Goal: Task Accomplishment & Management: Manage account settings

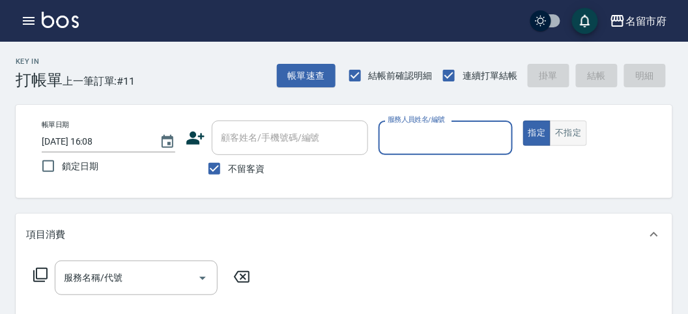
click at [562, 138] on button "不指定" at bounding box center [568, 133] width 36 height 25
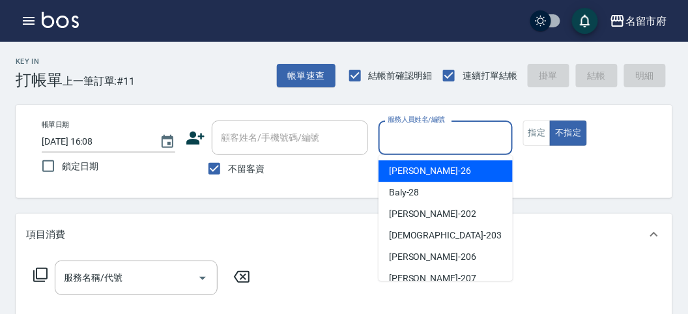
click at [437, 136] on input "服務人員姓名/編號" at bounding box center [445, 137] width 122 height 23
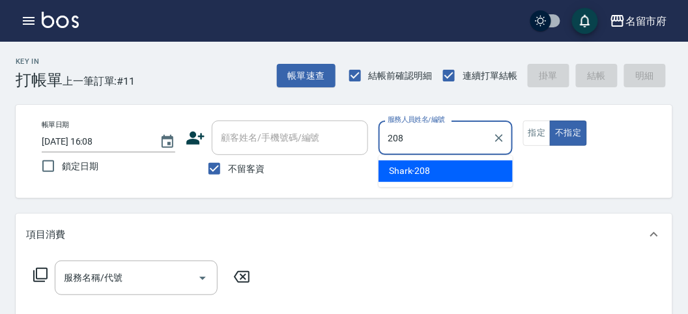
click at [435, 169] on div "Shark -208" at bounding box center [446, 171] width 134 height 22
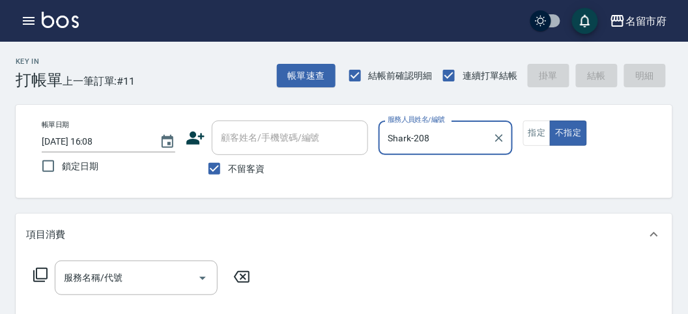
type input "Shark-208"
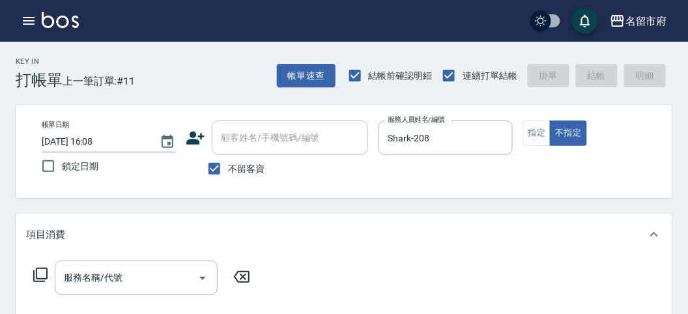
click at [41, 276] on icon at bounding box center [41, 275] width 16 height 16
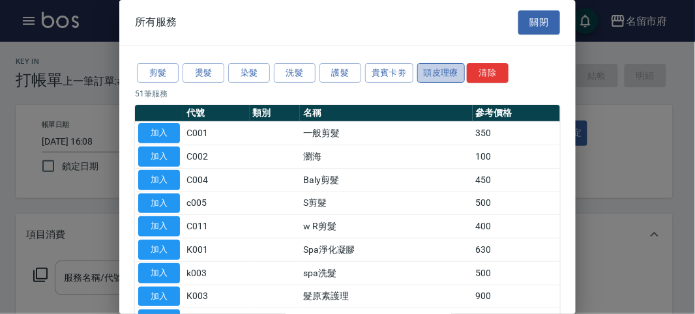
click at [437, 69] on button "頭皮理療" at bounding box center [441, 73] width 48 height 20
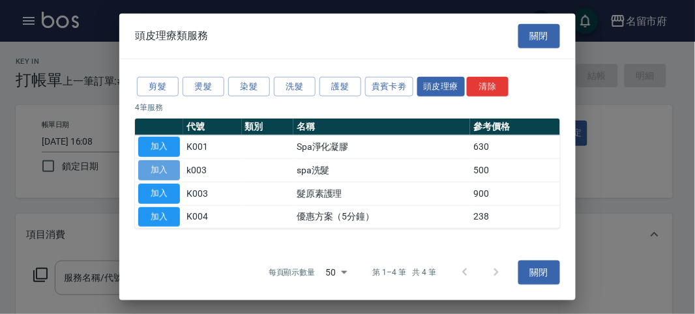
click at [164, 167] on button "加入" at bounding box center [159, 170] width 42 height 20
type input "spa洗髮(k003)"
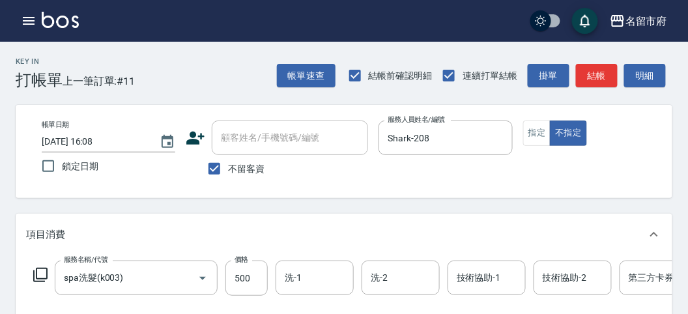
click at [40, 270] on icon at bounding box center [41, 275] width 16 height 16
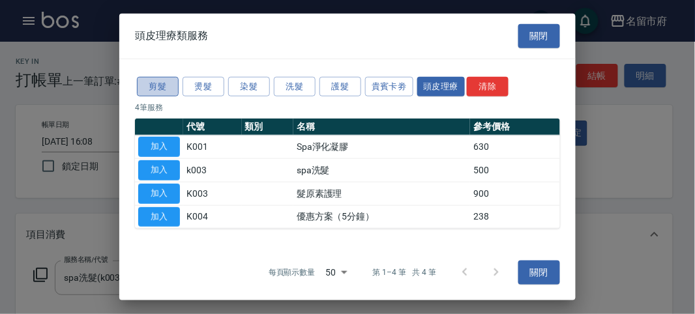
click at [168, 82] on button "剪髮" at bounding box center [158, 86] width 42 height 20
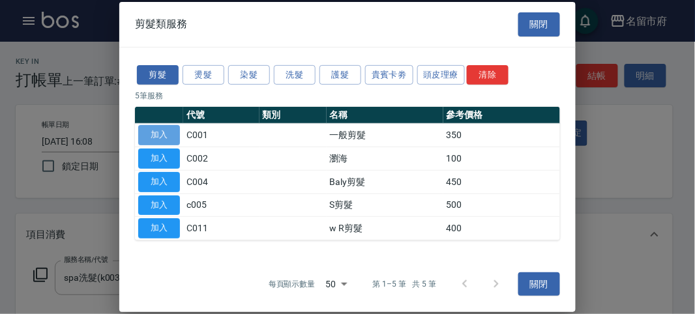
click at [151, 136] on button "加入" at bounding box center [159, 135] width 42 height 20
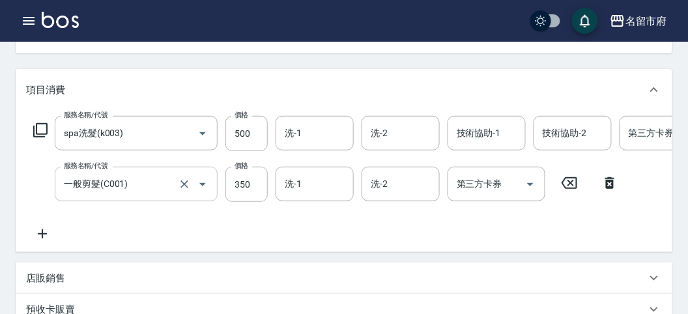
scroll to position [72, 0]
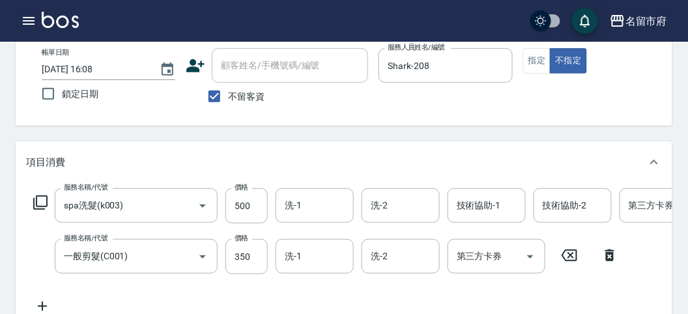
click at [607, 255] on icon at bounding box center [609, 256] width 9 height 12
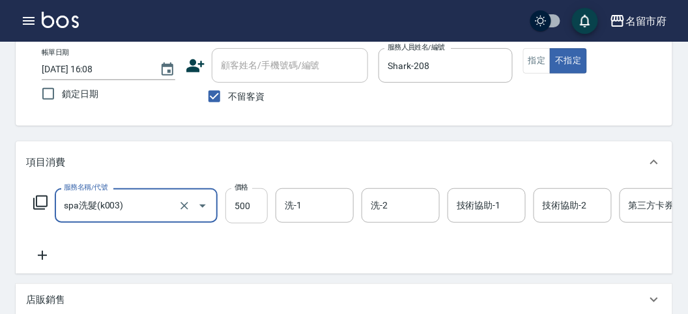
click at [261, 207] on input "500" at bounding box center [246, 205] width 42 height 35
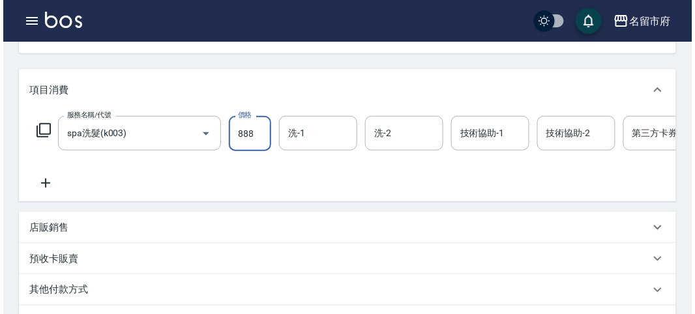
scroll to position [394, 0]
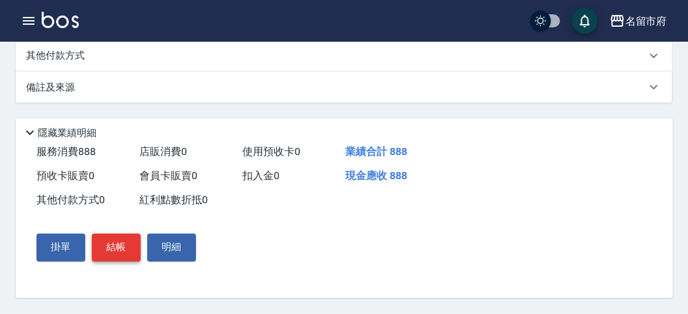
type input "888"
click at [118, 243] on button "結帳" at bounding box center [116, 247] width 49 height 27
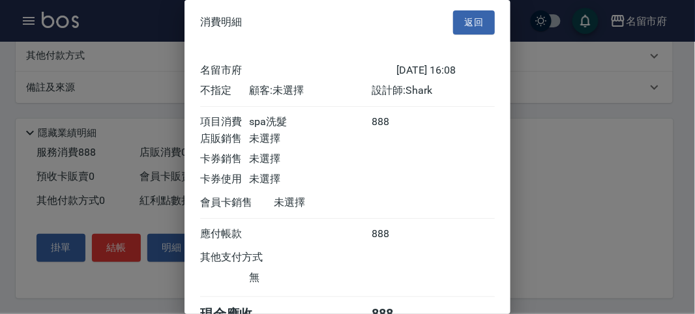
scroll to position [72, 0]
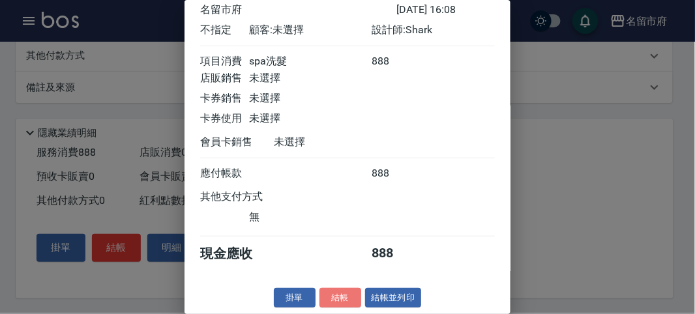
click at [347, 298] on button "結帳" at bounding box center [340, 298] width 42 height 20
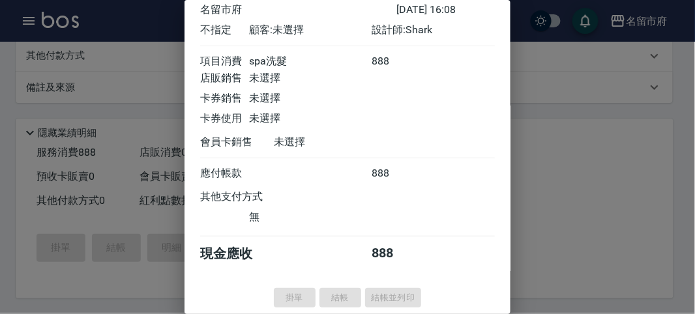
type input "[DATE] 17:25"
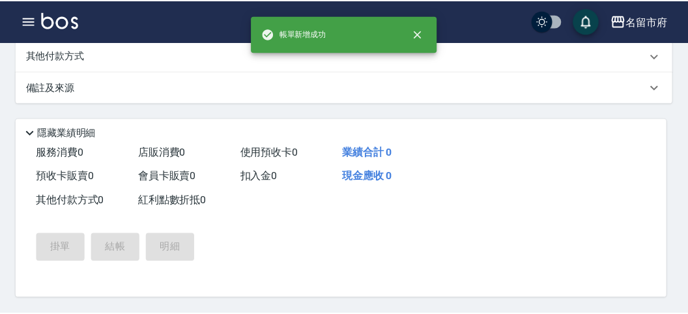
scroll to position [0, 0]
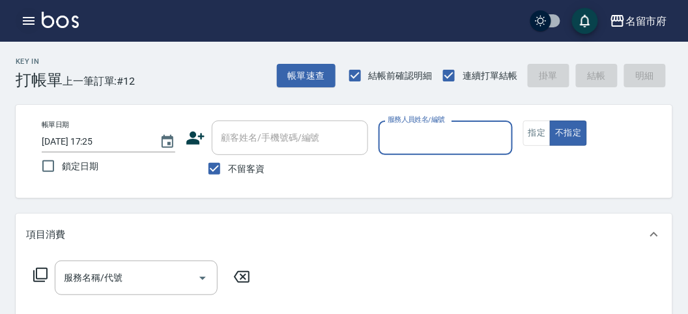
click at [27, 18] on icon "button" at bounding box center [29, 21] width 12 height 8
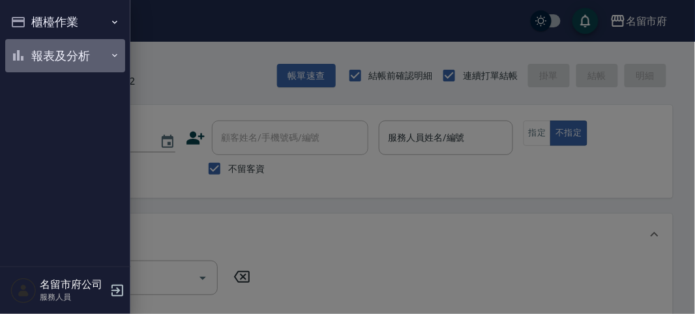
click at [56, 50] on button "報表及分析" at bounding box center [65, 56] width 120 height 34
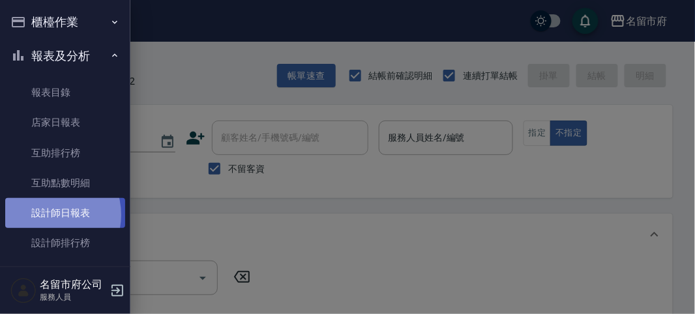
click at [47, 215] on link "設計師日報表" at bounding box center [65, 213] width 120 height 30
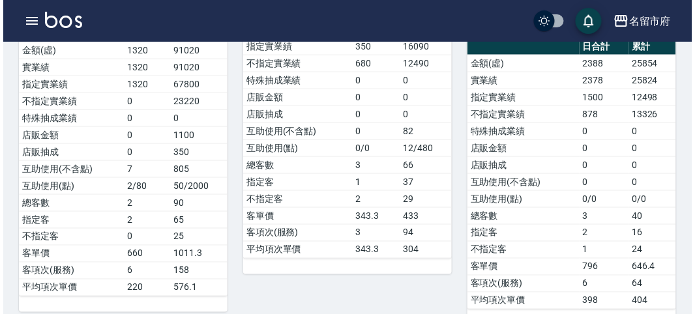
scroll to position [72, 0]
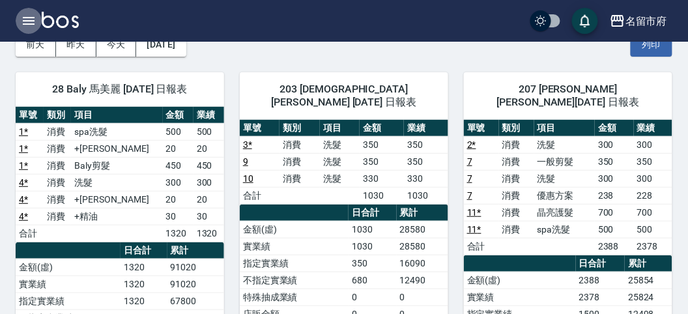
click at [29, 18] on icon "button" at bounding box center [29, 21] width 16 height 16
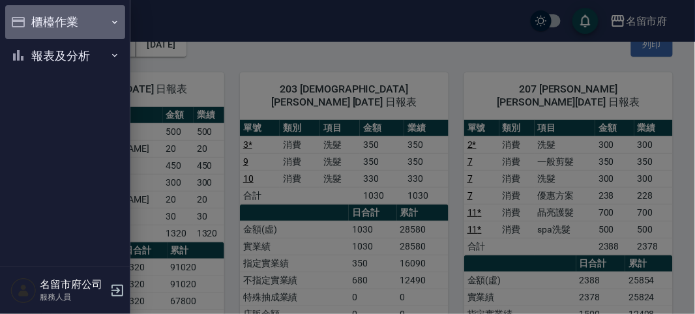
click at [36, 17] on button "櫃檯作業" at bounding box center [65, 22] width 120 height 34
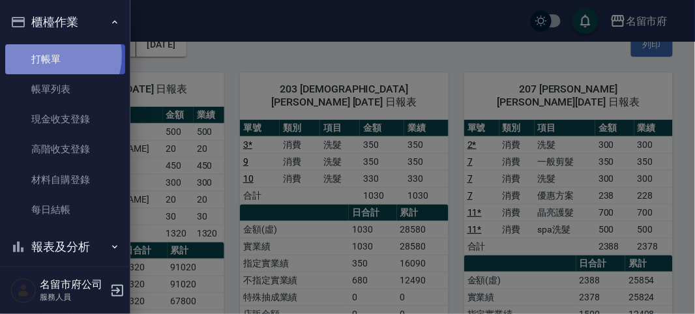
click at [55, 55] on link "打帳單" at bounding box center [65, 59] width 120 height 30
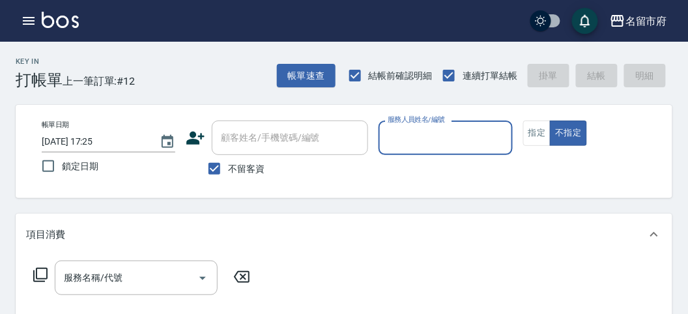
click at [463, 136] on input "服務人員姓名/編號" at bounding box center [445, 137] width 122 height 23
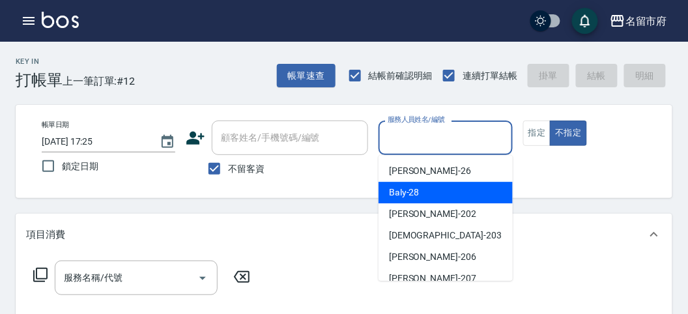
click at [425, 194] on div "Baly -28" at bounding box center [446, 193] width 134 height 22
type input "Baly-28"
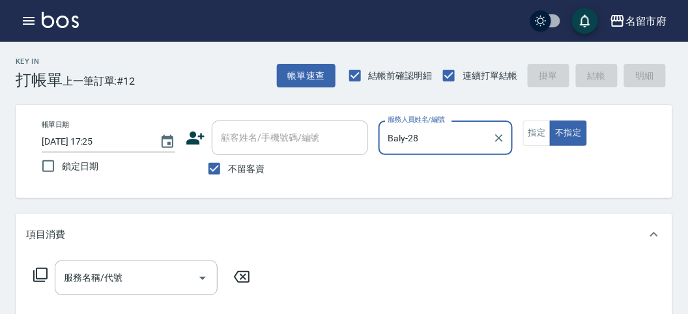
click at [36, 272] on icon at bounding box center [40, 275] width 14 height 14
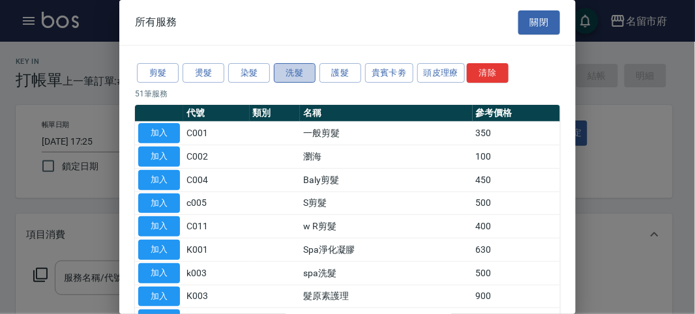
click at [283, 68] on button "洗髮" at bounding box center [295, 73] width 42 height 20
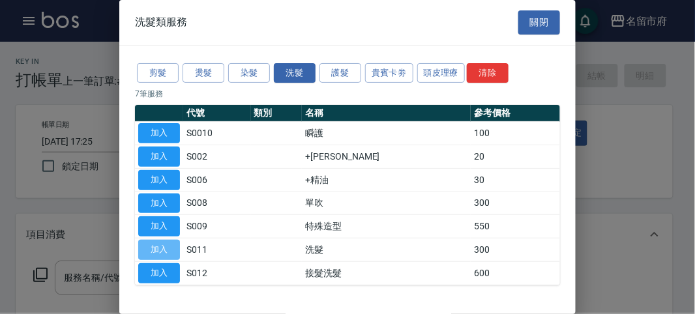
click at [167, 248] on button "加入" at bounding box center [159, 250] width 42 height 20
type input "洗髮(S011)"
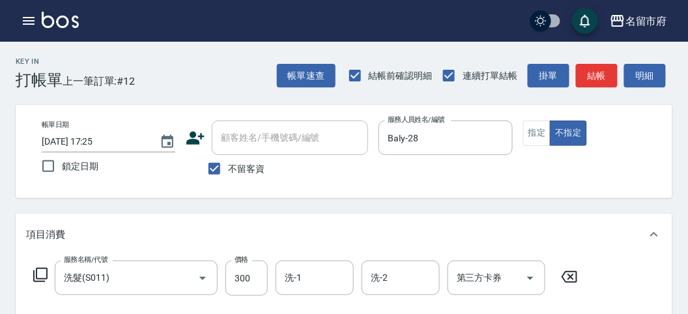
click at [44, 272] on icon at bounding box center [41, 275] width 16 height 16
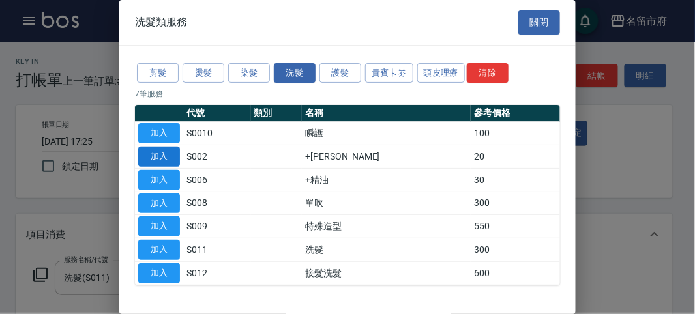
click at [158, 151] on button "加入" at bounding box center [159, 157] width 42 height 20
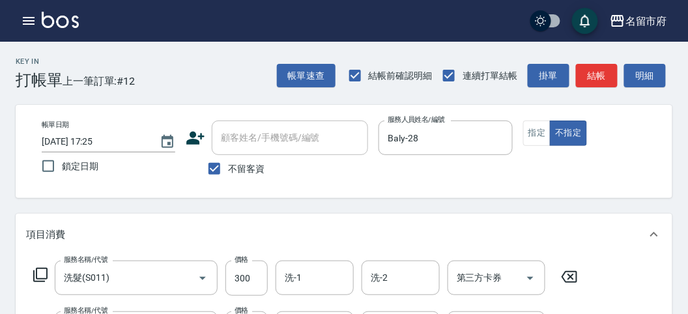
click at [44, 274] on icon at bounding box center [41, 275] width 16 height 16
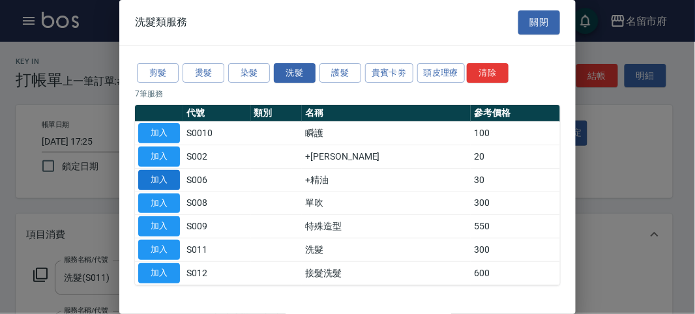
click at [160, 179] on button "加入" at bounding box center [159, 180] width 42 height 20
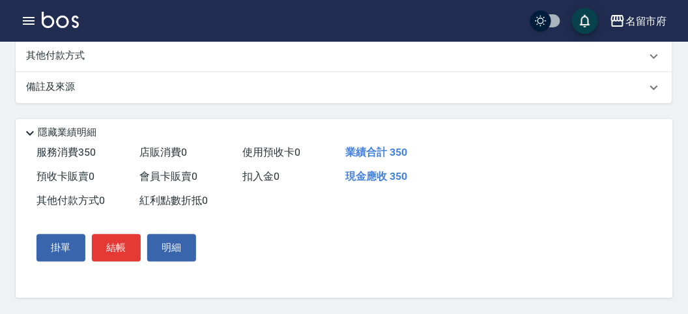
scroll to position [194, 0]
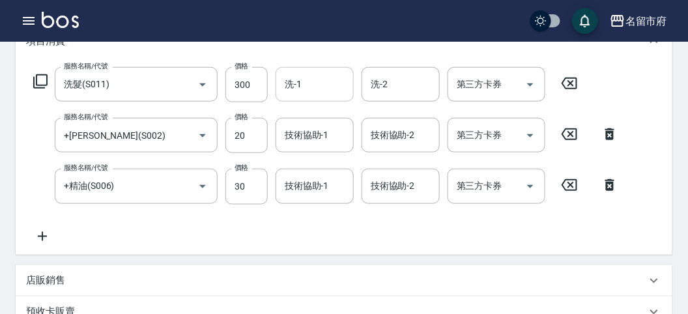
click at [313, 93] on input "洗-1" at bounding box center [314, 84] width 66 height 23
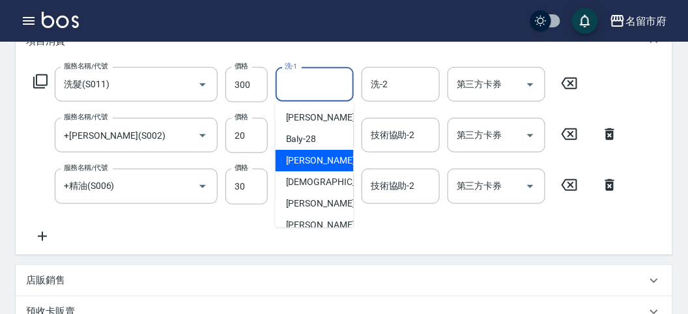
scroll to position [142, 0]
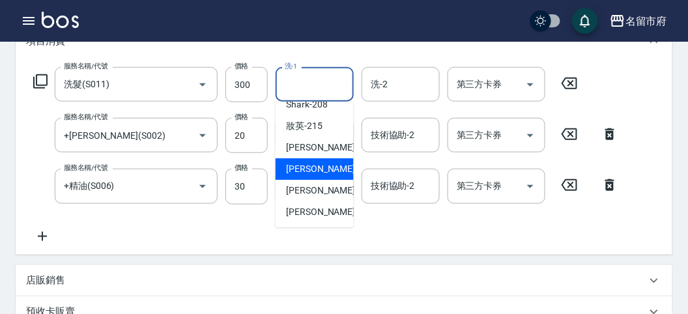
drag, startPoint x: 323, startPoint y: 164, endPoint x: 321, endPoint y: 157, distance: 6.8
click at [323, 164] on span "Min Min -218" at bounding box center [329, 169] width 87 height 14
type input "Min Min-218"
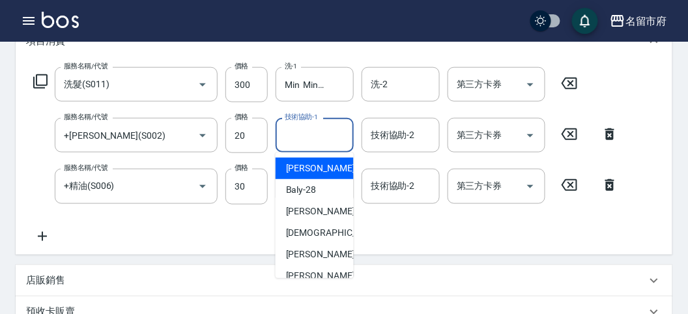
click at [315, 137] on input "技術協助-1" at bounding box center [314, 135] width 66 height 23
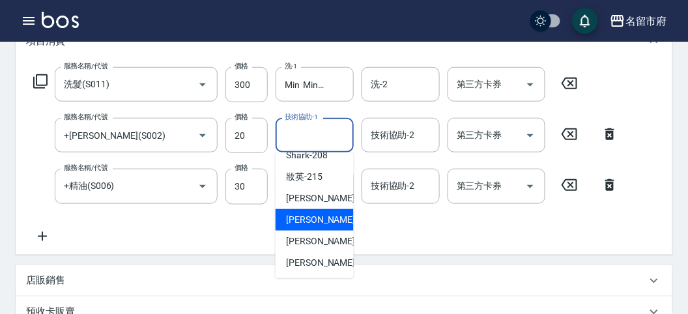
click at [327, 215] on span "Min Min -218" at bounding box center [329, 220] width 87 height 14
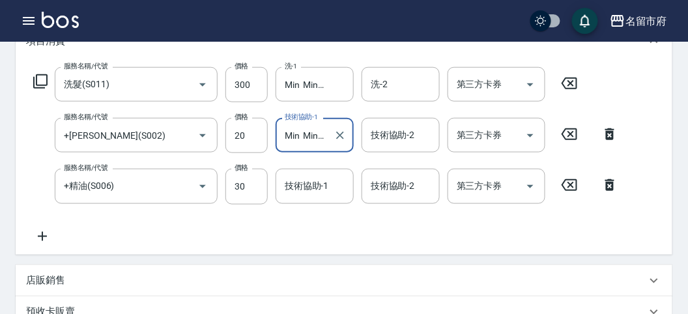
type input "Min Min-218"
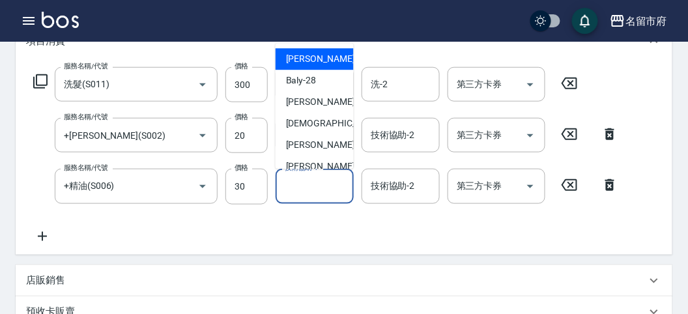
click at [322, 191] on input "技術協助-1" at bounding box center [314, 186] width 66 height 23
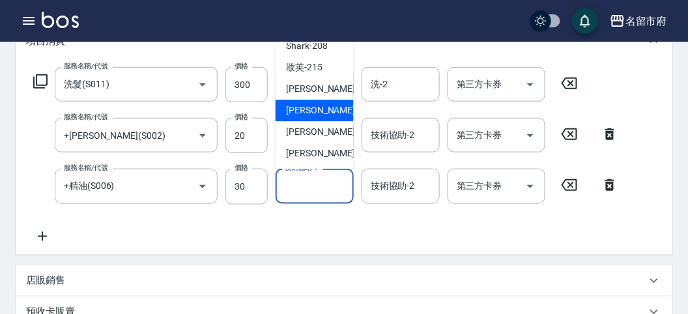
click at [311, 119] on div "Min Min -218" at bounding box center [315, 111] width 78 height 22
type input "Min Min-218"
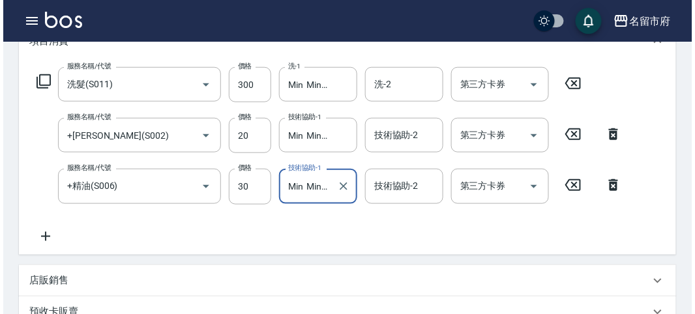
scroll to position [483, 0]
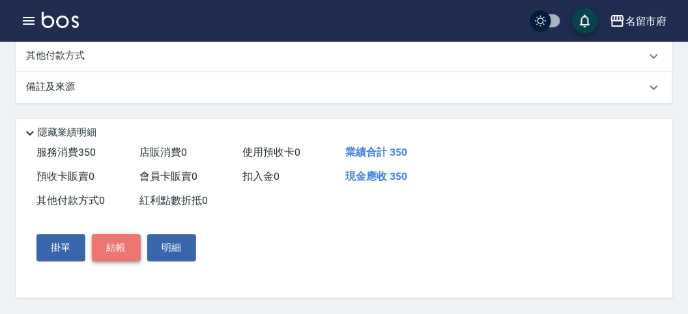
click at [122, 248] on button "結帳" at bounding box center [116, 248] width 49 height 27
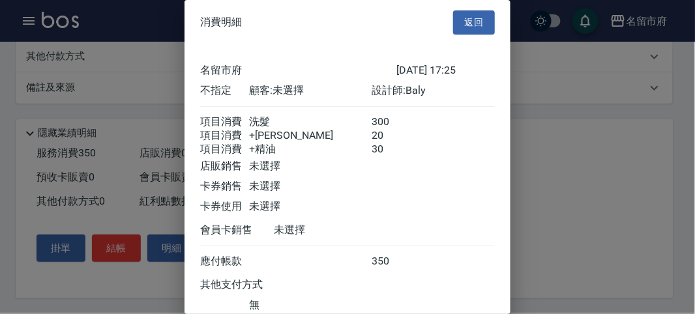
scroll to position [102, 0]
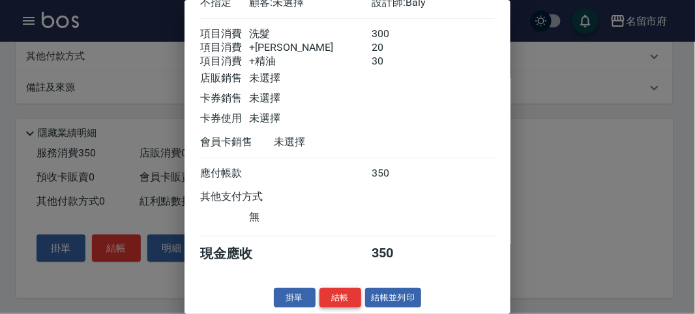
click at [341, 298] on button "結帳" at bounding box center [340, 298] width 42 height 20
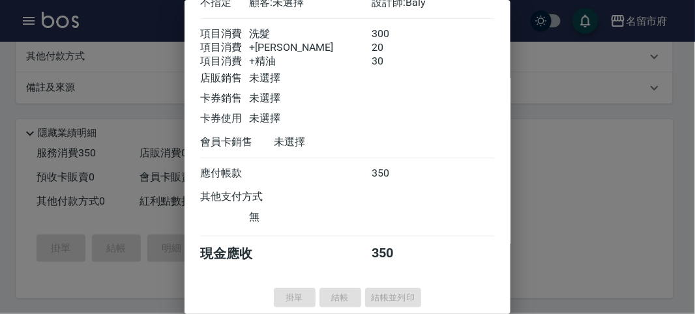
type input "[DATE] 17:36"
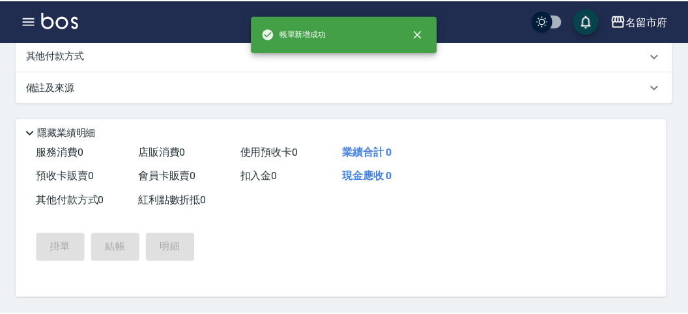
scroll to position [0, 0]
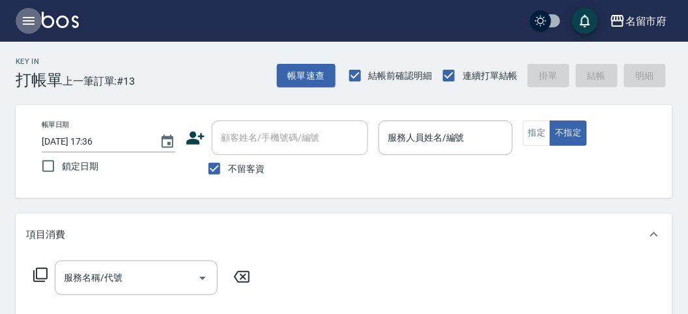
click at [21, 21] on icon "button" at bounding box center [29, 21] width 16 height 16
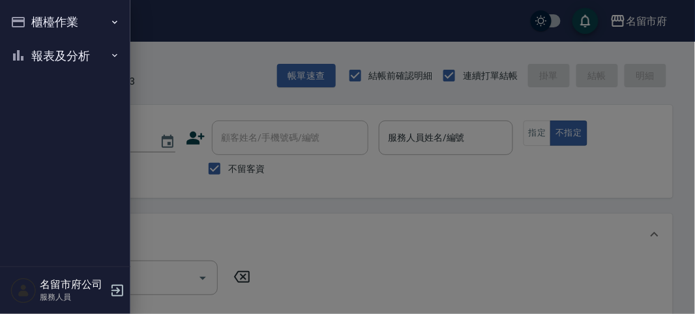
click at [93, 55] on button "報表及分析" at bounding box center [65, 56] width 120 height 34
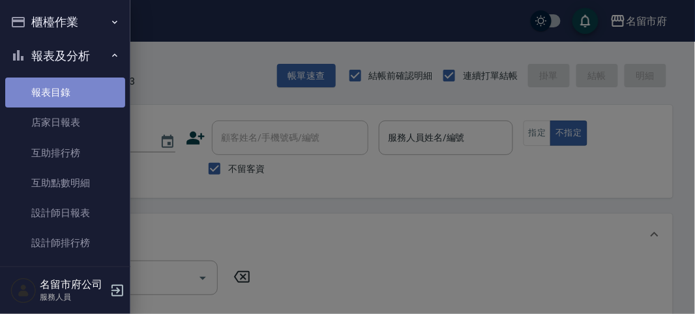
click at [85, 93] on link "報表目錄" at bounding box center [65, 93] width 120 height 30
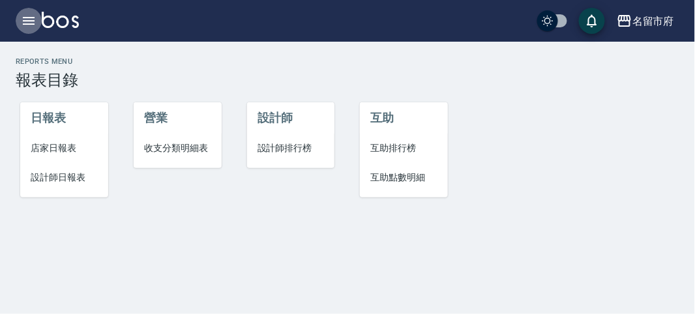
click at [33, 22] on icon "button" at bounding box center [29, 21] width 16 height 16
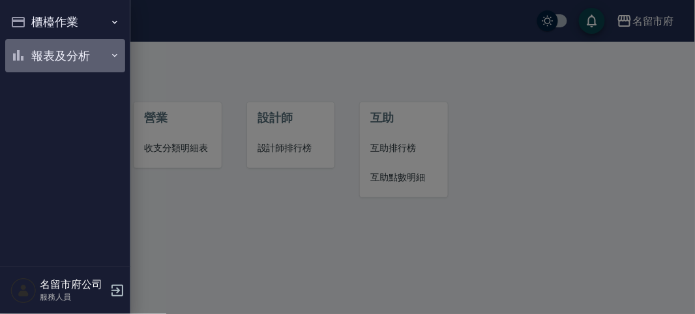
click at [34, 55] on button "報表及分析" at bounding box center [65, 56] width 120 height 34
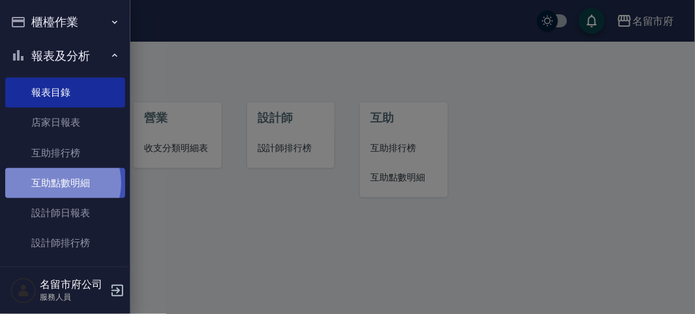
click at [59, 183] on link "互助點數明細" at bounding box center [65, 183] width 120 height 30
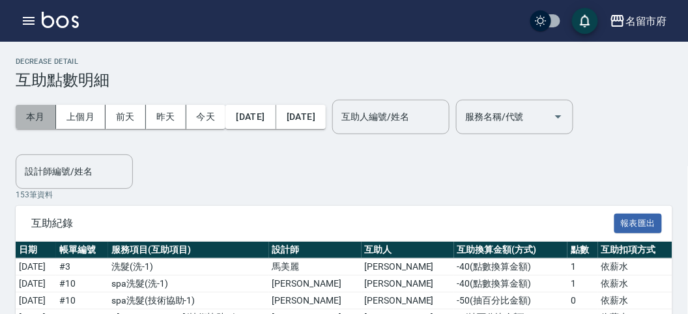
click at [37, 119] on button "本月" at bounding box center [36, 117] width 40 height 24
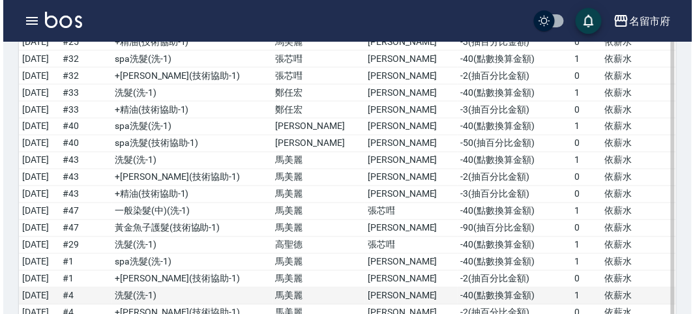
scroll to position [2538, 0]
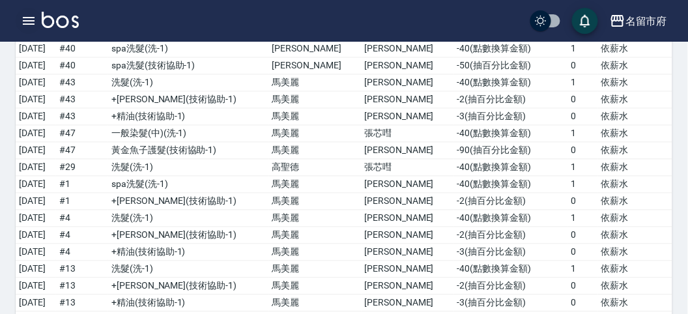
click at [32, 18] on icon "button" at bounding box center [29, 21] width 16 height 16
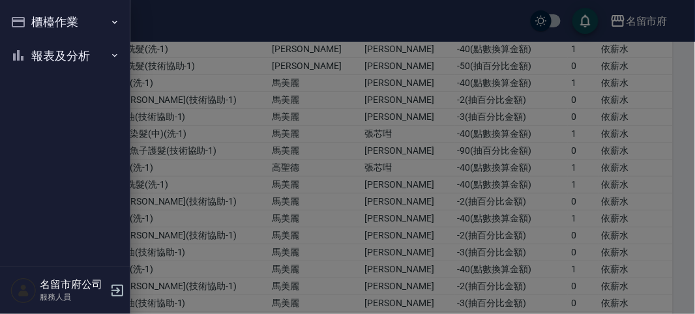
click at [56, 57] on button "報表及分析" at bounding box center [65, 56] width 120 height 34
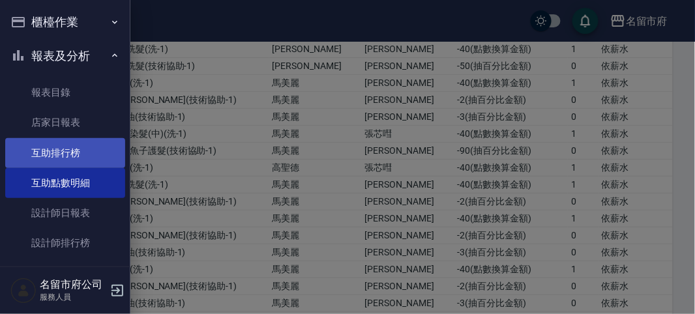
click at [89, 143] on link "互助排行榜" at bounding box center [65, 153] width 120 height 30
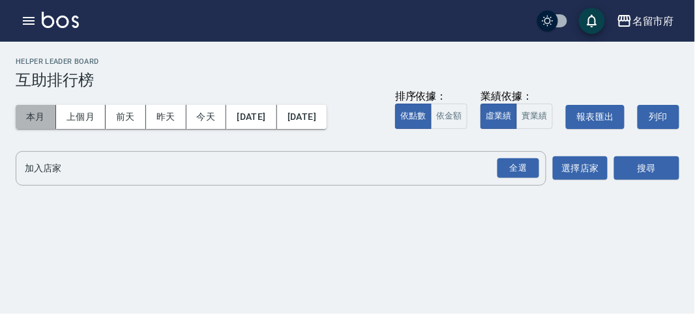
click at [42, 115] on button "本月" at bounding box center [36, 117] width 40 height 24
click at [99, 162] on input "加入店家" at bounding box center [271, 168] width 499 height 23
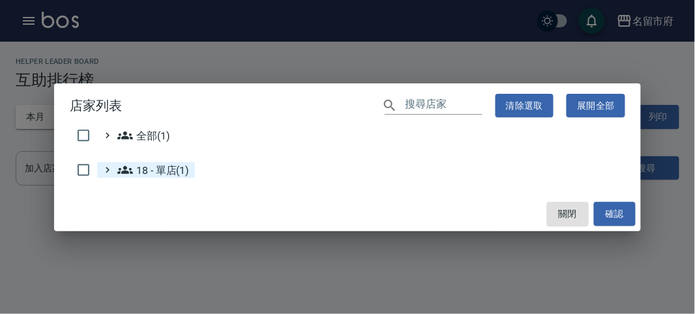
click at [115, 169] on div "18 - 單店(1)" at bounding box center [152, 170] width 75 height 16
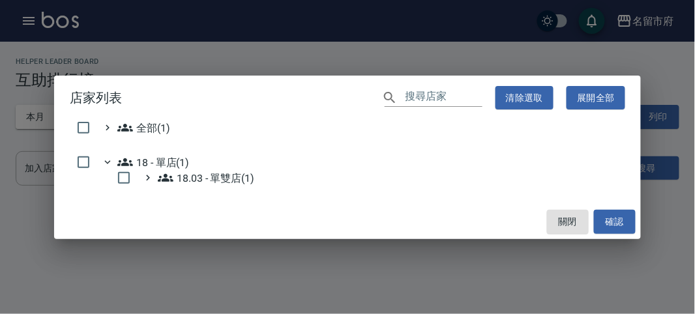
click at [146, 270] on div "店家列表 ​ 清除選取 展開全部 全部(1) 18 - 單店(1) 18.03 - 單雙店(1) 關閉 確認" at bounding box center [347, 157] width 695 height 314
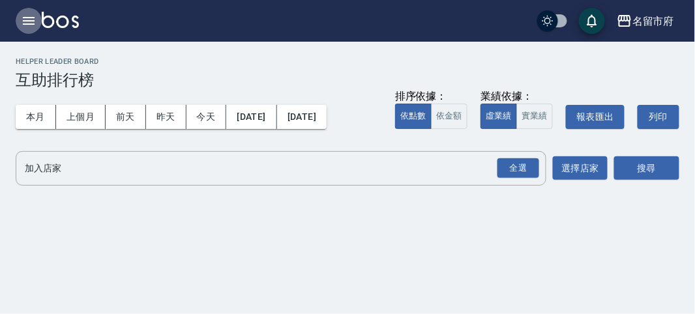
click at [26, 19] on icon "button" at bounding box center [29, 21] width 16 height 16
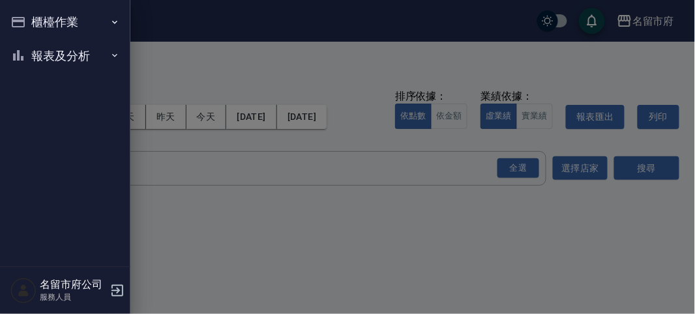
click at [101, 56] on button "報表及分析" at bounding box center [65, 56] width 120 height 34
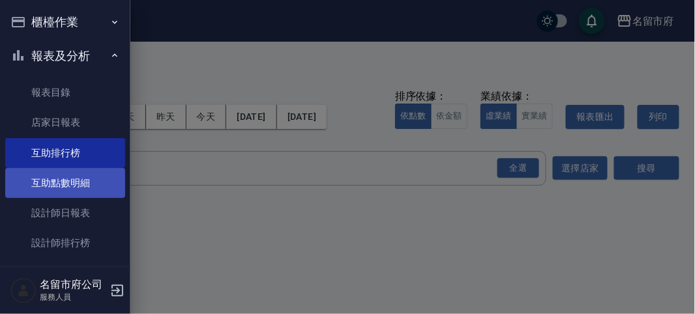
click at [90, 179] on link "互助點數明細" at bounding box center [65, 183] width 120 height 30
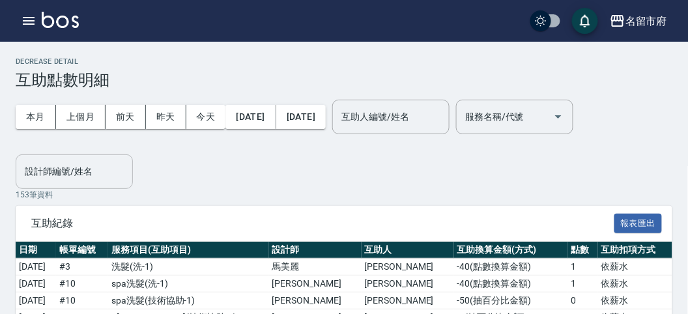
click at [105, 168] on input "設計師編號/姓名" at bounding box center [75, 171] width 106 height 23
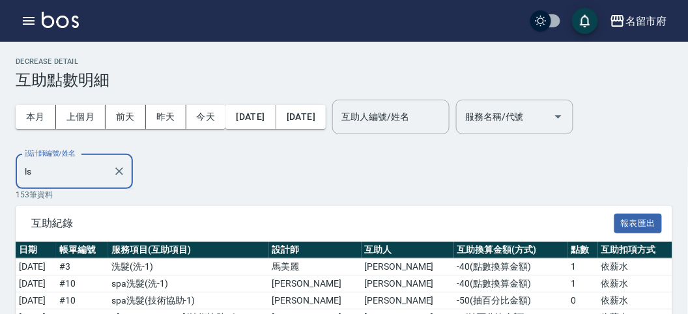
type input "l"
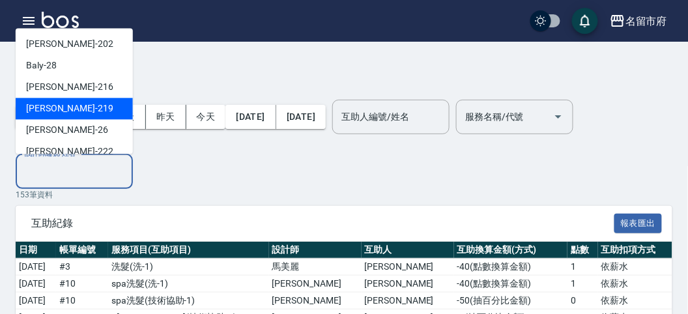
scroll to position [142, 0]
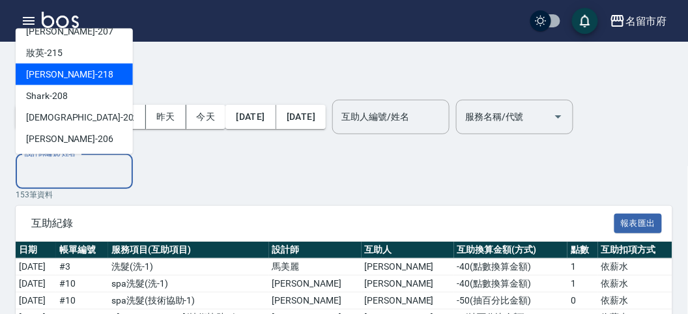
click at [63, 75] on div "Min Min -218" at bounding box center [74, 75] width 117 height 22
type input "Min Min-218"
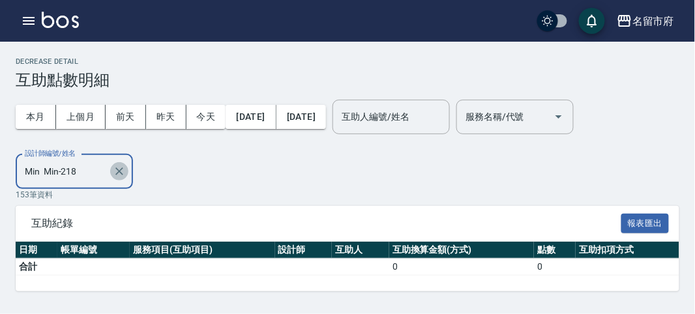
click at [119, 171] on icon "Clear" at bounding box center [119, 171] width 8 height 8
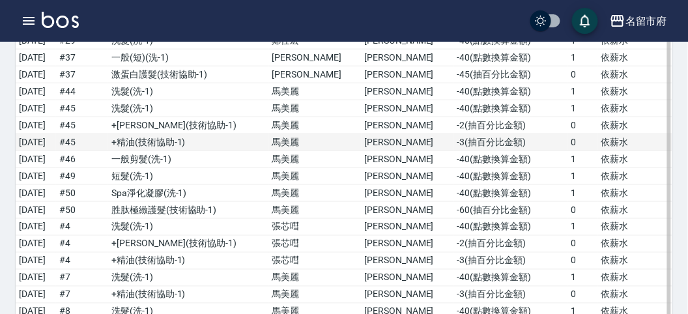
scroll to position [0, 0]
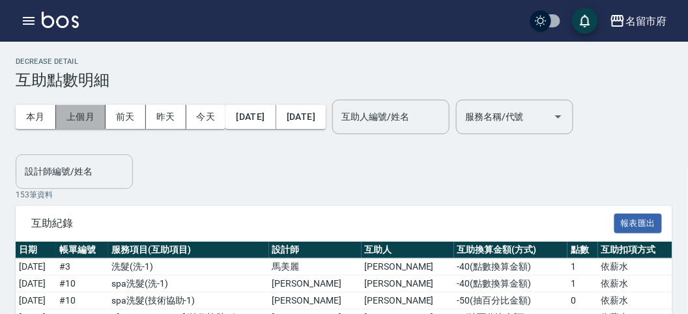
drag, startPoint x: 85, startPoint y: 126, endPoint x: 85, endPoint y: 119, distance: 7.2
click at [85, 124] on button "上個月" at bounding box center [81, 117] width 50 height 24
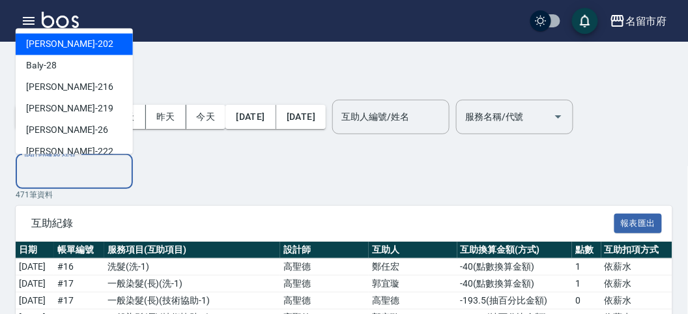
click at [58, 175] on input "設計師編號/姓名" at bounding box center [75, 171] width 106 height 23
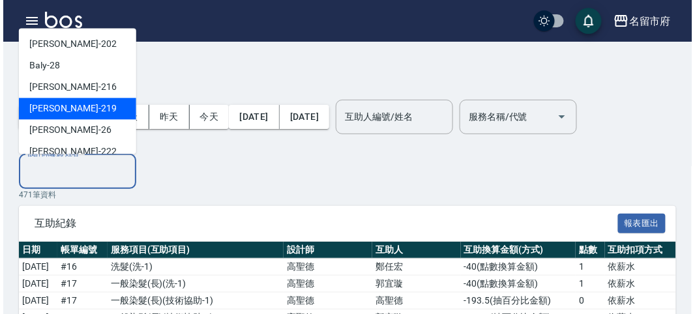
scroll to position [142, 0]
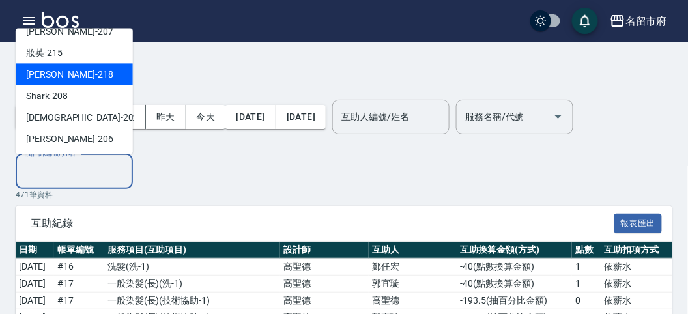
click at [73, 79] on div "Min Min -218" at bounding box center [74, 75] width 117 height 22
type input "Min Min-218"
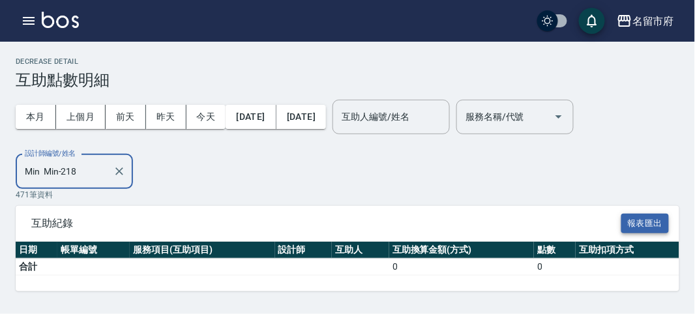
click at [650, 220] on button "報表匯出" at bounding box center [645, 224] width 48 height 20
click at [109, 162] on div "[PERSON_NAME]-218 設計師編號/姓名" at bounding box center [74, 171] width 117 height 35
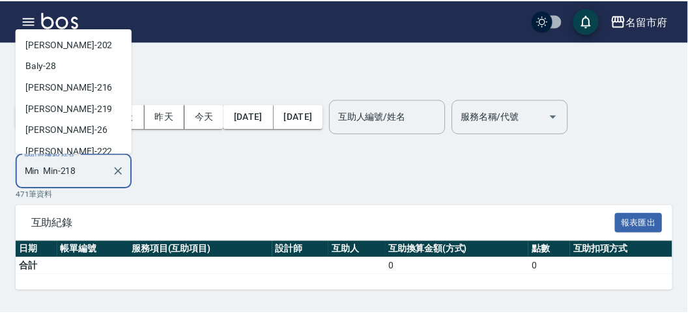
scroll to position [72, 0]
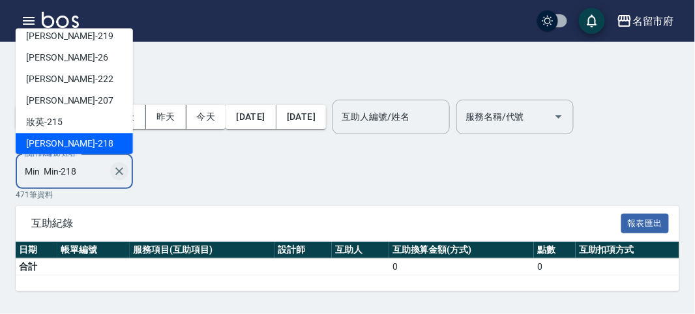
click at [124, 173] on icon "Clear" at bounding box center [119, 171] width 13 height 13
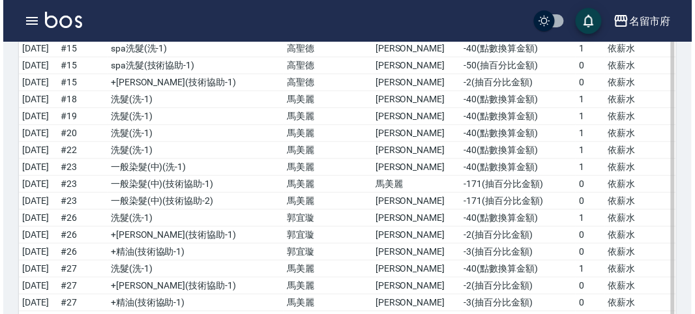
scroll to position [7831, 0]
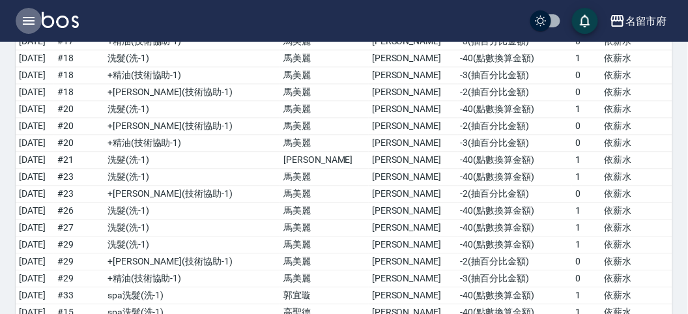
click at [30, 21] on icon "button" at bounding box center [29, 21] width 16 height 16
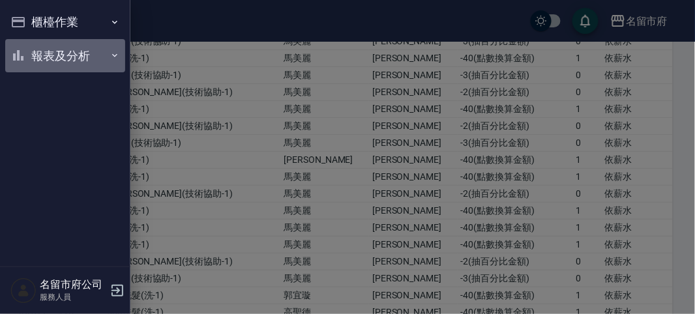
click at [72, 57] on button "報表及分析" at bounding box center [65, 56] width 120 height 34
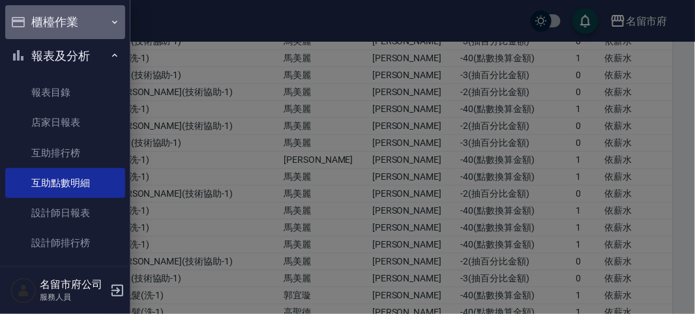
click at [95, 19] on button "櫃檯作業" at bounding box center [65, 22] width 120 height 34
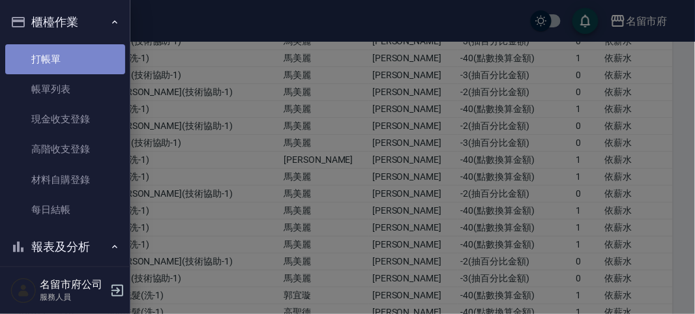
click at [93, 54] on link "打帳單" at bounding box center [65, 59] width 120 height 30
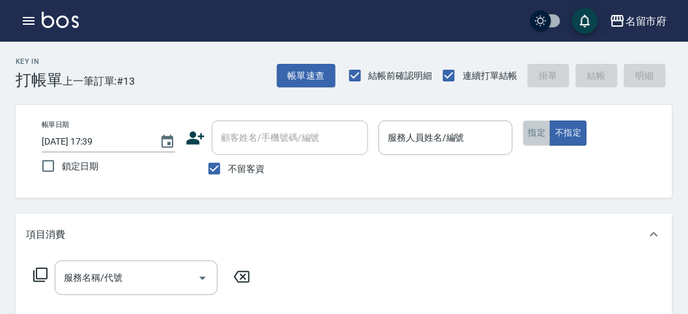
click at [536, 130] on button "指定" at bounding box center [537, 133] width 28 height 25
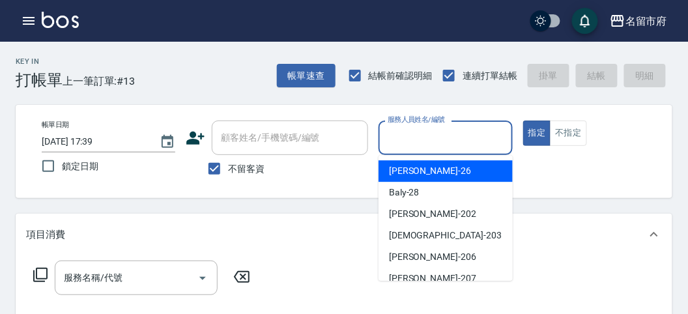
click at [481, 147] on input "服務人員姓名/編號" at bounding box center [445, 137] width 122 height 23
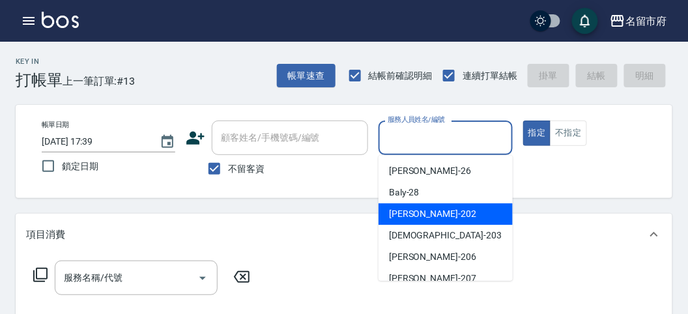
drag, startPoint x: 465, startPoint y: 211, endPoint x: 255, endPoint y: 255, distance: 213.6
click at [463, 212] on div "[PERSON_NAME] -202" at bounding box center [446, 214] width 134 height 22
type input "[PERSON_NAME]-202"
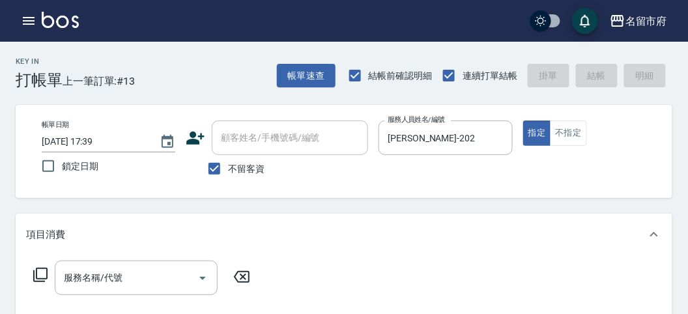
click at [35, 274] on icon at bounding box center [41, 275] width 16 height 16
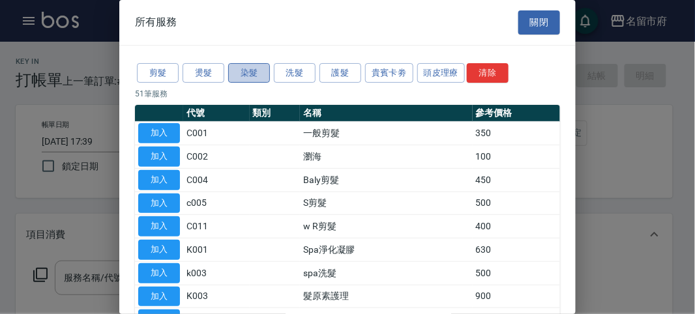
drag, startPoint x: 240, startPoint y: 69, endPoint x: 233, endPoint y: 69, distance: 7.2
click at [241, 69] on button "染髮" at bounding box center [249, 73] width 42 height 20
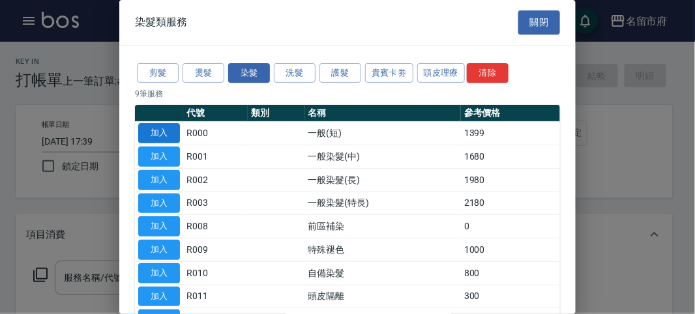
click at [160, 128] on button "加入" at bounding box center [159, 133] width 42 height 20
type input "一般(短)(R000)"
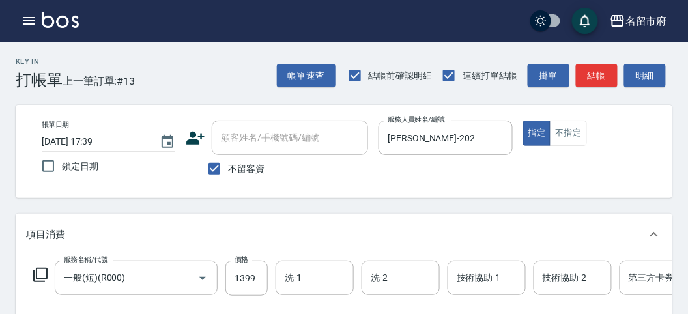
click at [44, 268] on icon at bounding box center [40, 275] width 14 height 14
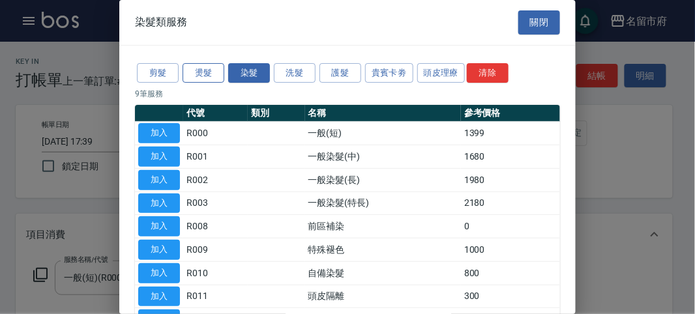
click at [217, 74] on button "燙髮" at bounding box center [203, 73] width 42 height 20
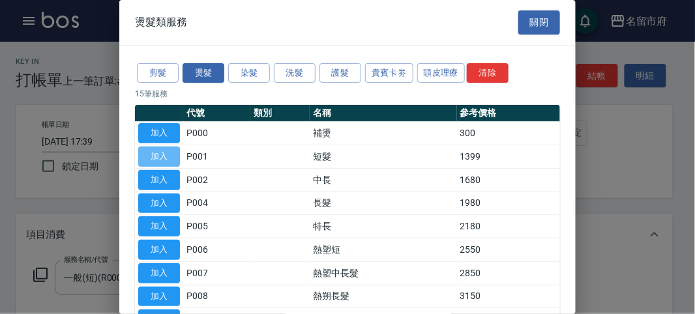
drag, startPoint x: 164, startPoint y: 152, endPoint x: 57, endPoint y: 246, distance: 141.7
click at [163, 153] on button "加入" at bounding box center [159, 157] width 42 height 20
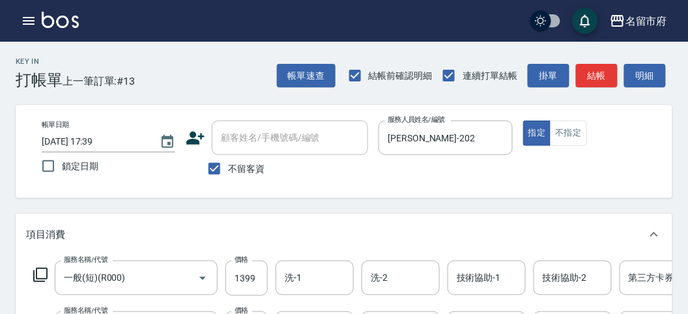
click at [44, 270] on icon at bounding box center [41, 275] width 16 height 16
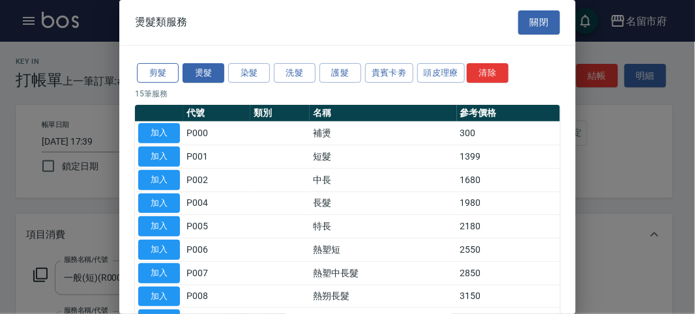
click at [174, 72] on button "剪髮" at bounding box center [158, 73] width 42 height 20
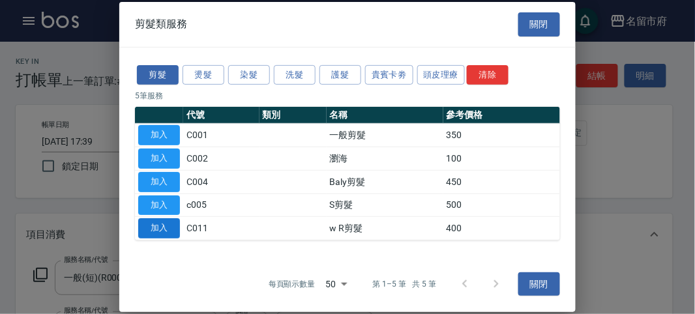
click at [165, 237] on button "加入" at bounding box center [159, 228] width 42 height 20
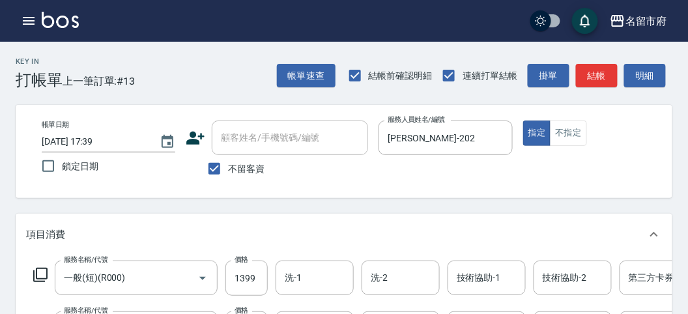
scroll to position [145, 0]
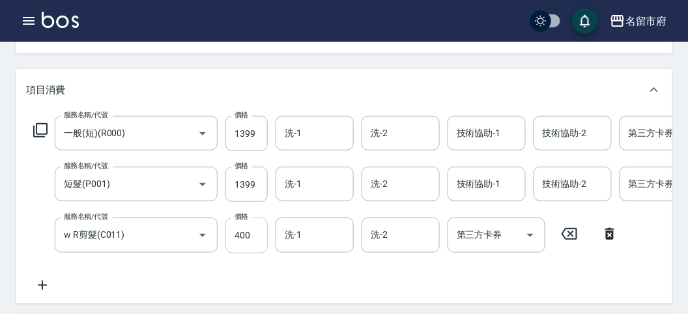
click at [263, 242] on input "400" at bounding box center [246, 235] width 42 height 35
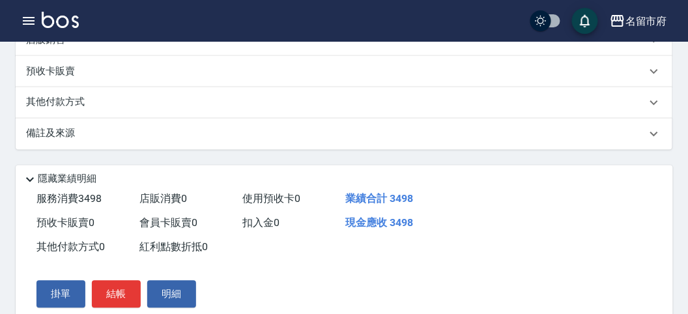
scroll to position [289, 0]
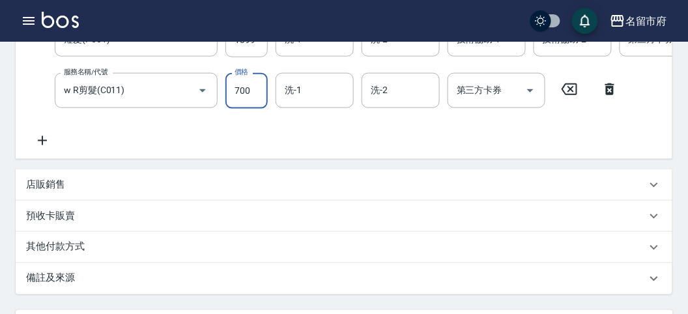
type input "700"
click at [104, 255] on div "其他付款方式" at bounding box center [336, 247] width 620 height 14
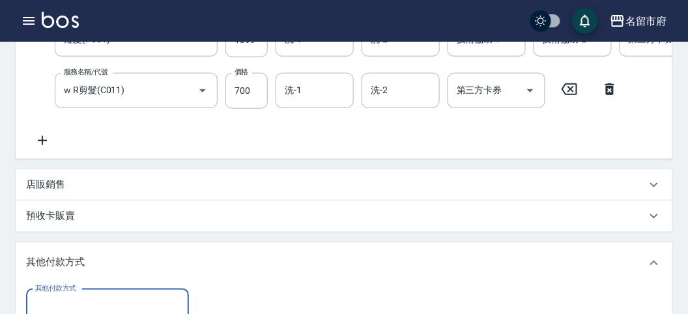
scroll to position [362, 0]
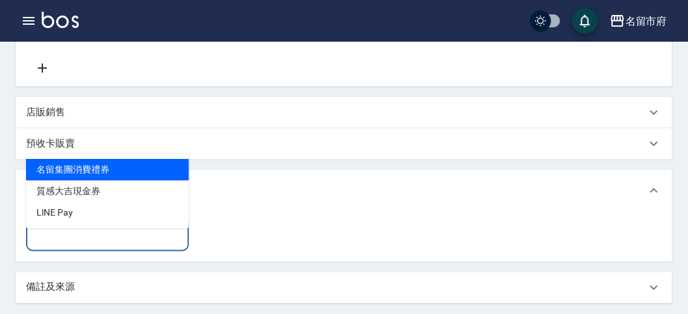
click at [109, 246] on input "其他付款方式" at bounding box center [107, 234] width 151 height 23
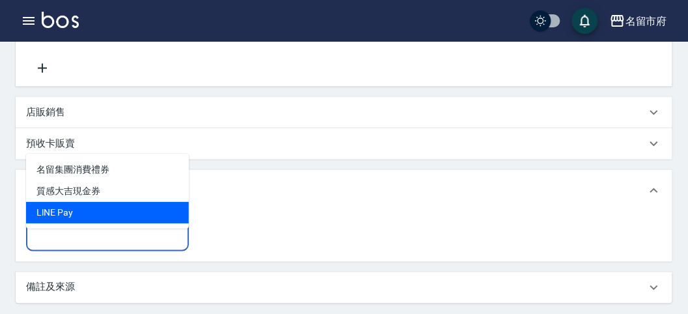
click at [102, 219] on span "LlNE Pay" at bounding box center [107, 213] width 163 height 22
type input "LlNE Pay"
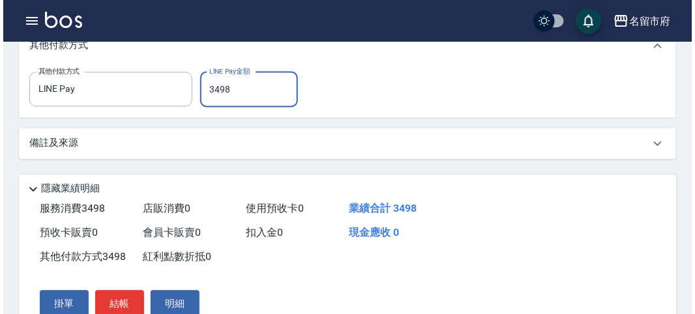
scroll to position [577, 0]
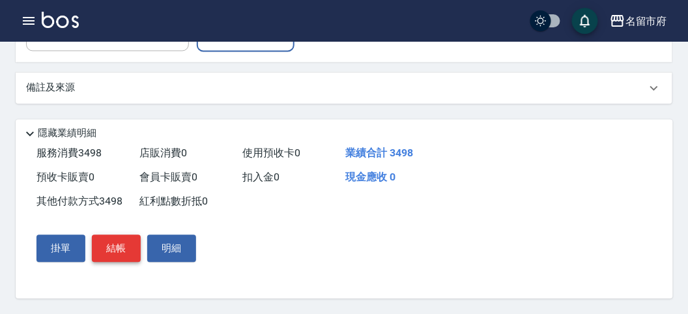
type input "3498"
click at [102, 248] on button "結帳" at bounding box center [116, 248] width 49 height 27
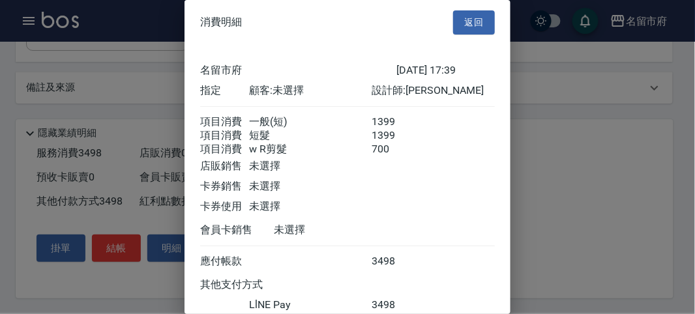
scroll to position [99, 0]
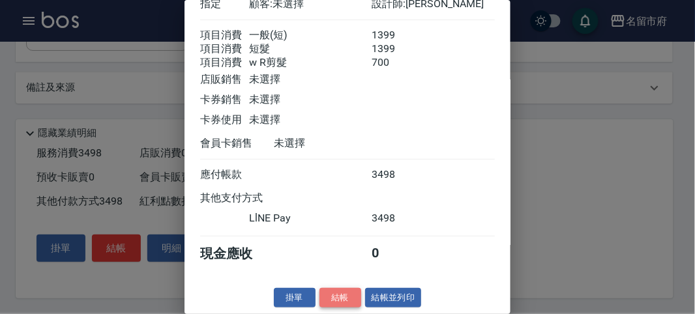
click at [336, 300] on button "結帳" at bounding box center [340, 298] width 42 height 20
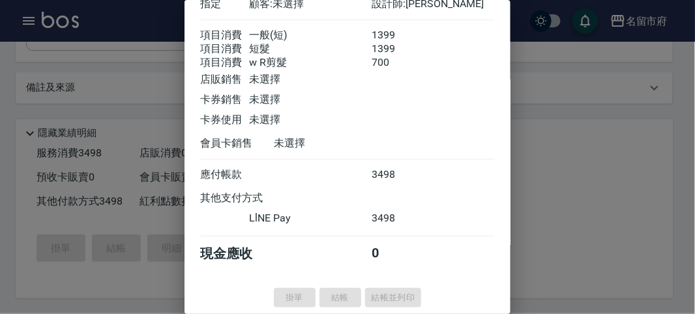
type input "[DATE] 17:48"
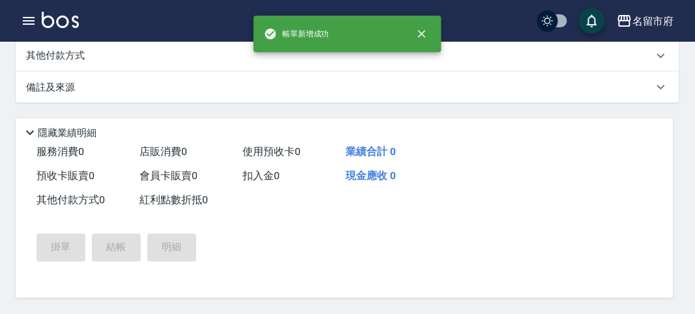
scroll to position [0, 0]
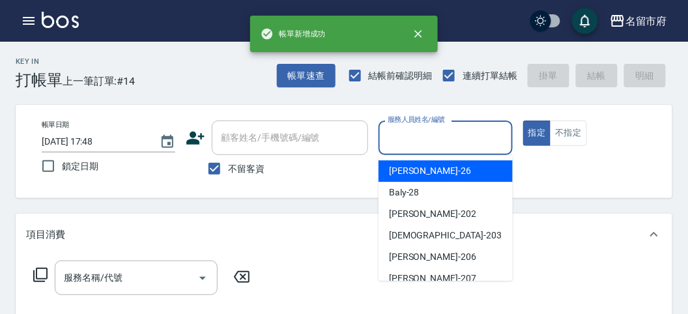
click at [423, 130] on input "服務人員姓名/編號" at bounding box center [445, 137] width 122 height 23
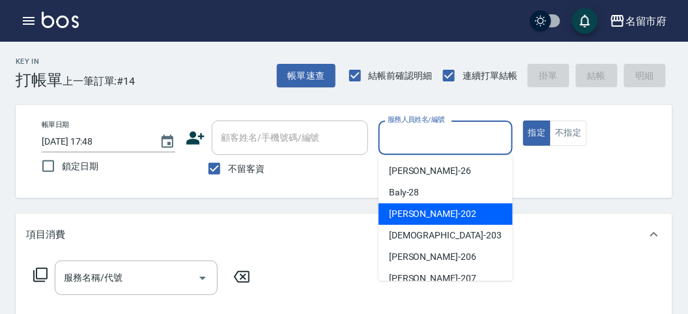
click at [430, 209] on div "[PERSON_NAME] -202" at bounding box center [446, 214] width 134 height 22
type input "[PERSON_NAME]-202"
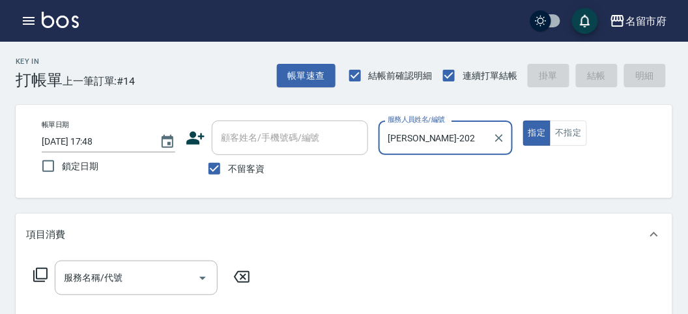
click at [44, 272] on icon at bounding box center [41, 275] width 16 height 16
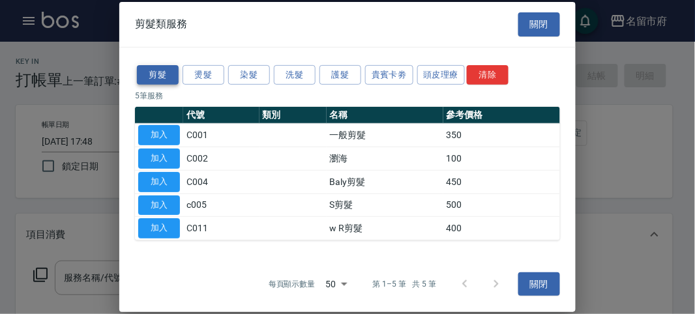
click at [153, 76] on button "剪髮" at bounding box center [158, 75] width 42 height 20
click at [175, 227] on button "加入" at bounding box center [159, 228] width 42 height 20
type input "w R剪髮(C011)"
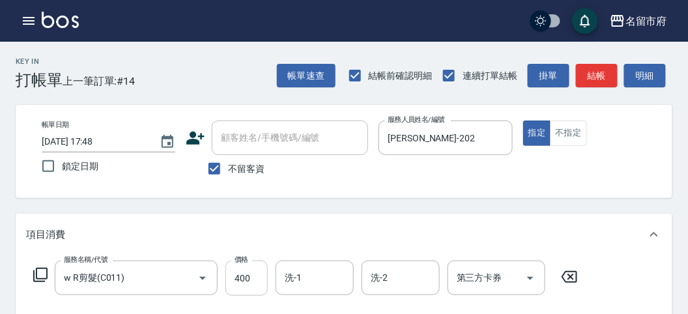
drag, startPoint x: 251, startPoint y: 276, endPoint x: 258, endPoint y: 276, distance: 7.2
click at [251, 276] on input "400" at bounding box center [246, 278] width 42 height 35
type input "400"
click at [592, 77] on button "結帳" at bounding box center [597, 76] width 42 height 24
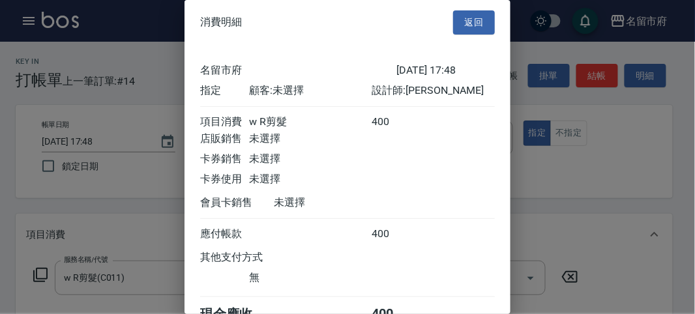
scroll to position [72, 0]
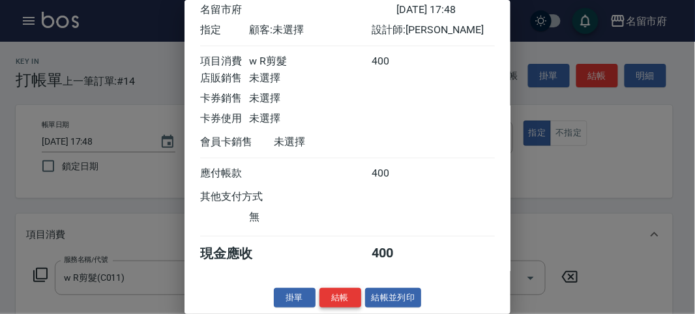
click at [321, 303] on button "結帳" at bounding box center [340, 298] width 42 height 20
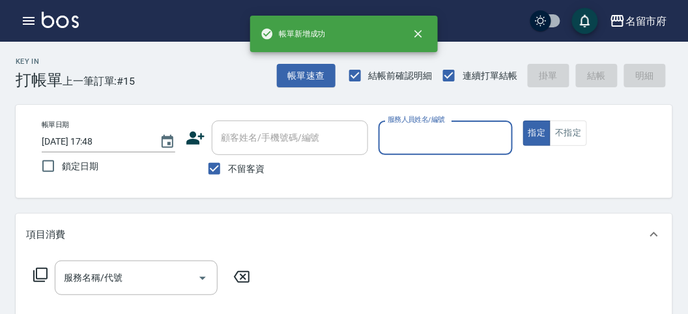
click at [415, 138] on input "服務人員姓名/編號" at bounding box center [445, 137] width 122 height 23
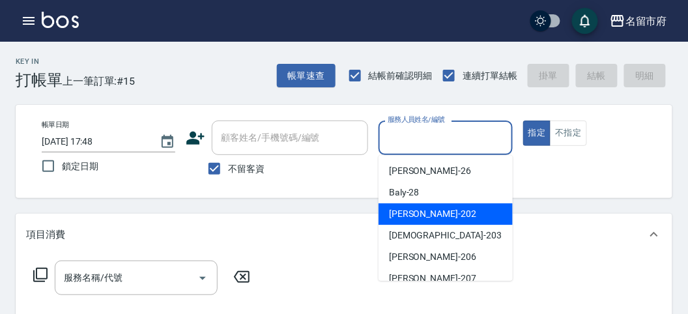
click at [423, 206] on div "[PERSON_NAME] -202" at bounding box center [446, 214] width 134 height 22
type input "[PERSON_NAME]-202"
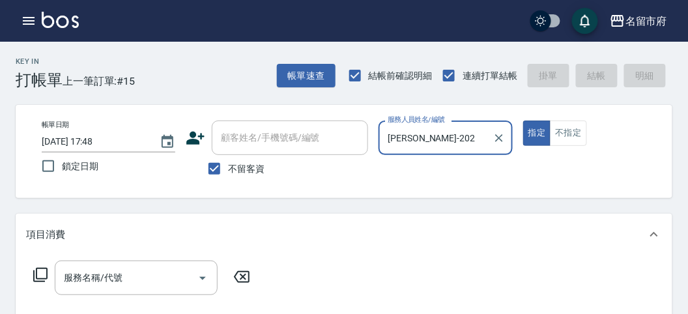
click at [36, 269] on icon at bounding box center [40, 275] width 14 height 14
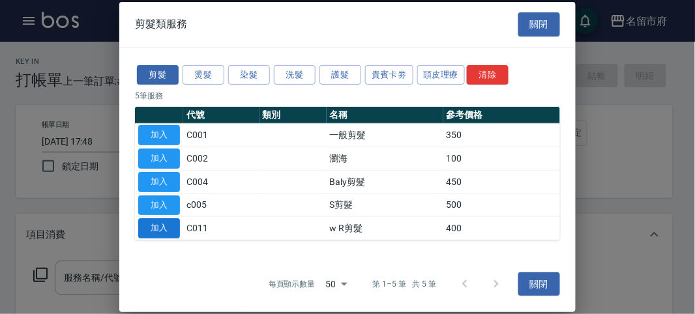
click at [169, 225] on button "加入" at bounding box center [159, 228] width 42 height 20
type input "w R剪髮(C011)"
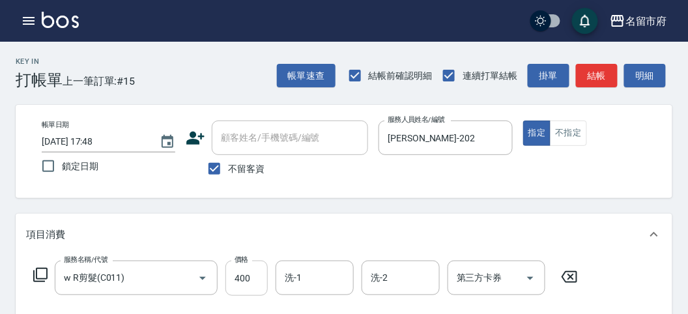
click at [255, 280] on input "400" at bounding box center [246, 278] width 42 height 35
type input "700"
click at [590, 81] on button "結帳" at bounding box center [597, 76] width 42 height 24
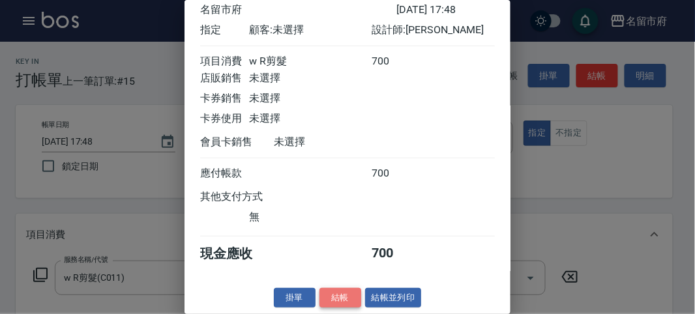
click at [335, 301] on button "結帳" at bounding box center [340, 298] width 42 height 20
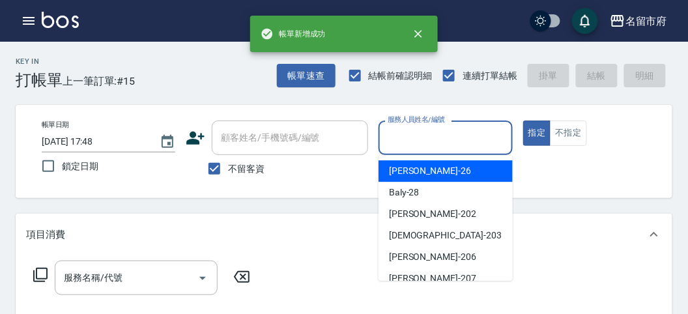
click at [412, 137] on input "服務人員姓名/編號" at bounding box center [445, 137] width 122 height 23
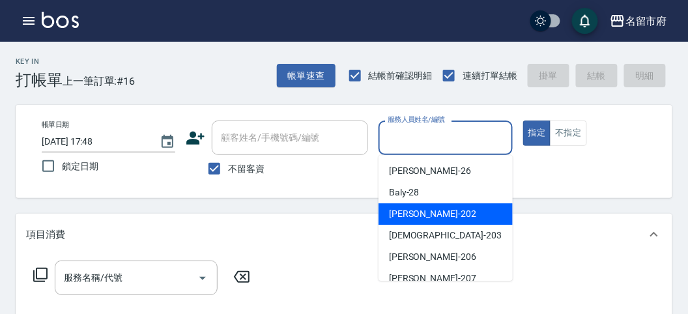
click at [426, 220] on div "[PERSON_NAME] -202" at bounding box center [446, 214] width 134 height 22
type input "[PERSON_NAME]-202"
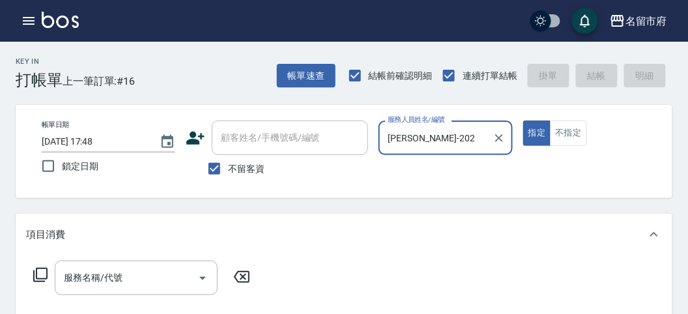
click at [44, 273] on icon at bounding box center [41, 275] width 16 height 16
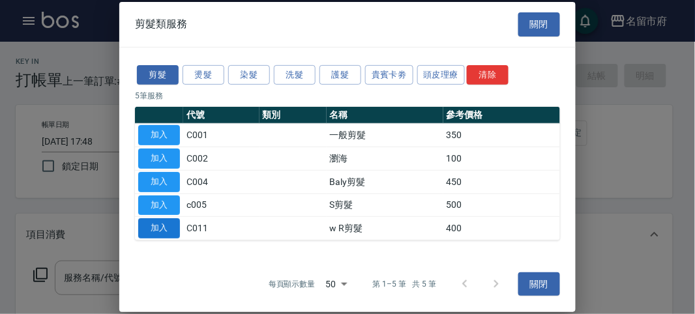
click at [167, 226] on button "加入" at bounding box center [159, 228] width 42 height 20
type input "w R剪髮(C011)"
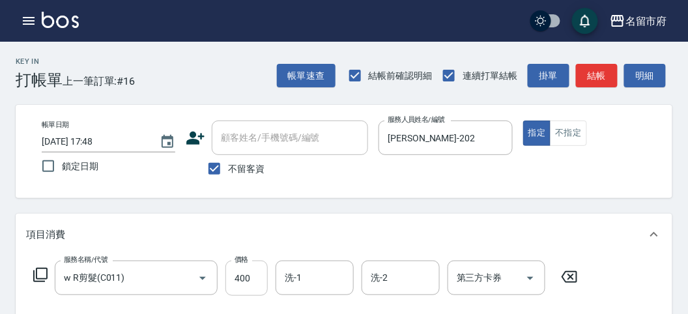
click at [256, 282] on input "400" at bounding box center [246, 278] width 42 height 35
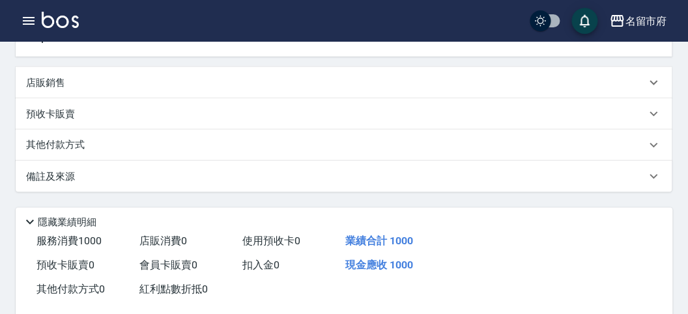
type input "1000"
click at [73, 148] on p "其他付款方式" at bounding box center [58, 145] width 65 height 14
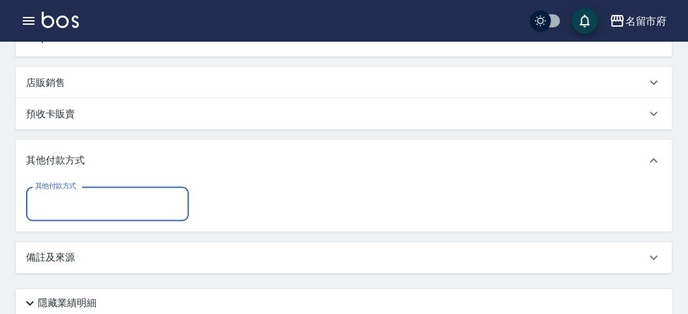
scroll to position [0, 0]
click at [106, 206] on input "其他付款方式" at bounding box center [107, 204] width 151 height 23
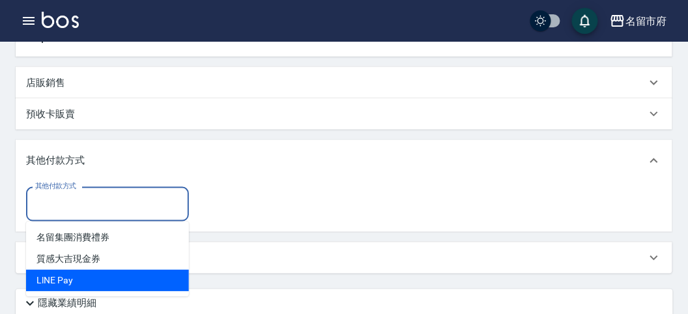
click at [106, 281] on span "LlNE Pay" at bounding box center [107, 281] width 163 height 22
type input "LlNE Pay"
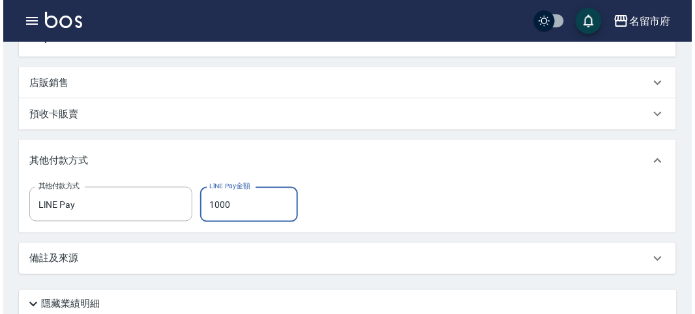
scroll to position [463, 0]
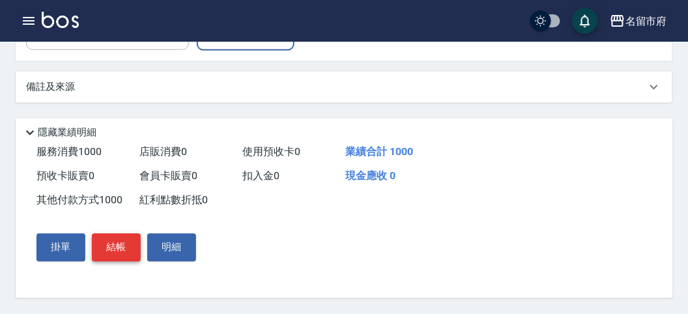
type input "1000"
click at [108, 255] on button "結帳" at bounding box center [116, 247] width 49 height 27
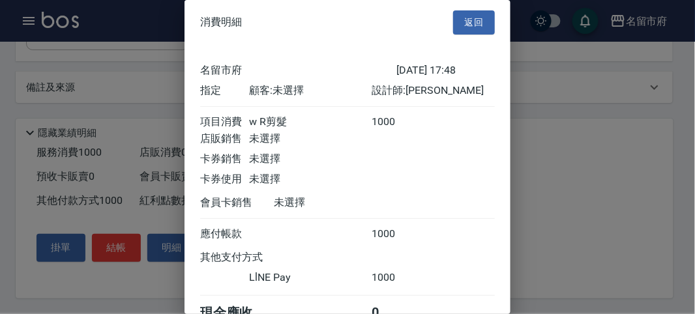
scroll to position [70, 0]
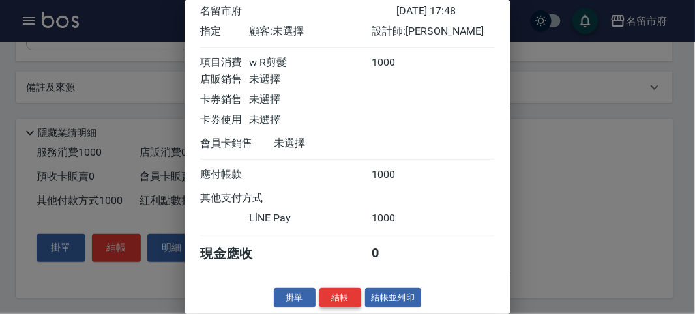
click at [333, 293] on button "結帳" at bounding box center [340, 298] width 42 height 20
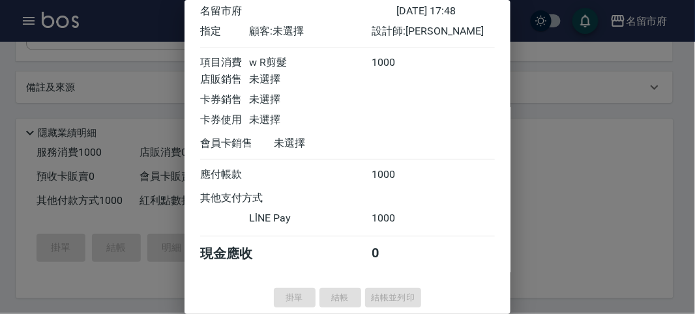
type input "[DATE] 17:49"
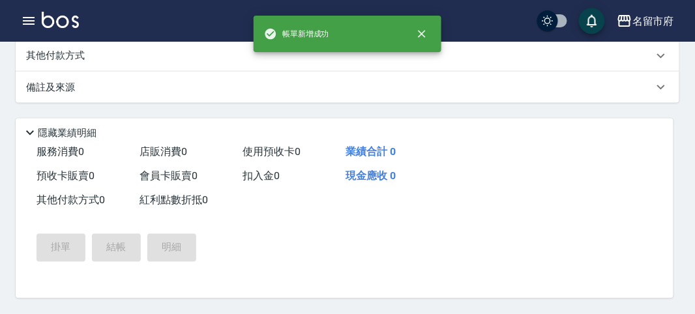
scroll to position [0, 0]
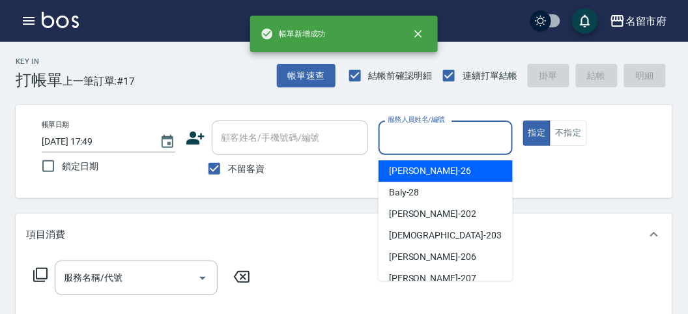
click at [429, 137] on input "服務人員姓名/編號" at bounding box center [445, 137] width 122 height 23
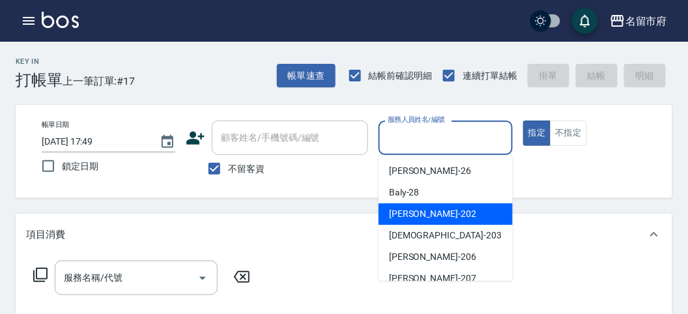
click at [428, 212] on div "[PERSON_NAME] -202" at bounding box center [446, 214] width 134 height 22
type input "[PERSON_NAME]-202"
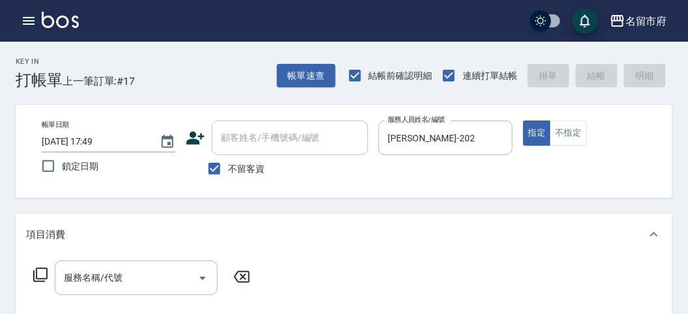
click at [47, 275] on icon at bounding box center [40, 275] width 14 height 14
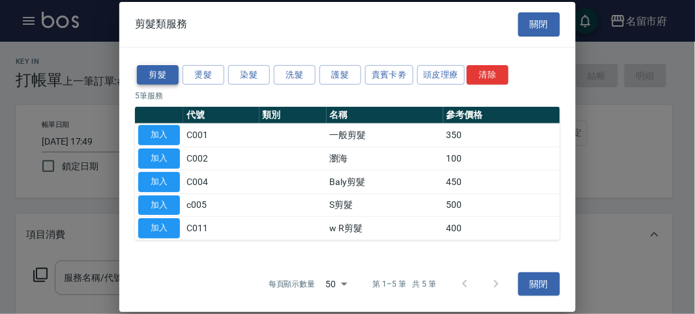
click at [167, 74] on button "剪髮" at bounding box center [158, 75] width 42 height 20
click at [162, 233] on button "加入" at bounding box center [159, 228] width 42 height 20
type input "w R剪髮(C011)"
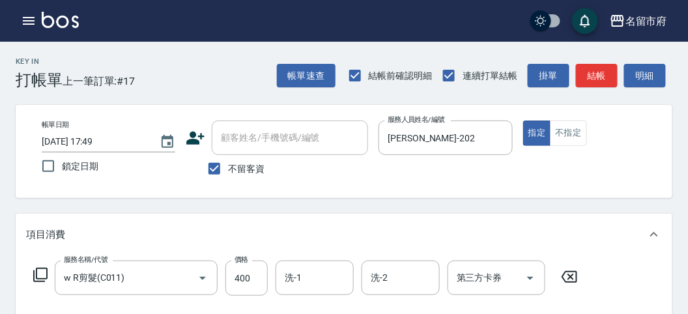
click at [594, 87] on div "帳單速查 結帳前確認明細 連續打單結帳 掛單 結帳 明細" at bounding box center [474, 75] width 395 height 27
click at [590, 81] on button "結帳" at bounding box center [597, 76] width 42 height 24
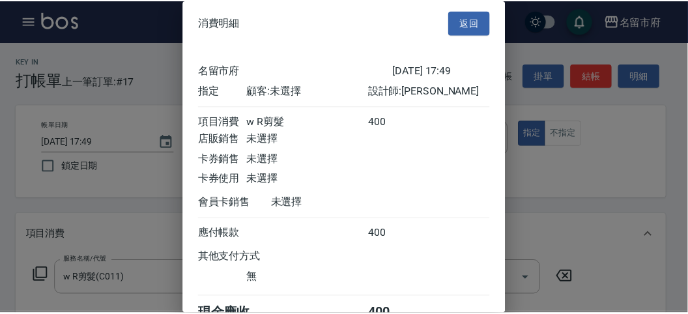
scroll to position [72, 0]
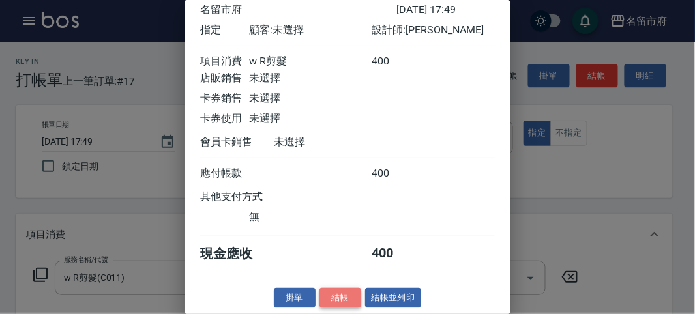
click at [336, 289] on button "結帳" at bounding box center [340, 298] width 42 height 20
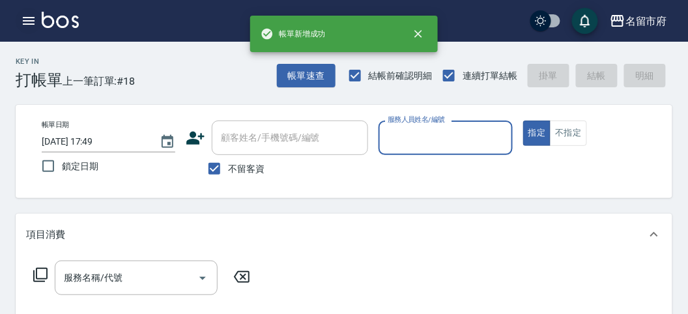
click at [30, 18] on icon "button" at bounding box center [29, 21] width 16 height 16
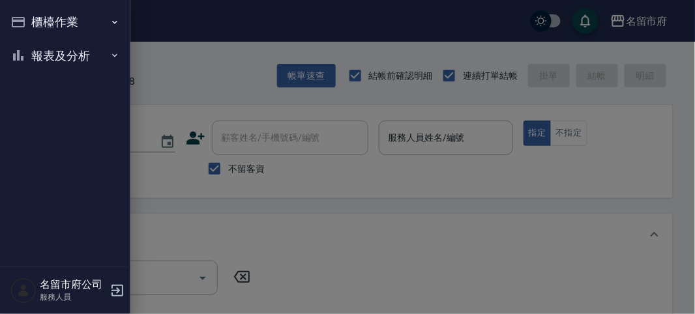
click at [39, 18] on button "櫃檯作業" at bounding box center [65, 22] width 120 height 34
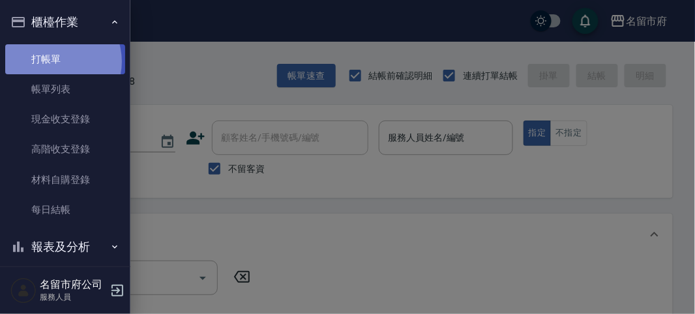
click at [55, 61] on link "打帳單" at bounding box center [65, 59] width 120 height 30
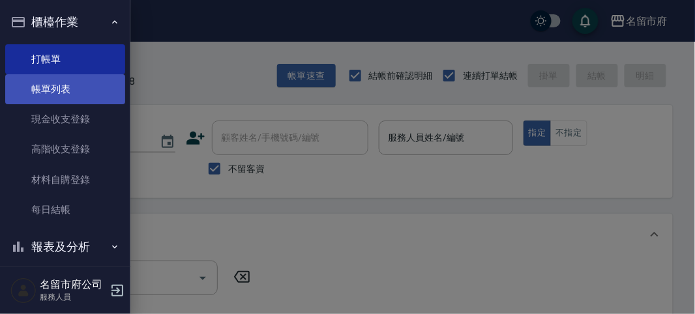
click at [61, 87] on link "帳單列表" at bounding box center [65, 89] width 120 height 30
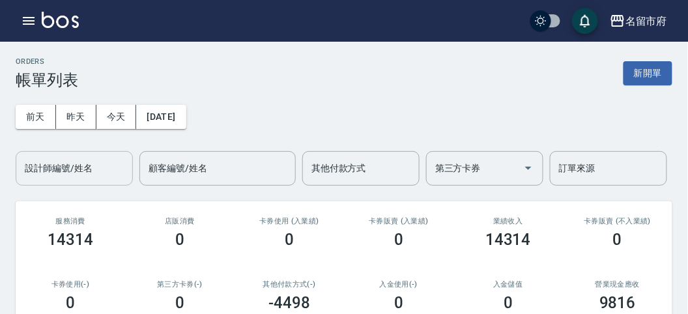
click at [46, 180] on div "設計師編號/姓名" at bounding box center [74, 168] width 117 height 35
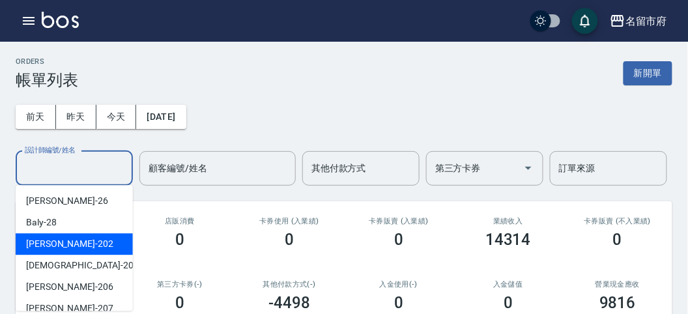
click at [54, 238] on span "[PERSON_NAME] -202" at bounding box center [69, 244] width 87 height 14
type input "[PERSON_NAME]-202"
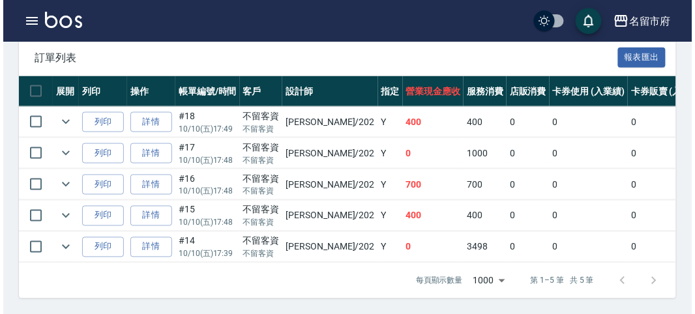
scroll to position [118, 0]
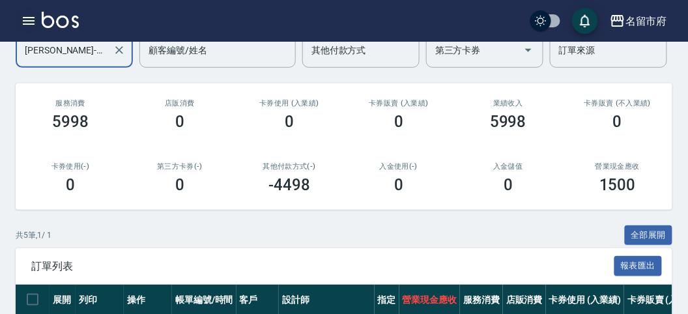
click at [29, 20] on icon "button" at bounding box center [29, 21] width 16 height 16
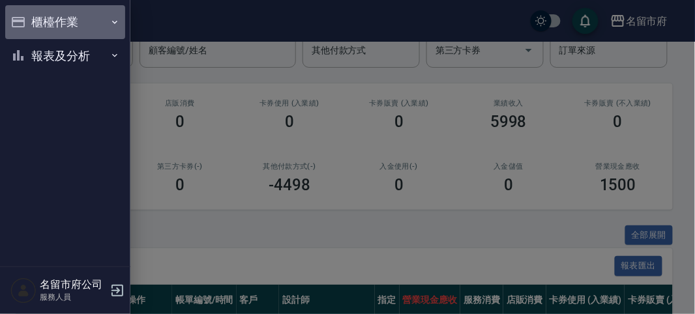
click at [28, 20] on button "櫃檯作業" at bounding box center [65, 22] width 120 height 34
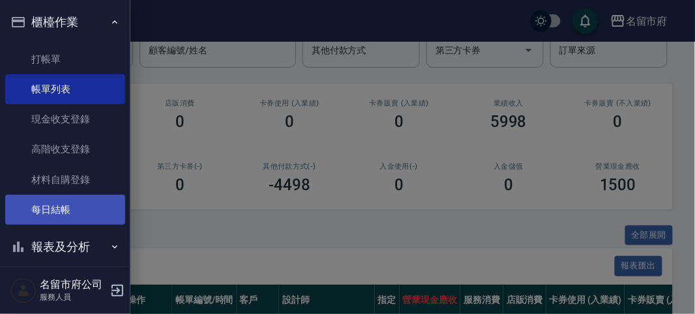
scroll to position [12, 0]
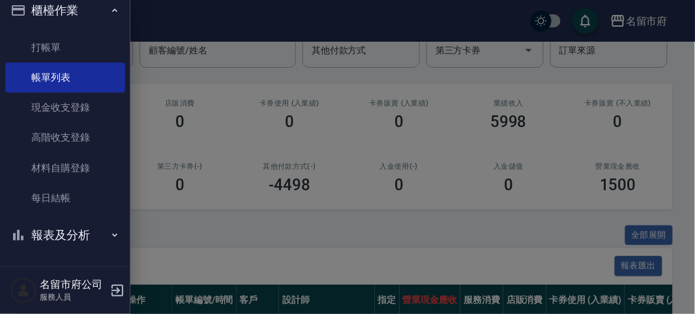
click at [89, 229] on button "報表及分析" at bounding box center [65, 235] width 120 height 34
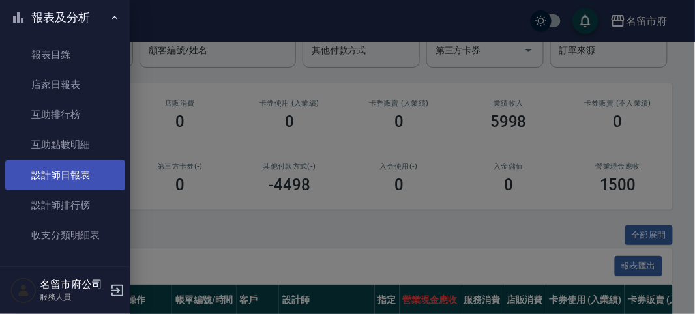
click at [93, 175] on link "設計師日報表" at bounding box center [65, 175] width 120 height 30
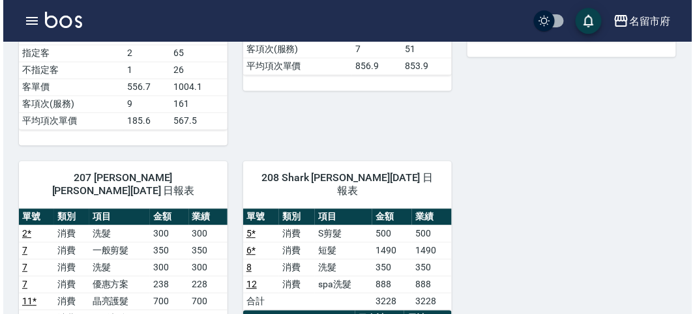
scroll to position [217, 0]
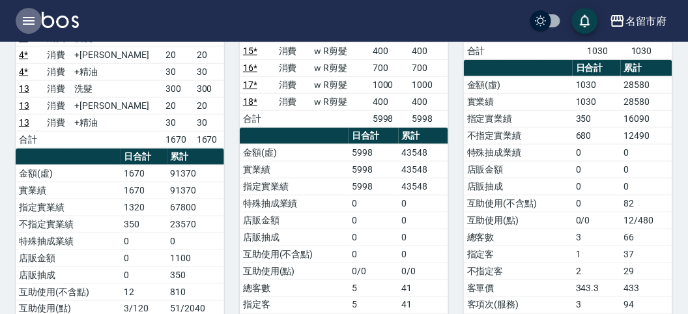
click at [27, 17] on icon "button" at bounding box center [29, 21] width 12 height 8
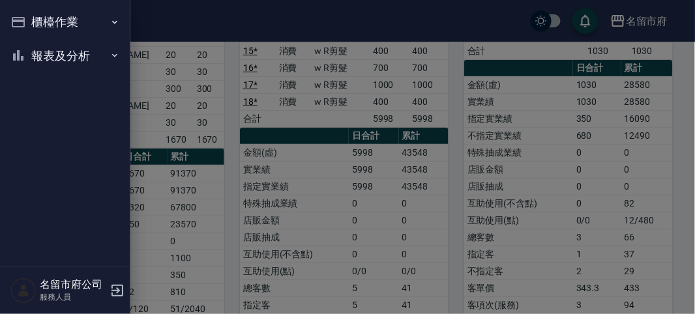
click at [27, 17] on button "櫃檯作業" at bounding box center [65, 22] width 120 height 34
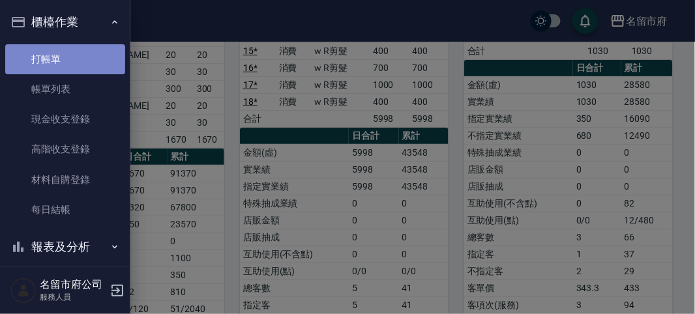
click at [73, 64] on link "打帳單" at bounding box center [65, 59] width 120 height 30
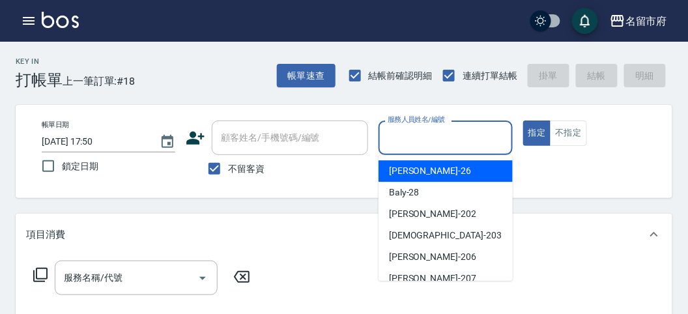
click at [409, 144] on input "服務人員姓名/編號" at bounding box center [445, 137] width 122 height 23
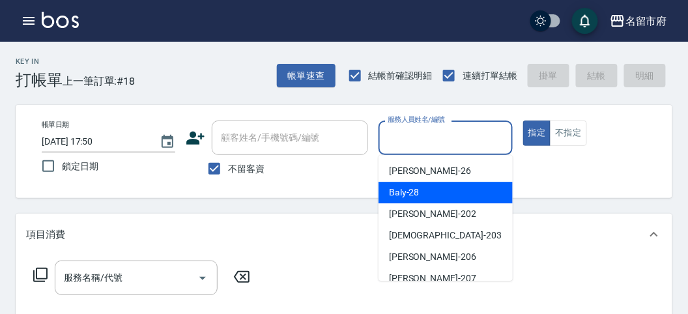
drag, startPoint x: 407, startPoint y: 184, endPoint x: 308, endPoint y: 208, distance: 102.1
click at [407, 183] on div "Baly -28" at bounding box center [446, 193] width 134 height 22
type input "Baly-28"
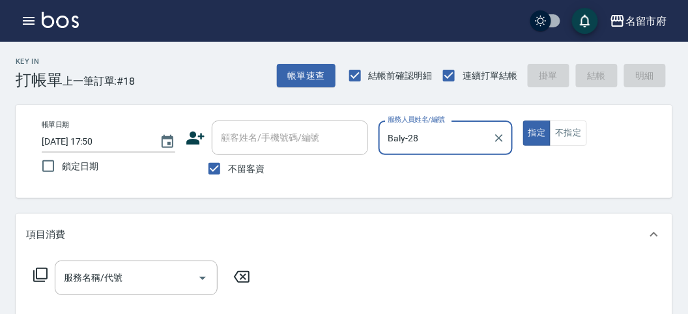
click at [38, 276] on icon at bounding box center [41, 275] width 16 height 16
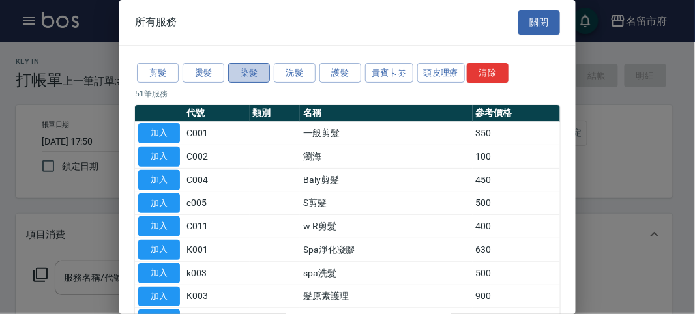
click at [255, 72] on button "染髮" at bounding box center [249, 73] width 42 height 20
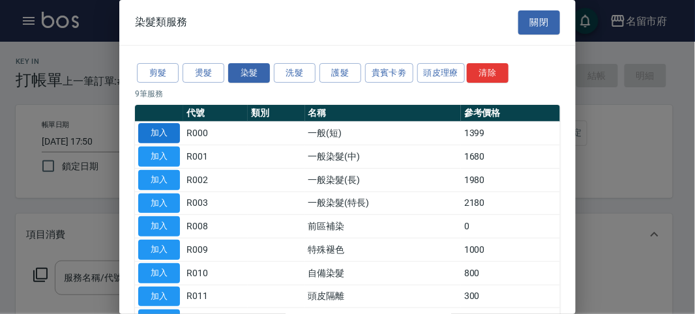
click at [149, 130] on button "加入" at bounding box center [159, 133] width 42 height 20
type input "一般(短)(R000)"
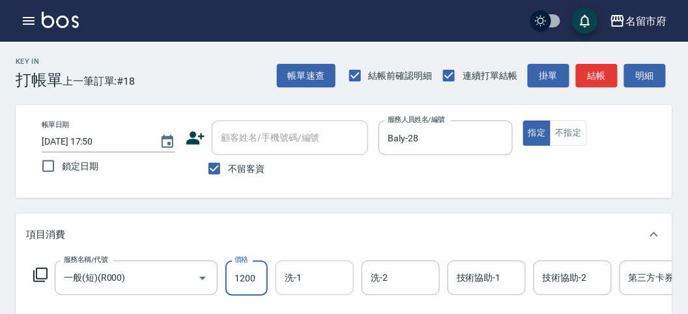
type input "1200"
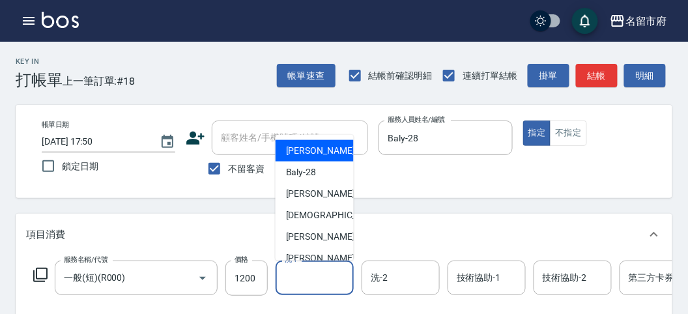
click at [326, 270] on input "洗-1" at bounding box center [314, 277] width 66 height 23
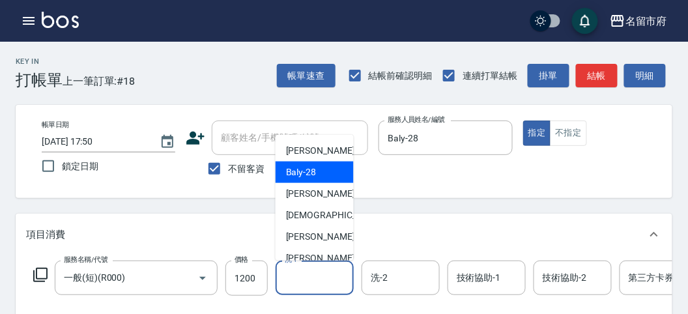
scroll to position [142, 0]
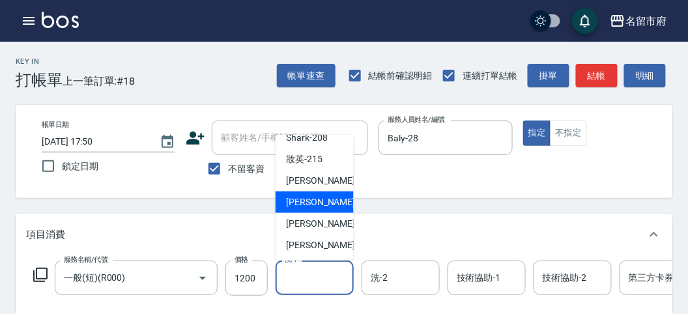
click at [314, 201] on span "Min Min -218" at bounding box center [329, 202] width 87 height 14
type input "Min Min-218"
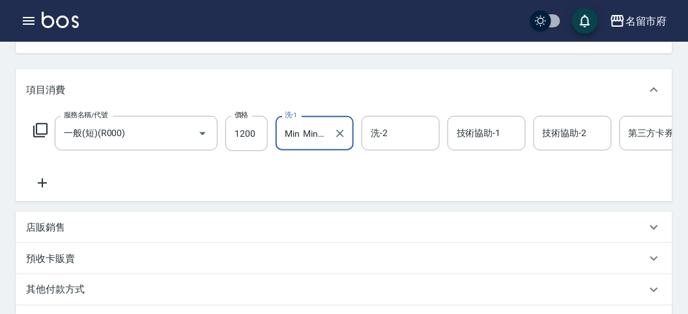
scroll to position [217, 0]
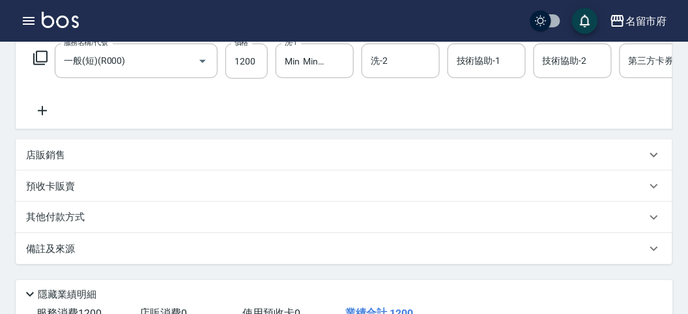
click at [67, 225] on p "其他付款方式" at bounding box center [58, 217] width 65 height 14
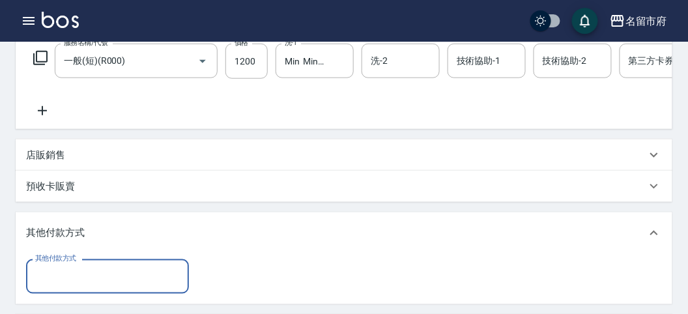
scroll to position [0, 0]
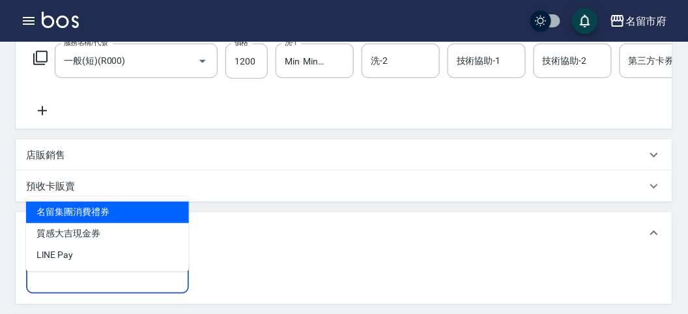
click at [79, 285] on input "其他付款方式" at bounding box center [107, 276] width 151 height 23
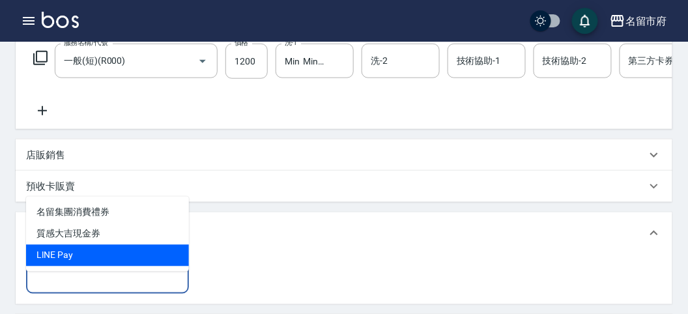
drag, startPoint x: 96, startPoint y: 259, endPoint x: 196, endPoint y: 259, distance: 99.7
click at [99, 258] on span "LlNE Pay" at bounding box center [107, 256] width 163 height 22
type input "LlNE Pay"
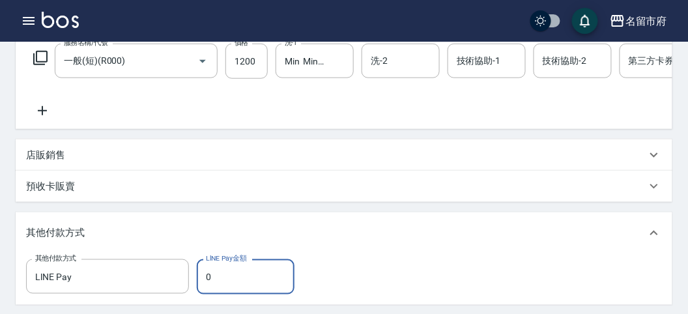
click at [243, 291] on input "0" at bounding box center [246, 276] width 98 height 35
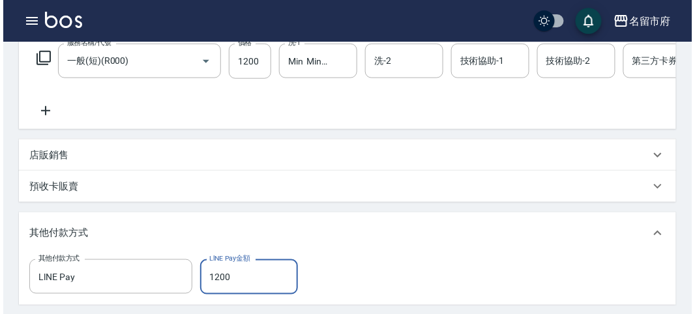
scroll to position [476, 0]
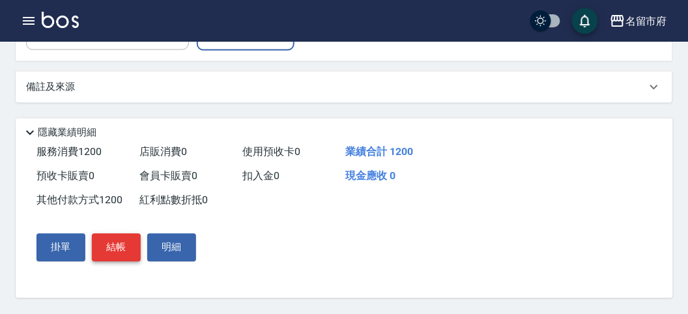
type input "1200"
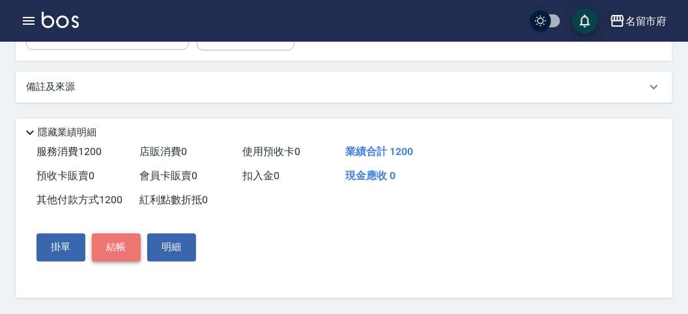
drag, startPoint x: 117, startPoint y: 253, endPoint x: 124, endPoint y: 252, distance: 7.2
click at [119, 252] on button "結帳" at bounding box center [116, 247] width 49 height 27
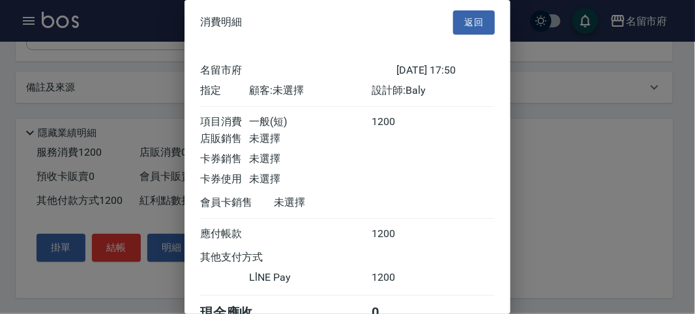
scroll to position [70, 0]
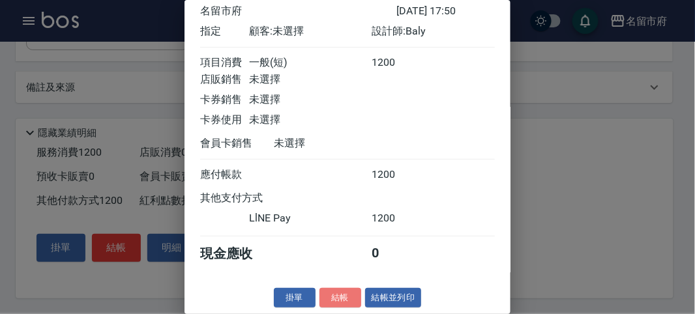
drag, startPoint x: 326, startPoint y: 306, endPoint x: 334, endPoint y: 282, distance: 24.5
click at [326, 304] on button "結帳" at bounding box center [340, 298] width 42 height 20
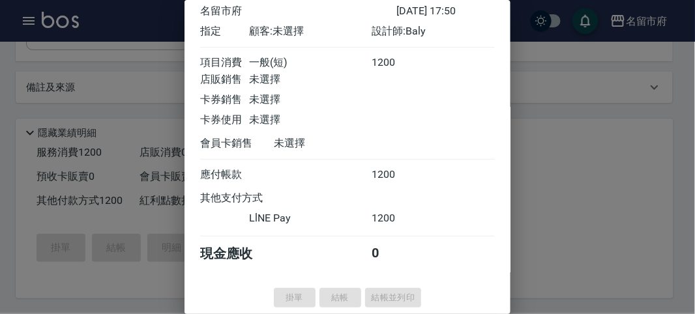
type input "[DATE] 17:56"
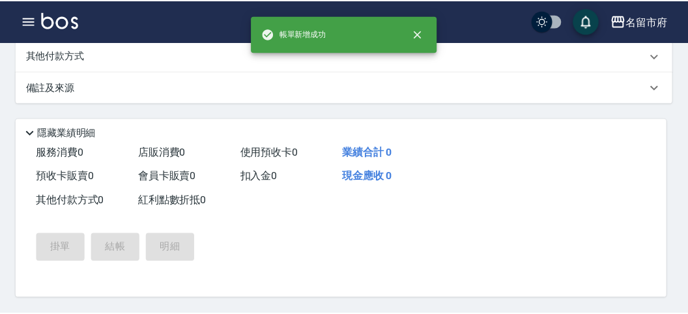
scroll to position [0, 0]
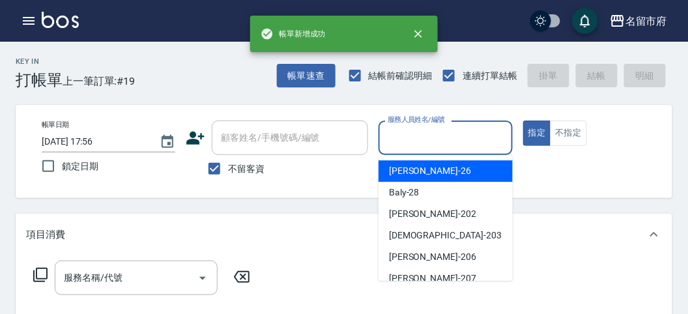
click at [426, 143] on input "服務人員姓名/編號" at bounding box center [445, 137] width 122 height 23
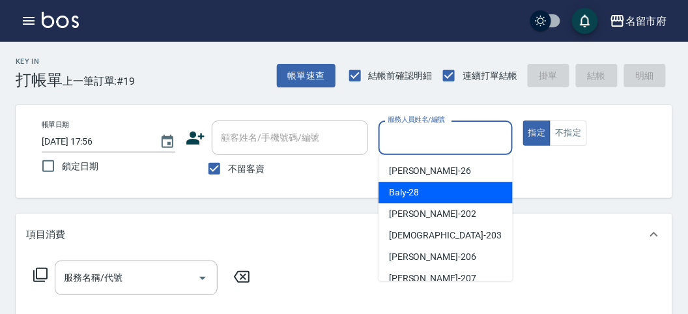
click at [441, 194] on div "Baly -28" at bounding box center [446, 193] width 134 height 22
type input "Baly-28"
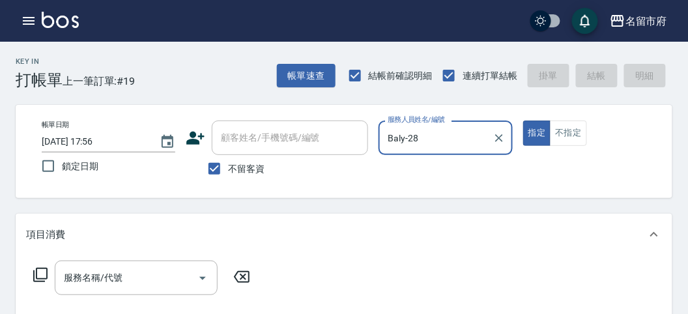
click at [40, 274] on icon at bounding box center [41, 275] width 16 height 16
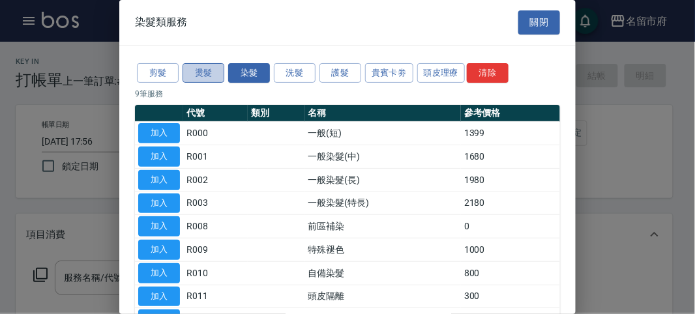
click at [201, 76] on button "燙髮" at bounding box center [203, 73] width 42 height 20
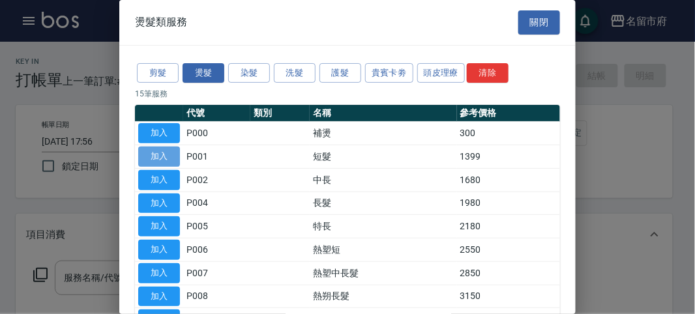
click at [177, 155] on button "加入" at bounding box center [159, 157] width 42 height 20
type input "短髮(P001)"
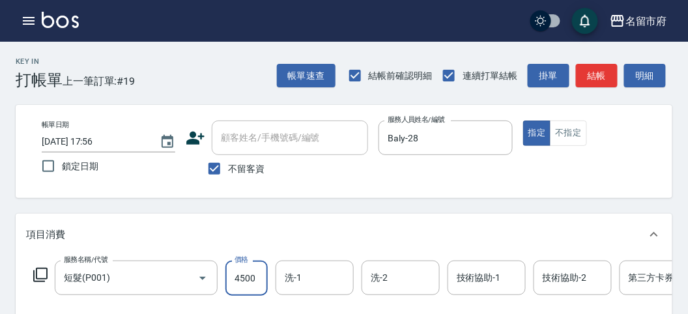
scroll to position [394, 0]
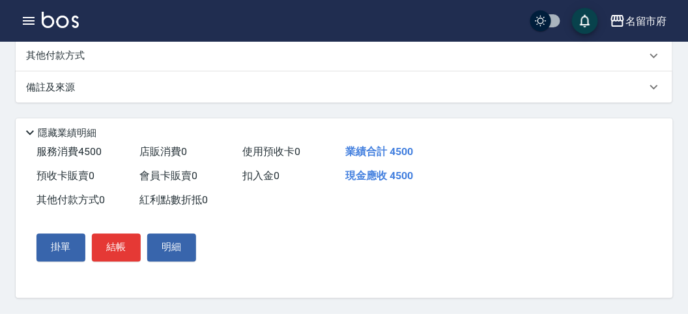
type input "4500"
click at [104, 64] on div "其他付款方式" at bounding box center [344, 55] width 657 height 31
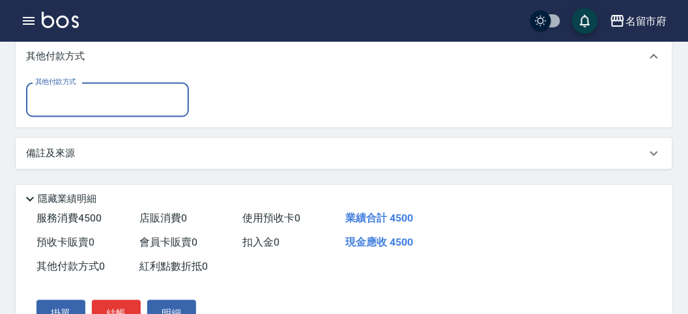
scroll to position [0, 0]
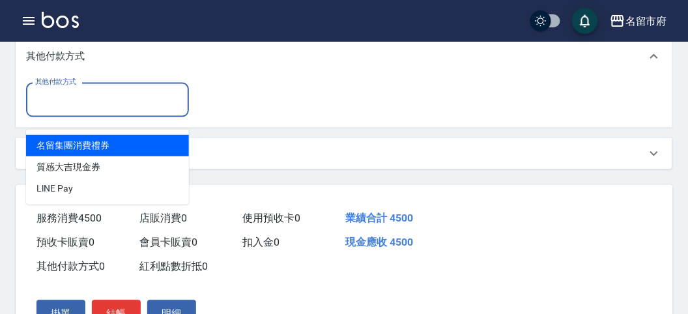
click at [93, 111] on input "其他付款方式" at bounding box center [107, 100] width 151 height 23
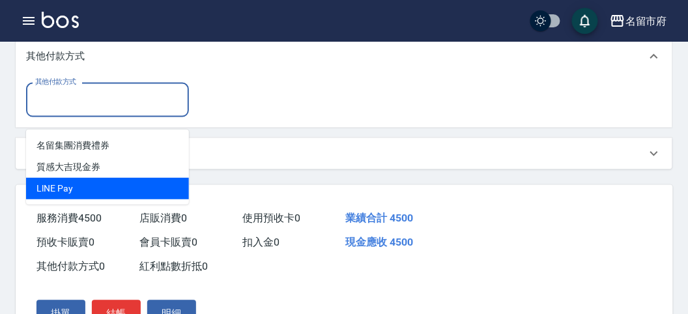
click at [83, 199] on ul "名留集團消費禮券 質感大吉現金券 LlNE Pay" at bounding box center [107, 167] width 163 height 75
drag, startPoint x: 96, startPoint y: 182, endPoint x: 151, endPoint y: 155, distance: 61.8
click at [95, 182] on span "LlNE Pay" at bounding box center [107, 189] width 163 height 22
type input "LlNE Pay"
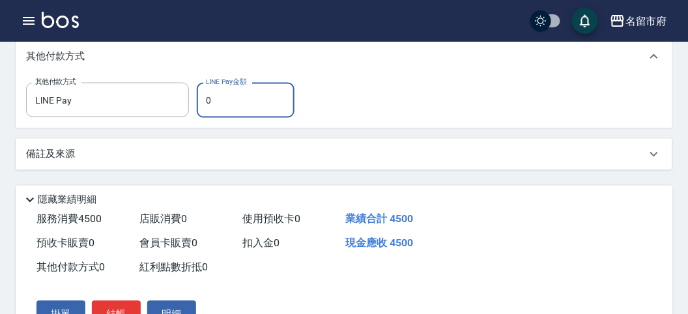
drag, startPoint x: 225, startPoint y: 118, endPoint x: 218, endPoint y: 106, distance: 14.6
click at [220, 108] on input "0" at bounding box center [246, 100] width 98 height 35
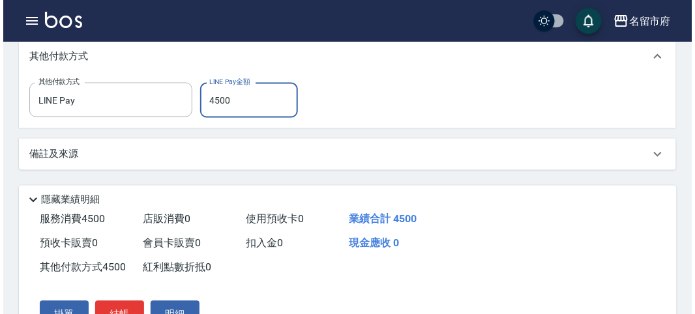
scroll to position [476, 0]
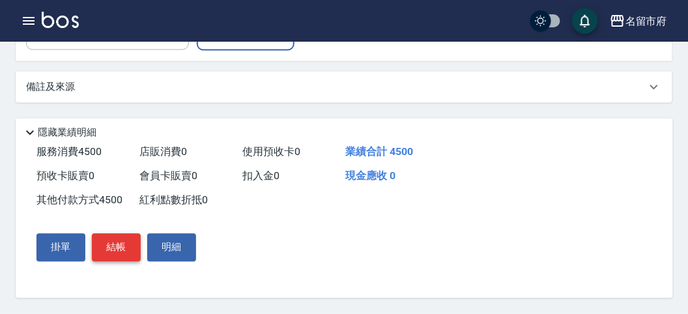
type input "4500"
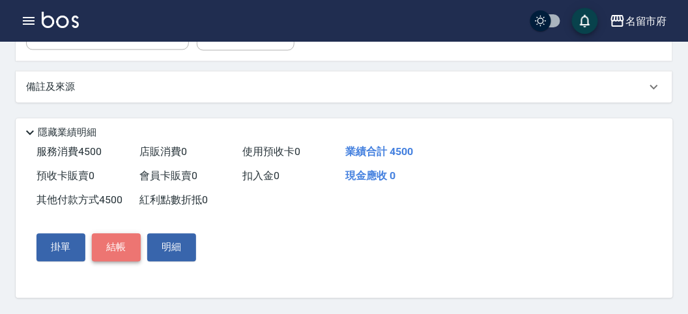
click at [124, 245] on button "結帳" at bounding box center [116, 247] width 49 height 27
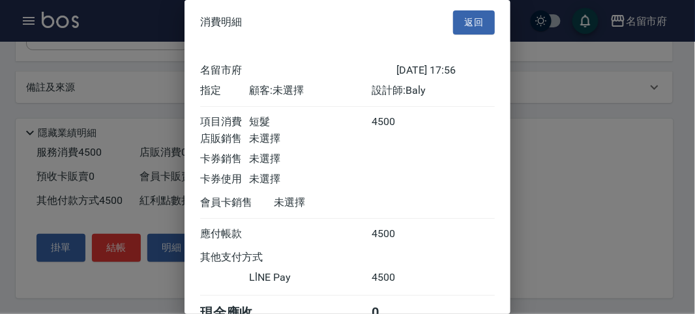
scroll to position [70, 0]
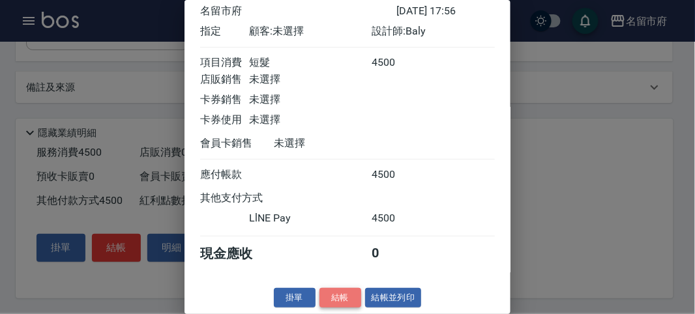
drag, startPoint x: 334, startPoint y: 300, endPoint x: 336, endPoint y: 287, distance: 12.5
click at [334, 299] on button "結帳" at bounding box center [340, 298] width 42 height 20
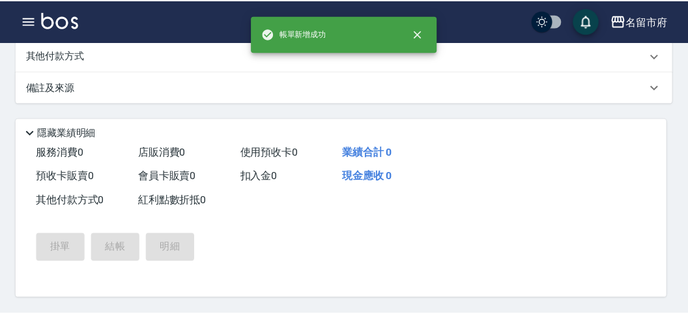
scroll to position [0, 0]
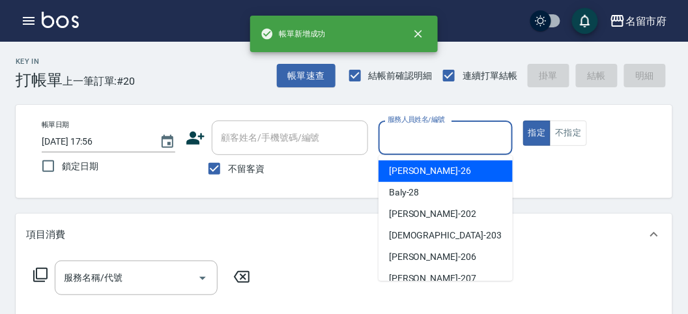
drag, startPoint x: 427, startPoint y: 139, endPoint x: 422, endPoint y: 147, distance: 9.4
click at [423, 142] on input "服務人員姓名/編號" at bounding box center [445, 137] width 122 height 23
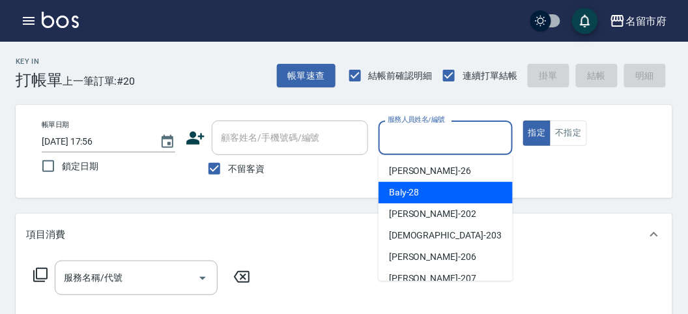
click at [414, 193] on span "Baly -28" at bounding box center [404, 193] width 31 height 14
type input "Baly-28"
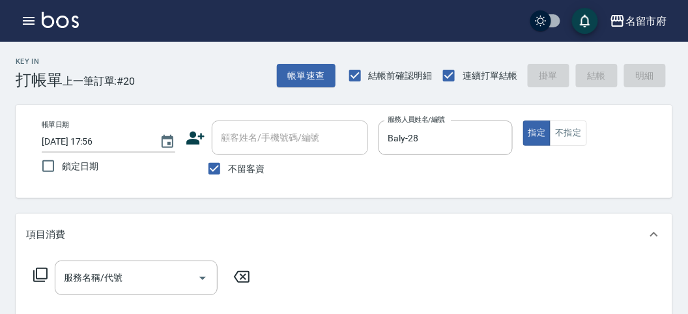
click at [39, 275] on icon at bounding box center [41, 275] width 16 height 16
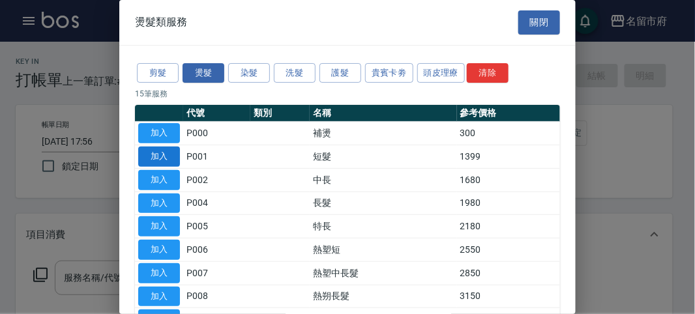
click at [156, 155] on button "加入" at bounding box center [159, 157] width 42 height 20
type input "短髮(P001)"
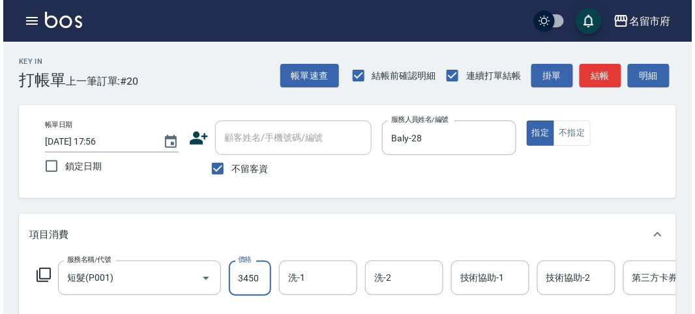
scroll to position [394, 0]
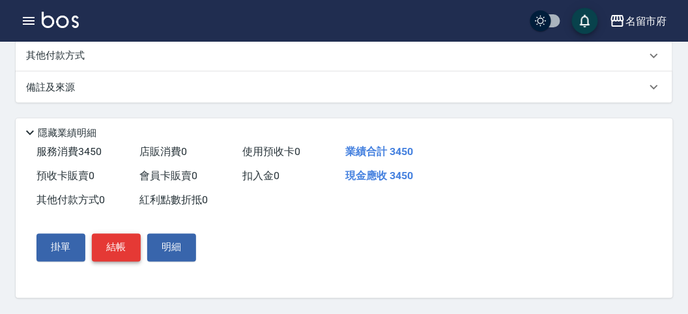
type input "3450"
click at [98, 245] on button "結帳" at bounding box center [116, 247] width 49 height 27
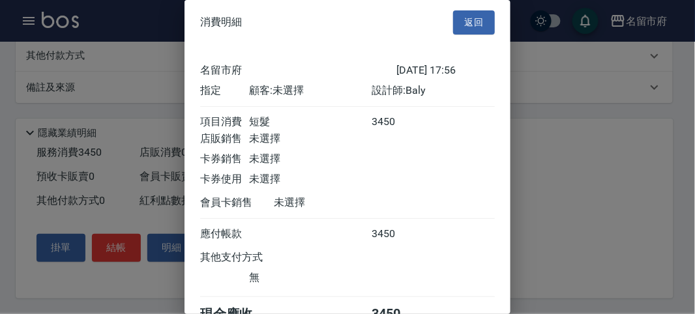
scroll to position [72, 0]
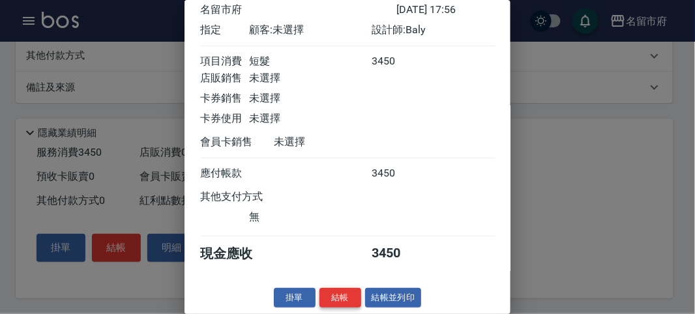
click at [341, 291] on button "結帳" at bounding box center [340, 298] width 42 height 20
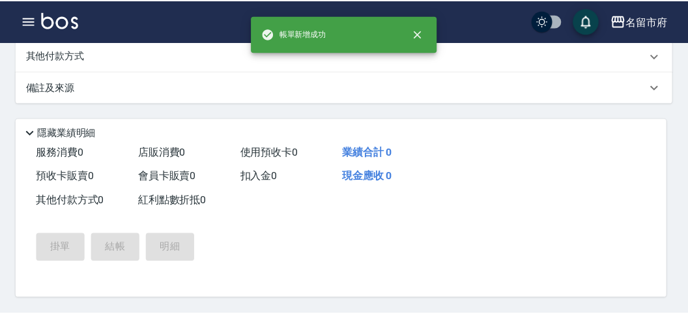
scroll to position [0, 0]
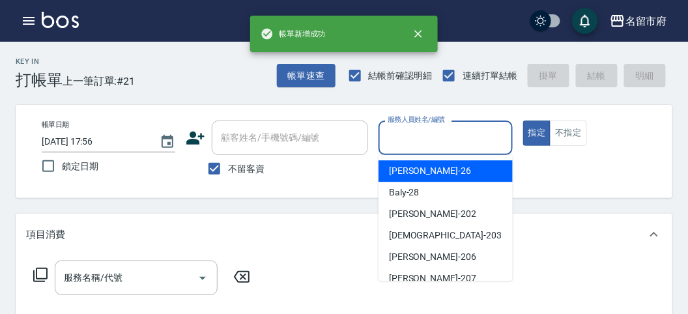
click at [414, 139] on input "服務人員姓名/編號" at bounding box center [445, 137] width 122 height 23
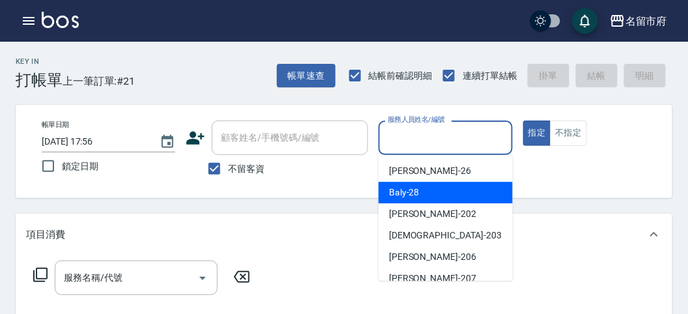
click at [410, 186] on span "Baly -28" at bounding box center [404, 193] width 31 height 14
type input "Baly-28"
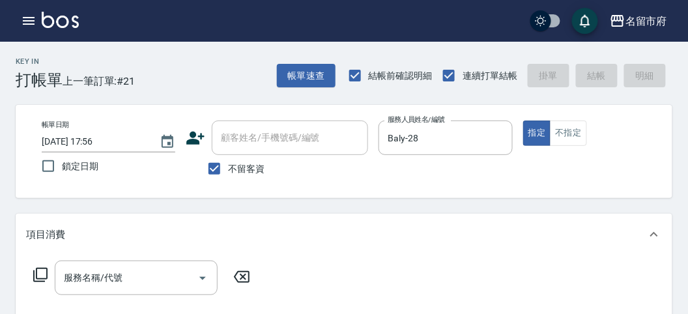
click at [42, 274] on icon at bounding box center [41, 275] width 16 height 16
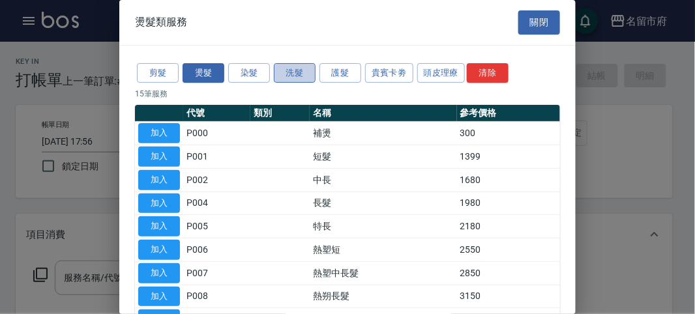
drag, startPoint x: 291, startPoint y: 71, endPoint x: 284, endPoint y: 65, distance: 9.3
click at [290, 68] on button "洗髮" at bounding box center [295, 73] width 42 height 20
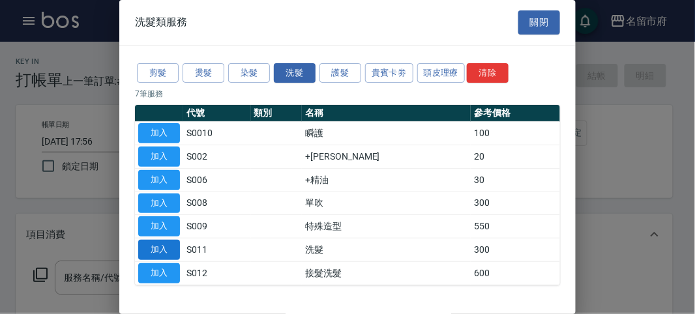
click at [162, 248] on button "加入" at bounding box center [159, 250] width 42 height 20
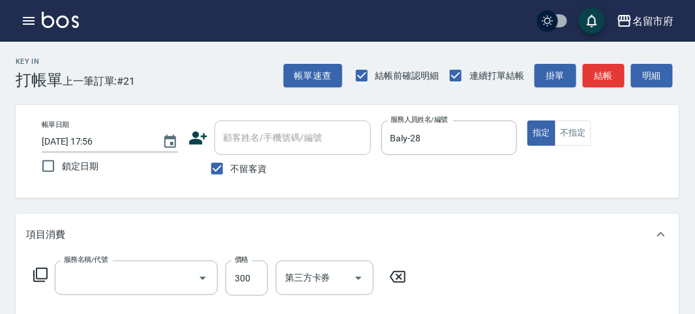
type input "洗髮(S011)"
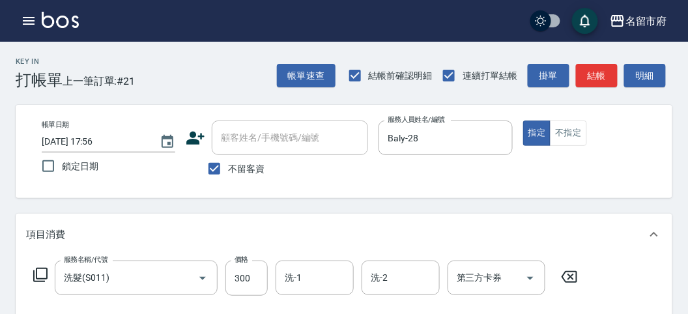
click at [37, 268] on icon at bounding box center [40, 275] width 14 height 14
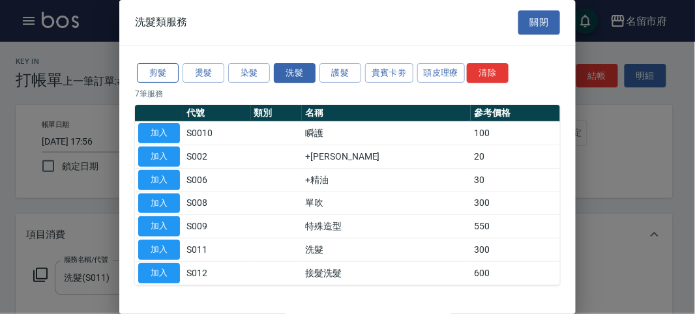
click at [166, 68] on button "剪髮" at bounding box center [158, 73] width 42 height 20
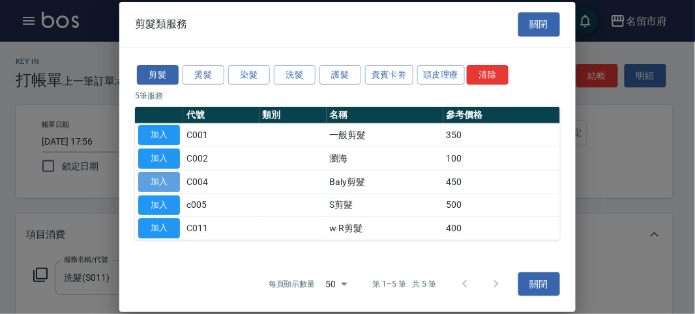
drag, startPoint x: 168, startPoint y: 180, endPoint x: 185, endPoint y: 171, distance: 19.2
click at [167, 180] on button "加入" at bounding box center [159, 182] width 42 height 20
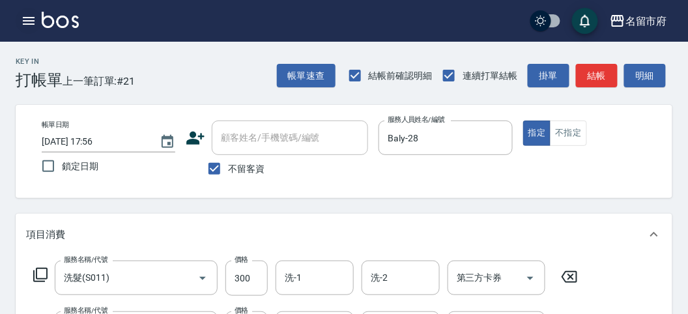
click at [36, 23] on icon "button" at bounding box center [29, 21] width 16 height 16
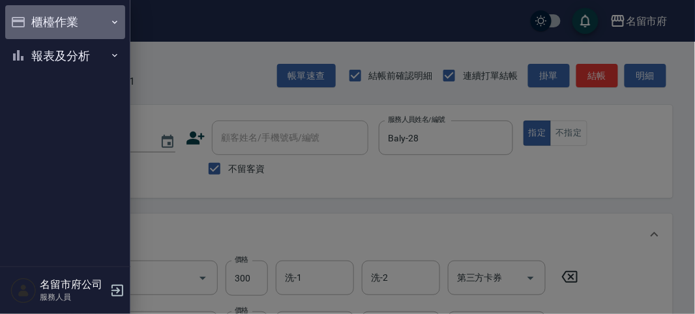
click at [34, 23] on button "櫃檯作業" at bounding box center [65, 22] width 120 height 34
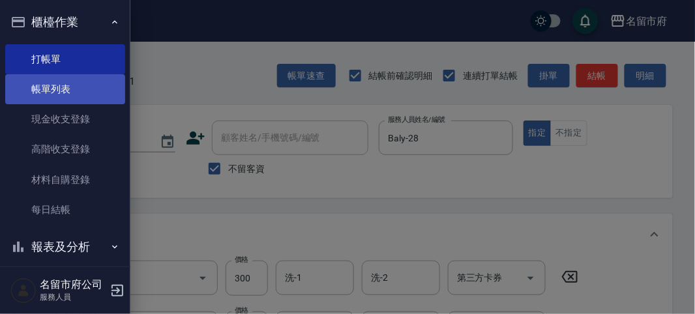
click at [50, 89] on link "帳單列表" at bounding box center [65, 89] width 120 height 30
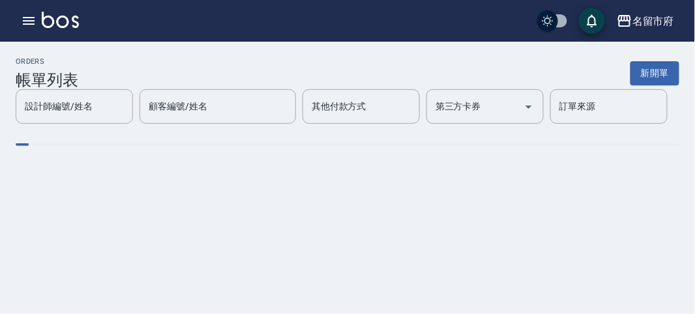
click at [50, 89] on div "設計師編號/姓名 設計師編號/姓名 顧客編號/姓名 顧客編號/姓名 其他付款方式 其他付款方式 第三方卡券 第三方卡券 訂單來源 訂單來源" at bounding box center [347, 106] width 663 height 35
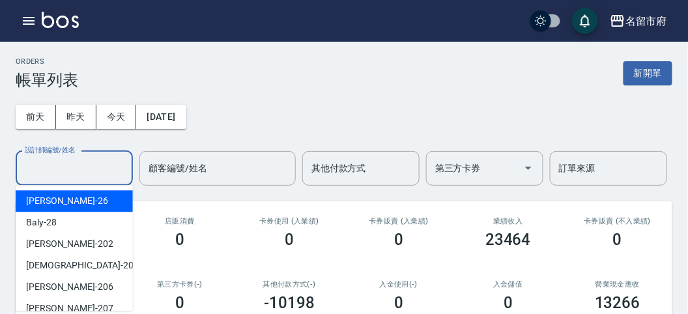
drag, startPoint x: 83, startPoint y: 171, endPoint x: 81, endPoint y: 190, distance: 18.4
click at [83, 171] on input "設計師編號/姓名" at bounding box center [75, 168] width 106 height 23
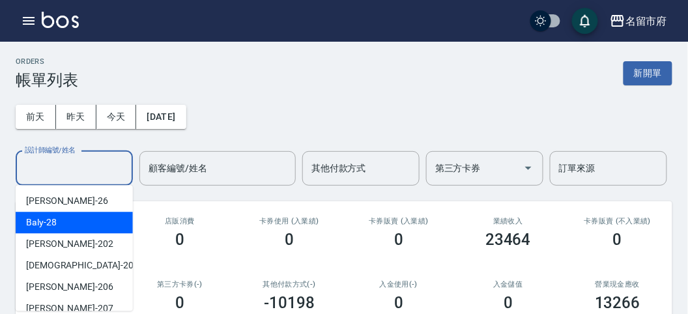
click at [83, 214] on div "Baly -28" at bounding box center [74, 223] width 117 height 22
type input "Baly-28"
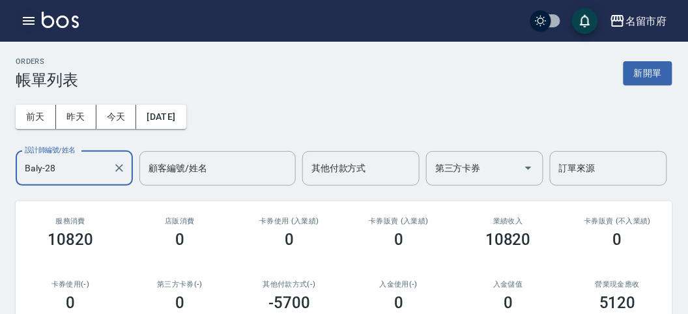
click at [22, 20] on icon "button" at bounding box center [29, 21] width 16 height 16
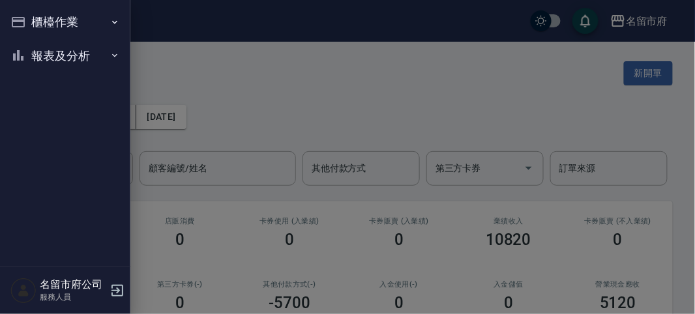
click at [22, 22] on icon "button" at bounding box center [18, 22] width 16 height 16
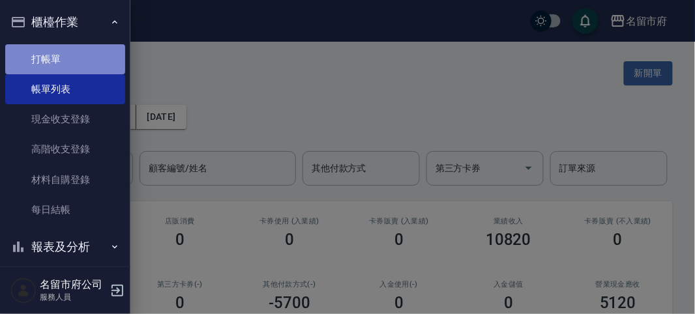
click at [66, 59] on link "打帳單" at bounding box center [65, 59] width 120 height 30
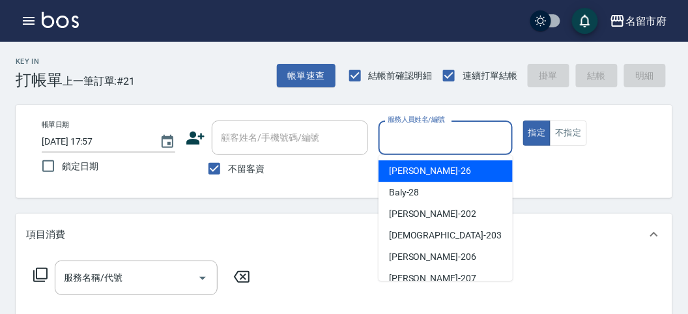
click at [411, 145] on input "服務人員姓名/編號" at bounding box center [445, 137] width 122 height 23
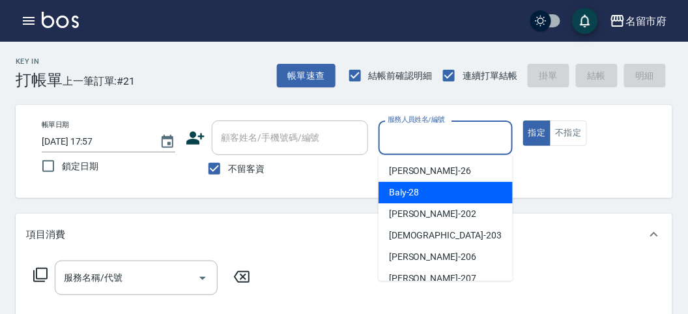
click at [400, 192] on span "Baly -28" at bounding box center [404, 193] width 31 height 14
type input "Baly-28"
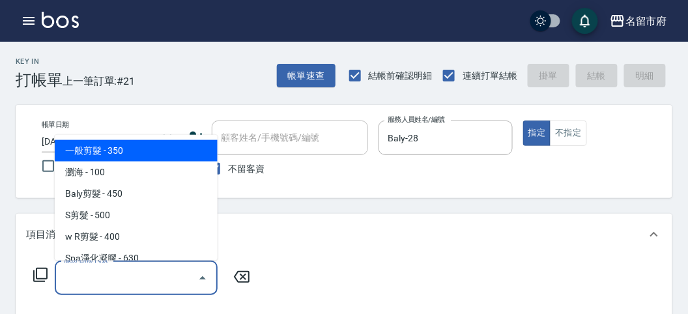
drag, startPoint x: 98, startPoint y: 274, endPoint x: 113, endPoint y: 227, distance: 49.1
click at [100, 267] on div "服務名稱/代號 服務名稱/代號" at bounding box center [136, 278] width 163 height 35
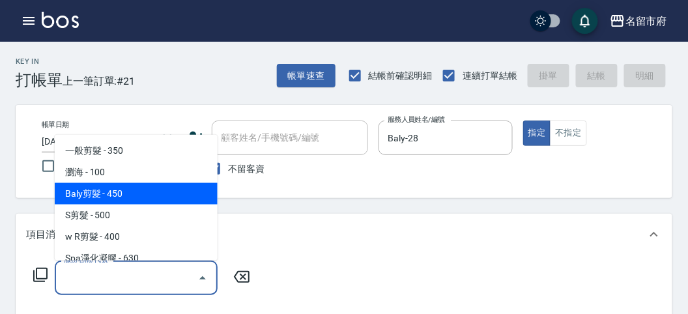
click at [129, 195] on span "Baly剪髮 - 450" at bounding box center [136, 194] width 163 height 22
type input "Baly剪髮(C004)"
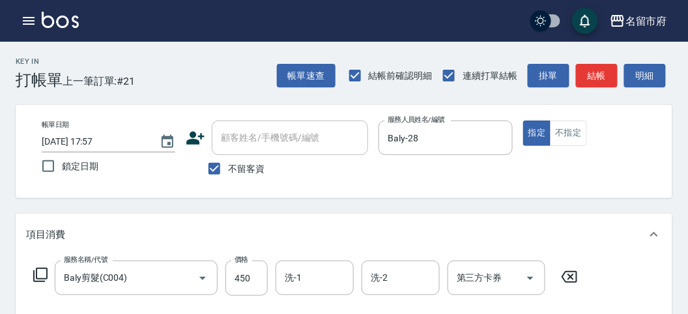
click at [38, 274] on icon at bounding box center [41, 275] width 16 height 16
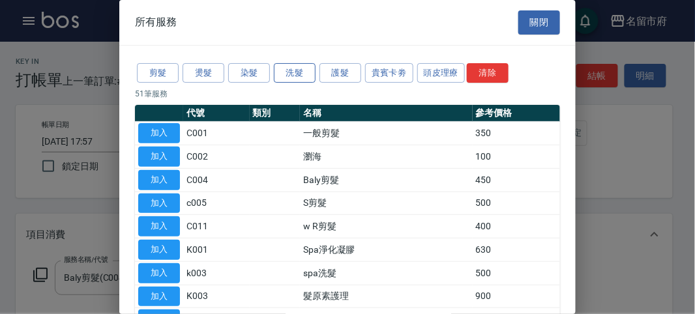
click at [298, 71] on button "洗髮" at bounding box center [295, 73] width 42 height 20
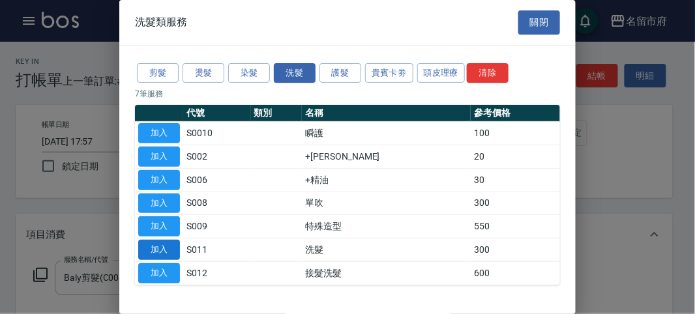
click at [174, 251] on button "加入" at bounding box center [159, 250] width 42 height 20
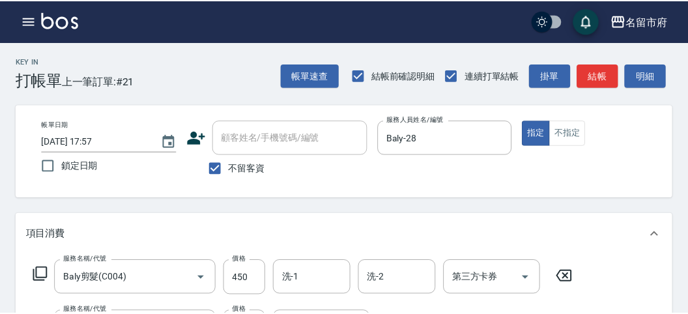
scroll to position [171, 0]
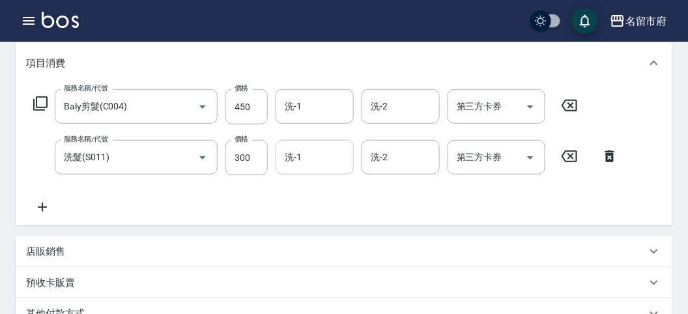
click at [308, 148] on input "洗-1" at bounding box center [314, 157] width 66 height 23
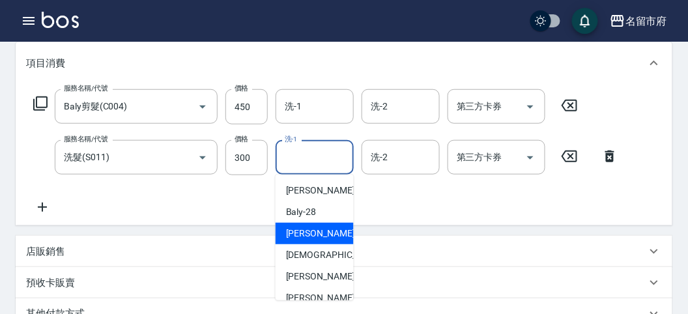
scroll to position [142, 0]
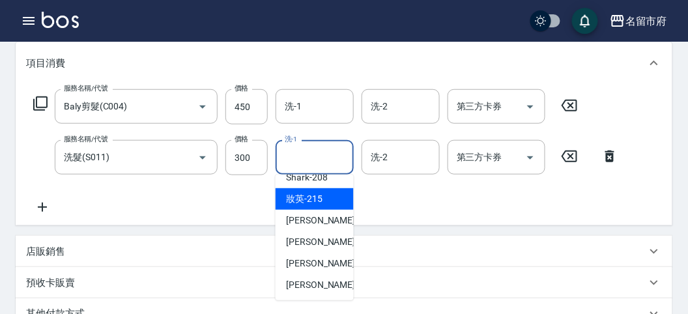
click at [317, 196] on span "妝英 -215" at bounding box center [304, 199] width 36 height 14
type input "妝英-215"
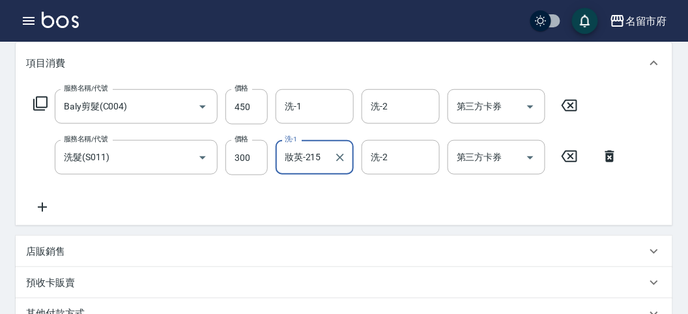
scroll to position [388, 0]
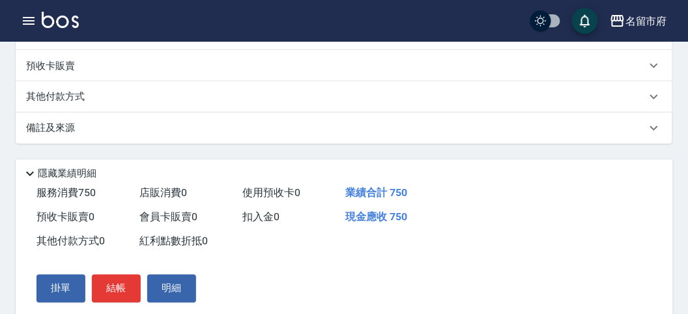
click at [90, 90] on p "其他付款方式" at bounding box center [58, 97] width 65 height 14
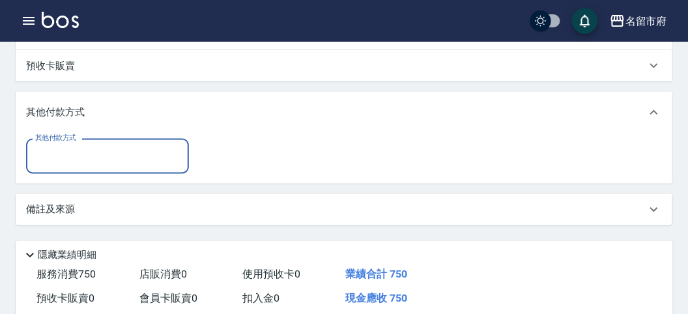
scroll to position [0, 0]
click at [96, 160] on input "其他付款方式" at bounding box center [107, 156] width 151 height 23
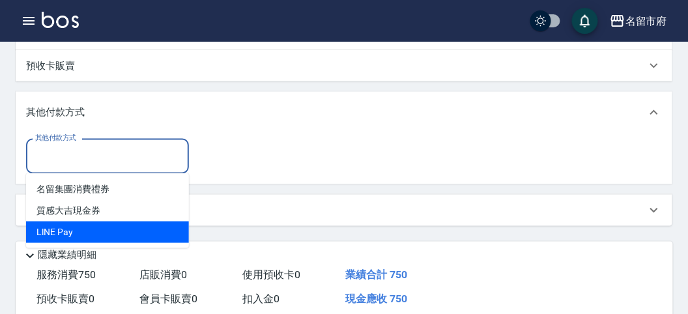
click at [101, 238] on span "LlNE Pay" at bounding box center [107, 233] width 163 height 22
type input "LlNE Pay"
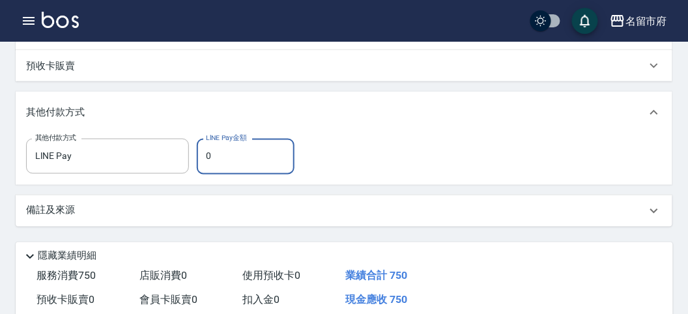
click at [225, 162] on input "0" at bounding box center [246, 156] width 98 height 35
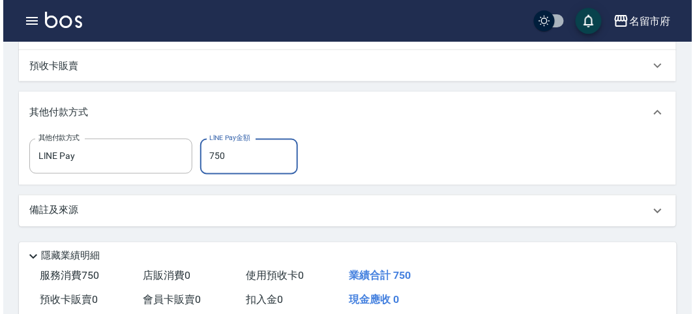
scroll to position [514, 0]
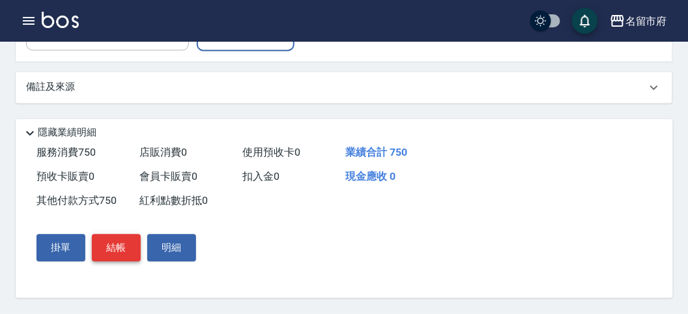
type input "750"
click at [111, 236] on button "結帳" at bounding box center [116, 248] width 49 height 27
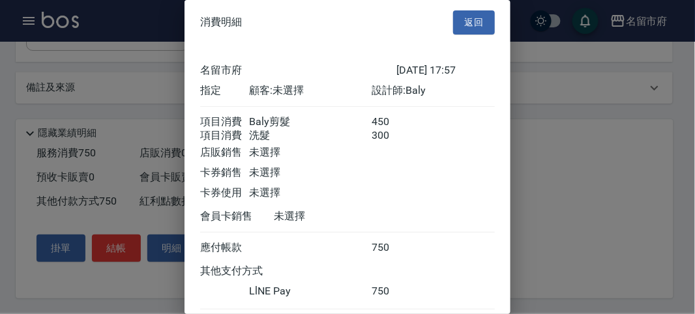
scroll to position [85, 0]
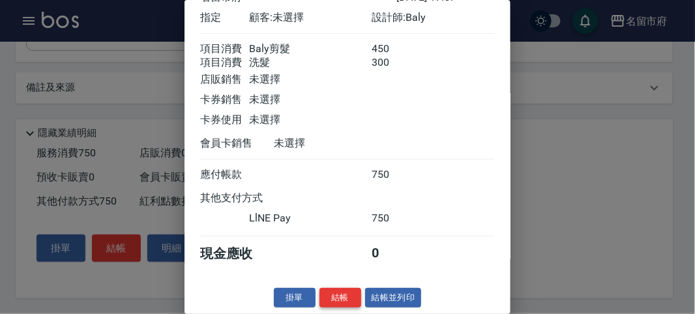
click at [332, 300] on button "結帳" at bounding box center [340, 298] width 42 height 20
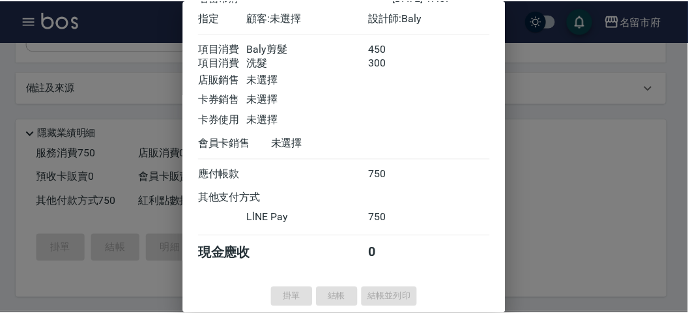
scroll to position [0, 0]
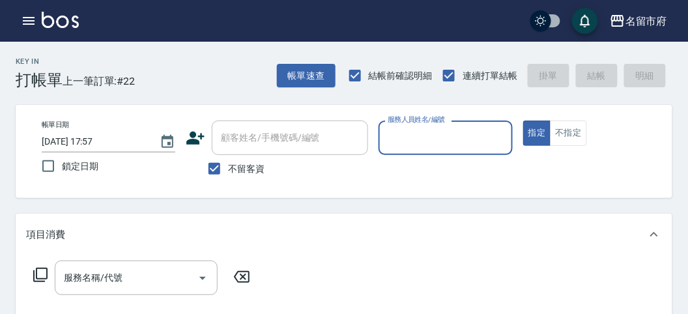
click at [397, 136] on input "服務人員姓名/編號" at bounding box center [445, 137] width 122 height 23
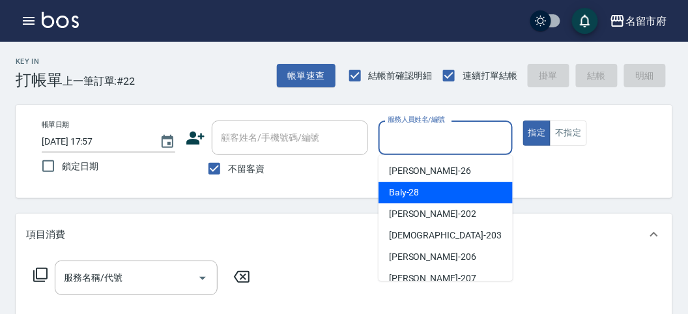
click at [393, 191] on span "Baly -28" at bounding box center [404, 193] width 31 height 14
type input "Baly-28"
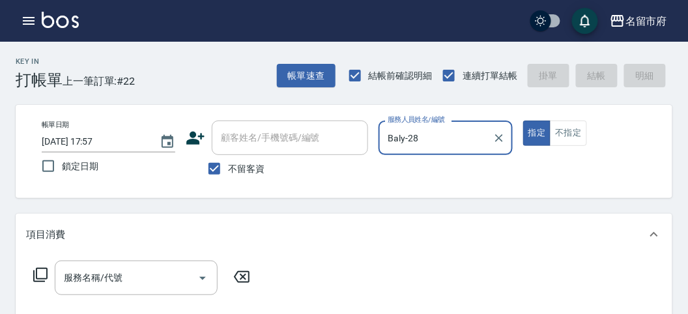
click at [37, 269] on icon at bounding box center [41, 275] width 16 height 16
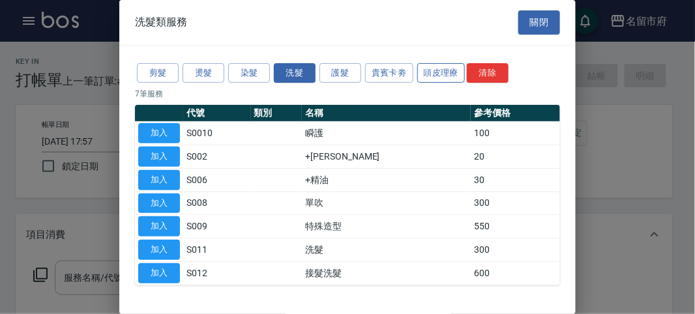
click at [440, 68] on button "頭皮理療" at bounding box center [441, 73] width 48 height 20
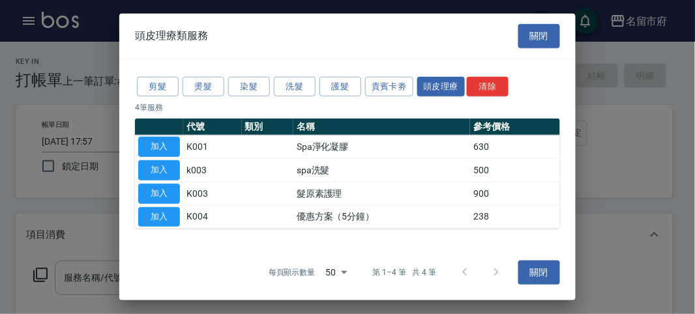
drag, startPoint x: 157, startPoint y: 165, endPoint x: 151, endPoint y: 186, distance: 21.7
click at [156, 167] on button "加入" at bounding box center [159, 170] width 42 height 20
type input "spa洗髮(k003)"
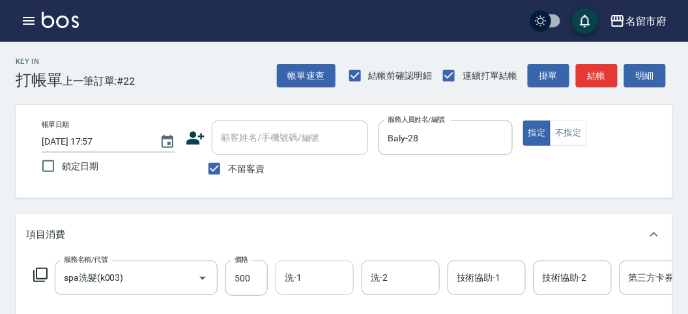
click at [313, 276] on input "洗-1" at bounding box center [314, 277] width 66 height 23
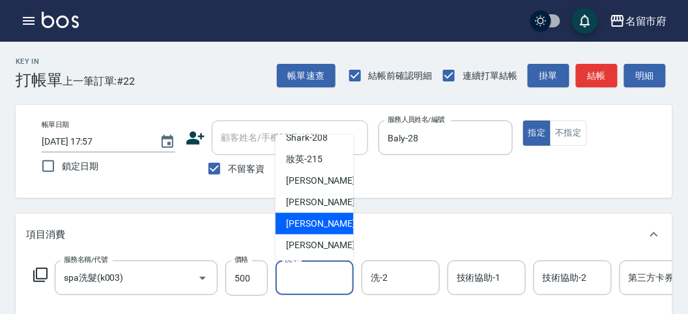
scroll to position [72, 0]
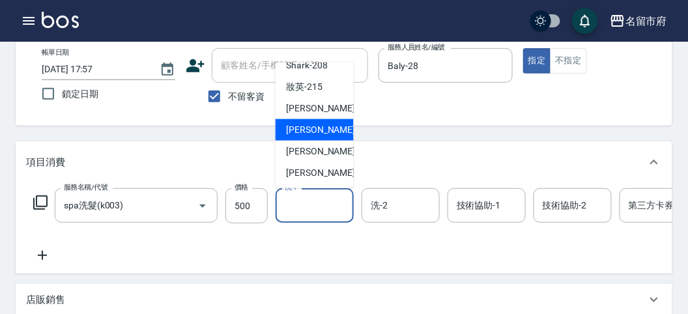
click at [296, 128] on span "Min Min -218" at bounding box center [329, 130] width 87 height 14
type input "Min Min-218"
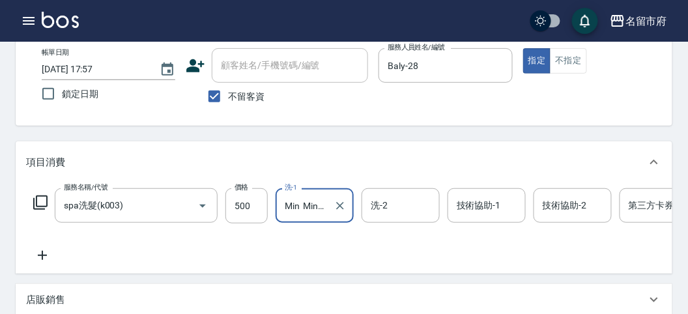
click at [41, 199] on icon at bounding box center [41, 203] width 16 height 16
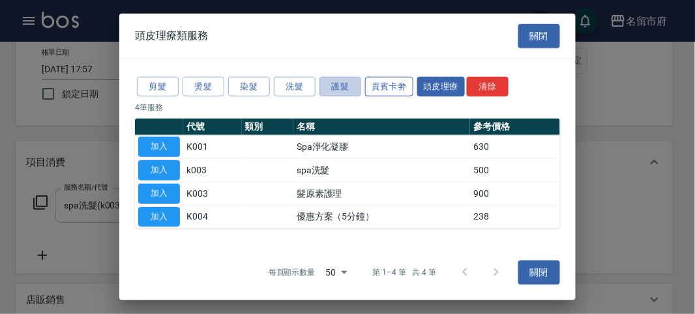
drag, startPoint x: 343, startPoint y: 85, endPoint x: 401, endPoint y: 83, distance: 58.0
click at [401, 83] on div "剪髮 燙髮 染髮 洗髮 護髮 貴賓卡劵 頭皮理療 清除" at bounding box center [347, 86] width 425 height 24
click at [402, 83] on button "貴賓卡劵" at bounding box center [389, 86] width 48 height 20
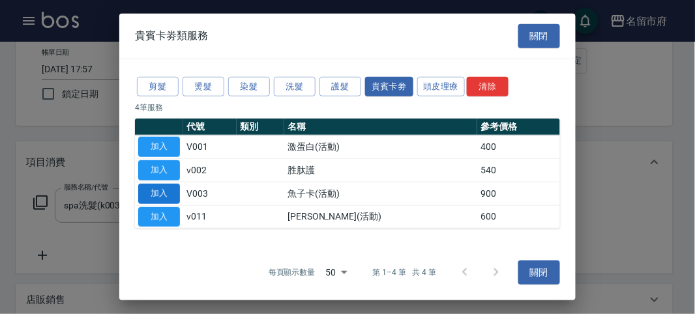
click at [164, 194] on button "加入" at bounding box center [159, 194] width 42 height 20
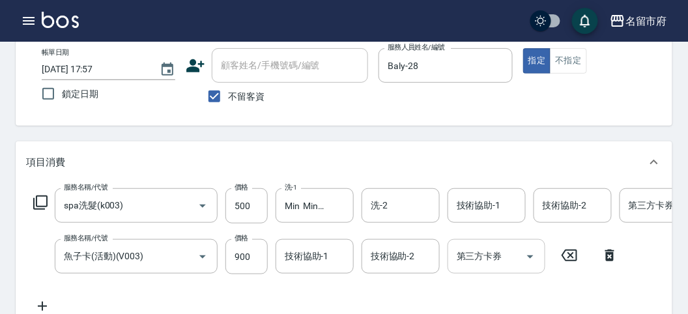
click at [474, 250] on div "第三方卡券 第三方卡券" at bounding box center [497, 256] width 98 height 35
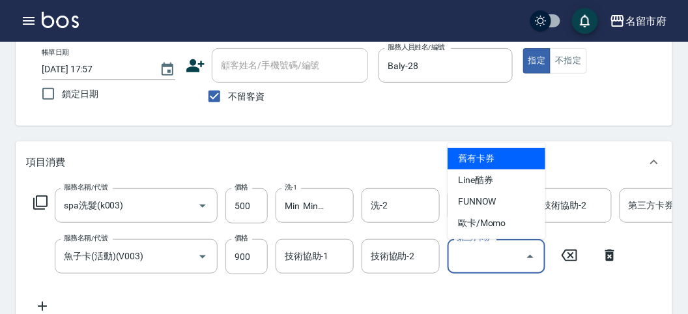
drag, startPoint x: 470, startPoint y: 151, endPoint x: 437, endPoint y: 156, distance: 33.6
click at [470, 151] on span "舊有卡券" at bounding box center [497, 159] width 98 height 22
type input "舊有卡券"
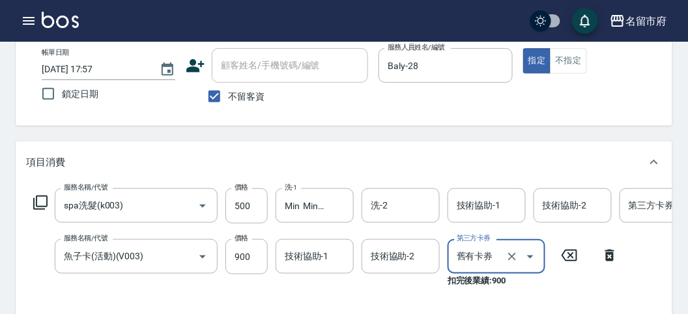
click at [299, 261] on input "技術協助-1" at bounding box center [314, 256] width 66 height 23
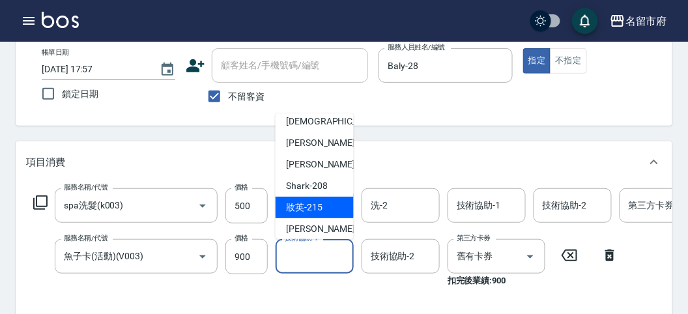
click at [313, 205] on span "妝英 -215" at bounding box center [304, 208] width 36 height 14
type input "妝英-215"
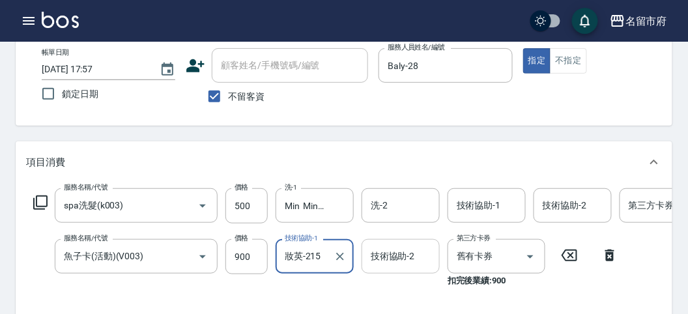
click at [397, 267] on input "技術協助-2" at bounding box center [400, 256] width 66 height 23
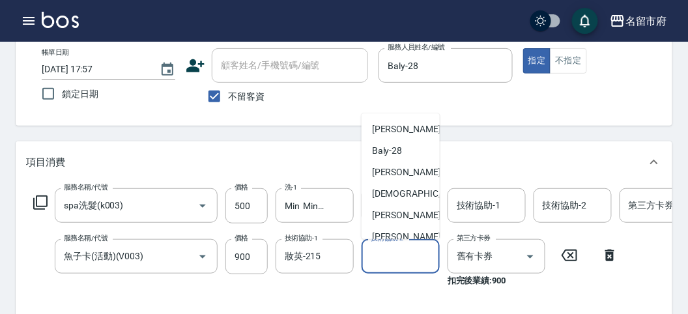
scroll to position [142, 0]
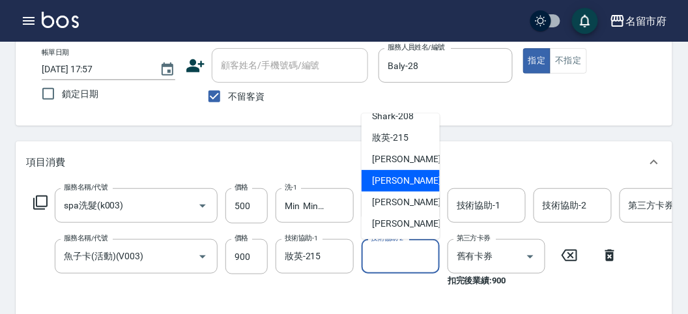
click at [409, 179] on span "Min Min -218" at bounding box center [415, 181] width 87 height 14
type input "Min Min-218"
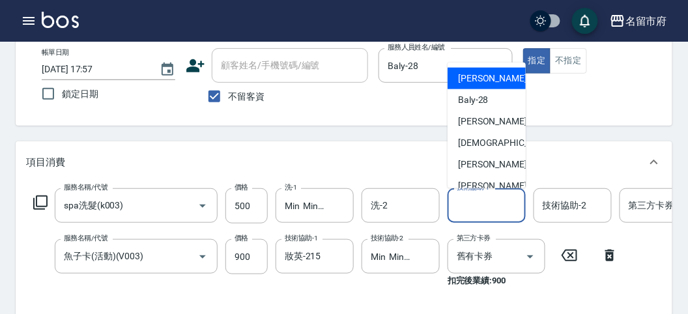
click at [485, 210] on input "技術協助-1" at bounding box center [486, 205] width 66 height 23
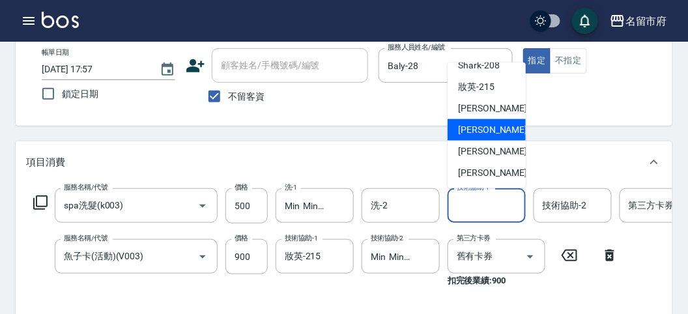
click at [491, 128] on span "Min Min -218" at bounding box center [501, 130] width 87 height 14
type input "Min Min-218"
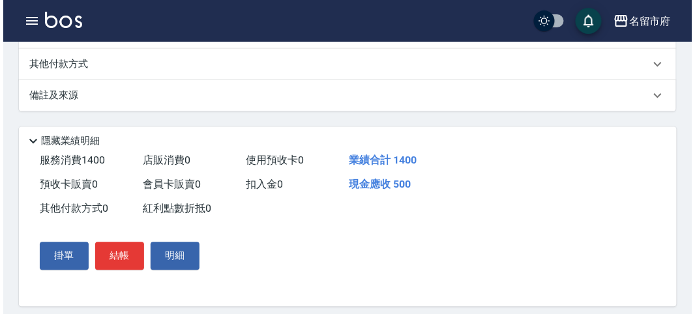
scroll to position [457, 0]
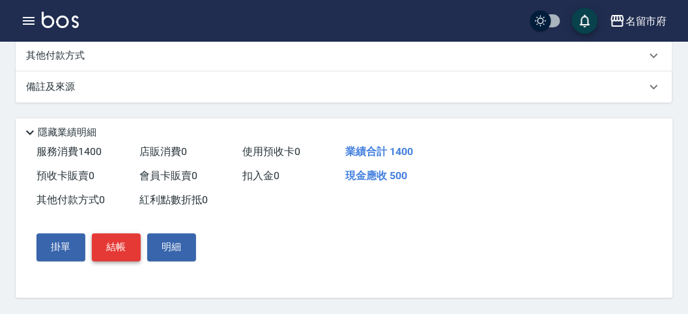
click at [111, 246] on button "結帳" at bounding box center [116, 247] width 49 height 27
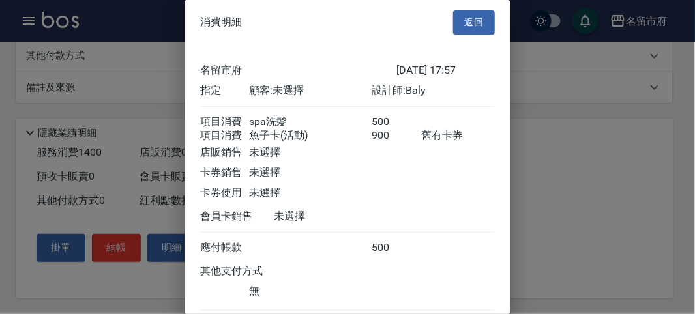
scroll to position [87, 0]
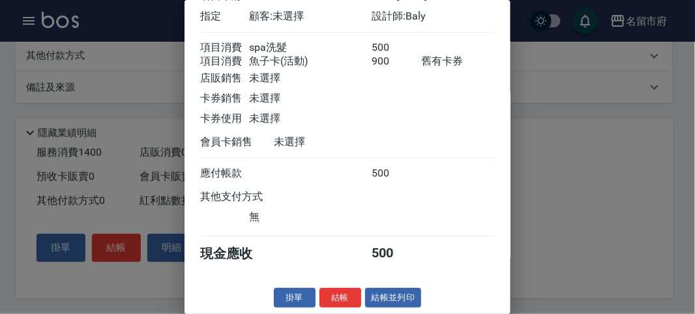
drag, startPoint x: 336, startPoint y: 290, endPoint x: 323, endPoint y: 288, distance: 13.8
click at [330, 288] on button "結帳" at bounding box center [340, 298] width 42 height 20
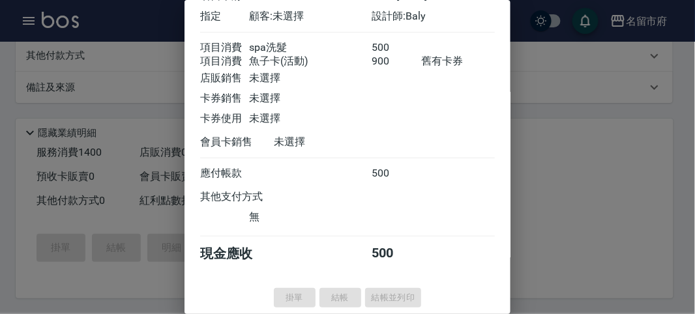
type input "[DATE] 17:59"
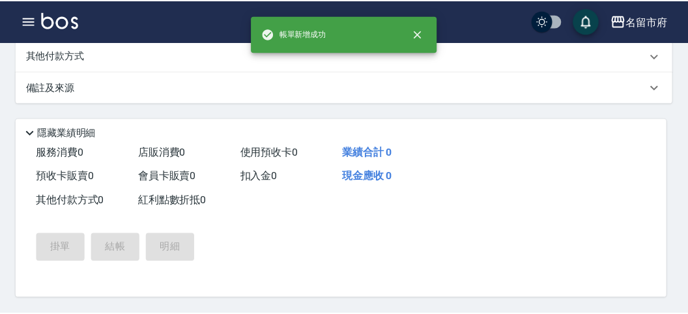
scroll to position [0, 0]
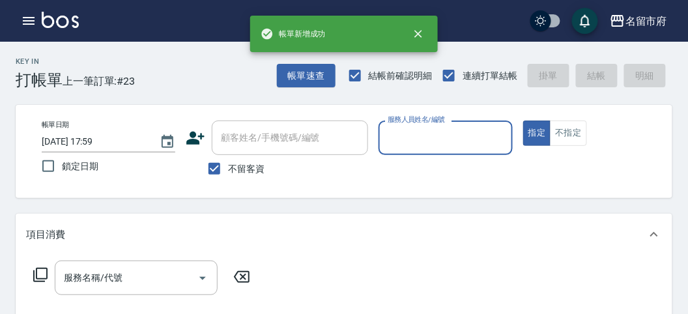
click at [433, 140] on input "服務人員姓名/編號" at bounding box center [445, 137] width 122 height 23
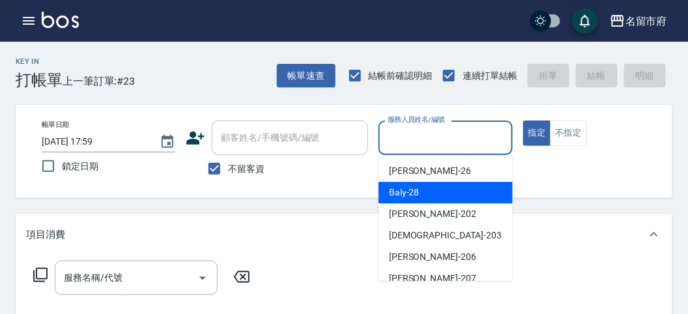
click at [427, 195] on div "Baly -28" at bounding box center [446, 193] width 134 height 22
type input "Baly-28"
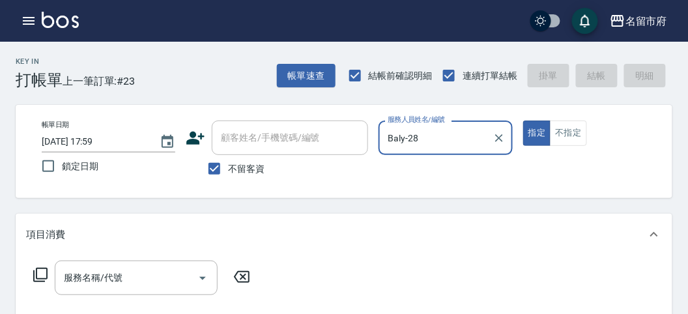
click at [43, 272] on icon at bounding box center [41, 275] width 16 height 16
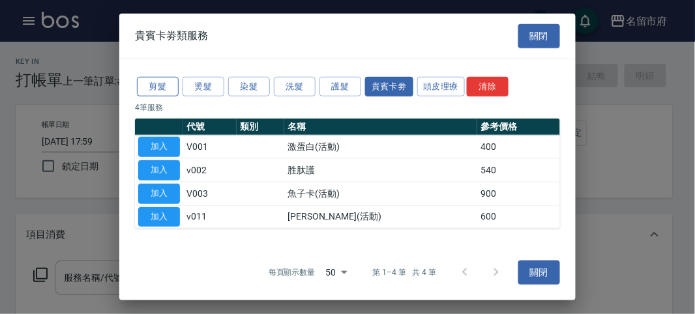
click at [151, 81] on button "剪髮" at bounding box center [158, 86] width 42 height 20
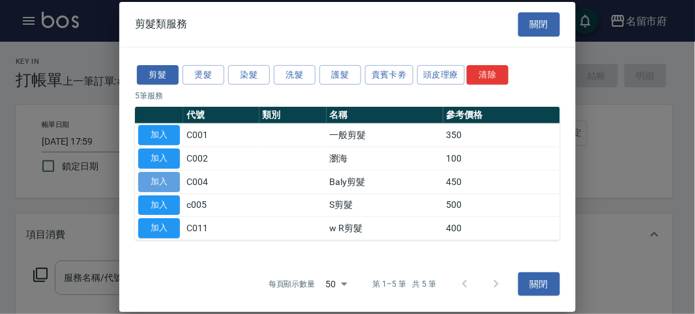
click at [154, 175] on button "加入" at bounding box center [159, 182] width 42 height 20
type input "Baly剪髮(C004)"
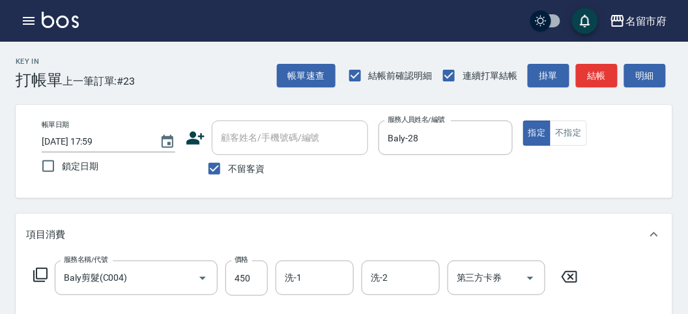
drag, startPoint x: 41, startPoint y: 272, endPoint x: 110, endPoint y: 217, distance: 88.5
click at [42, 265] on div "服務名稱/代號 Baly剪髮(C004) 服務名稱/代號 價格 450 價格 洗-1 洗-1 洗-2 洗-2 第三方卡券 第三方卡券" at bounding box center [306, 278] width 560 height 35
click at [36, 272] on icon at bounding box center [40, 275] width 14 height 14
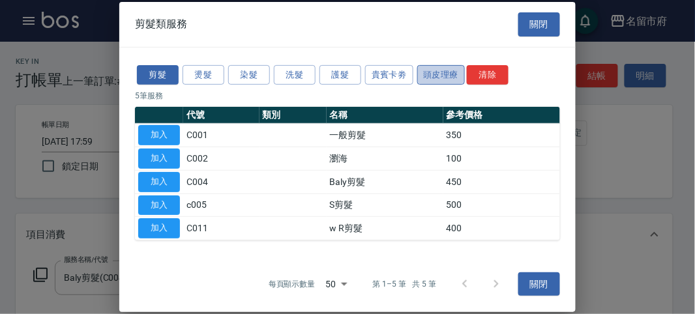
click at [424, 74] on button "頭皮理療" at bounding box center [441, 75] width 48 height 20
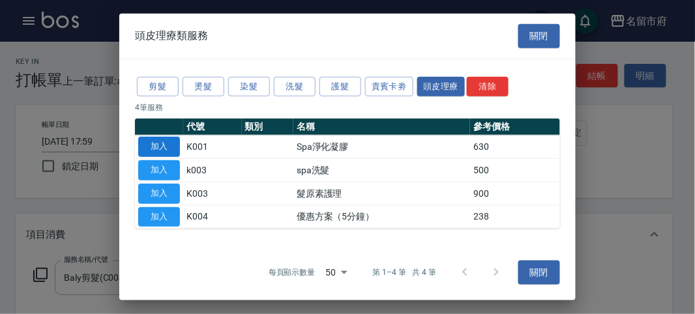
click at [164, 144] on button "加入" at bounding box center [159, 147] width 42 height 20
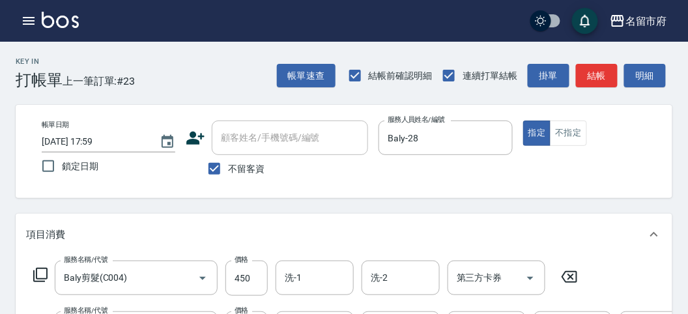
scroll to position [145, 0]
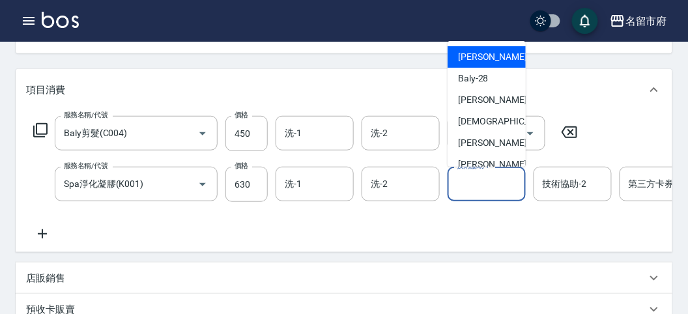
click at [482, 182] on input "技術協助-1" at bounding box center [486, 184] width 66 height 23
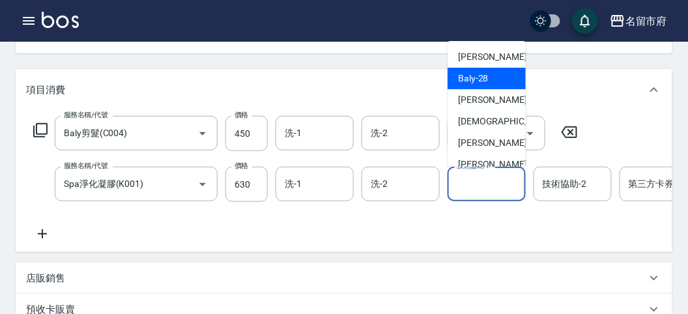
scroll to position [72, 0]
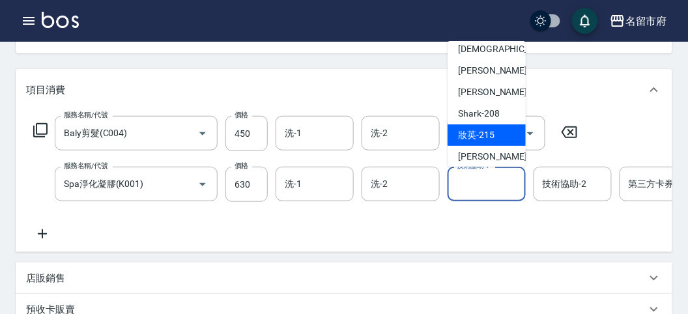
click at [466, 127] on div "妝英 -215" at bounding box center [487, 135] width 78 height 22
type input "妝英-215"
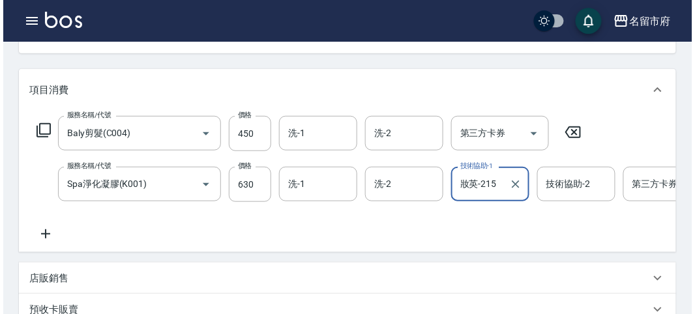
scroll to position [444, 0]
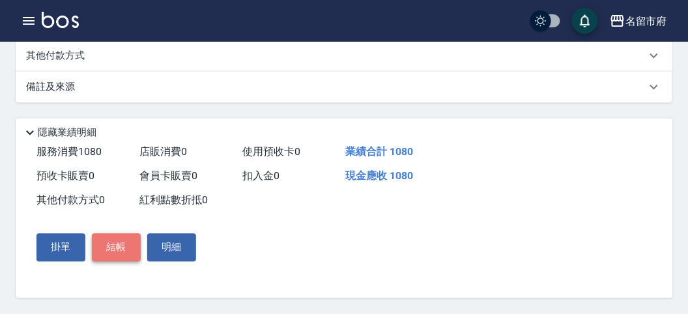
drag, startPoint x: 116, startPoint y: 251, endPoint x: 164, endPoint y: 238, distance: 49.8
click at [116, 250] on button "結帳" at bounding box center [116, 247] width 49 height 27
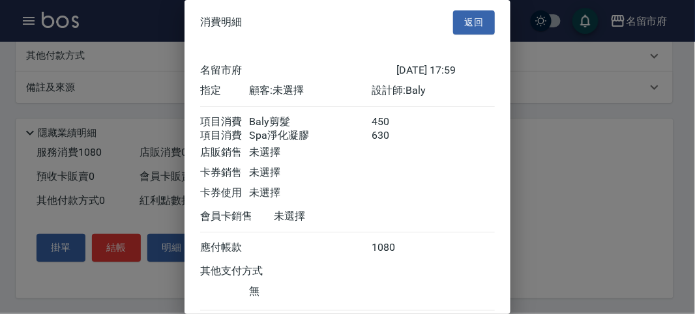
scroll to position [87, 0]
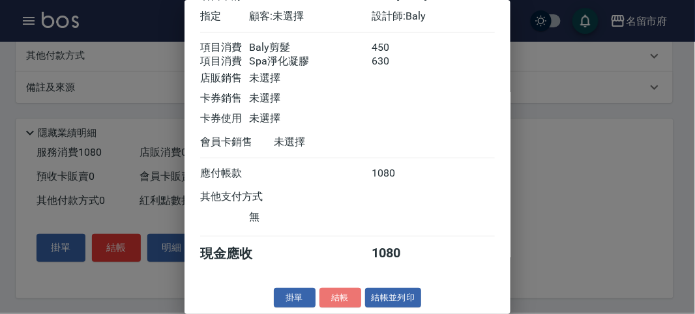
click at [338, 308] on button "結帳" at bounding box center [340, 298] width 42 height 20
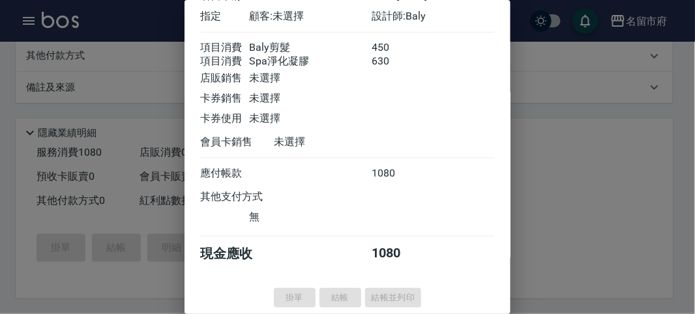
type input "[DATE] 18:00"
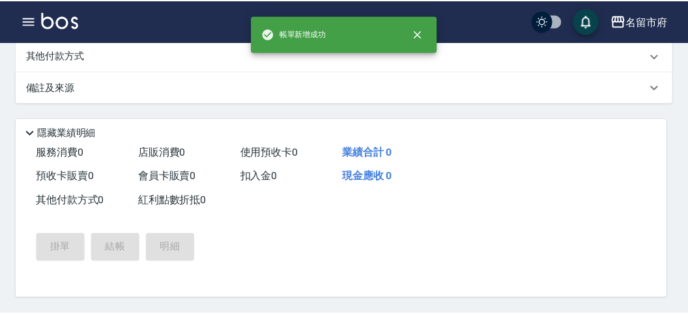
scroll to position [0, 0]
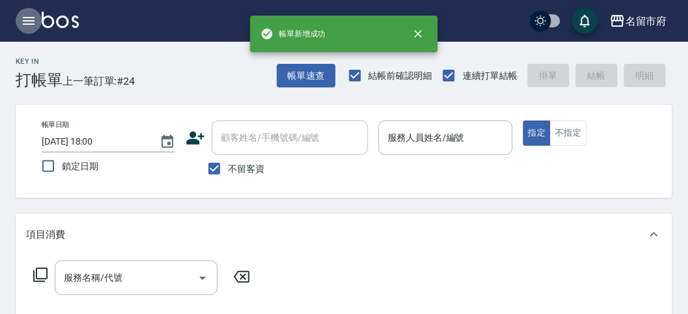
click at [23, 18] on icon "button" at bounding box center [29, 21] width 12 height 8
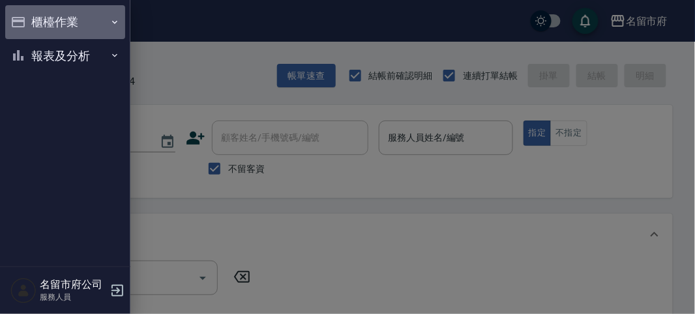
click at [23, 18] on button "櫃檯作業" at bounding box center [65, 22] width 120 height 34
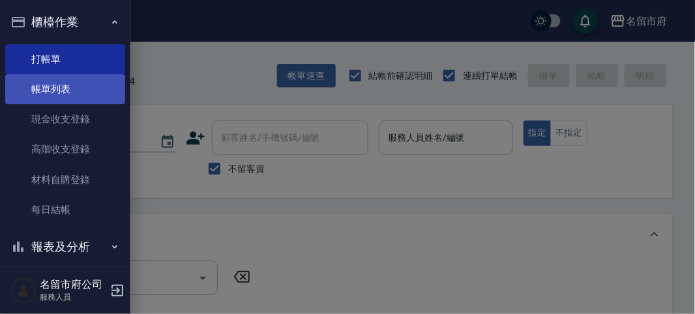
click at [67, 92] on link "帳單列表" at bounding box center [65, 89] width 120 height 30
click at [67, 91] on link "帳單列表" at bounding box center [65, 89] width 120 height 30
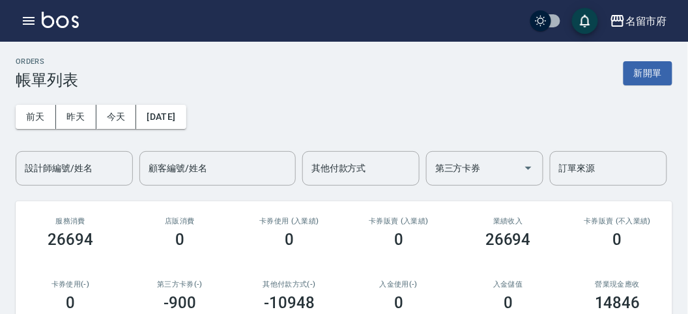
click at [89, 173] on input "設計師編號/姓名" at bounding box center [75, 168] width 106 height 23
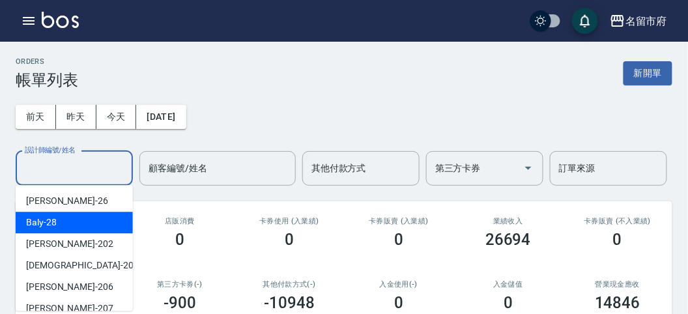
click at [89, 223] on div "Baly -28" at bounding box center [74, 223] width 117 height 22
type input "Baly-28"
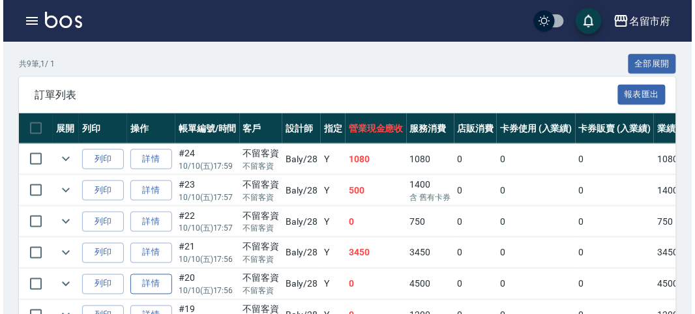
scroll to position [362, 0]
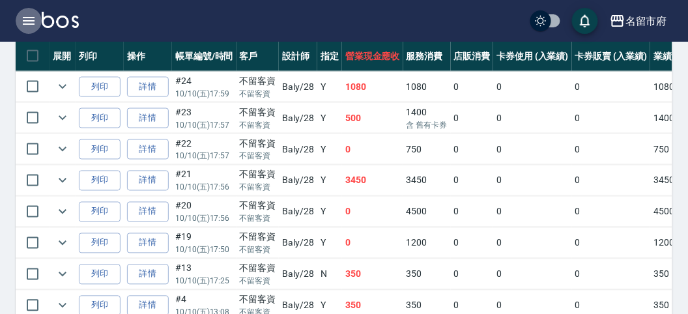
click at [29, 22] on icon "button" at bounding box center [29, 21] width 16 height 16
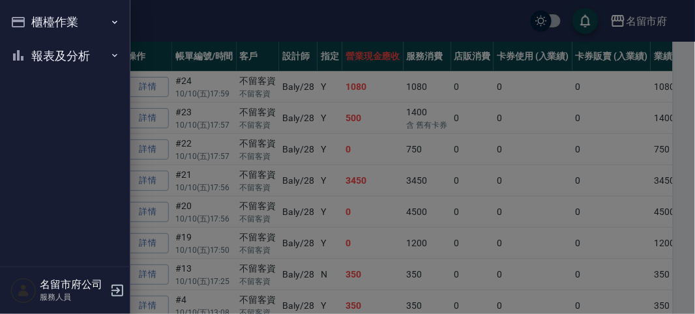
click at [46, 57] on button "報表及分析" at bounding box center [65, 56] width 120 height 34
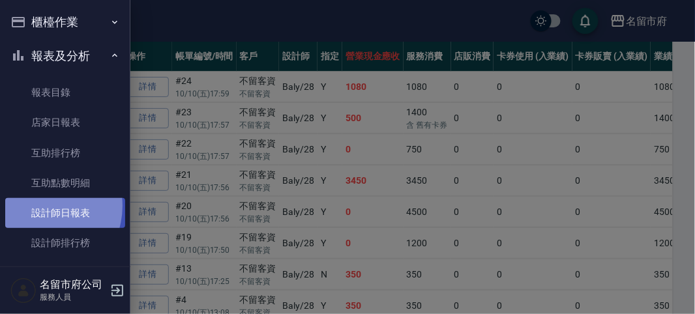
click at [38, 206] on link "設計師日報表" at bounding box center [65, 213] width 120 height 30
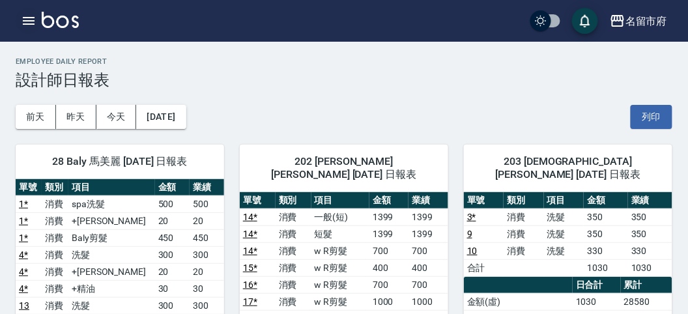
click at [27, 20] on icon "button" at bounding box center [29, 21] width 16 height 16
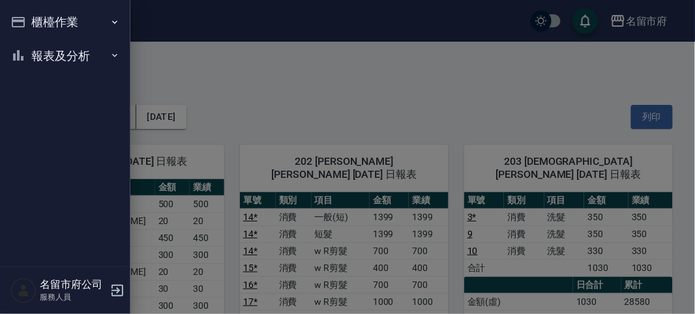
click at [27, 20] on button "櫃檯作業" at bounding box center [65, 22] width 120 height 34
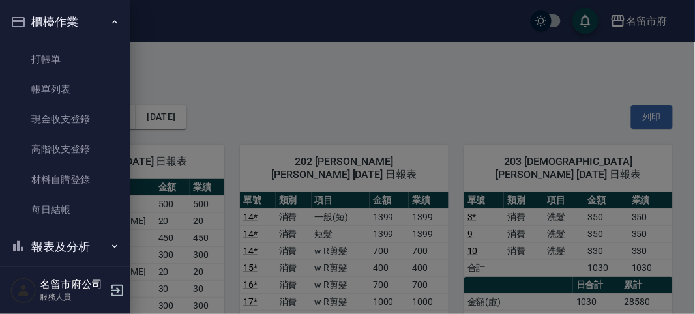
click at [27, 20] on button "櫃檯作業" at bounding box center [65, 22] width 120 height 34
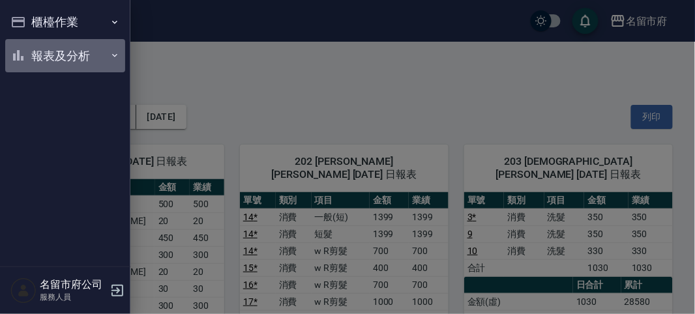
drag, startPoint x: 45, startPoint y: 68, endPoint x: 109, endPoint y: 69, distance: 63.9
click at [86, 69] on button "報表及分析" at bounding box center [65, 56] width 120 height 34
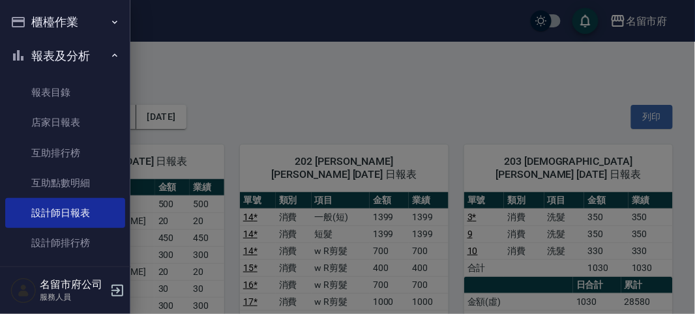
click at [225, 70] on div at bounding box center [347, 157] width 695 height 314
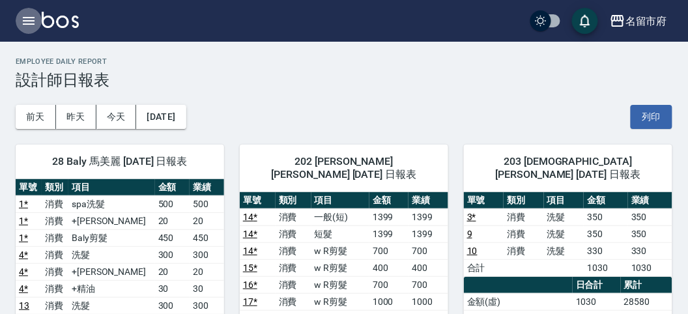
click at [28, 22] on icon "button" at bounding box center [29, 21] width 16 height 16
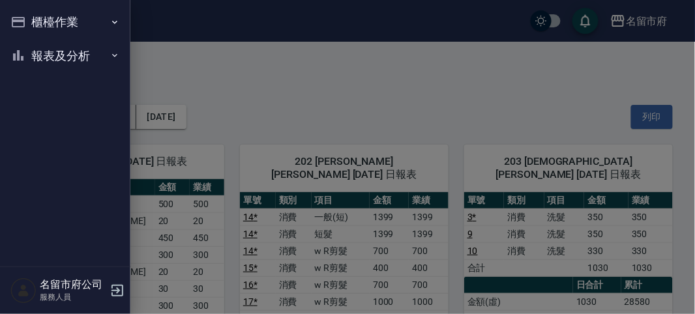
click at [28, 22] on nav "櫃檯作業 打帳單 帳單列表 現金收支登錄 高階收支登錄 材料自購登錄 每日結帳 報表及分析 報表目錄 店家日報表 互助排行榜 互助點數明細 設計師日報表 設計…" at bounding box center [65, 133] width 130 height 266
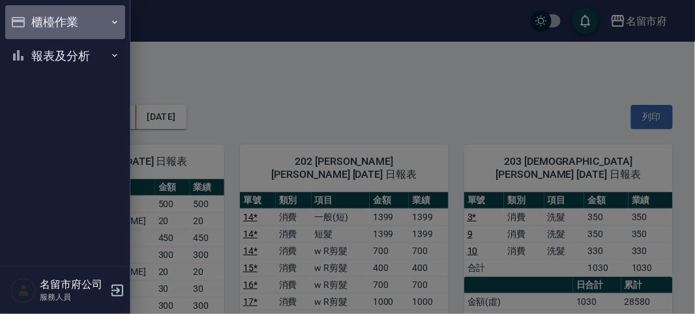
click at [29, 22] on button "櫃檯作業" at bounding box center [65, 22] width 120 height 34
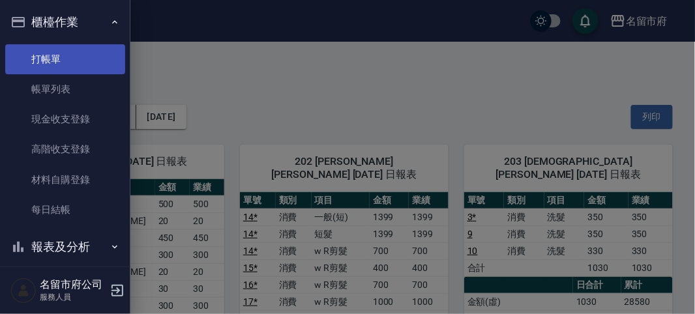
click at [50, 53] on link "打帳單" at bounding box center [65, 59] width 120 height 30
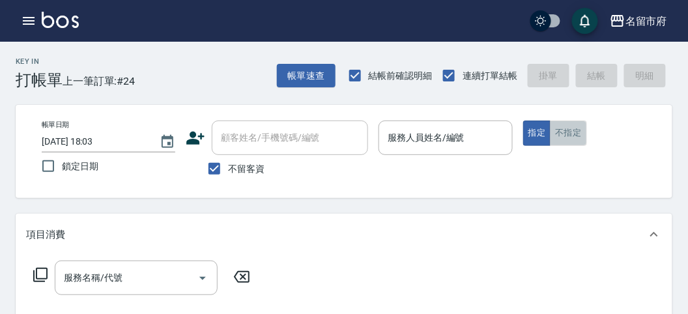
click at [567, 134] on button "不指定" at bounding box center [568, 133] width 36 height 25
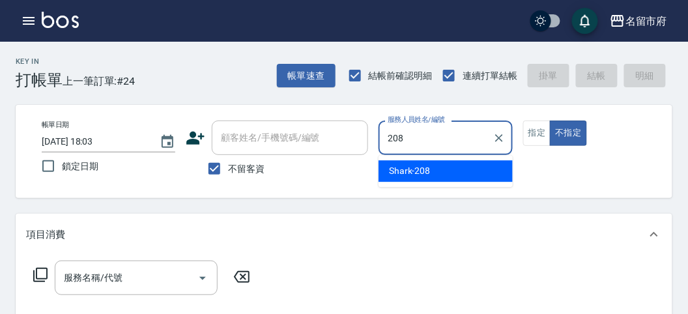
click at [421, 165] on span "Shark -208" at bounding box center [410, 171] width 42 height 14
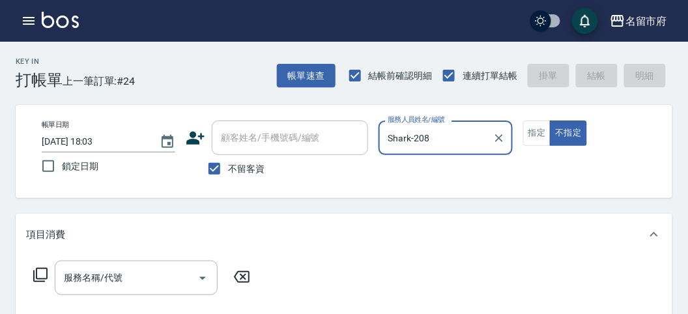
type input "Shark-208"
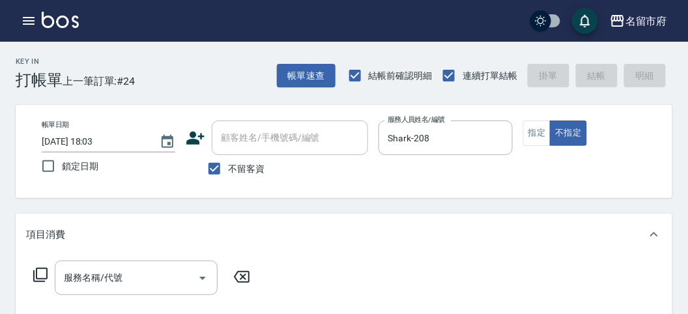
click at [41, 276] on icon at bounding box center [41, 275] width 16 height 16
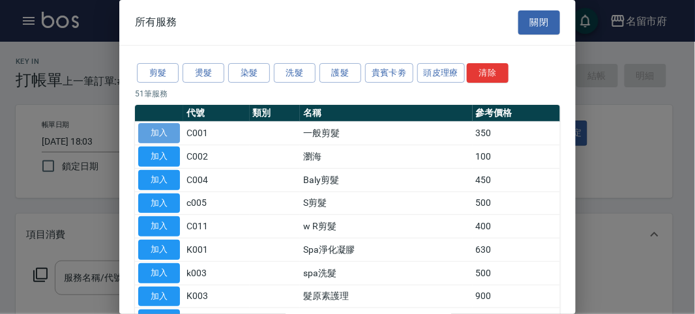
click at [173, 130] on button "加入" at bounding box center [159, 133] width 42 height 20
type input "一般剪髮(C001)"
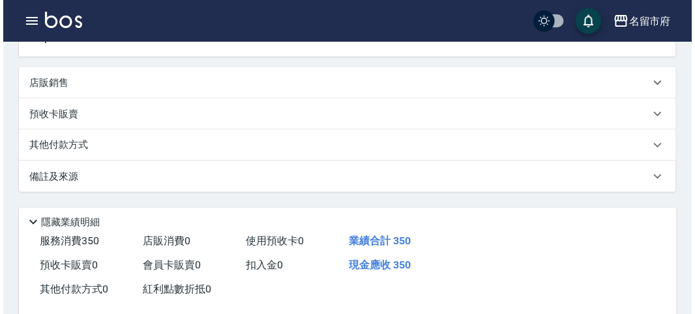
scroll to position [381, 0]
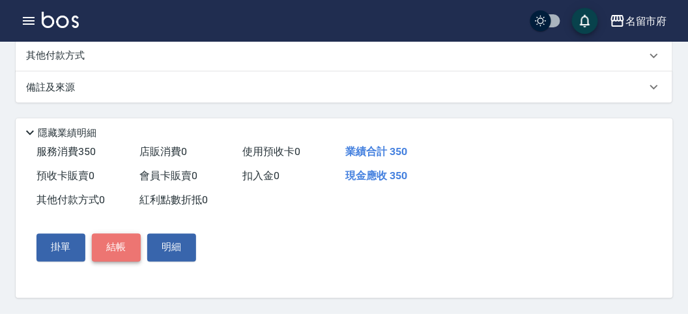
click at [117, 250] on button "結帳" at bounding box center [116, 247] width 49 height 27
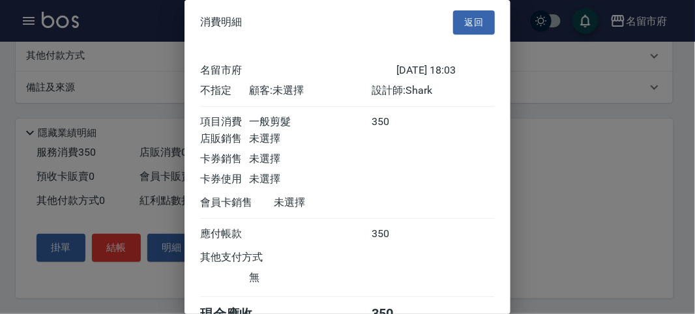
scroll to position [72, 0]
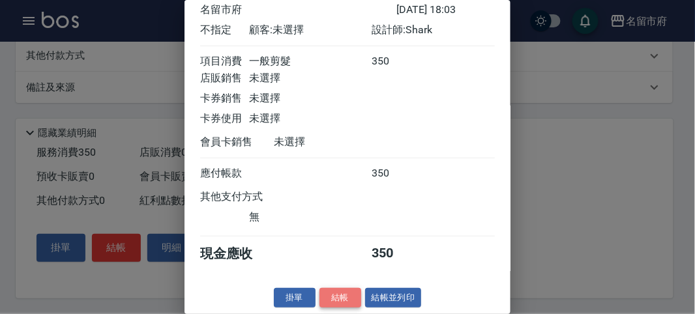
click at [336, 298] on button "結帳" at bounding box center [340, 298] width 42 height 20
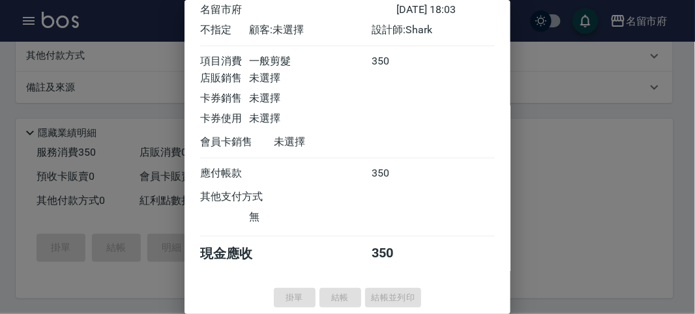
type input "[DATE] 18:29"
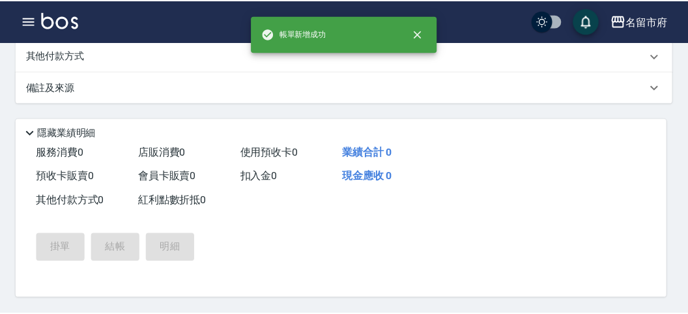
scroll to position [0, 0]
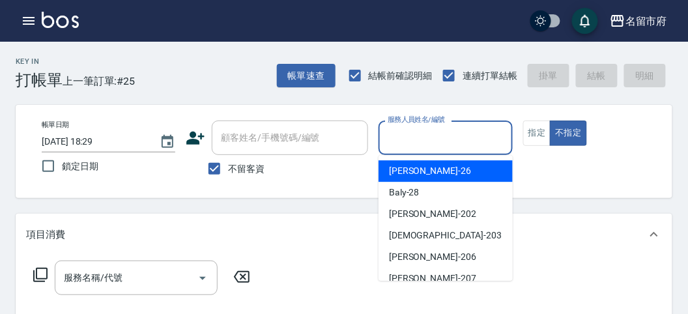
click at [442, 148] on input "服務人員姓名/編號" at bounding box center [445, 137] width 122 height 23
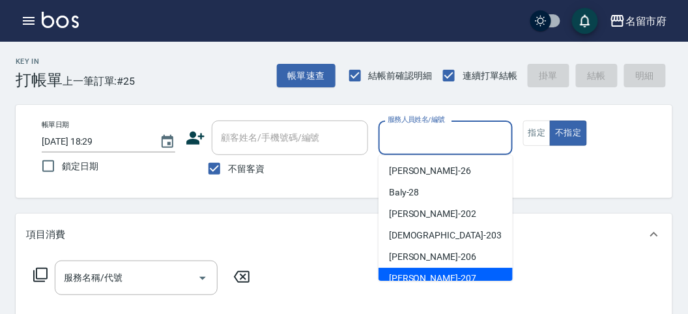
click at [429, 274] on div "[PERSON_NAME] -207" at bounding box center [446, 279] width 134 height 22
type input "[PERSON_NAME]-207"
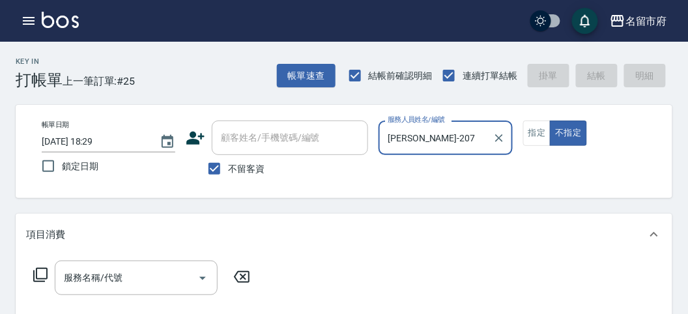
click at [38, 275] on icon at bounding box center [41, 275] width 16 height 16
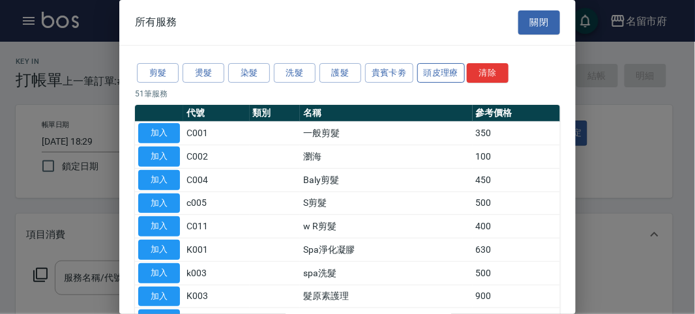
click at [445, 67] on button "頭皮理療" at bounding box center [441, 73] width 48 height 20
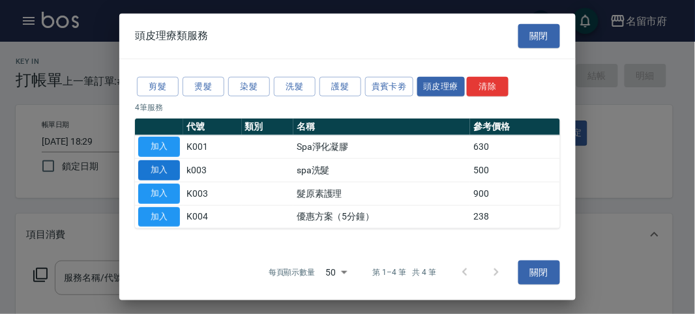
click at [168, 171] on button "加入" at bounding box center [159, 170] width 42 height 20
type input "spa洗髮(k003)"
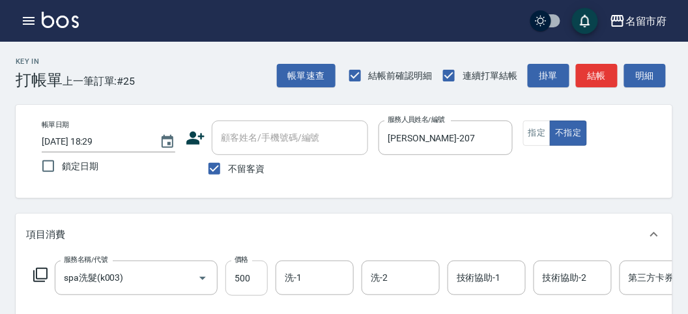
click at [250, 269] on input "500" at bounding box center [246, 278] width 42 height 35
type input "520"
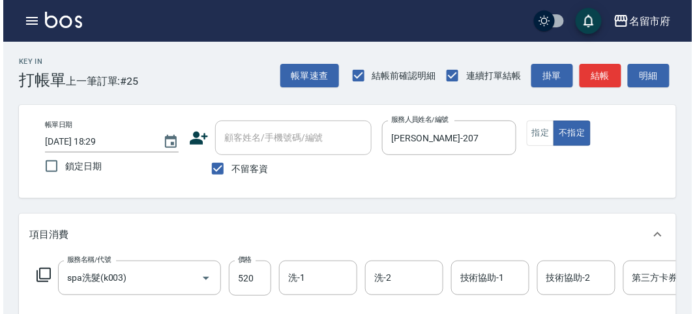
scroll to position [394, 0]
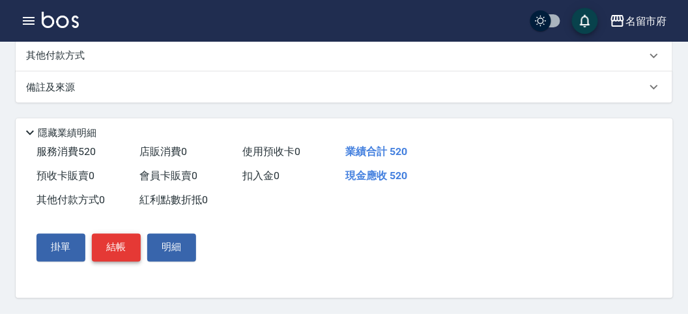
click at [122, 246] on button "結帳" at bounding box center [116, 247] width 49 height 27
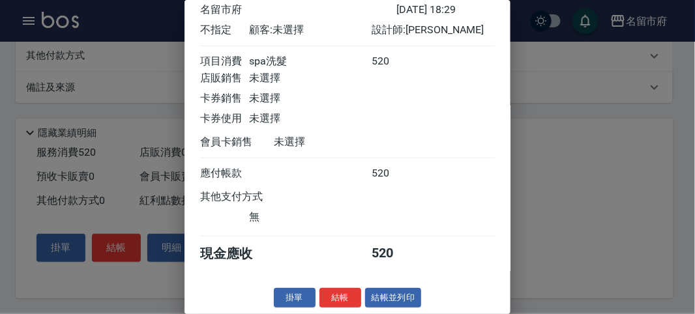
scroll to position [0, 0]
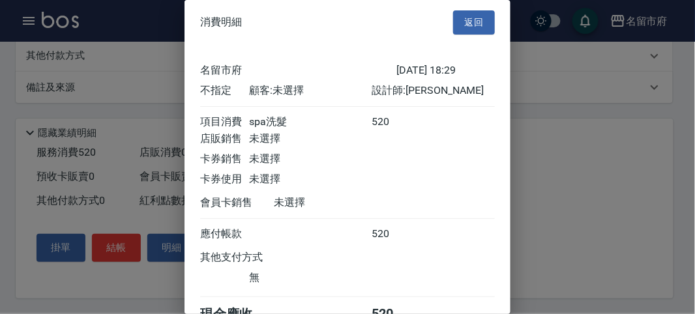
click at [349, 300] on div "名留市府 [DATE] 18:29 不指定 顧客: 未選擇 設計師: [PERSON_NAME] 項目消費 spa洗髮 520 店販銷售 未選擇 卡券銷售 未…" at bounding box center [347, 194] width 294 height 266
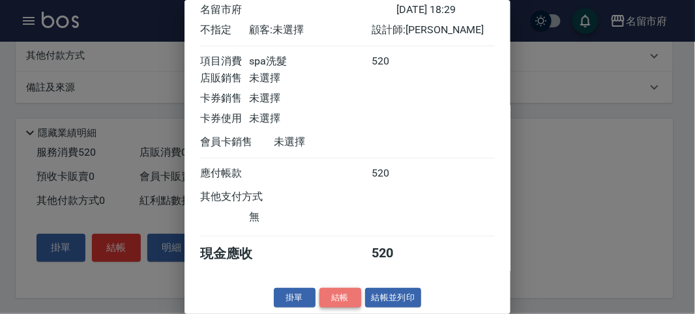
click at [324, 296] on button "結帳" at bounding box center [340, 298] width 42 height 20
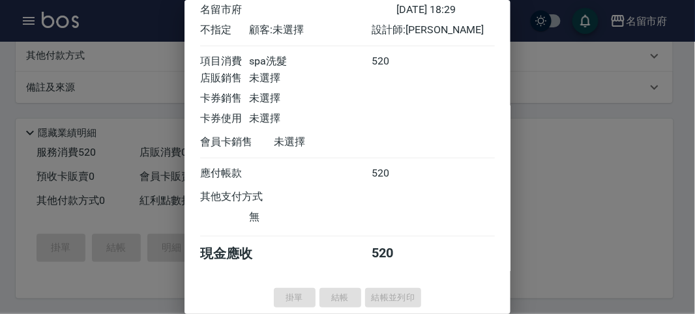
type input "[DATE] 18:38"
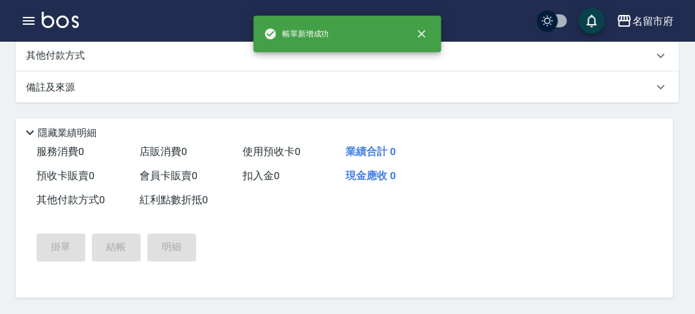
scroll to position [0, 0]
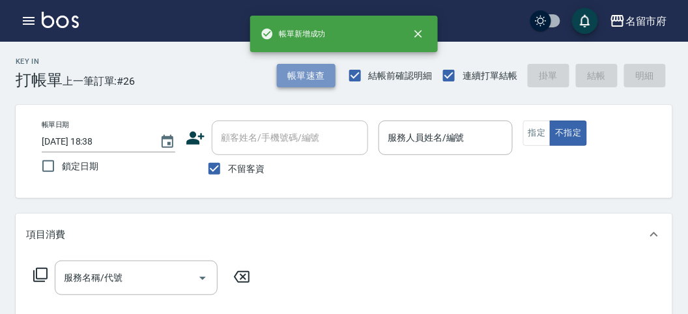
click at [285, 72] on button "帳單速查" at bounding box center [306, 76] width 59 height 24
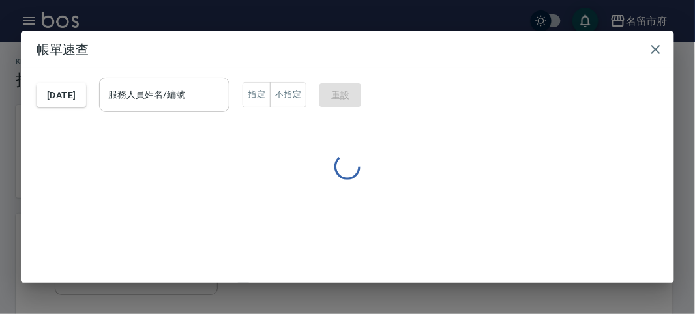
click at [208, 96] on input "服務人員姓名/編號" at bounding box center [164, 94] width 119 height 23
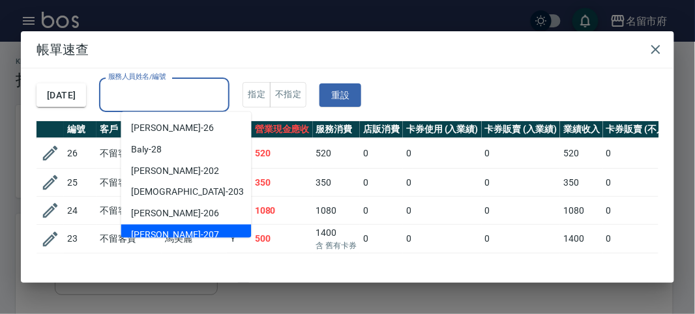
click at [198, 232] on div "[PERSON_NAME] -207" at bounding box center [186, 236] width 130 height 22
type input "[PERSON_NAME]-207"
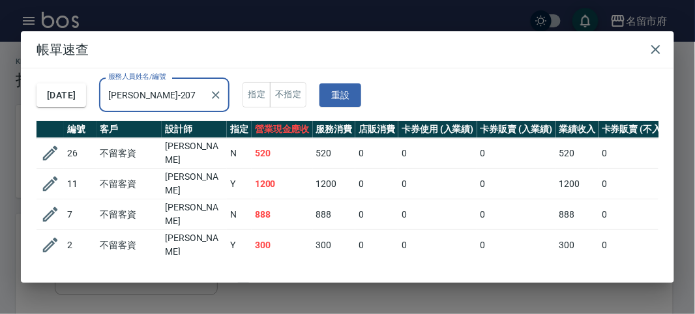
scroll to position [23, 0]
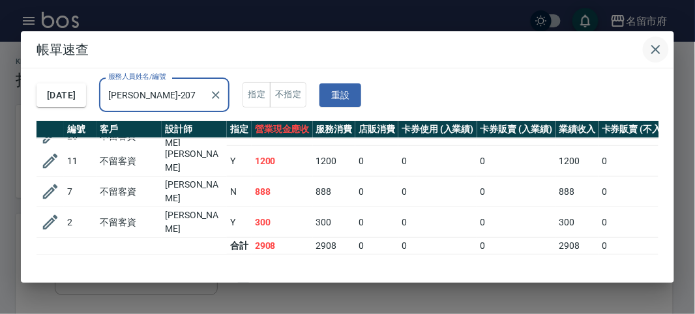
click at [662, 44] on icon "button" at bounding box center [656, 50] width 16 height 16
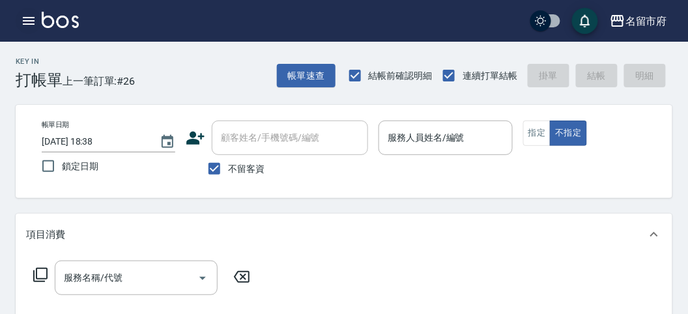
click at [31, 27] on icon "button" at bounding box center [29, 21] width 16 height 16
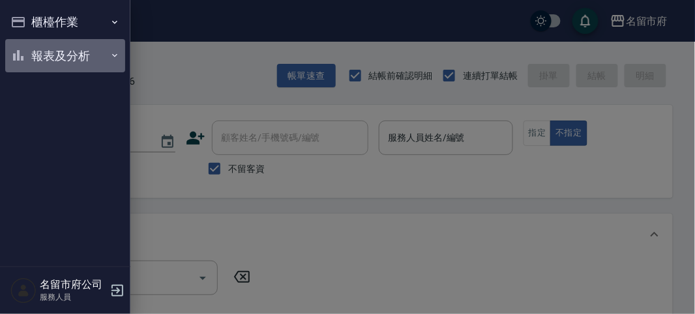
click at [27, 57] on button "報表及分析" at bounding box center [65, 56] width 120 height 34
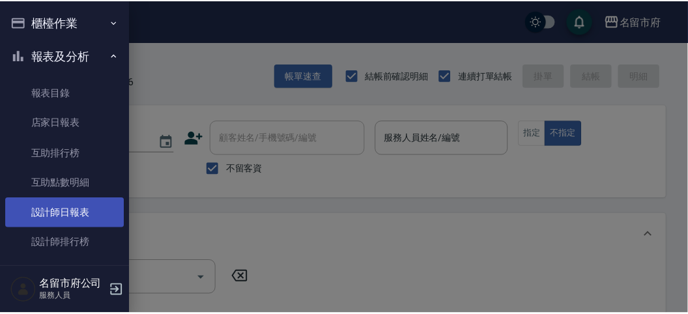
scroll to position [41, 0]
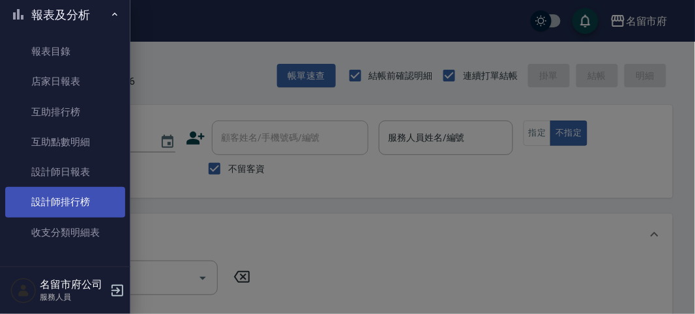
click at [92, 207] on link "設計師排行榜" at bounding box center [65, 202] width 120 height 30
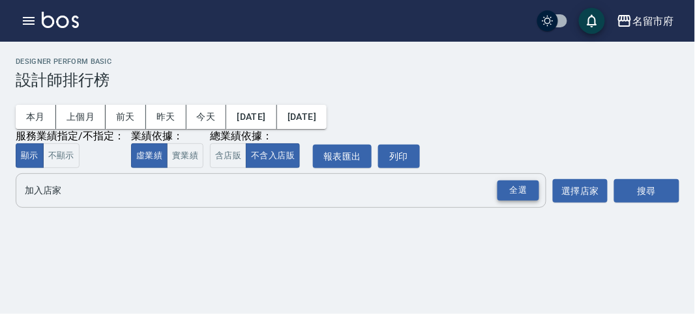
click at [532, 188] on div "全選" at bounding box center [518, 190] width 42 height 20
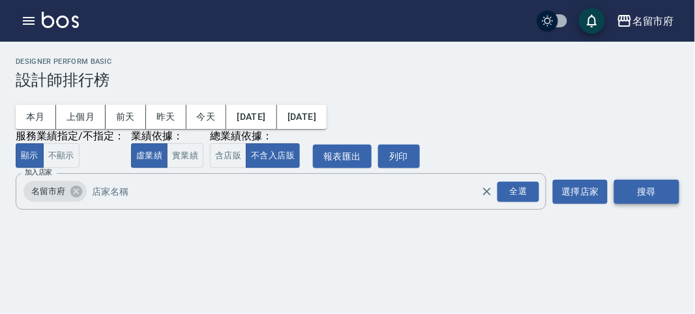
click at [649, 193] on button "搜尋" at bounding box center [646, 192] width 65 height 24
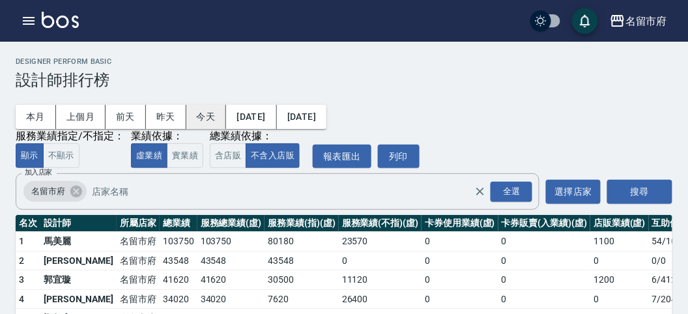
click at [192, 108] on button "今天" at bounding box center [206, 117] width 40 height 24
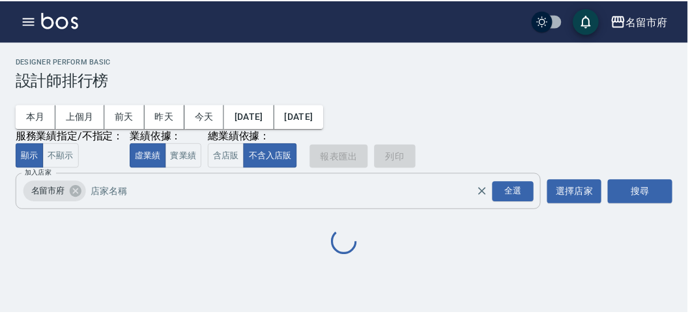
scroll to position [57, 0]
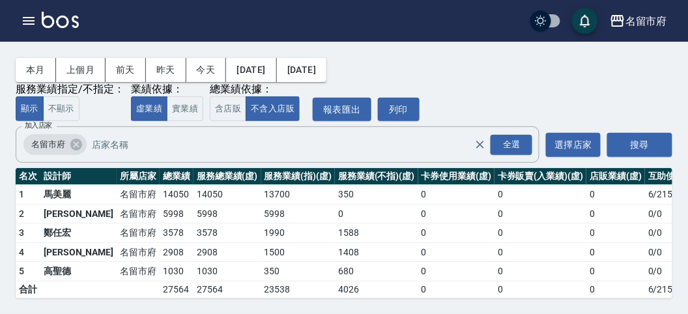
click at [56, 23] on img at bounding box center [60, 20] width 37 height 16
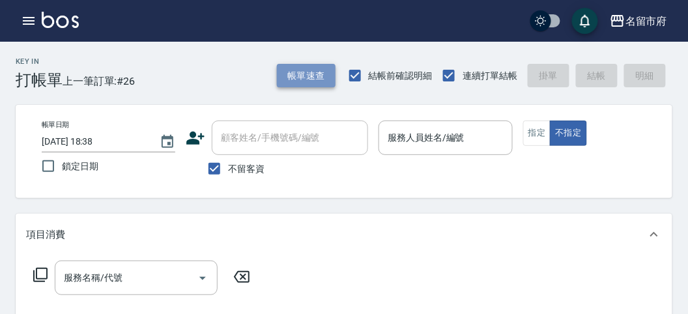
click at [283, 76] on button "帳單速查" at bounding box center [306, 76] width 59 height 24
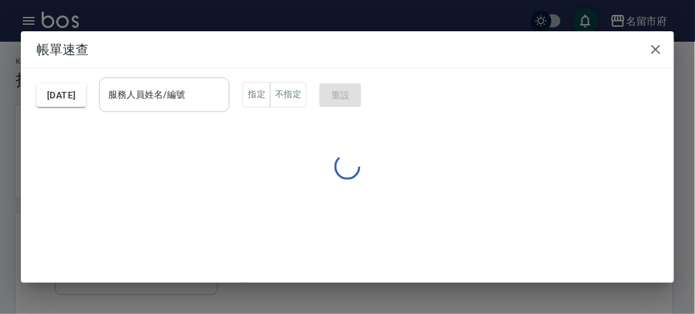
click at [202, 96] on input "服務人員姓名/編號" at bounding box center [164, 94] width 119 height 23
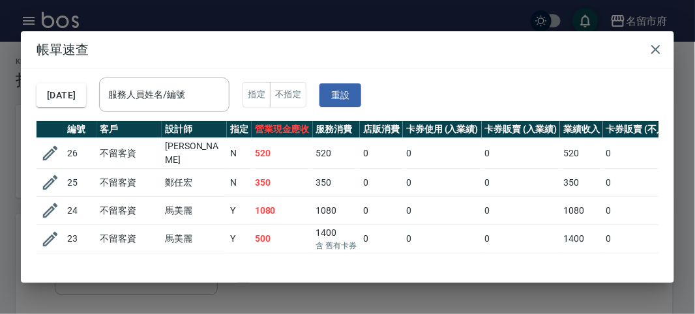
click at [180, 239] on td "馬美麗" at bounding box center [194, 239] width 65 height 29
click at [198, 82] on div "服務人員姓名/編號" at bounding box center [164, 95] width 130 height 35
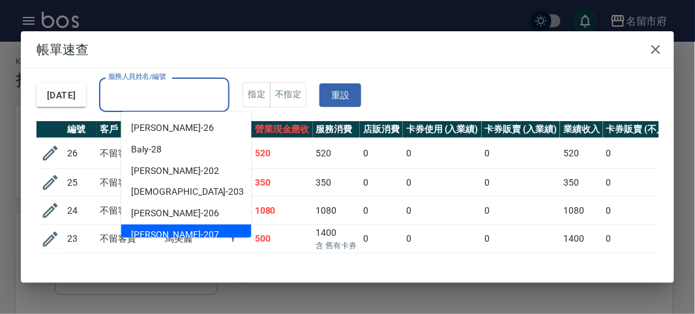
click at [179, 228] on div "[PERSON_NAME] -207" at bounding box center [186, 236] width 130 height 22
type input "[PERSON_NAME]-207"
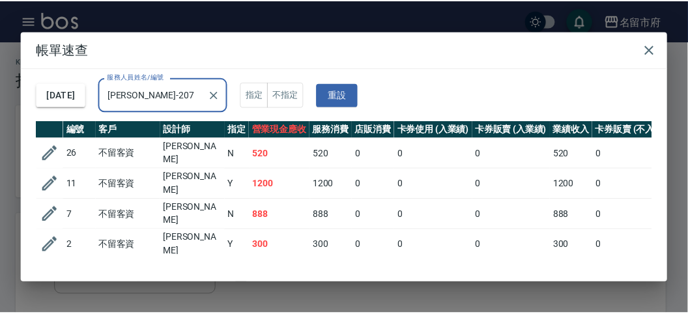
scroll to position [23, 0]
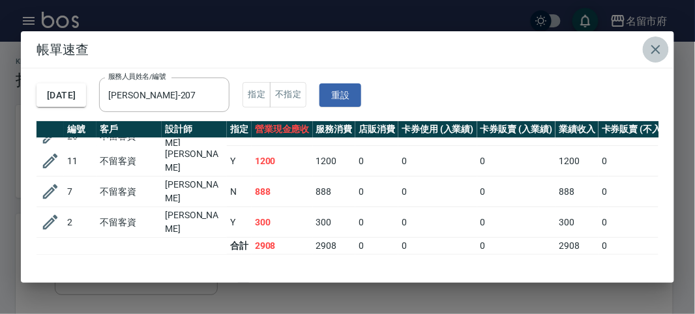
click at [652, 49] on icon "button" at bounding box center [656, 50] width 16 height 16
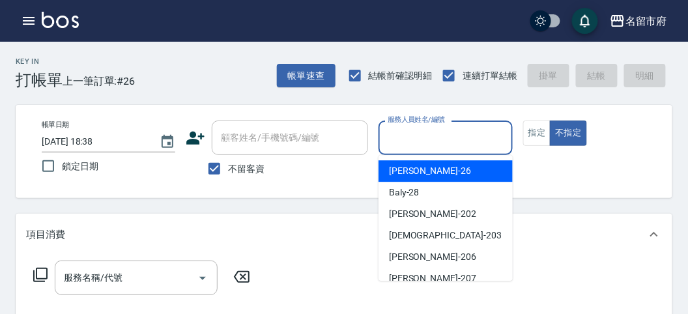
click at [420, 138] on input "服務人員姓名/編號" at bounding box center [445, 137] width 122 height 23
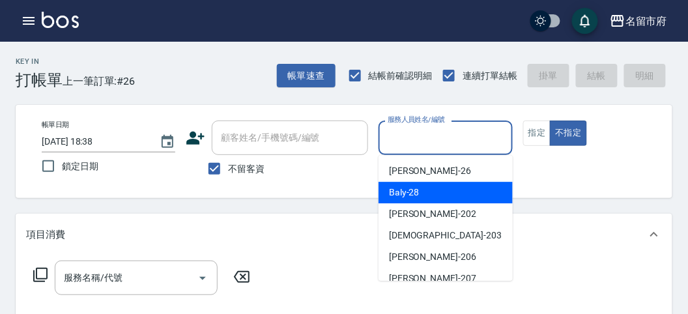
click at [415, 195] on span "Baly -28" at bounding box center [404, 193] width 31 height 14
type input "Baly-28"
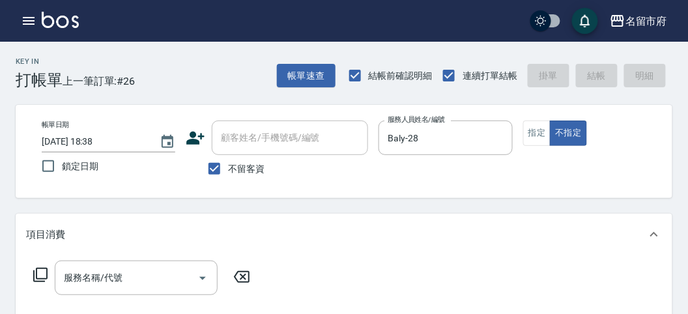
click at [38, 272] on icon at bounding box center [41, 275] width 16 height 16
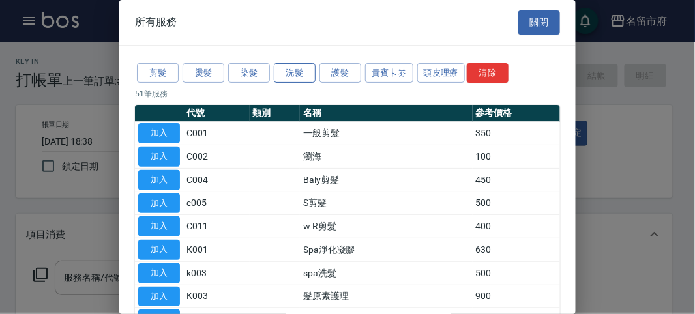
click at [291, 69] on button "洗髮" at bounding box center [295, 73] width 42 height 20
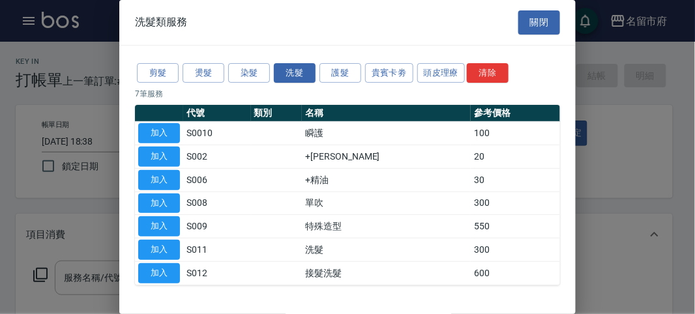
drag, startPoint x: 157, startPoint y: 242, endPoint x: 160, endPoint y: 254, distance: 12.2
click at [157, 242] on button "加入" at bounding box center [159, 250] width 42 height 20
type input "洗髮(S011)"
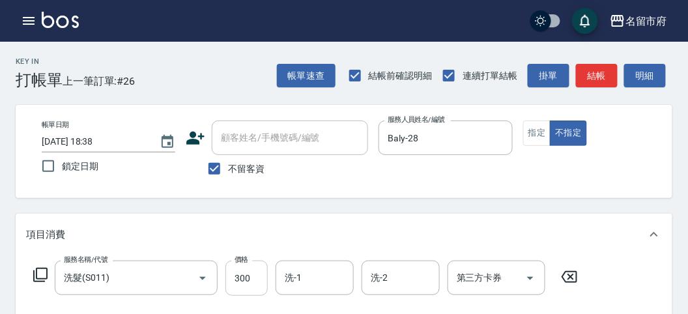
click at [261, 278] on input "300" at bounding box center [246, 278] width 42 height 35
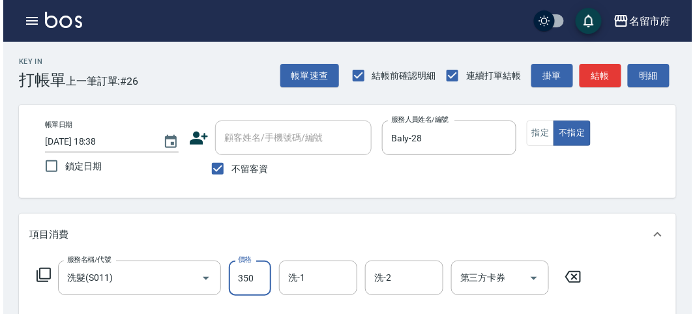
scroll to position [381, 0]
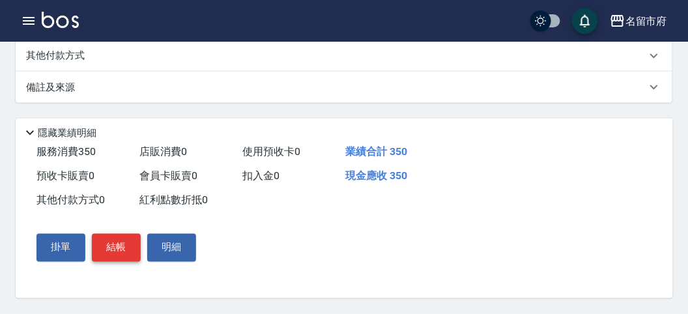
type input "350"
click at [122, 248] on button "結帳" at bounding box center [116, 247] width 49 height 27
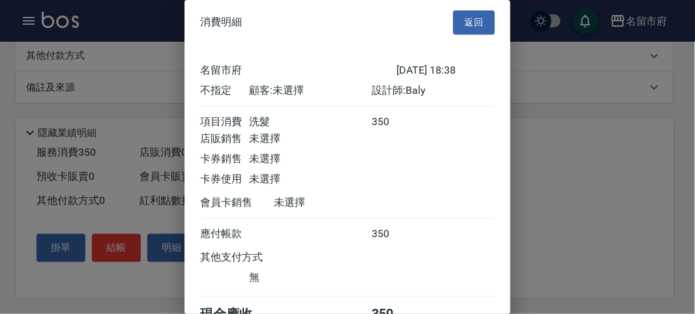
scroll to position [72, 0]
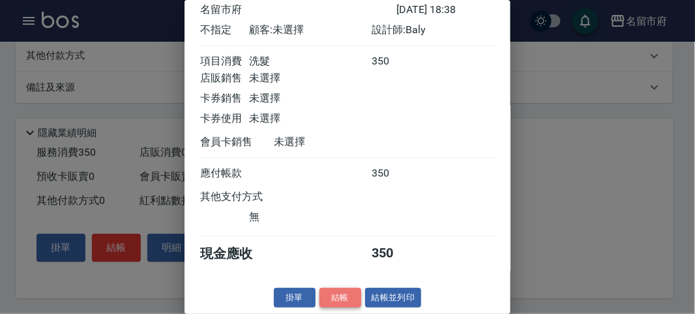
drag, startPoint x: 333, startPoint y: 295, endPoint x: 323, endPoint y: 282, distance: 16.3
click at [332, 294] on button "結帳" at bounding box center [340, 298] width 42 height 20
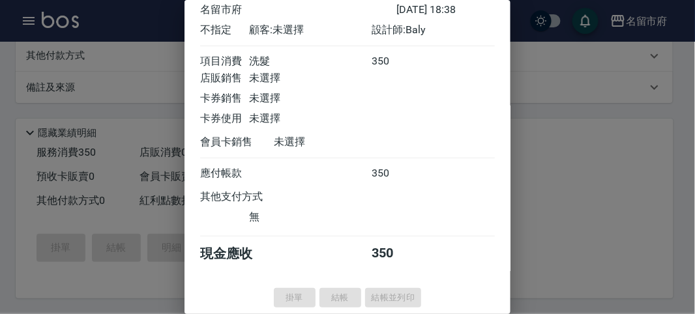
type input "[DATE] 18:40"
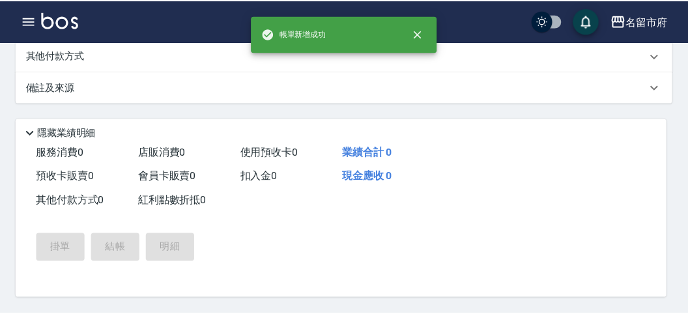
scroll to position [0, 0]
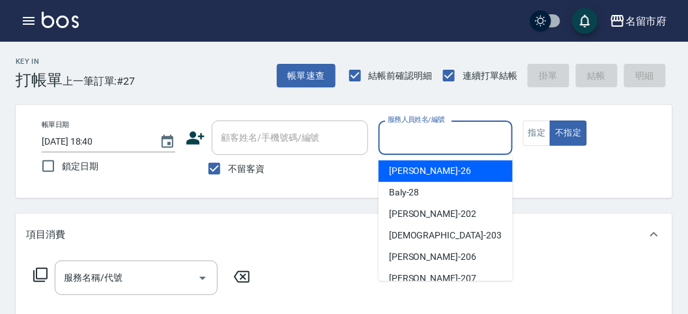
click at [408, 132] on input "服務人員姓名/編號" at bounding box center [445, 137] width 122 height 23
click at [420, 173] on div "[PERSON_NAME] -26" at bounding box center [446, 171] width 134 height 22
type input "[PERSON_NAME]-26"
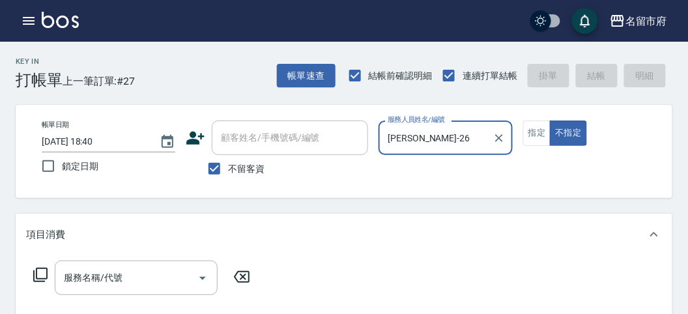
click at [37, 274] on icon at bounding box center [41, 275] width 16 height 16
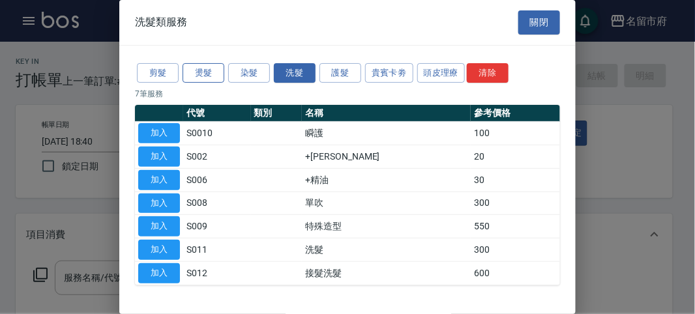
click at [205, 74] on button "燙髮" at bounding box center [203, 73] width 42 height 20
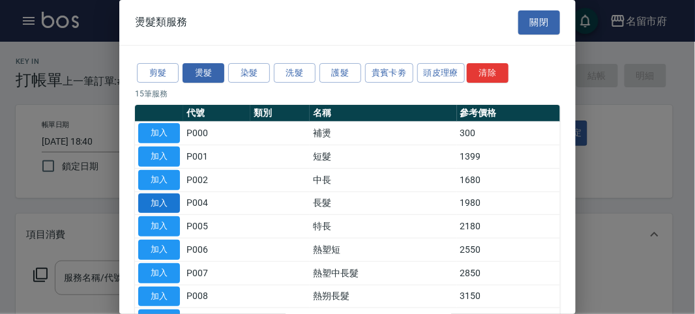
click at [165, 197] on button "加入" at bounding box center [159, 204] width 42 height 20
type input "長髮(P004)"
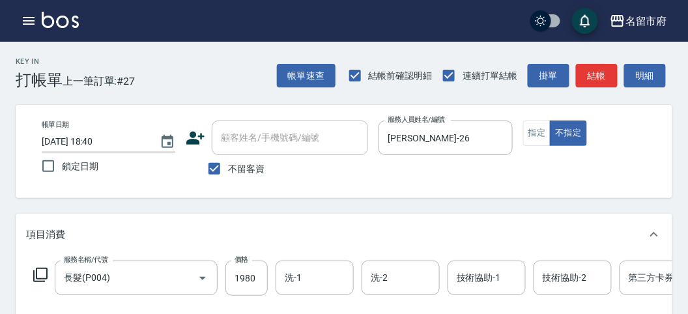
click at [36, 267] on icon at bounding box center [41, 275] width 16 height 16
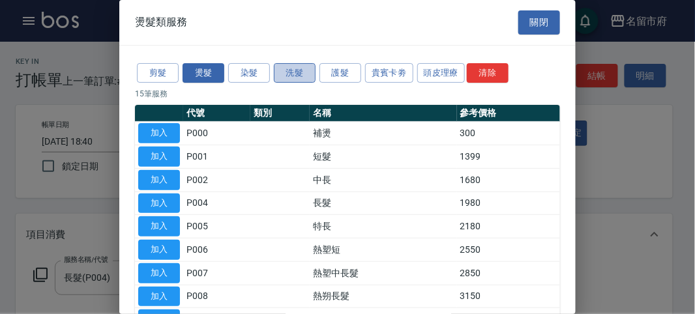
click at [299, 75] on button "洗髮" at bounding box center [295, 73] width 42 height 20
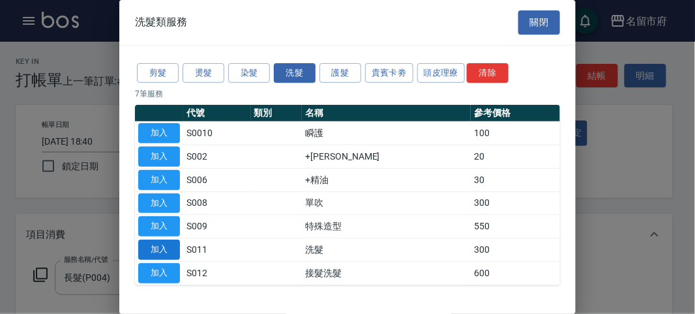
click at [177, 250] on button "加入" at bounding box center [159, 250] width 42 height 20
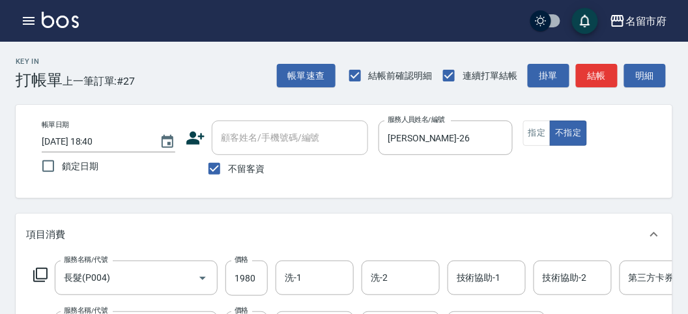
click at [44, 274] on icon at bounding box center [41, 275] width 16 height 16
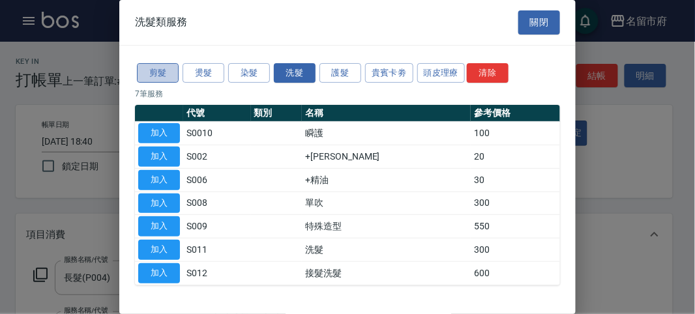
click at [172, 72] on button "剪髮" at bounding box center [158, 73] width 42 height 20
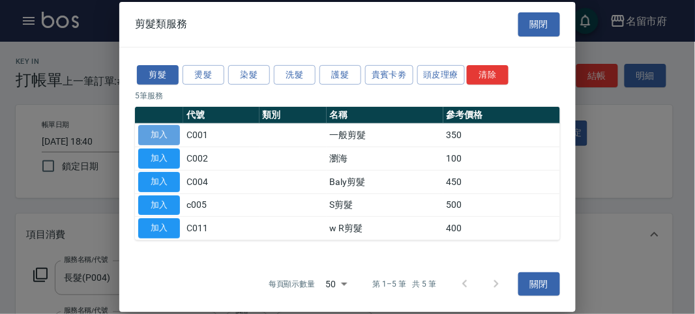
click at [158, 130] on button "加入" at bounding box center [159, 135] width 42 height 20
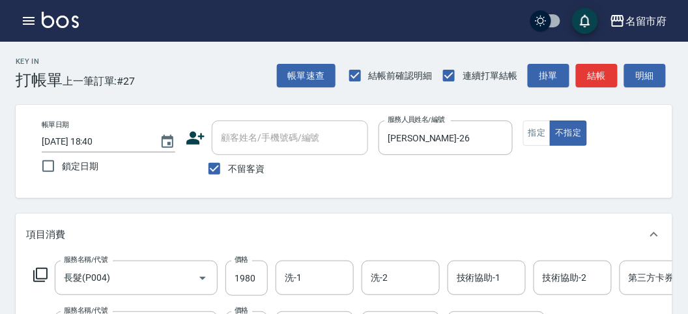
scroll to position [72, 0]
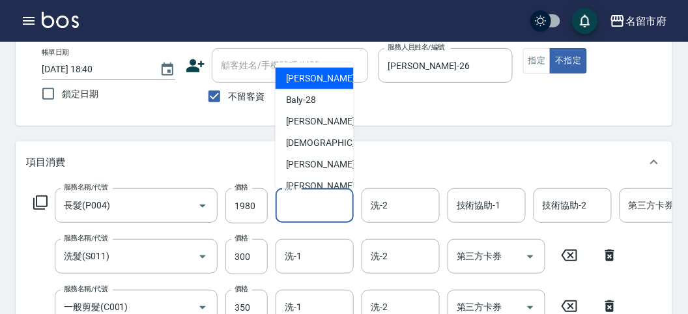
click at [310, 205] on input "洗-1" at bounding box center [314, 205] width 66 height 23
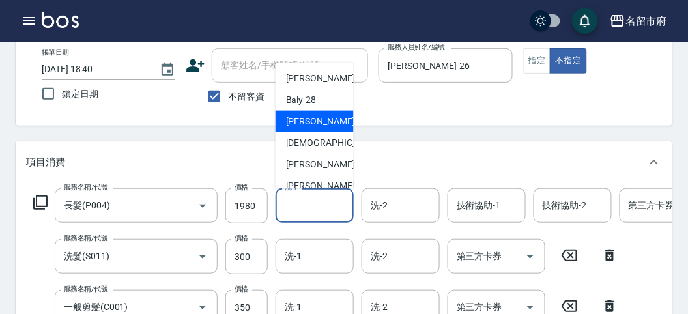
scroll to position [142, 0]
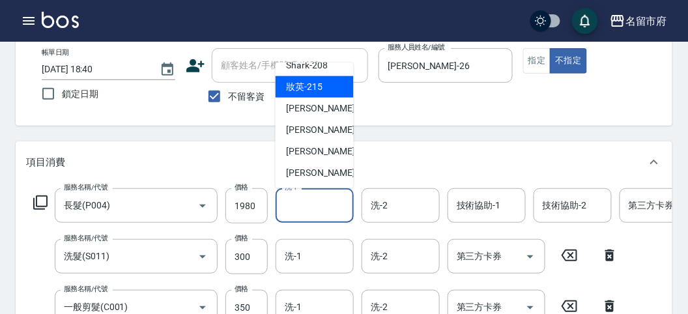
click at [319, 93] on div "妝英 -215" at bounding box center [315, 87] width 78 height 22
type input "妝英-215"
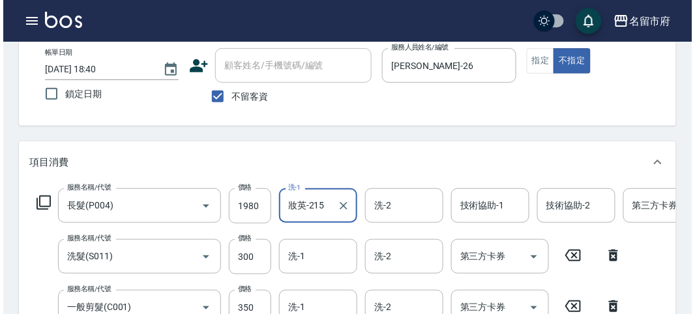
scroll to position [495, 0]
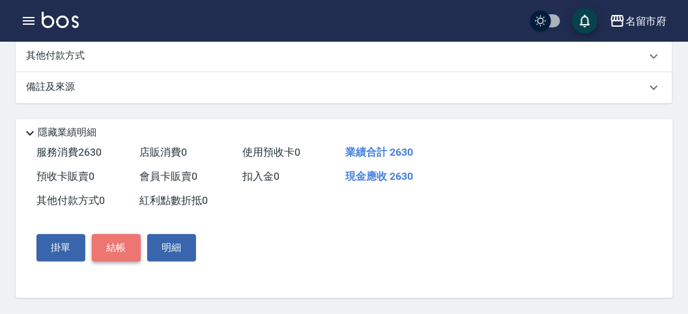
click at [119, 244] on button "結帳" at bounding box center [116, 248] width 49 height 27
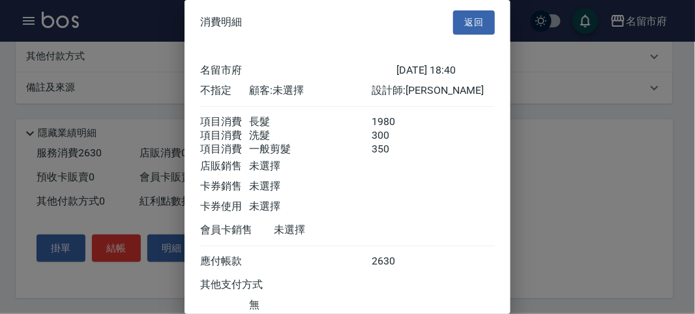
scroll to position [102, 0]
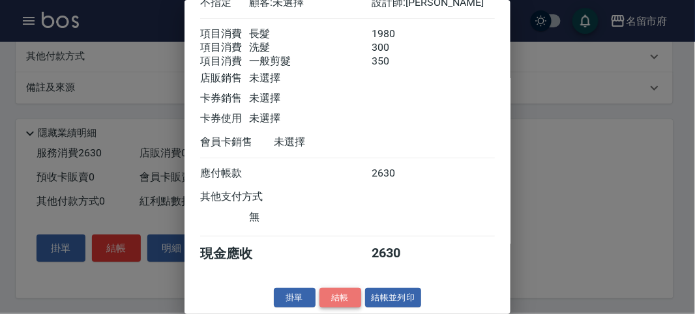
click at [340, 298] on button "結帳" at bounding box center [340, 298] width 42 height 20
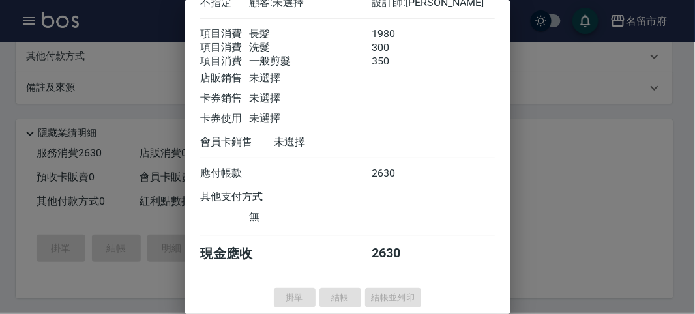
type input "[DATE] 19:17"
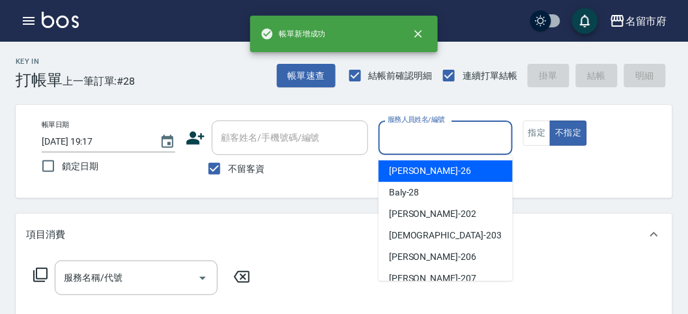
click at [400, 146] on input "服務人員姓名/編號" at bounding box center [445, 137] width 122 height 23
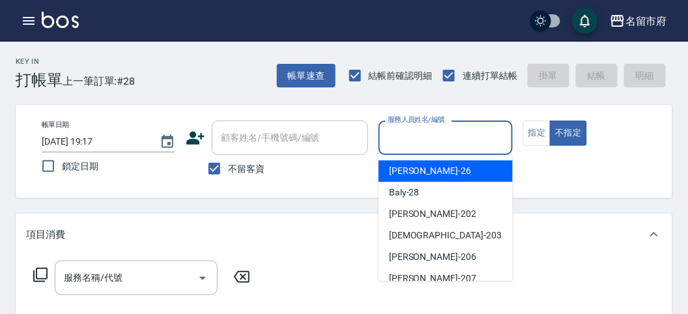
click at [409, 173] on span "[PERSON_NAME] -26" at bounding box center [430, 171] width 82 height 14
type input "[PERSON_NAME]-26"
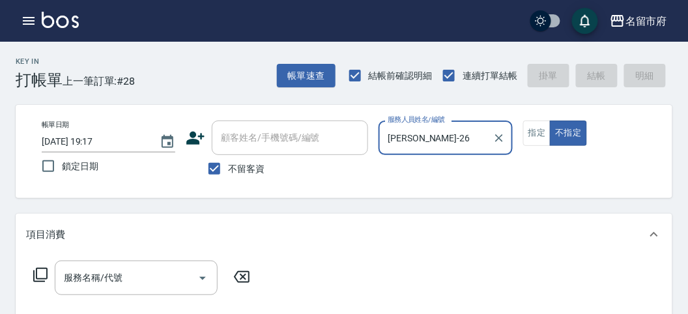
click at [39, 272] on icon at bounding box center [41, 275] width 16 height 16
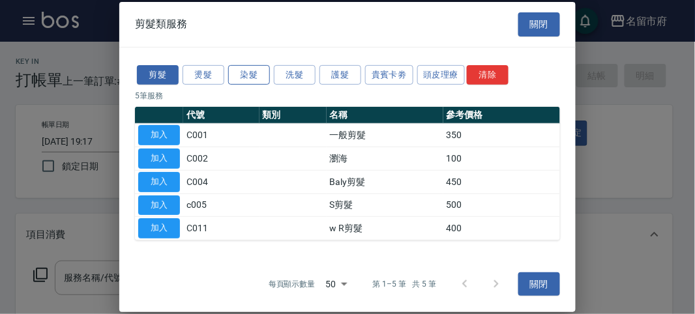
click at [241, 72] on button "染髮" at bounding box center [249, 75] width 42 height 20
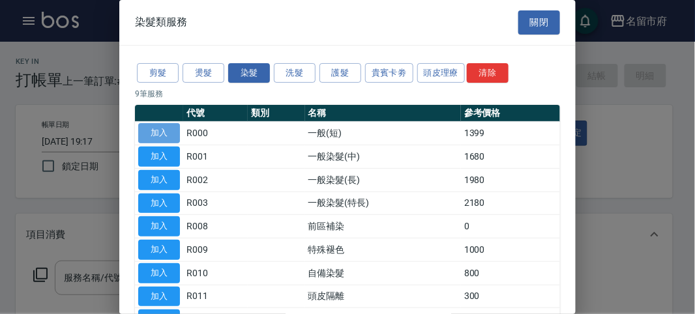
click at [171, 135] on button "加入" at bounding box center [159, 133] width 42 height 20
type input "一般(短)(R000)"
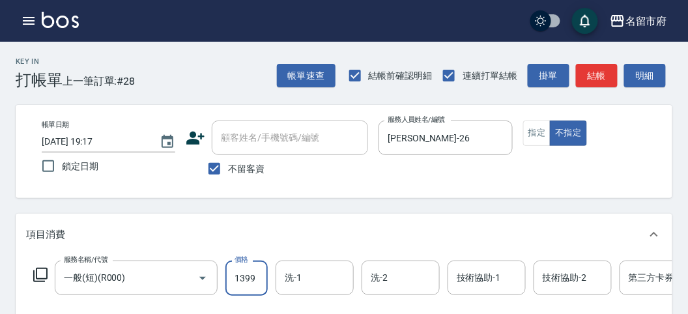
click at [253, 283] on input "1399" at bounding box center [246, 278] width 42 height 35
type input "1000"
click at [38, 274] on icon at bounding box center [41, 275] width 16 height 16
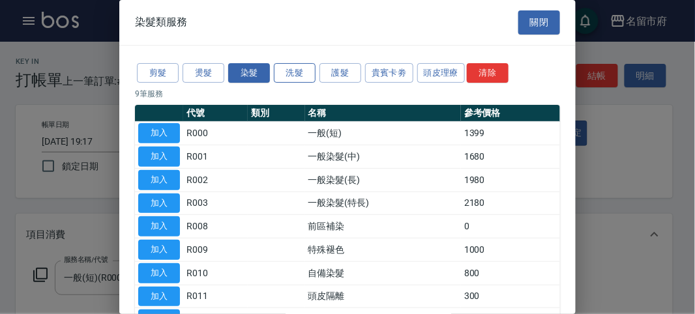
click at [297, 70] on button "洗髮" at bounding box center [295, 73] width 42 height 20
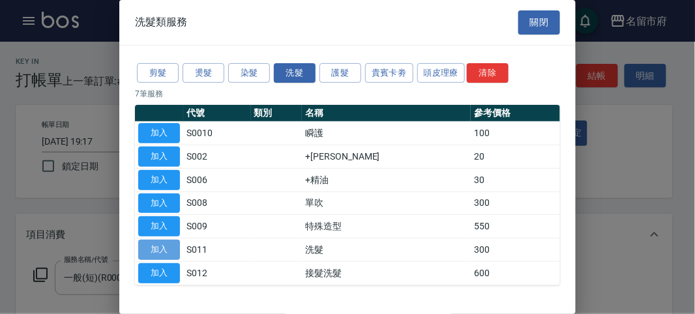
click at [158, 241] on button "加入" at bounding box center [159, 250] width 42 height 20
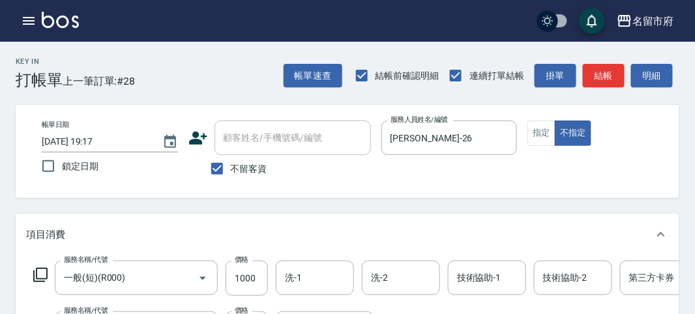
scroll to position [33, 0]
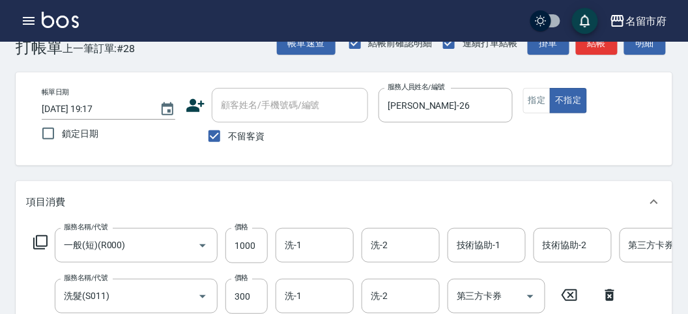
click at [39, 240] on icon at bounding box center [41, 243] width 16 height 16
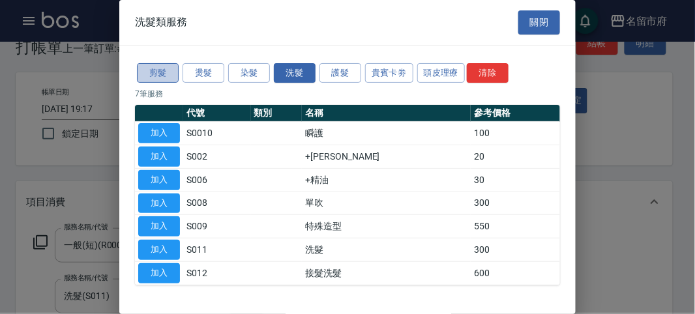
click at [162, 72] on button "剪髮" at bounding box center [158, 73] width 42 height 20
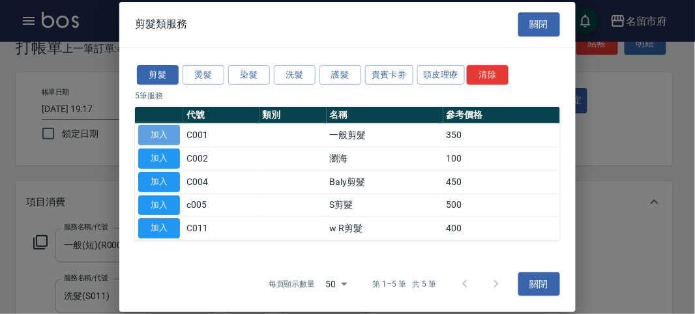
click at [173, 135] on button "加入" at bounding box center [159, 135] width 42 height 20
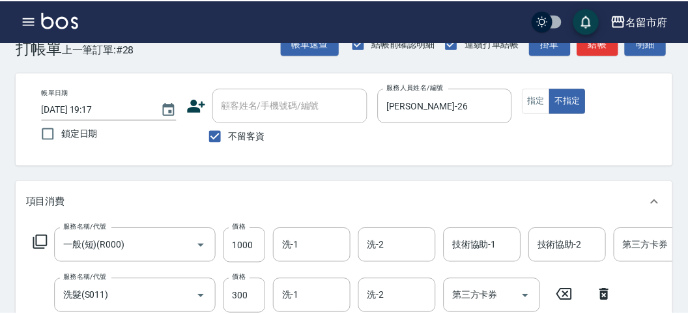
scroll to position [222, 0]
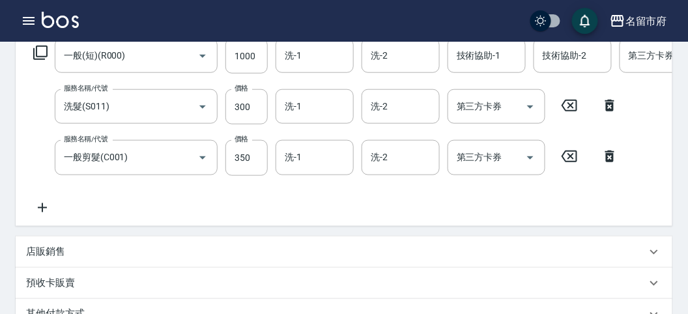
click at [42, 46] on icon at bounding box center [40, 53] width 14 height 14
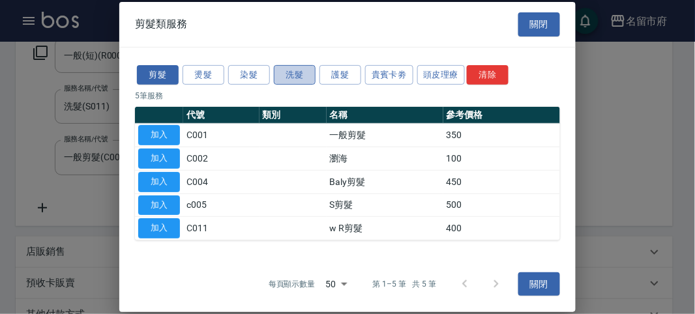
click at [290, 76] on button "洗髮" at bounding box center [295, 75] width 42 height 20
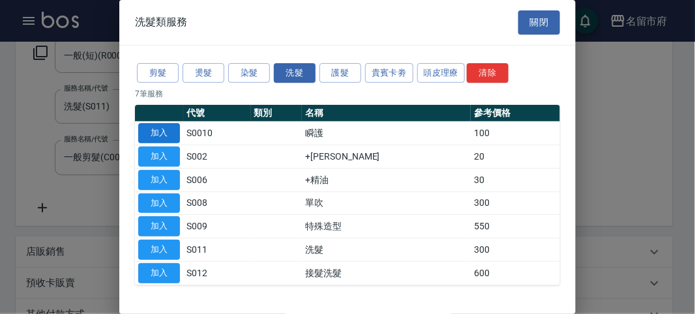
click at [161, 132] on button "加入" at bounding box center [159, 133] width 42 height 20
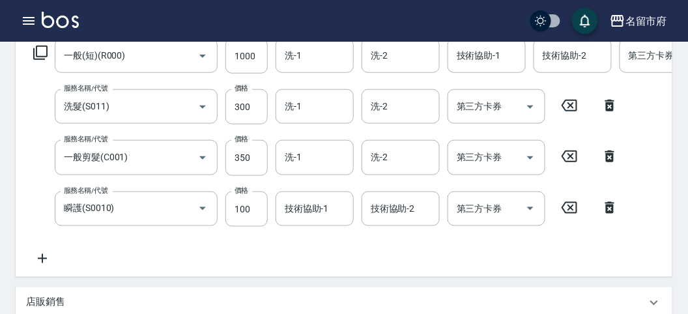
scroll to position [78, 0]
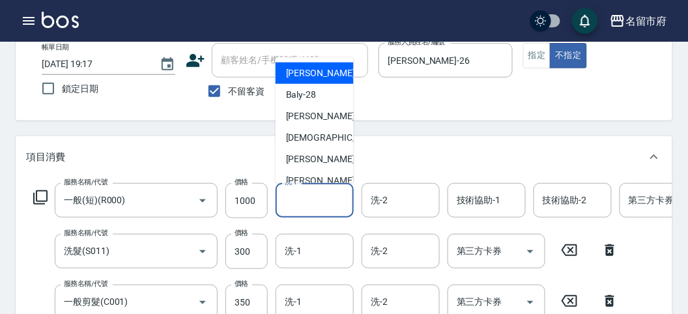
click at [304, 199] on input "洗-1" at bounding box center [314, 200] width 66 height 23
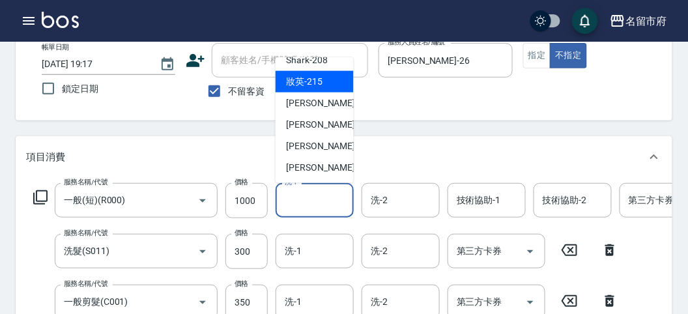
click at [327, 85] on div "妝英 -215" at bounding box center [315, 82] width 78 height 22
type input "妝英-215"
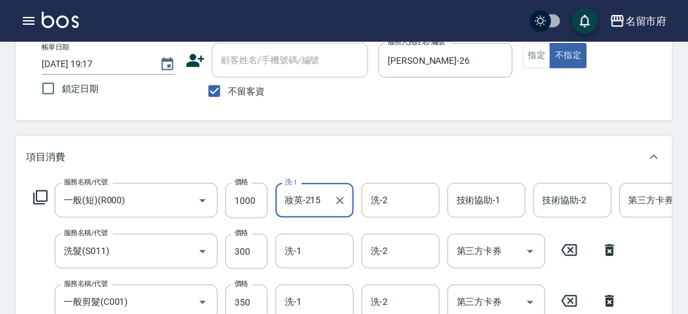
scroll to position [150, 0]
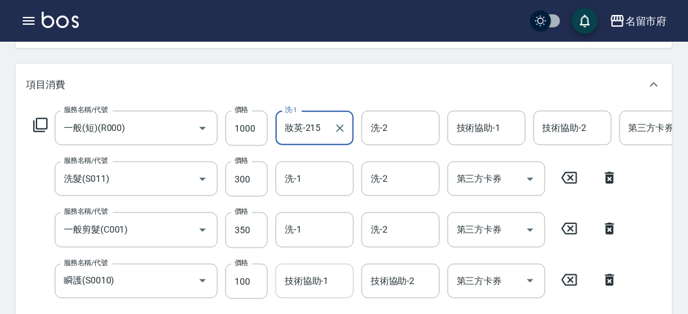
click at [317, 281] on input "技術協助-1" at bounding box center [314, 281] width 66 height 23
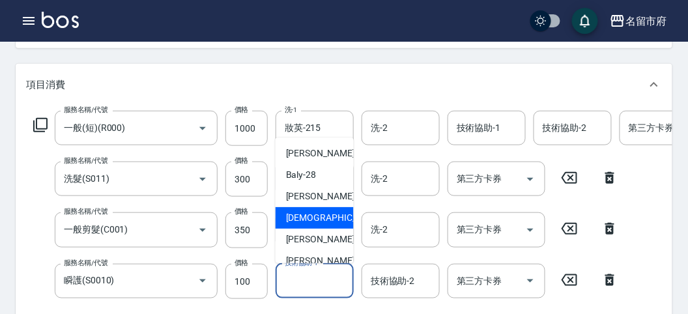
scroll to position [142, 0]
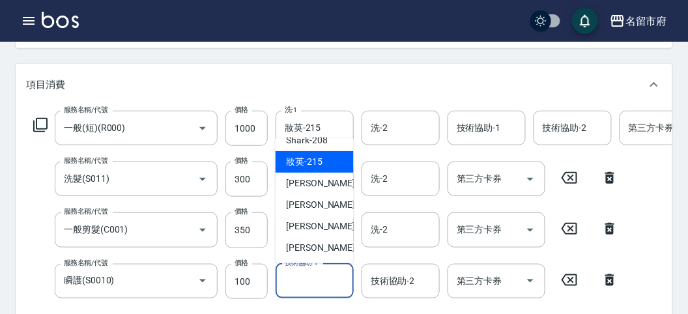
click at [321, 155] on span "妝英 -215" at bounding box center [304, 162] width 36 height 14
type input "妝英-215"
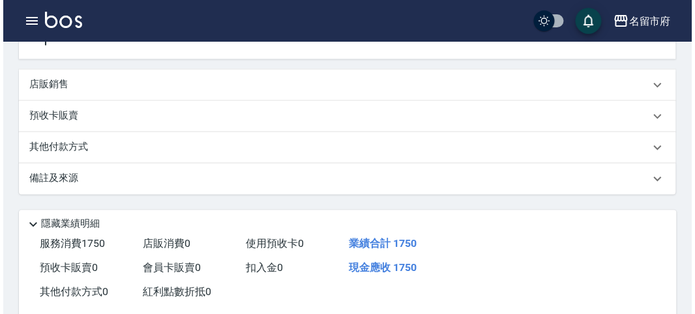
scroll to position [546, 0]
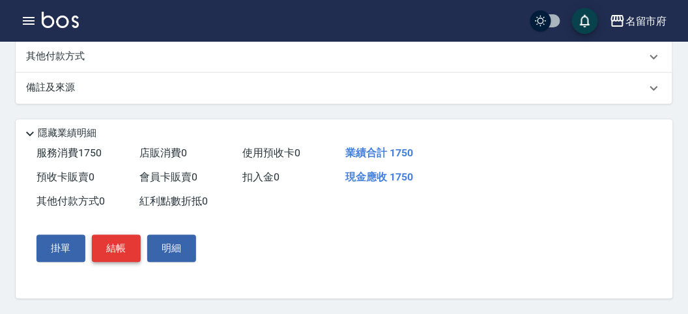
click at [134, 248] on button "結帳" at bounding box center [116, 248] width 49 height 27
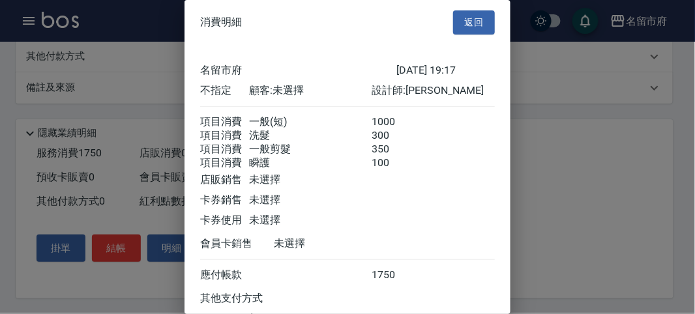
scroll to position [117, 0]
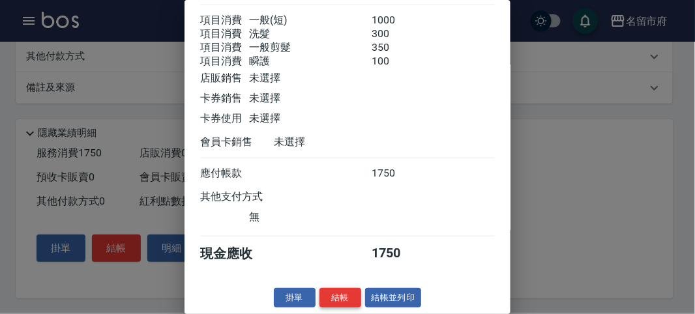
click at [337, 295] on button "結帳" at bounding box center [340, 298] width 42 height 20
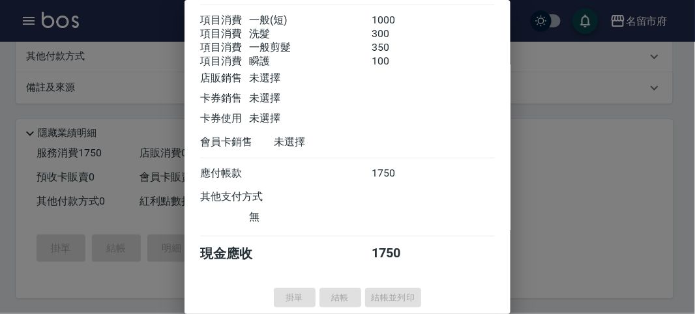
type input "[DATE] 19:18"
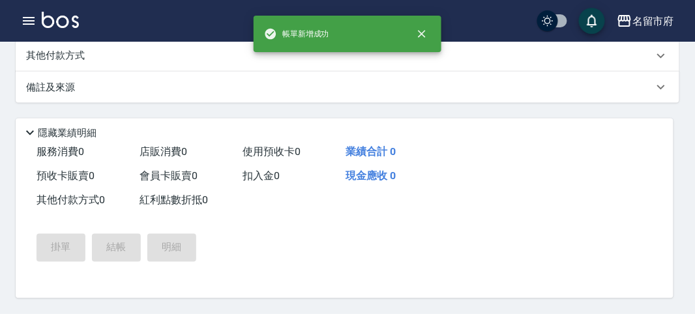
scroll to position [0, 0]
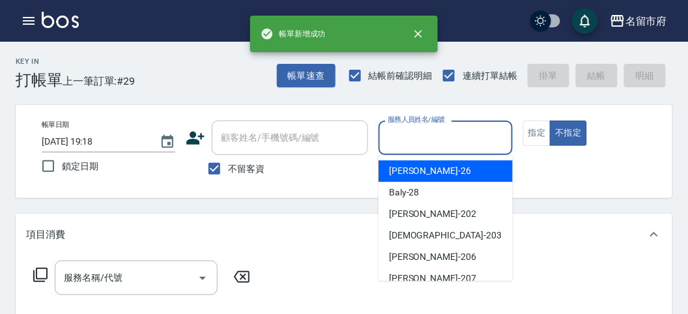
click at [407, 139] on input "服務人員姓名/編號" at bounding box center [445, 137] width 122 height 23
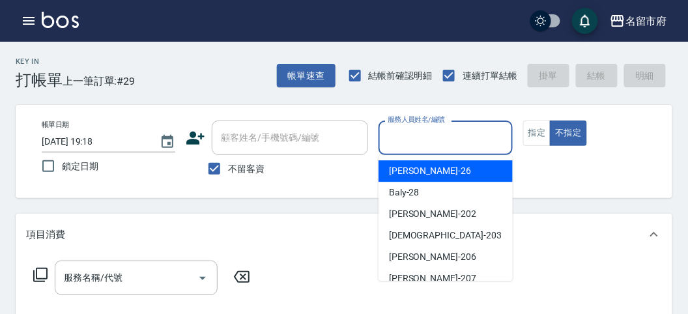
click at [412, 167] on span "[PERSON_NAME] -26" at bounding box center [430, 171] width 82 height 14
type input "[PERSON_NAME]-26"
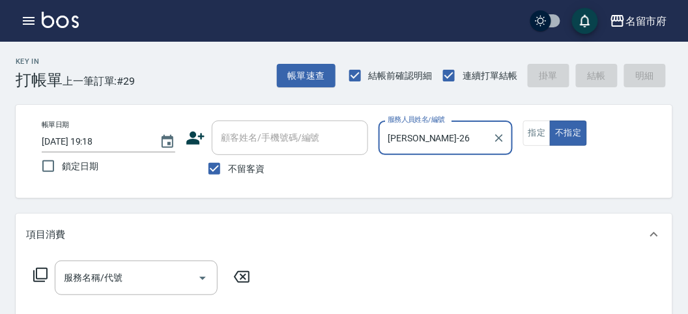
click at [40, 276] on icon at bounding box center [41, 275] width 16 height 16
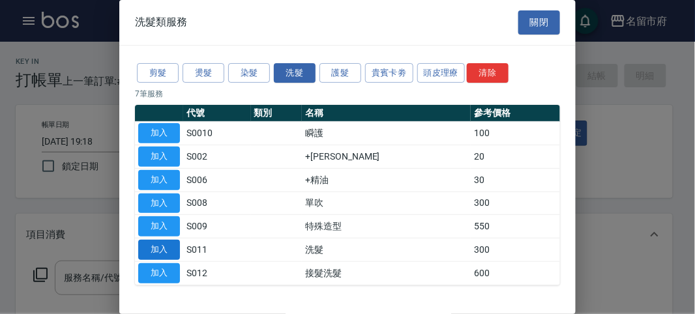
drag, startPoint x: 162, startPoint y: 232, endPoint x: 161, endPoint y: 241, distance: 9.2
click at [163, 233] on button "加入" at bounding box center [159, 226] width 42 height 20
type input "特殊造型(S009)"
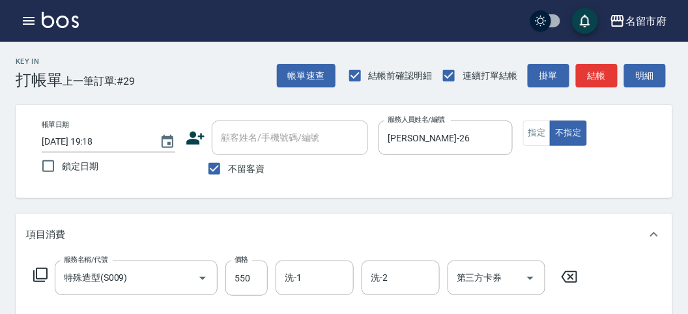
click at [566, 277] on icon at bounding box center [569, 277] width 33 height 16
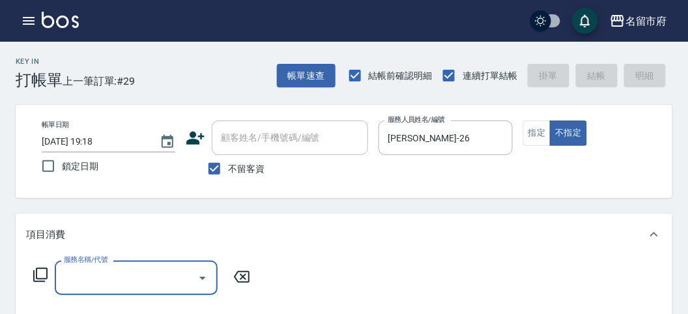
click at [43, 274] on icon at bounding box center [41, 275] width 16 height 16
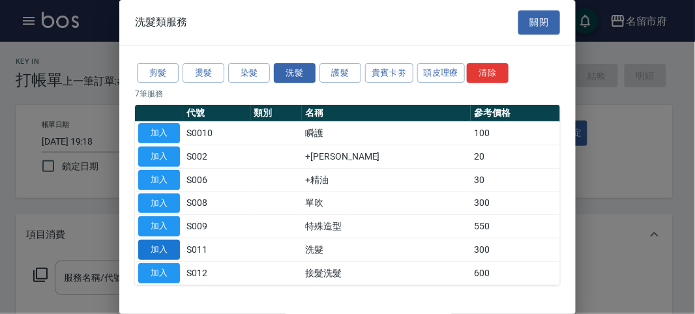
click at [153, 246] on button "加入" at bounding box center [159, 250] width 42 height 20
type input "洗髮(S011)"
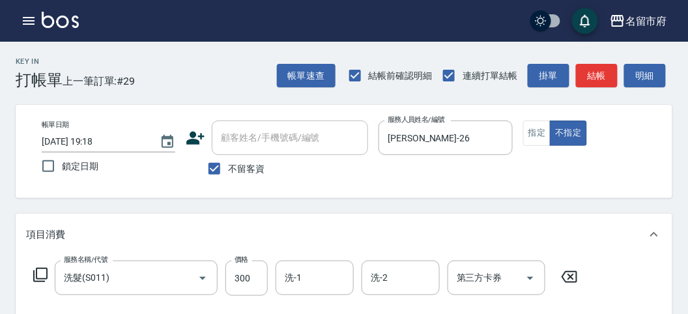
click at [44, 274] on icon at bounding box center [41, 275] width 16 height 16
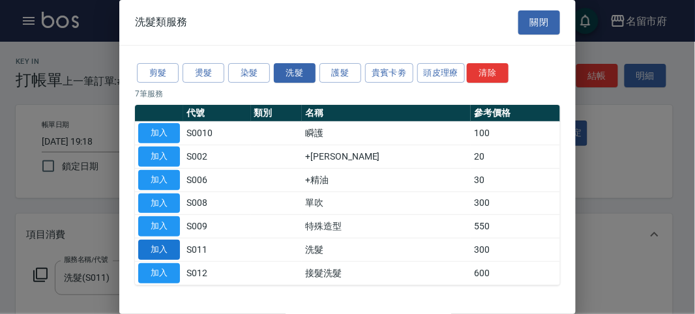
click at [173, 244] on button "加入" at bounding box center [159, 250] width 42 height 20
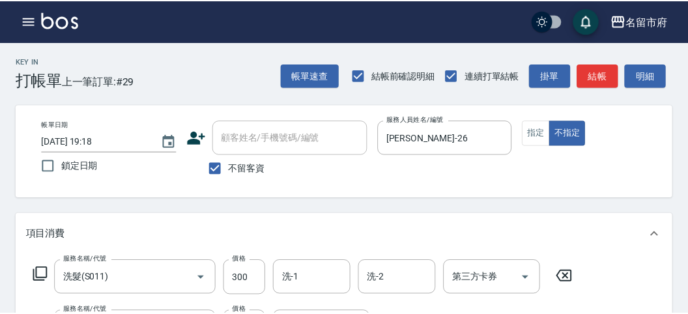
scroll to position [171, 0]
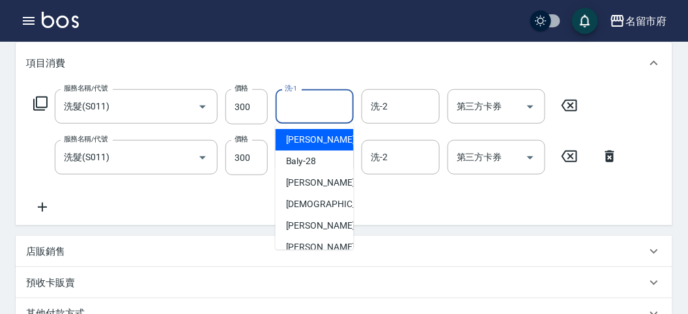
click at [284, 112] on input "洗-1" at bounding box center [314, 106] width 66 height 23
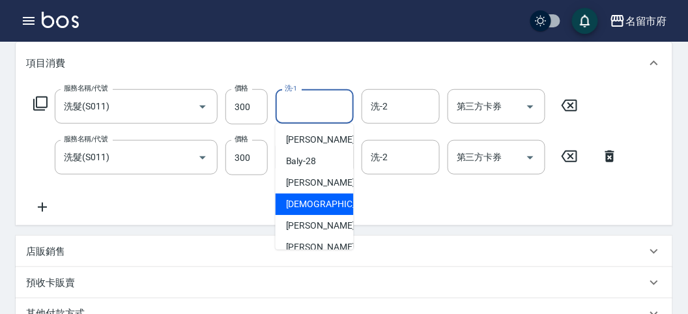
scroll to position [142, 0]
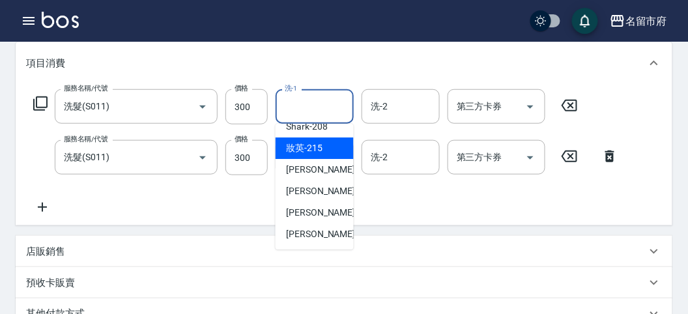
click at [331, 142] on div "妝英 -215" at bounding box center [315, 148] width 78 height 22
type input "妝英-215"
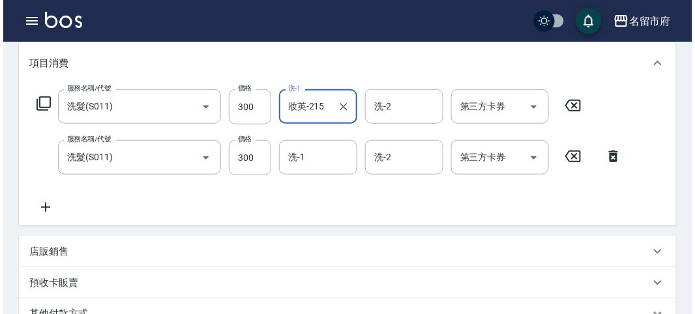
scroll to position [432, 0]
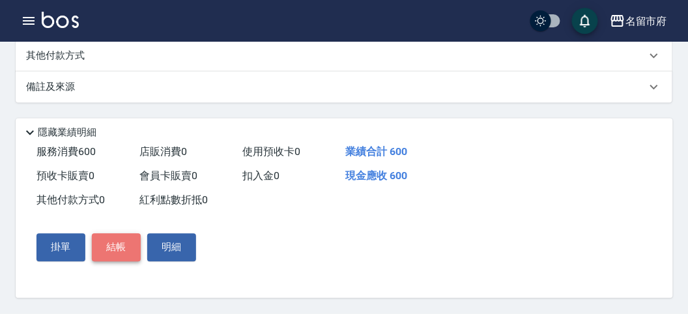
click at [126, 244] on button "結帳" at bounding box center [116, 247] width 49 height 27
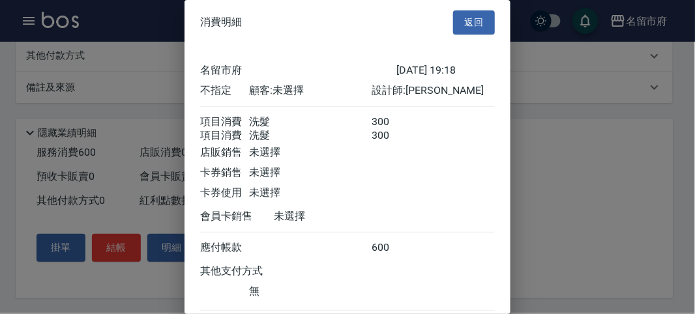
scroll to position [87, 0]
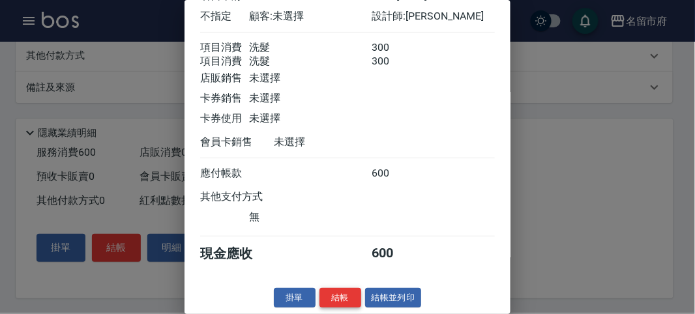
click at [344, 295] on button "結帳" at bounding box center [340, 298] width 42 height 20
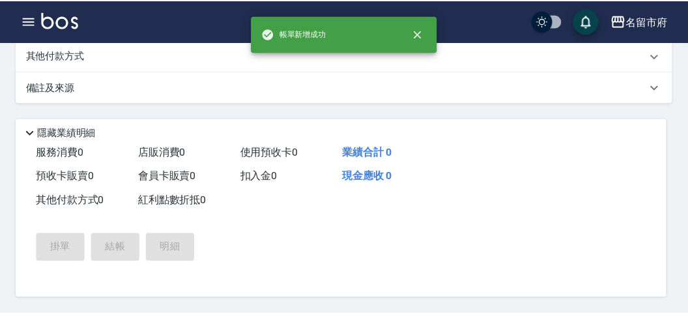
scroll to position [0, 0]
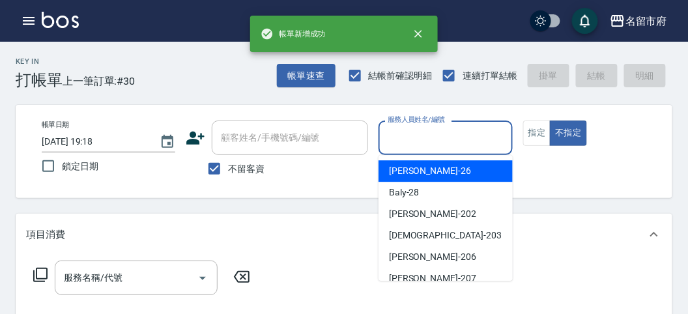
click at [405, 135] on input "服務人員姓名/編號" at bounding box center [445, 137] width 122 height 23
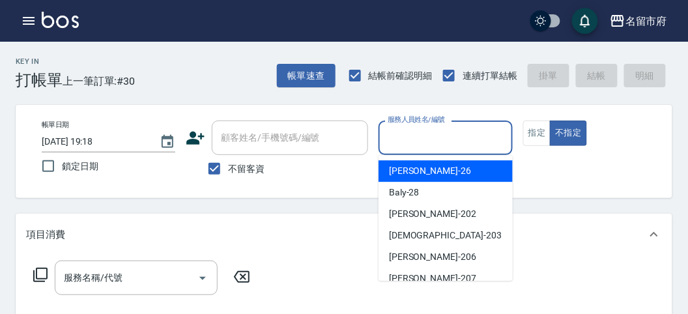
click at [412, 171] on span "[PERSON_NAME] -26" at bounding box center [430, 171] width 82 height 14
type input "[PERSON_NAME]-26"
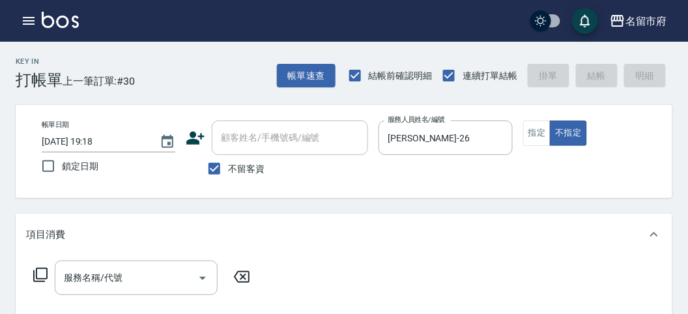
click at [46, 275] on icon at bounding box center [41, 275] width 16 height 16
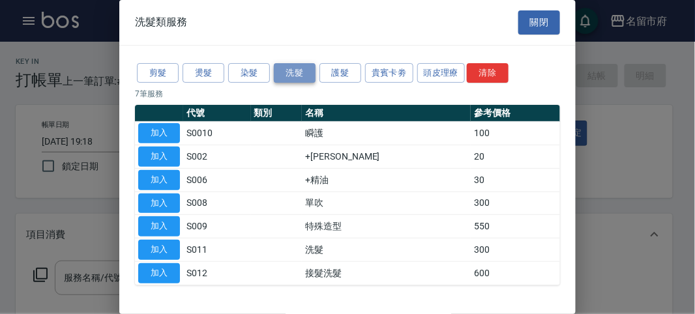
click at [290, 72] on button "洗髮" at bounding box center [295, 73] width 42 height 20
click at [163, 248] on button "加入" at bounding box center [159, 250] width 42 height 20
type input "洗髮(S011)"
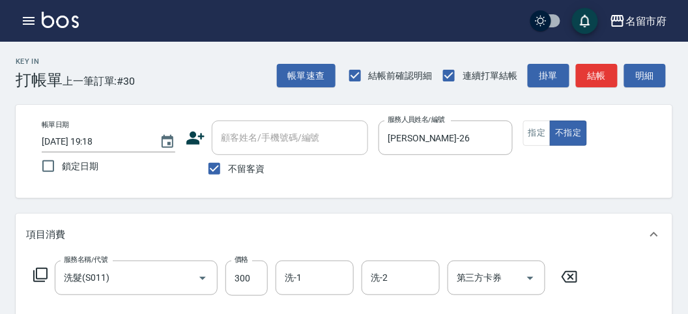
click at [46, 274] on icon at bounding box center [41, 275] width 16 height 16
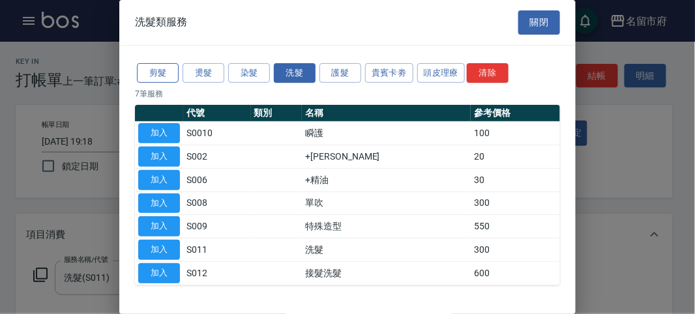
click at [154, 70] on button "剪髮" at bounding box center [158, 73] width 42 height 20
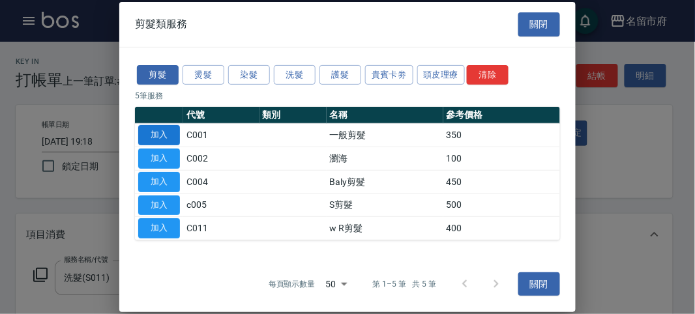
click at [167, 130] on button "加入" at bounding box center [159, 135] width 42 height 20
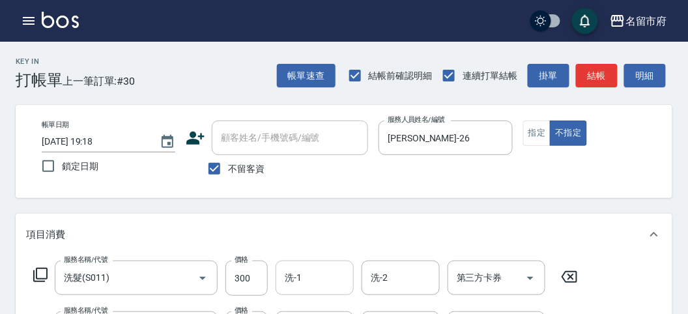
click at [308, 279] on input "洗-1" at bounding box center [314, 277] width 66 height 23
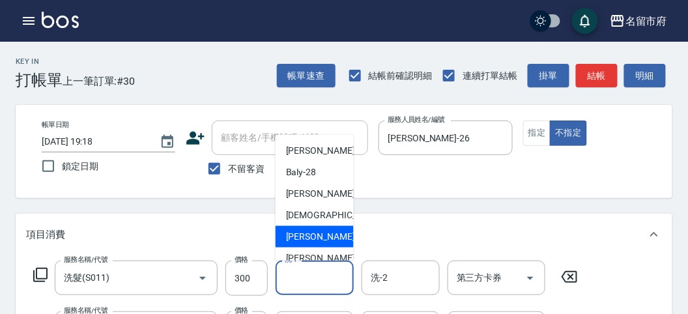
scroll to position [142, 0]
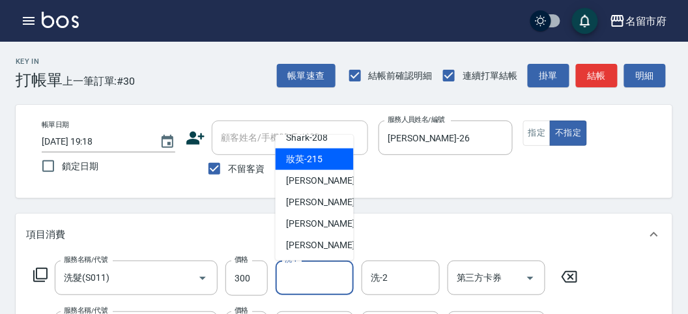
click at [329, 152] on div "妝英 -215" at bounding box center [315, 160] width 78 height 22
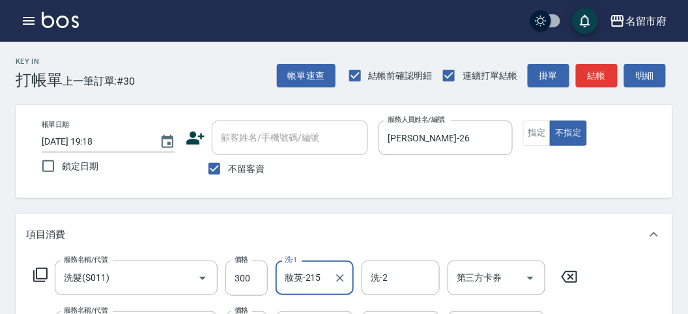
type input "妝英-215"
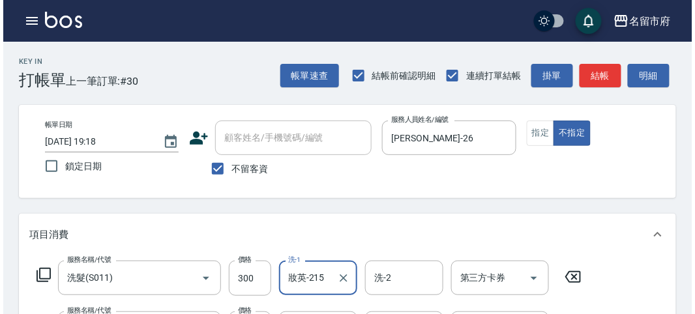
scroll to position [432, 0]
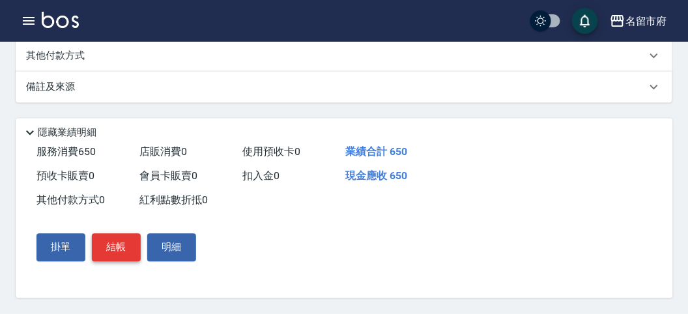
click at [117, 242] on button "結帳" at bounding box center [116, 247] width 49 height 27
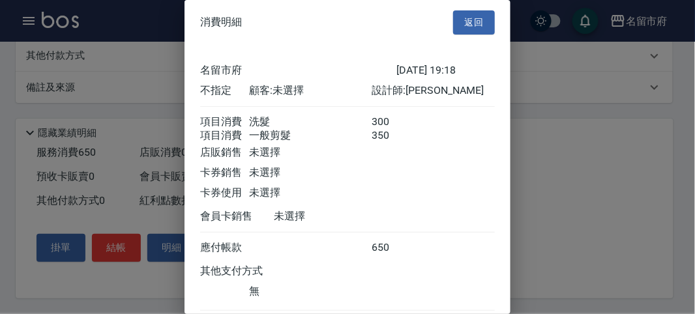
scroll to position [87, 0]
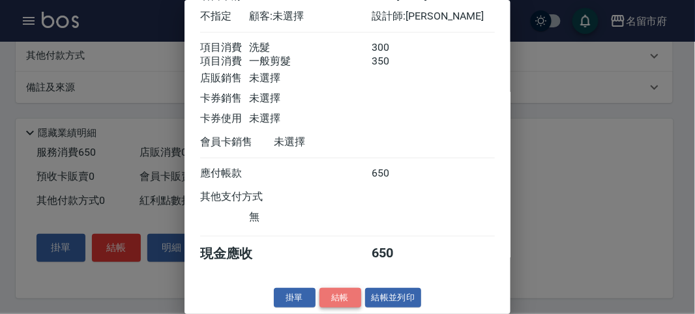
click at [337, 298] on button "結帳" at bounding box center [340, 298] width 42 height 20
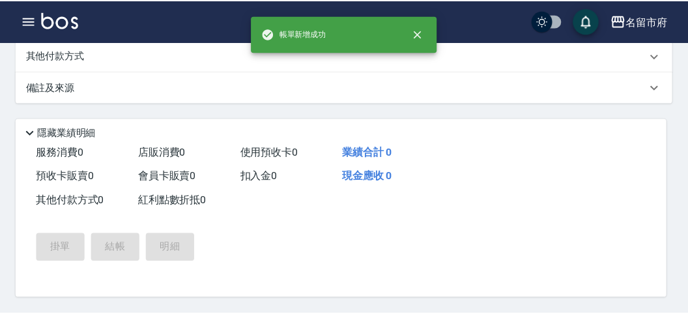
scroll to position [0, 0]
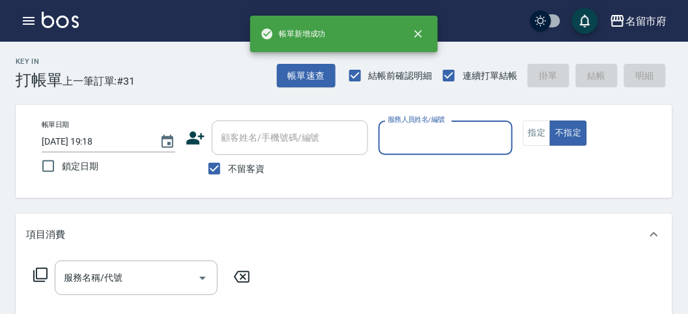
click at [395, 142] on input "服務人員姓名/編號" at bounding box center [445, 137] width 122 height 23
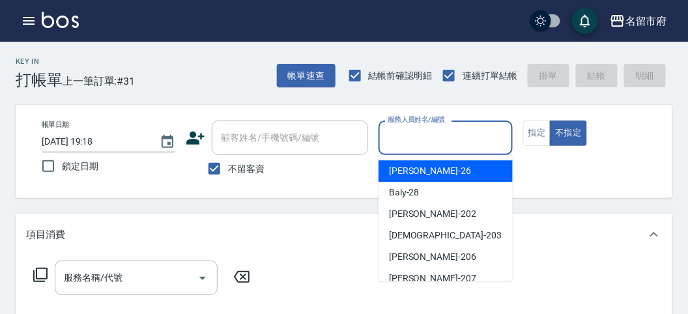
click at [402, 175] on span "[PERSON_NAME] -26" at bounding box center [430, 171] width 82 height 14
type input "[PERSON_NAME]-26"
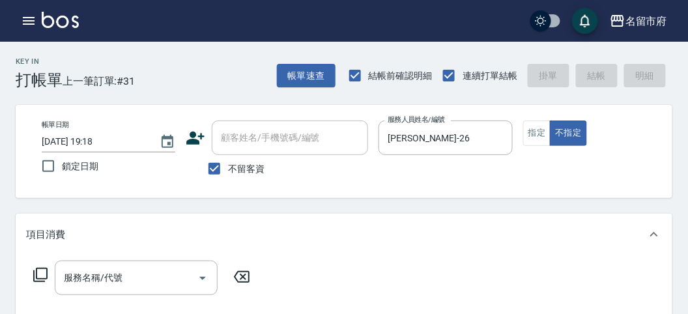
click at [40, 272] on icon at bounding box center [41, 275] width 16 height 16
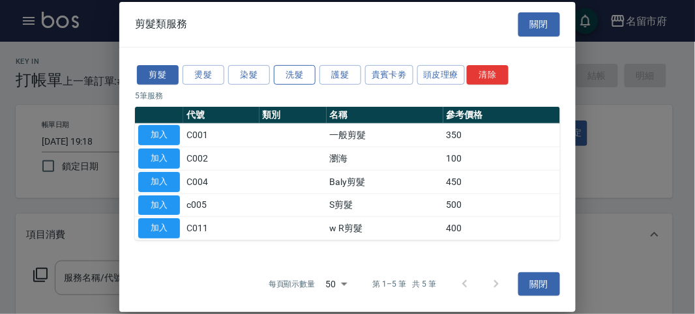
click at [298, 73] on button "洗髮" at bounding box center [295, 75] width 42 height 20
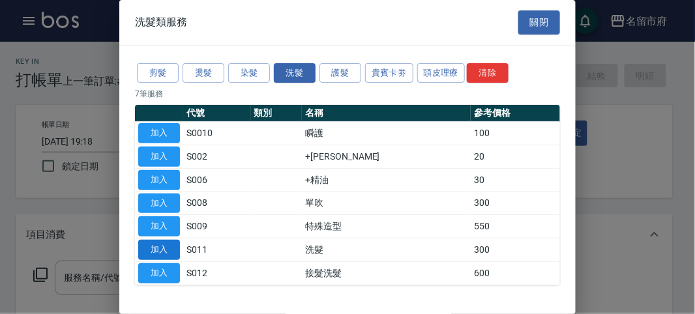
click at [176, 244] on button "加入" at bounding box center [159, 250] width 42 height 20
type input "洗髮(S011)"
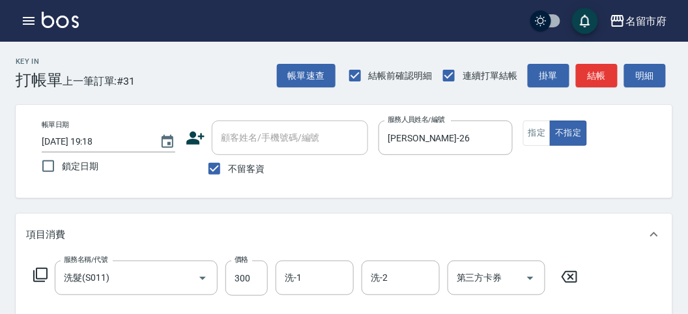
click at [41, 270] on icon at bounding box center [41, 275] width 16 height 16
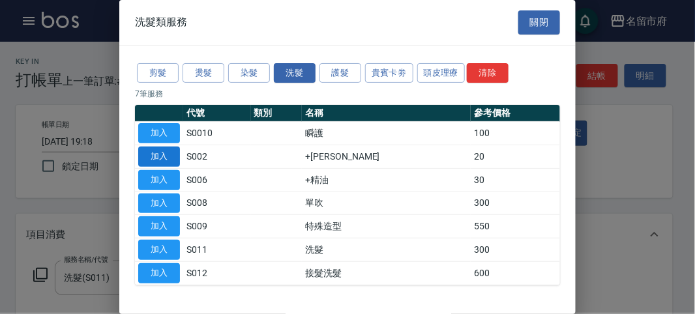
click at [161, 157] on button "加入" at bounding box center [159, 157] width 42 height 20
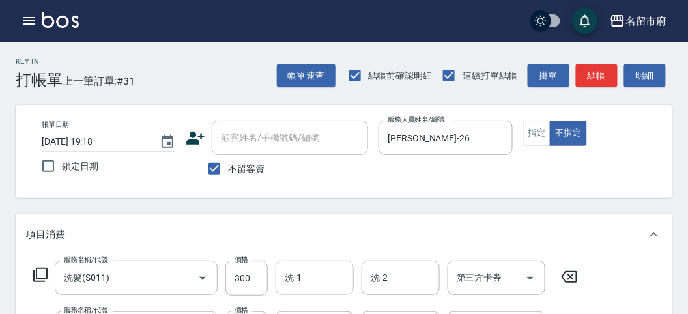
click at [306, 272] on input "洗-1" at bounding box center [314, 277] width 66 height 23
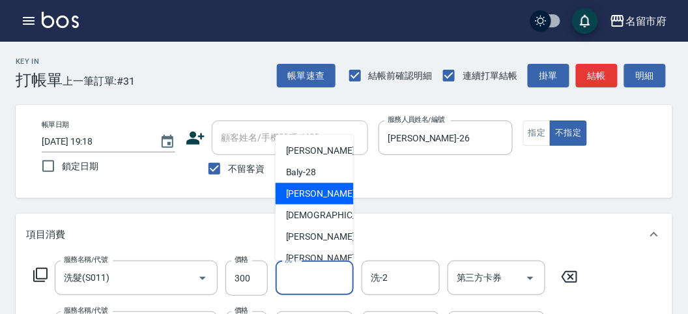
scroll to position [142, 0]
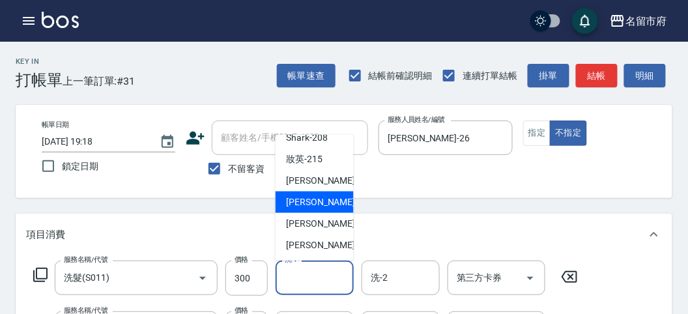
click at [327, 207] on span "Min Min -218" at bounding box center [329, 202] width 87 height 14
type input "Min Min-218"
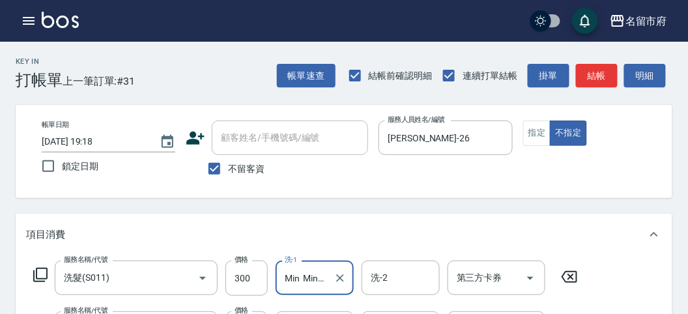
scroll to position [145, 0]
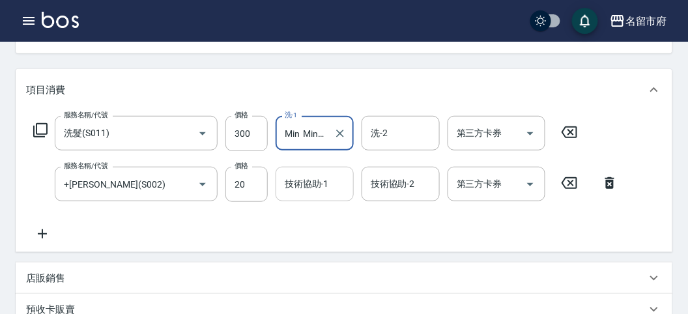
click at [307, 184] on input "技術協助-1" at bounding box center [314, 184] width 66 height 23
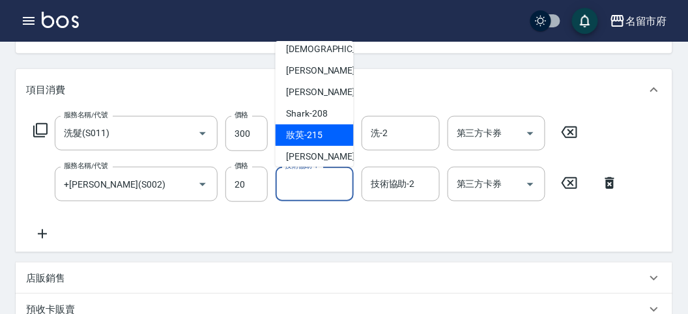
scroll to position [142, 0]
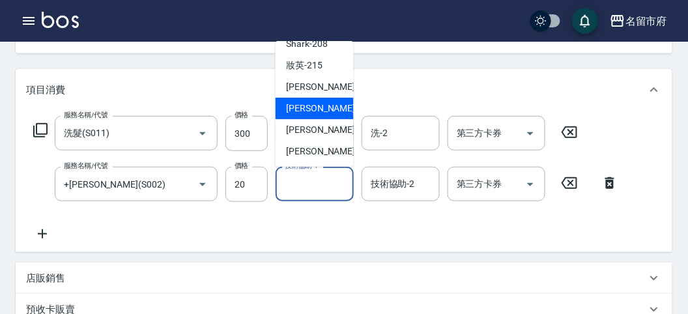
click at [326, 108] on span "Min Min -218" at bounding box center [329, 109] width 87 height 14
type input "Min Min-218"
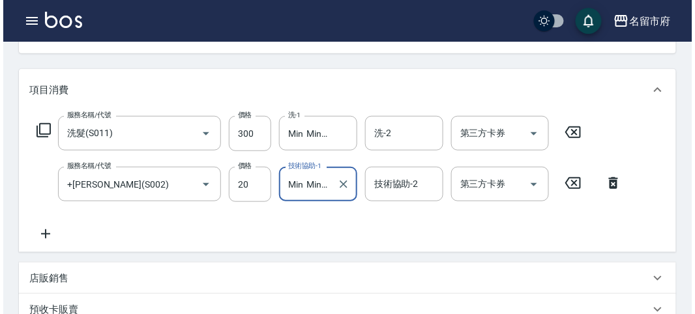
scroll to position [432, 0]
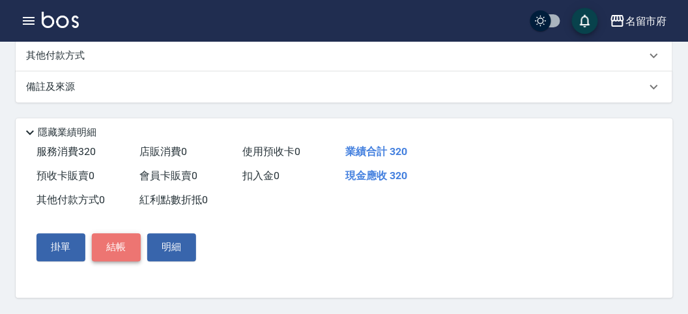
click at [119, 248] on button "結帳" at bounding box center [116, 247] width 49 height 27
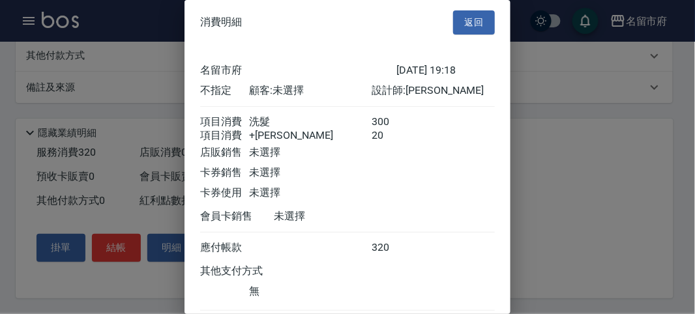
scroll to position [87, 0]
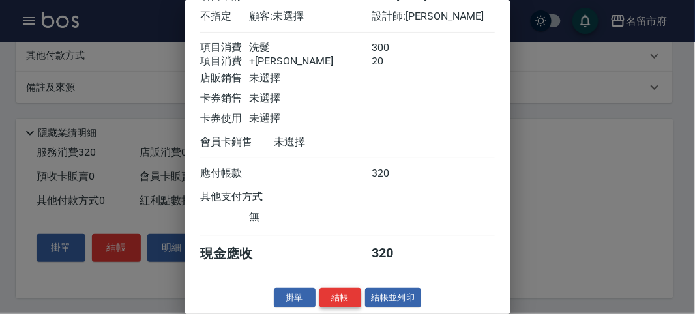
click at [334, 297] on button "結帳" at bounding box center [340, 298] width 42 height 20
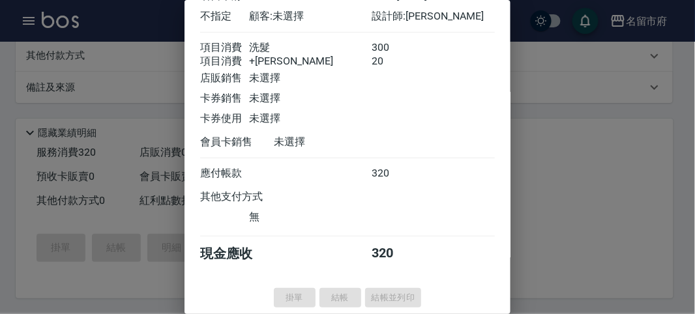
type input "[DATE] 19:19"
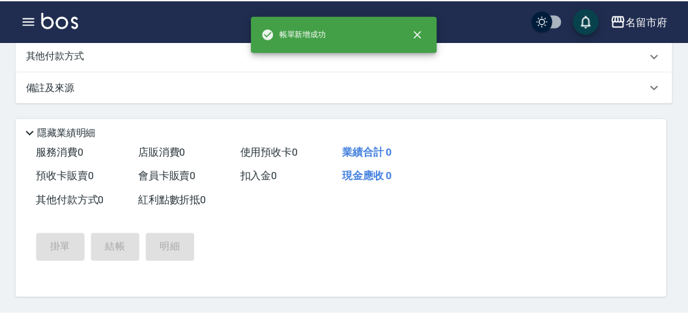
scroll to position [0, 0]
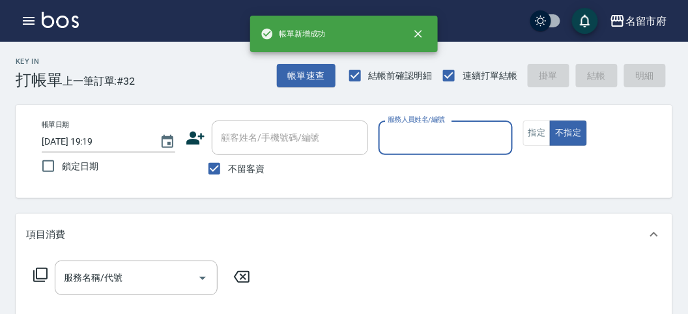
click at [419, 134] on input "服務人員姓名/編號" at bounding box center [445, 137] width 122 height 23
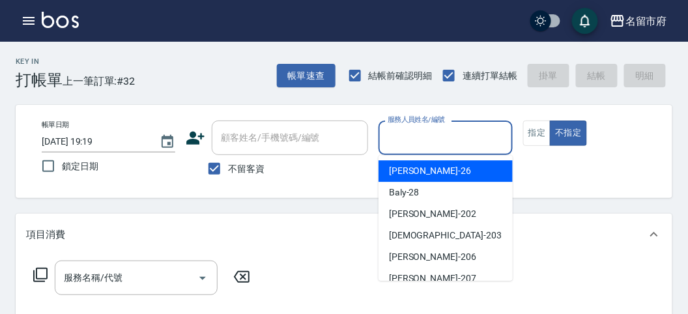
click at [420, 171] on div "[PERSON_NAME] -26" at bounding box center [446, 171] width 134 height 22
type input "[PERSON_NAME]-26"
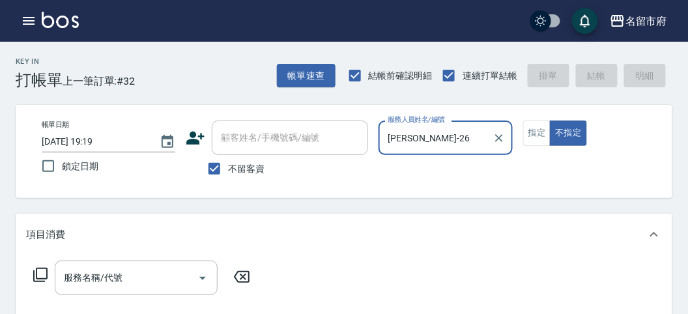
click at [42, 269] on icon at bounding box center [41, 275] width 16 height 16
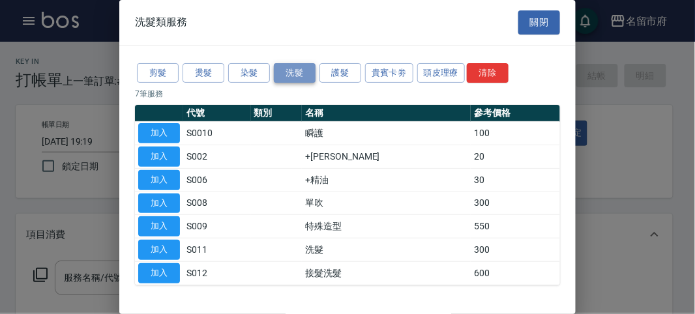
click at [294, 69] on button "洗髮" at bounding box center [295, 73] width 42 height 20
click at [158, 242] on button "加入" at bounding box center [159, 250] width 42 height 20
type input "洗髮(S011)"
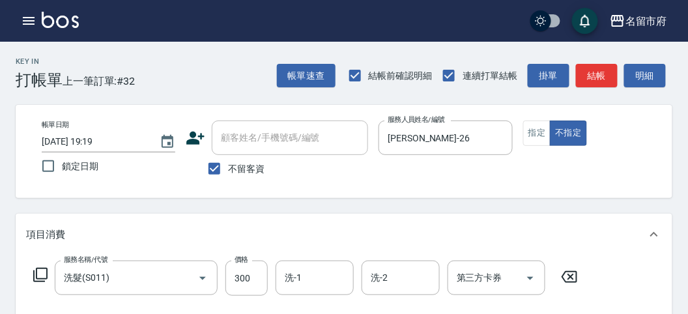
click at [41, 270] on icon at bounding box center [41, 275] width 16 height 16
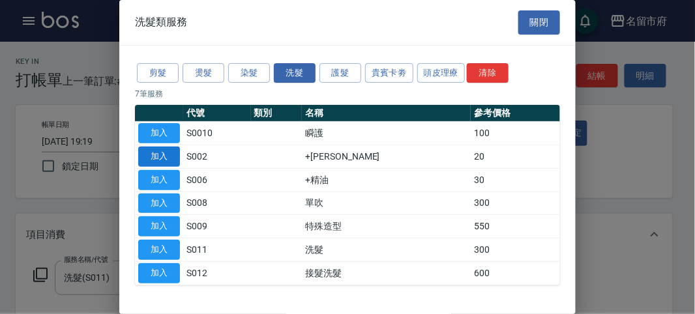
click at [173, 151] on button "加入" at bounding box center [159, 157] width 42 height 20
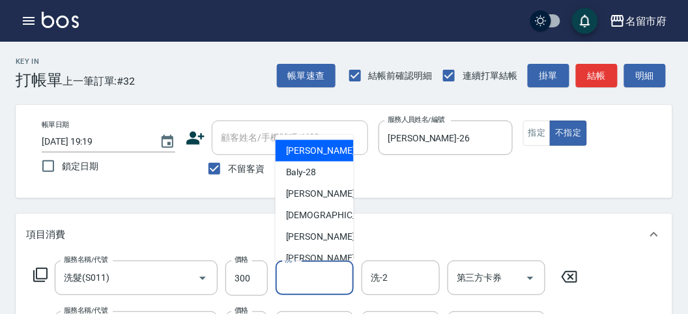
click at [306, 282] on input "洗-1" at bounding box center [314, 277] width 66 height 23
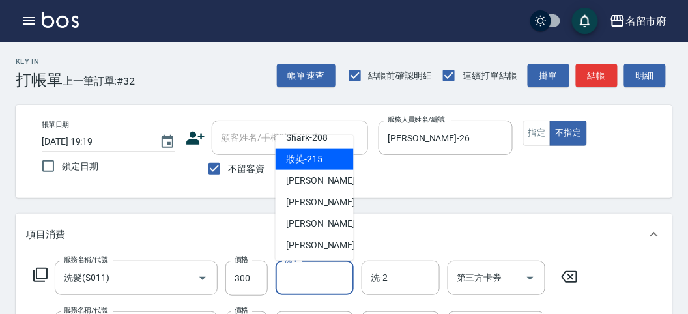
click at [325, 164] on div "妝英 -215" at bounding box center [315, 160] width 78 height 22
type input "妝英-215"
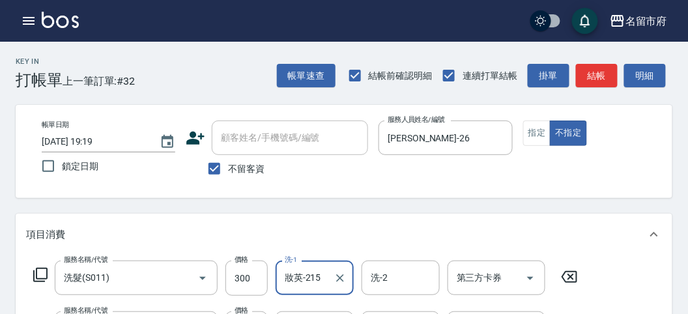
scroll to position [145, 0]
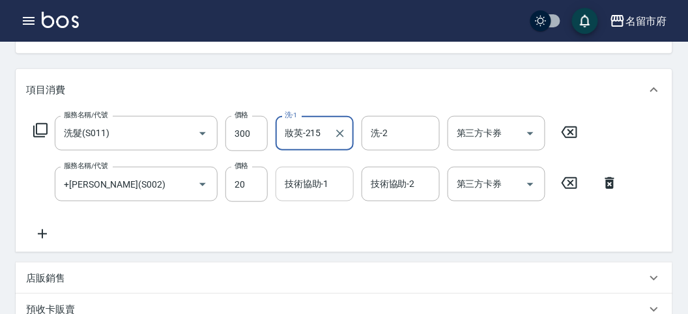
click at [315, 180] on input "技術協助-1" at bounding box center [314, 184] width 66 height 23
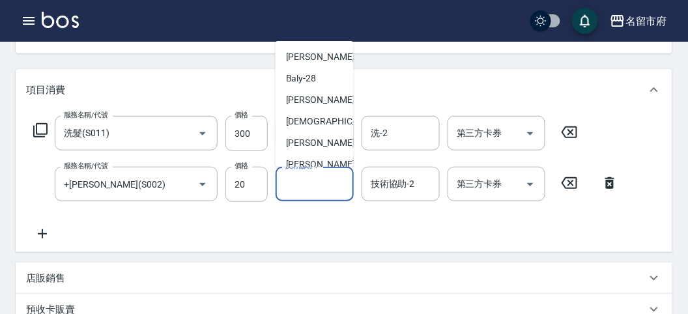
scroll to position [142, 0]
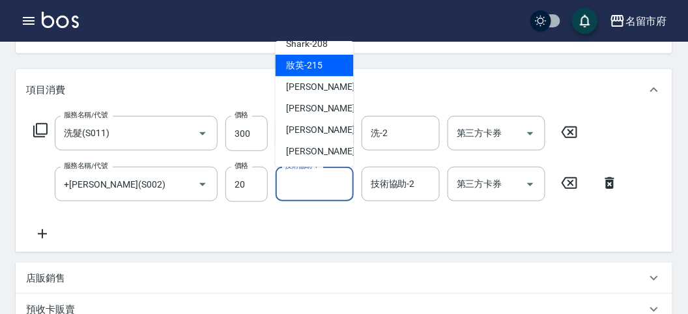
click at [317, 64] on span "妝英 -215" at bounding box center [304, 66] width 36 height 14
type input "妝英-215"
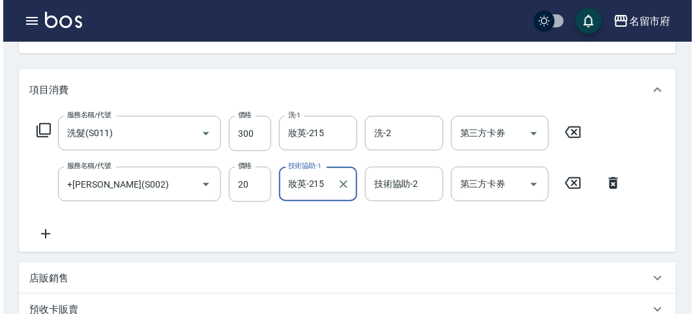
scroll to position [432, 0]
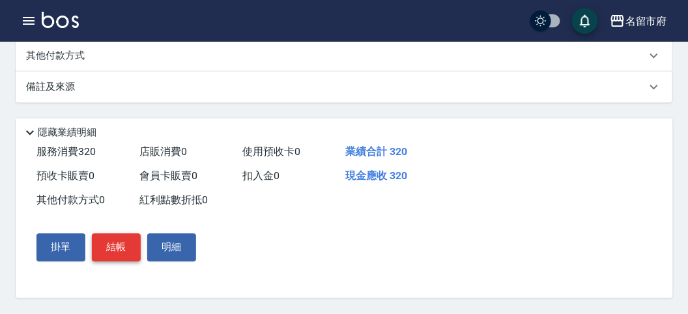
click at [107, 251] on button "結帳" at bounding box center [116, 247] width 49 height 27
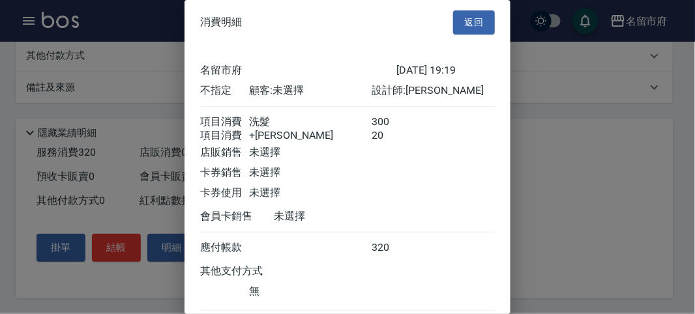
scroll to position [87, 0]
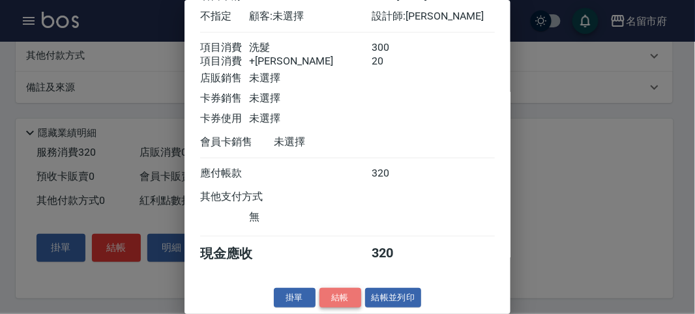
click at [329, 302] on button "結帳" at bounding box center [340, 298] width 42 height 20
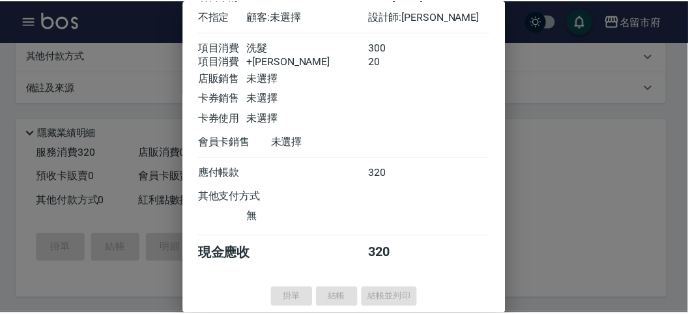
scroll to position [0, 0]
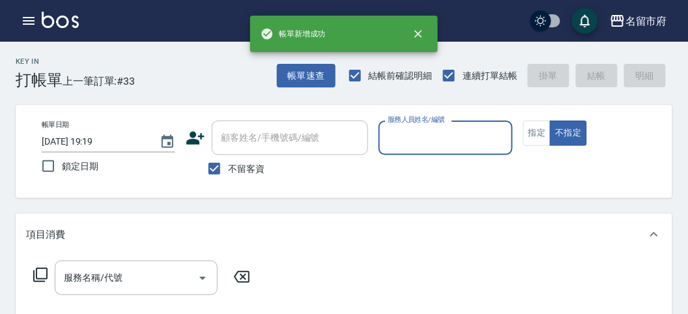
click at [409, 145] on input "服務人員姓名/編號" at bounding box center [445, 137] width 122 height 23
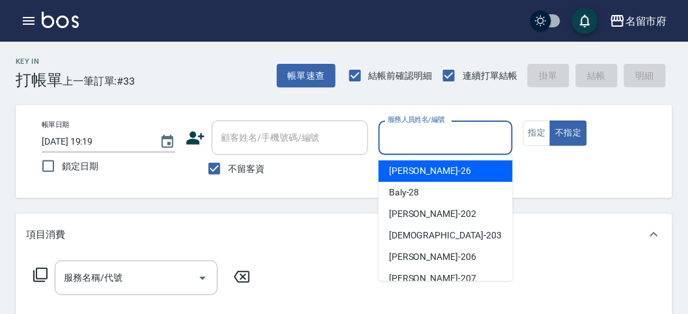
click at [414, 165] on span "[PERSON_NAME] -26" at bounding box center [430, 171] width 82 height 14
type input "[PERSON_NAME]-26"
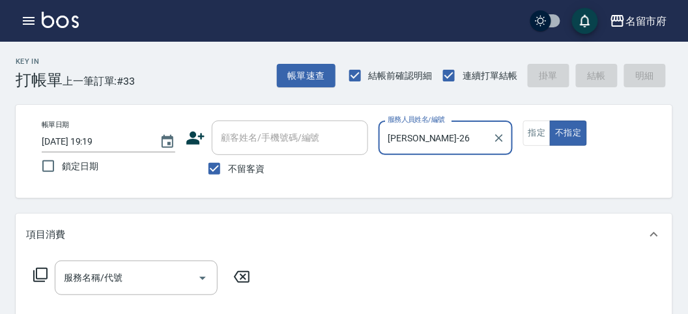
click at [37, 274] on icon at bounding box center [41, 275] width 16 height 16
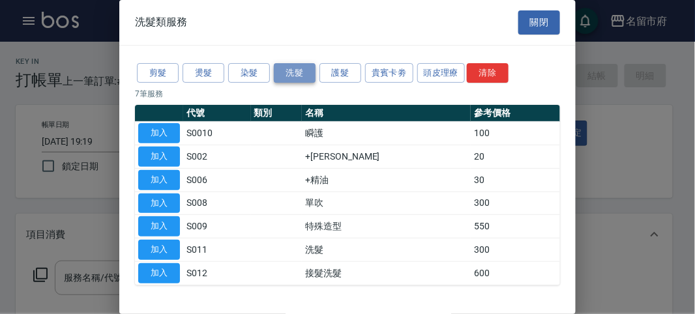
click at [288, 66] on button "洗髮" at bounding box center [295, 73] width 42 height 20
click at [166, 244] on button "加入" at bounding box center [159, 250] width 42 height 20
type input "洗髮(S011)"
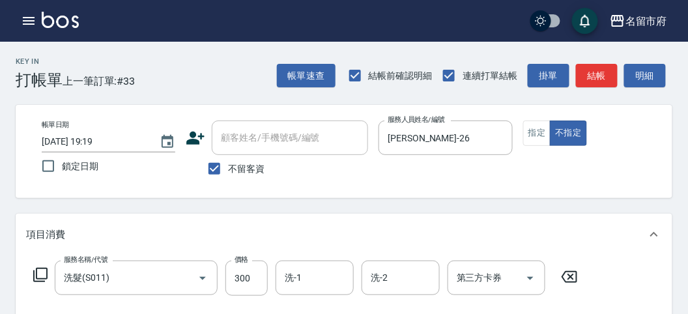
click at [42, 271] on icon at bounding box center [41, 275] width 16 height 16
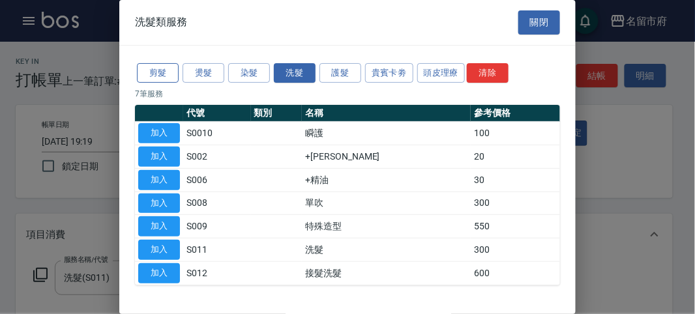
click at [164, 71] on button "剪髮" at bounding box center [158, 73] width 42 height 20
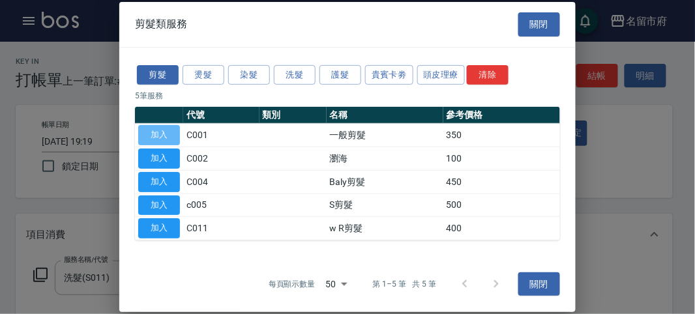
click at [168, 129] on button "加入" at bounding box center [159, 135] width 42 height 20
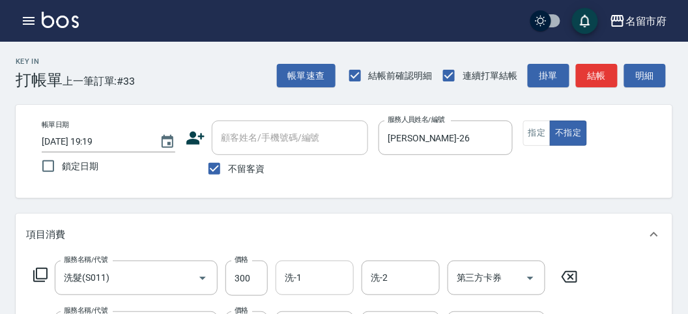
scroll to position [72, 0]
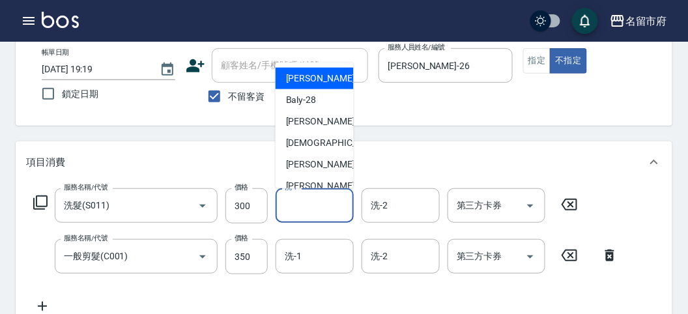
click at [303, 210] on input "洗-1" at bounding box center [314, 205] width 66 height 23
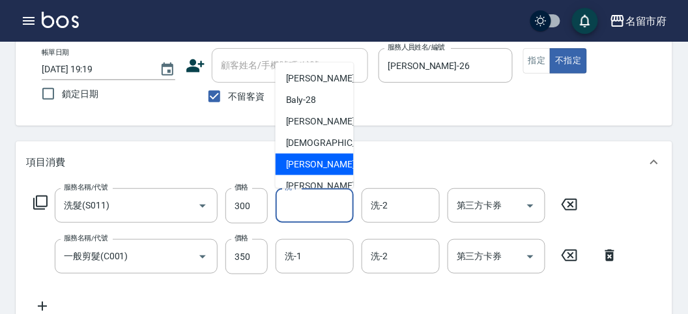
scroll to position [142, 0]
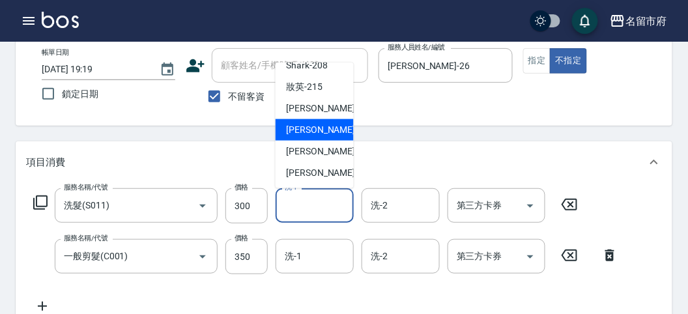
click at [336, 124] on div "Min Min -218" at bounding box center [315, 130] width 78 height 22
type input "Min Min-218"
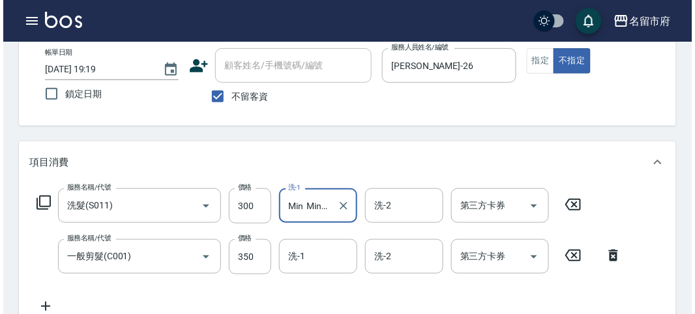
scroll to position [432, 0]
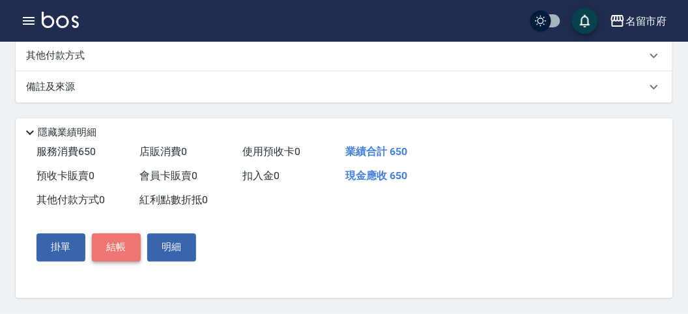
click at [130, 244] on button "結帳" at bounding box center [116, 247] width 49 height 27
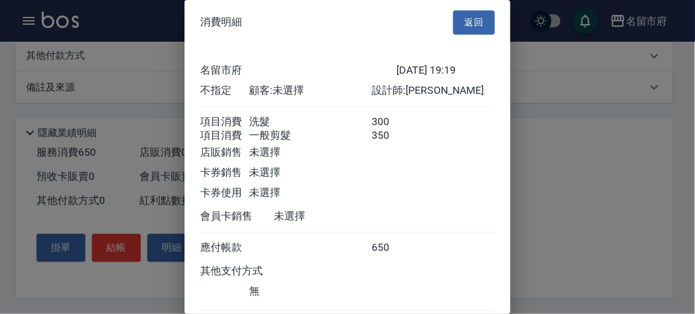
scroll to position [87, 0]
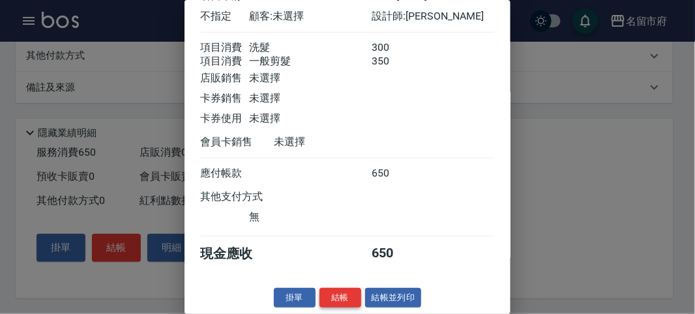
click at [333, 293] on button "結帳" at bounding box center [340, 298] width 42 height 20
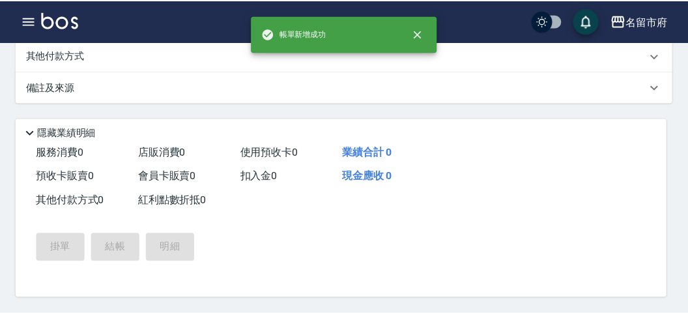
scroll to position [0, 0]
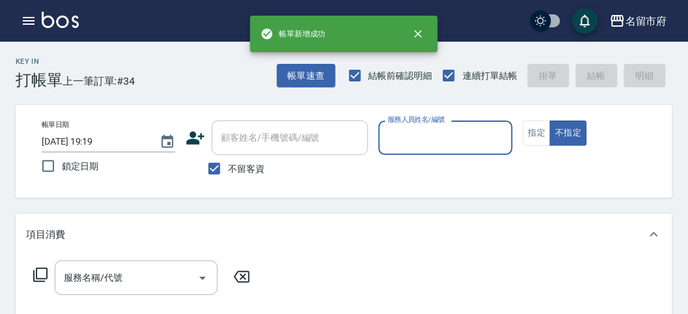
click at [407, 127] on input "服務人員姓名/編號" at bounding box center [445, 137] width 122 height 23
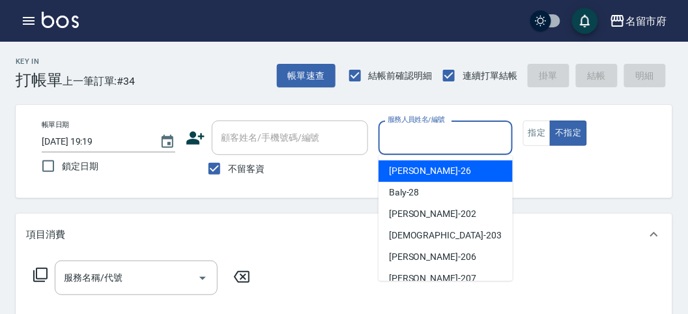
click at [452, 174] on div "[PERSON_NAME] -26" at bounding box center [446, 171] width 134 height 22
type input "[PERSON_NAME]-26"
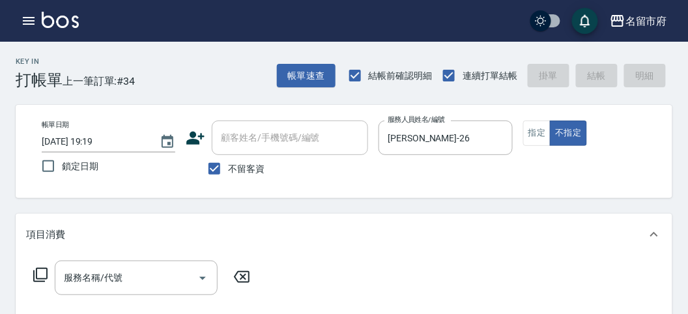
click at [40, 274] on icon at bounding box center [41, 275] width 16 height 16
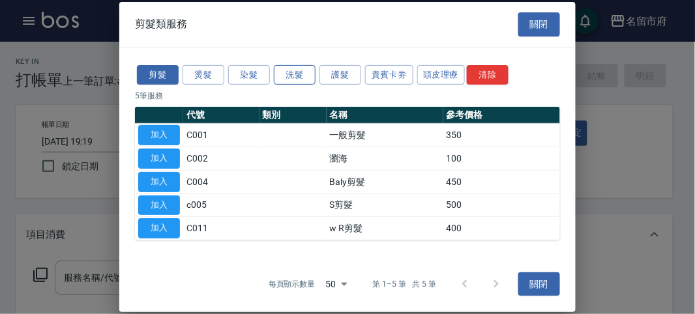
click at [290, 73] on button "洗髮" at bounding box center [295, 75] width 42 height 20
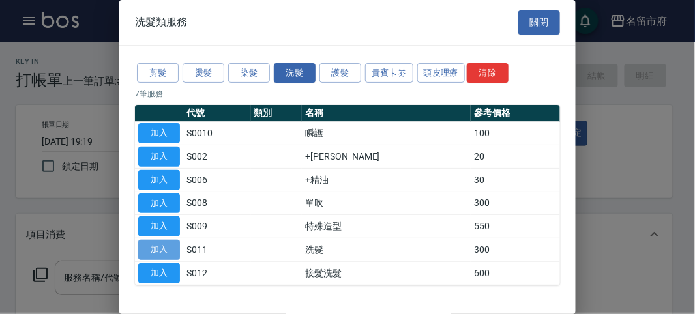
click at [160, 250] on button "加入" at bounding box center [159, 250] width 42 height 20
type input "洗髮(S011)"
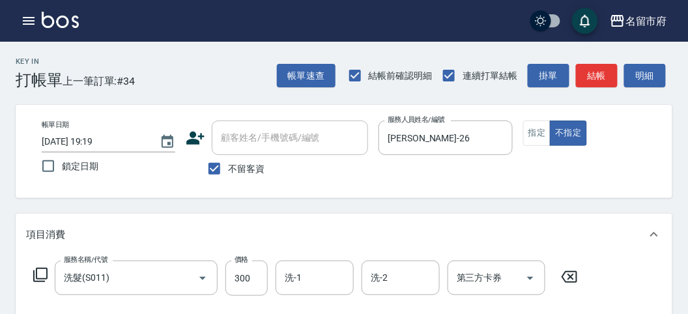
click at [36, 275] on icon at bounding box center [40, 275] width 14 height 14
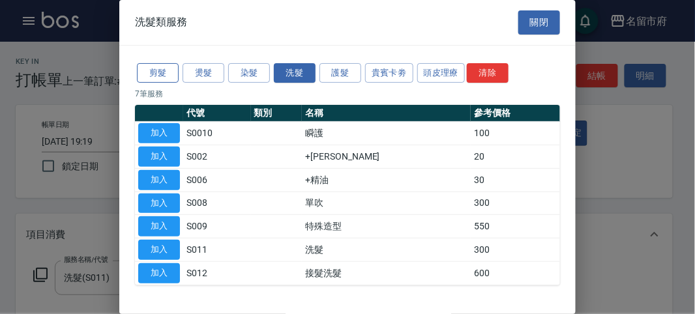
click at [151, 71] on button "剪髮" at bounding box center [158, 73] width 42 height 20
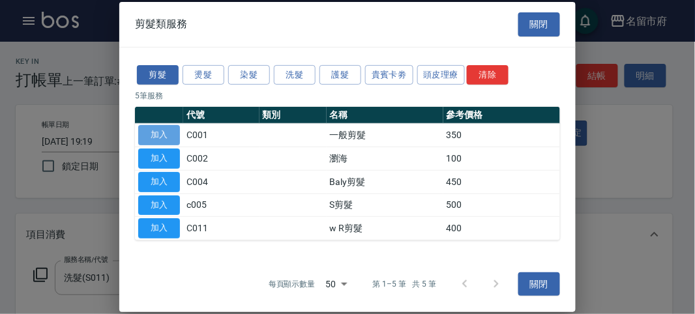
click at [177, 133] on button "加入" at bounding box center [159, 135] width 42 height 20
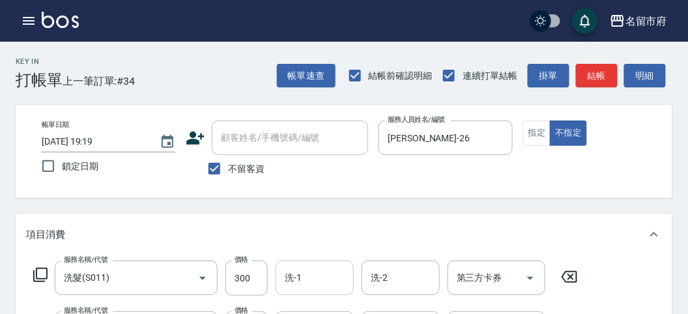
click at [292, 274] on input "洗-1" at bounding box center [314, 277] width 66 height 23
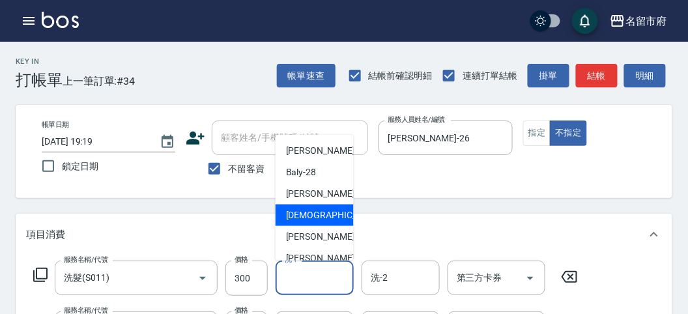
scroll to position [142, 0]
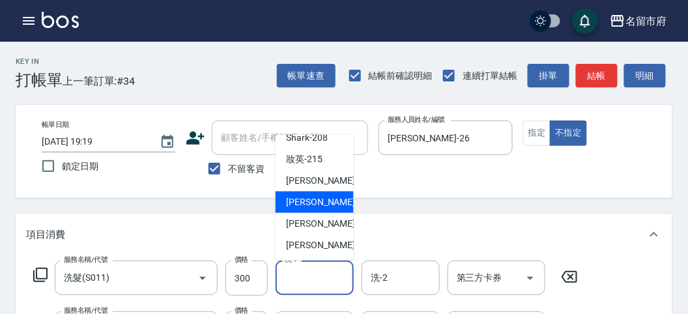
click at [328, 205] on span "Min Min -218" at bounding box center [329, 202] width 87 height 14
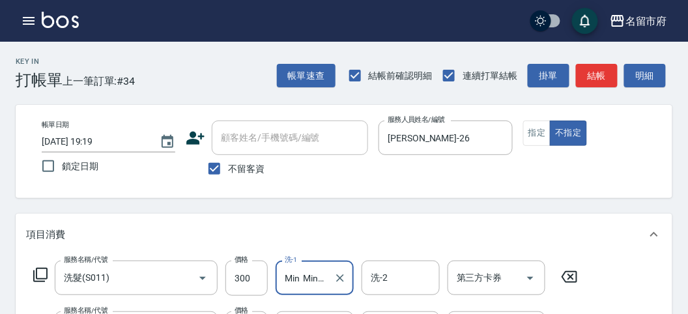
click at [323, 278] on input "Min Min-218" at bounding box center [304, 277] width 47 height 23
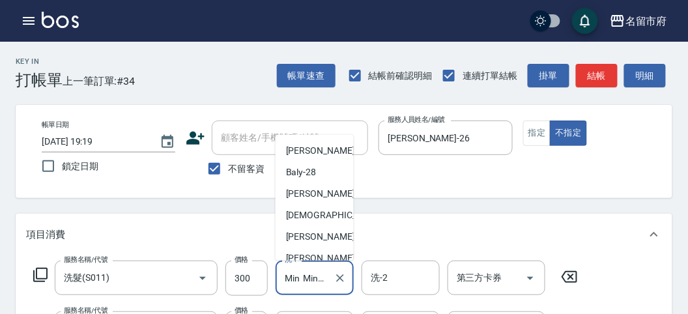
scroll to position [94, 0]
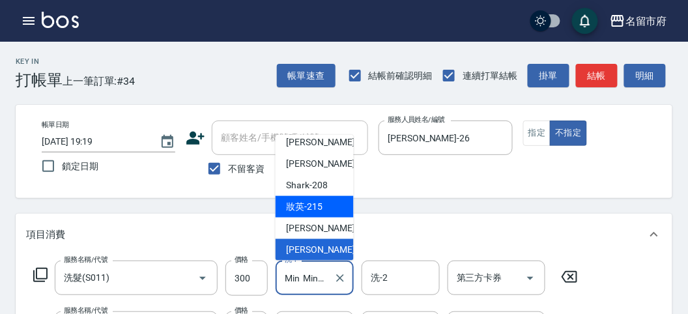
click at [311, 210] on span "妝英 -215" at bounding box center [304, 207] width 36 height 14
type input "妝英-215"
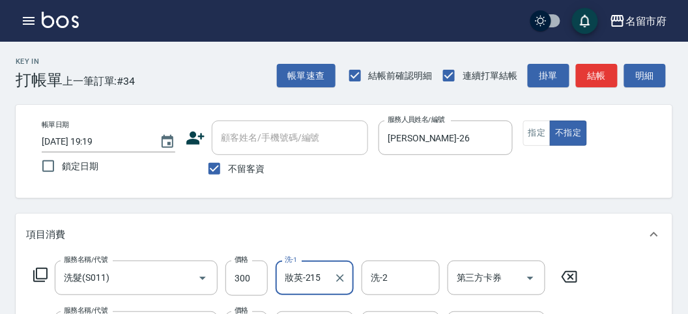
scroll to position [145, 0]
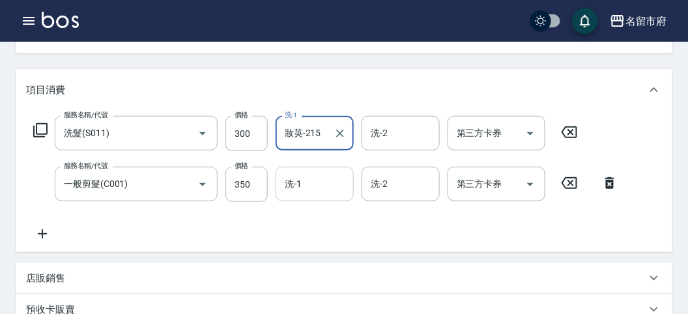
click at [300, 181] on input "洗-1" at bounding box center [314, 184] width 66 height 23
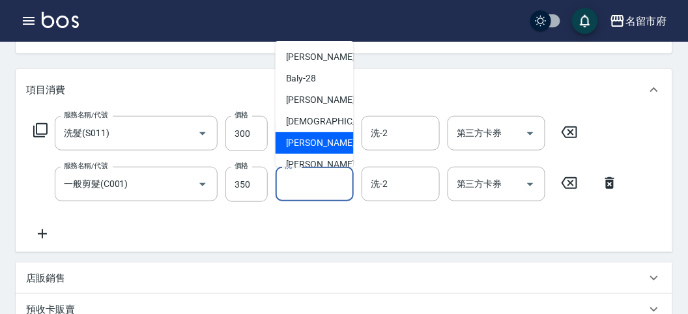
scroll to position [72, 0]
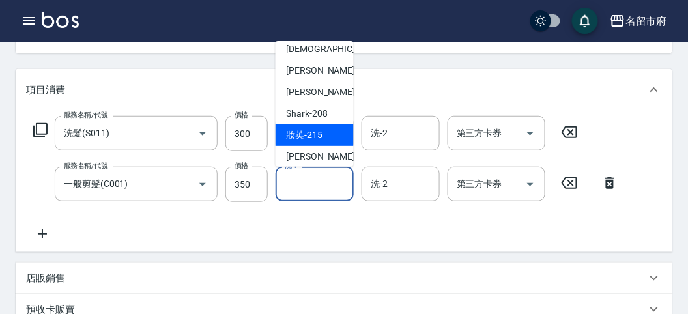
click at [320, 142] on div "妝英 -215" at bounding box center [315, 135] width 78 height 22
type input "妝英-215"
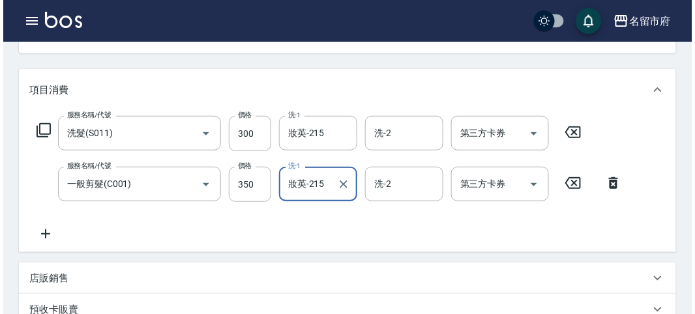
scroll to position [432, 0]
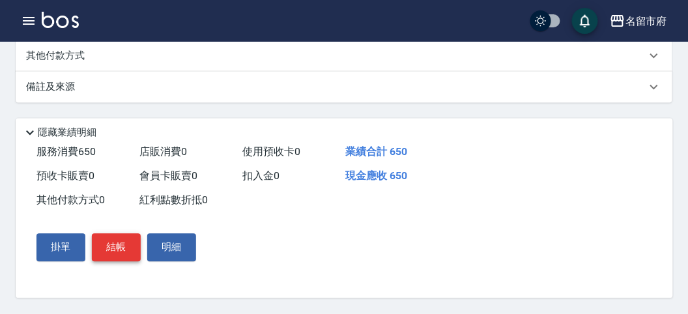
click at [122, 251] on button "結帳" at bounding box center [116, 247] width 49 height 27
click at [101, 245] on button "結帳" at bounding box center [116, 247] width 49 height 27
click at [121, 248] on button "結帳" at bounding box center [116, 247] width 49 height 27
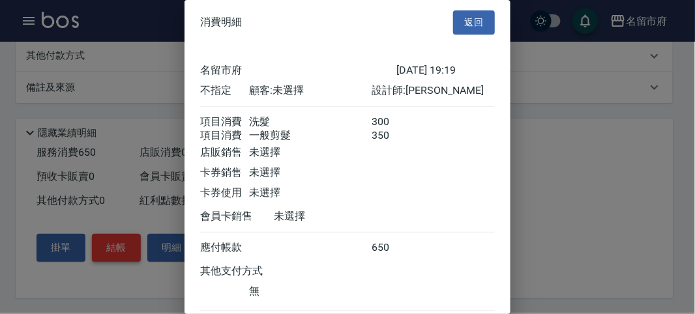
click at [121, 248] on div at bounding box center [347, 157] width 695 height 314
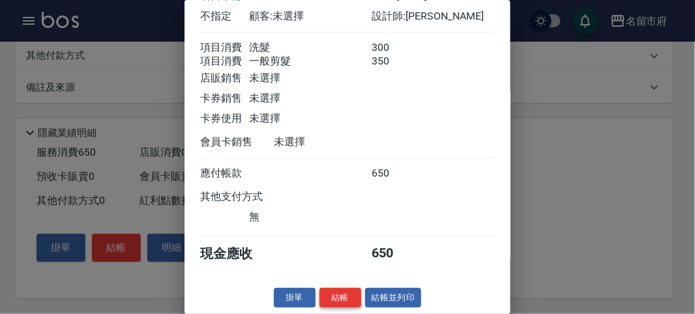
click at [332, 294] on button "結帳" at bounding box center [340, 298] width 42 height 20
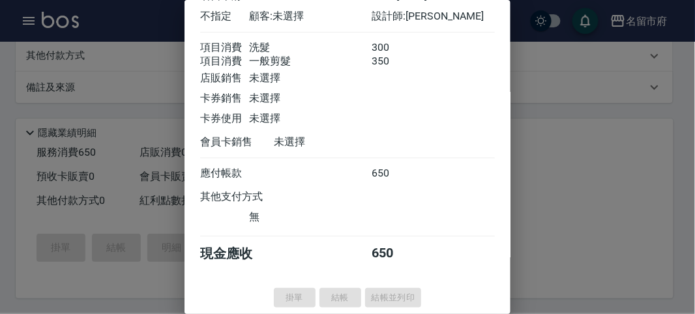
type input "[DATE] 19:20"
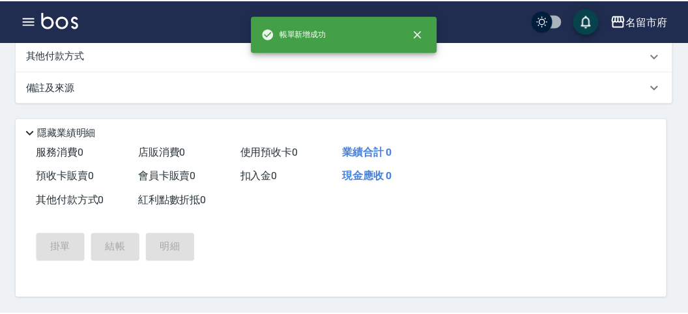
scroll to position [0, 0]
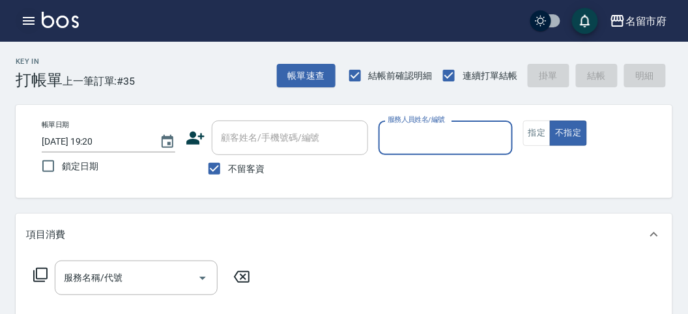
click at [26, 21] on icon "button" at bounding box center [29, 21] width 12 height 8
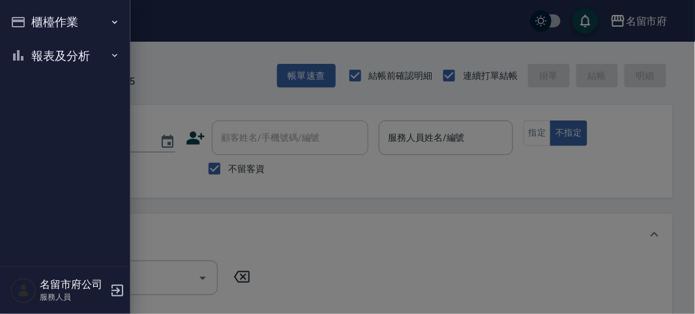
click at [63, 23] on button "櫃檯作業" at bounding box center [65, 22] width 120 height 34
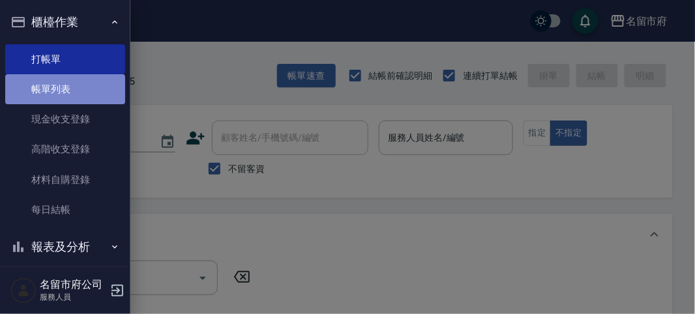
click at [70, 88] on link "帳單列表" at bounding box center [65, 89] width 120 height 30
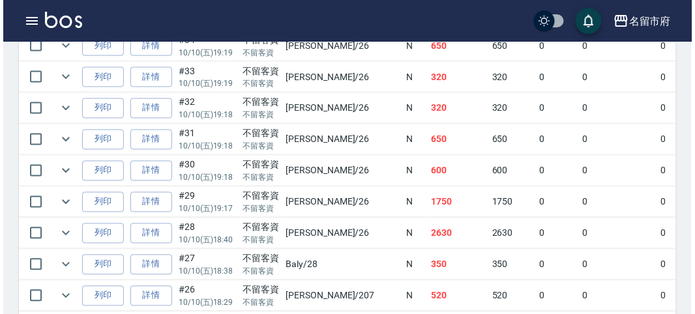
scroll to position [289, 0]
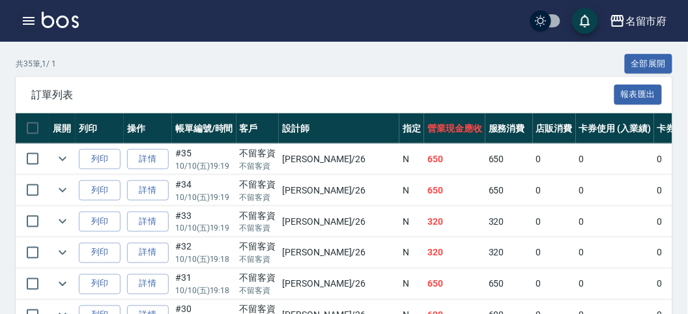
click at [31, 22] on icon "button" at bounding box center [29, 21] width 16 height 16
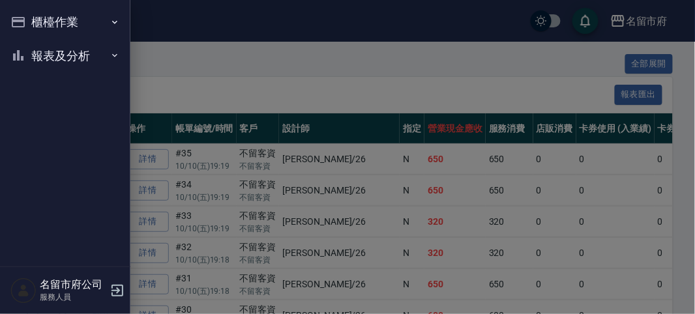
click at [53, 56] on button "報表及分析" at bounding box center [65, 56] width 120 height 34
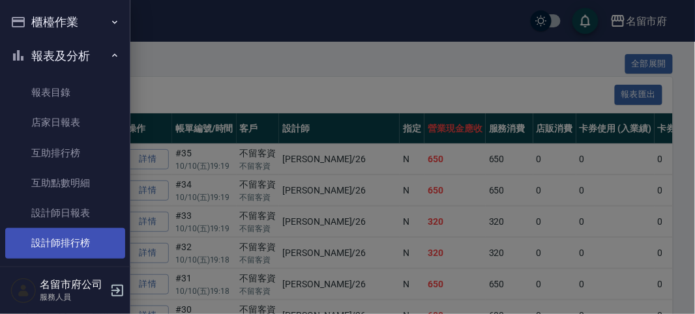
click at [89, 245] on link "設計師排行榜" at bounding box center [65, 243] width 120 height 30
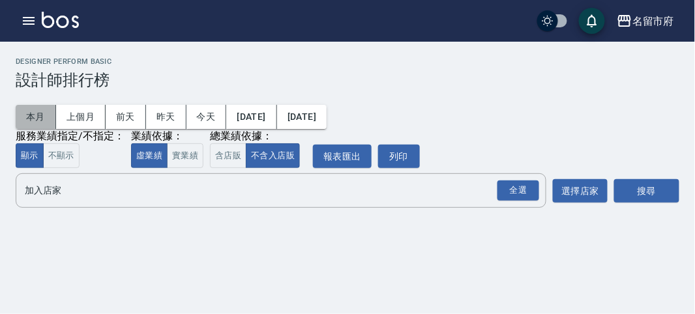
click at [43, 114] on button "本月" at bounding box center [36, 117] width 40 height 24
click at [519, 194] on div "全選" at bounding box center [518, 190] width 42 height 20
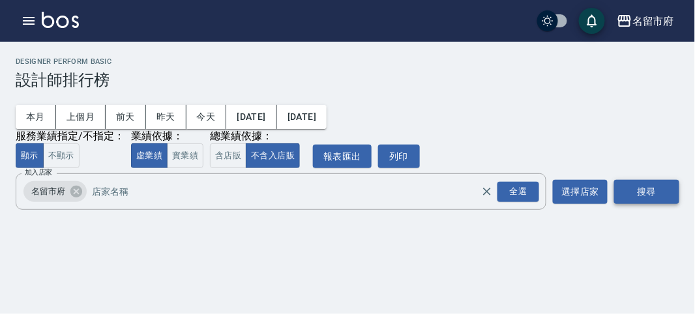
click at [621, 194] on button "搜尋" at bounding box center [646, 192] width 65 height 24
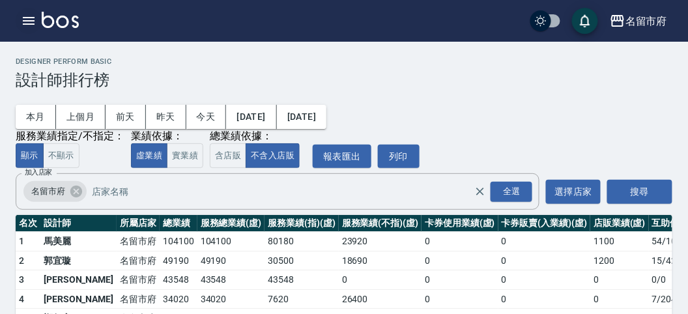
click at [29, 21] on icon "button" at bounding box center [29, 21] width 12 height 8
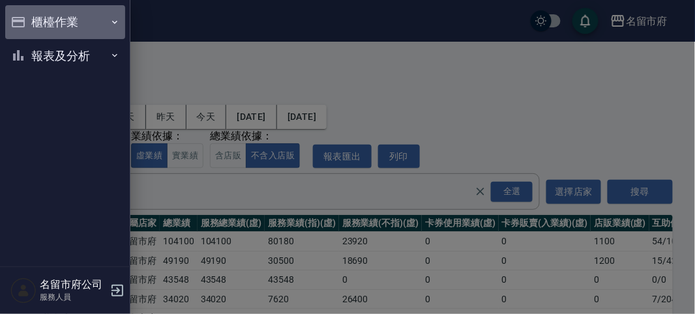
click at [29, 20] on button "櫃檯作業" at bounding box center [65, 22] width 120 height 34
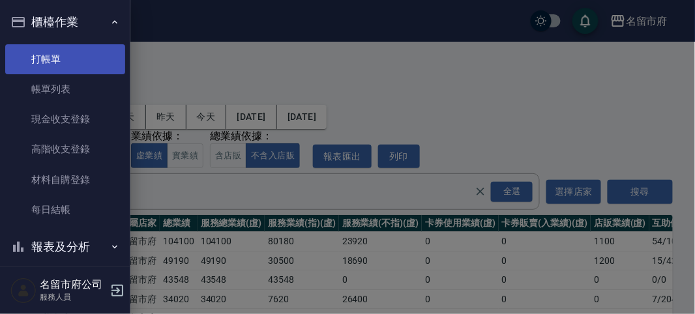
click at [48, 61] on link "打帳單" at bounding box center [65, 59] width 120 height 30
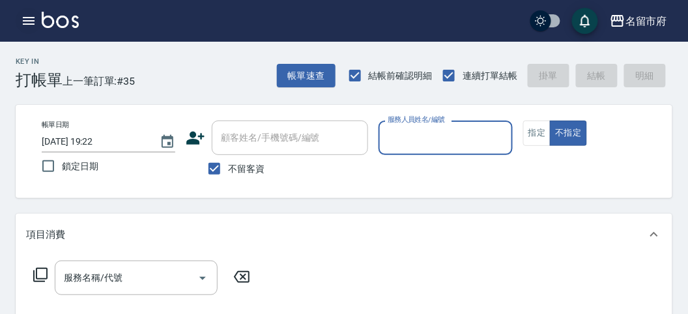
click at [27, 18] on icon "button" at bounding box center [29, 21] width 12 height 8
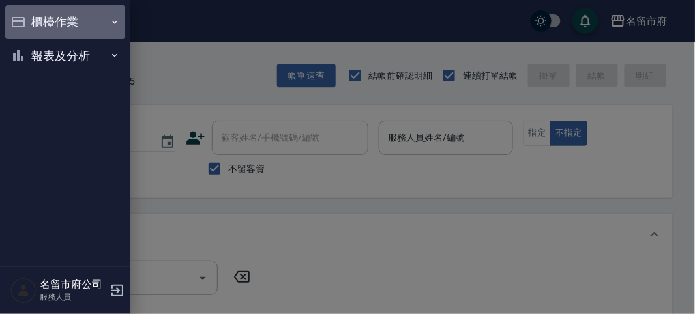
click at [35, 22] on button "櫃檯作業" at bounding box center [65, 22] width 120 height 34
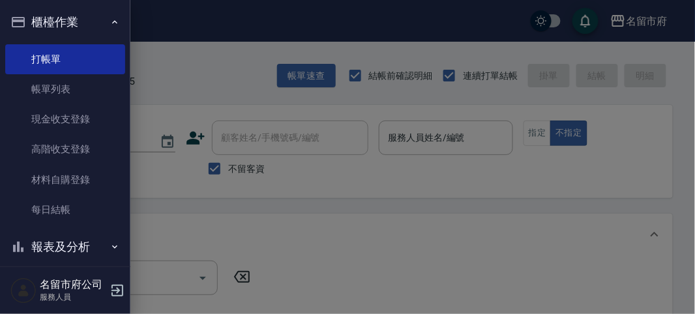
click at [167, 213] on div at bounding box center [347, 157] width 695 height 314
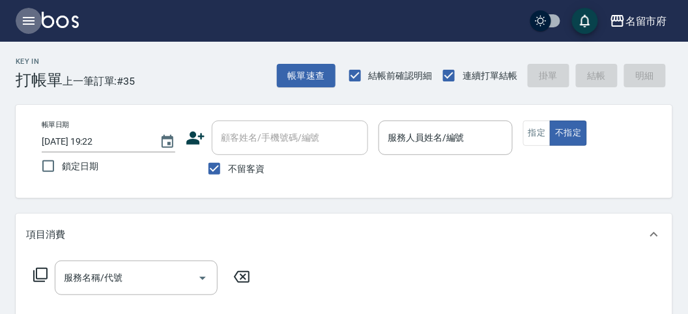
click at [30, 23] on icon "button" at bounding box center [29, 21] width 12 height 8
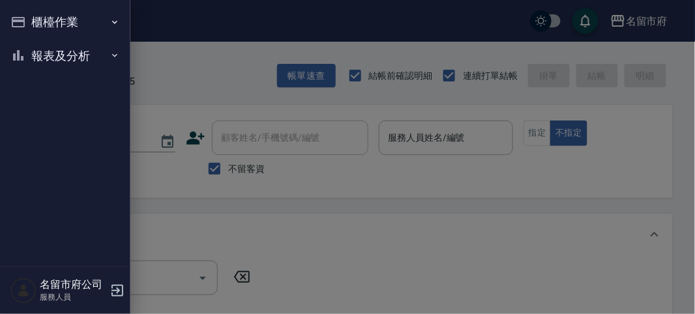
click at [50, 51] on button "報表及分析" at bounding box center [65, 56] width 120 height 34
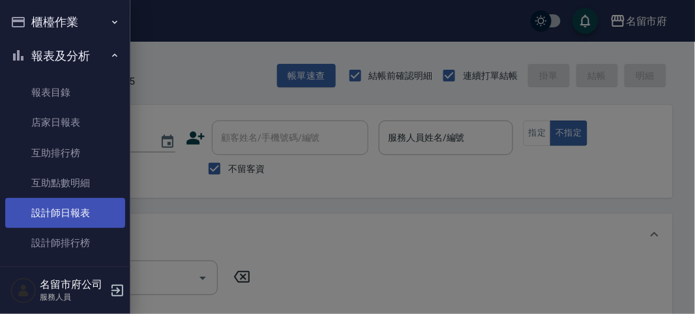
click at [73, 214] on link "設計師日報表" at bounding box center [65, 213] width 120 height 30
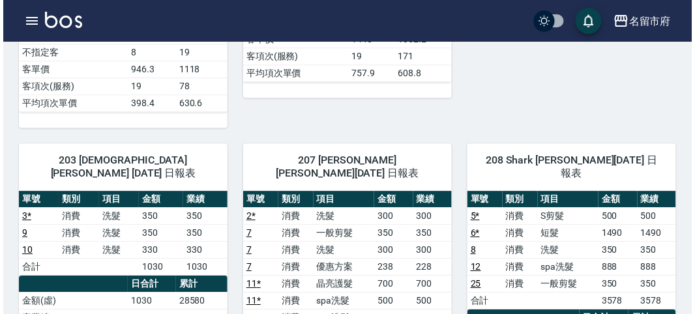
scroll to position [796, 0]
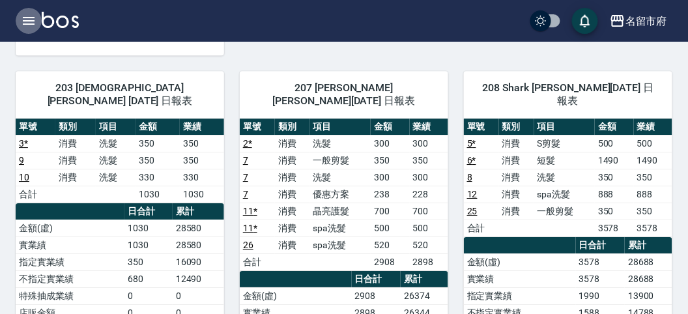
click at [31, 18] on icon "button" at bounding box center [29, 21] width 16 height 16
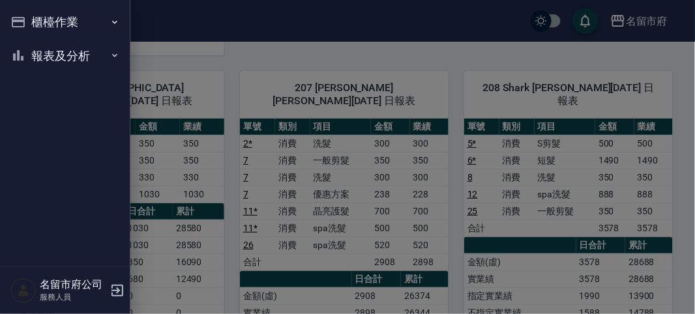
click at [56, 19] on button "櫃檯作業" at bounding box center [65, 22] width 120 height 34
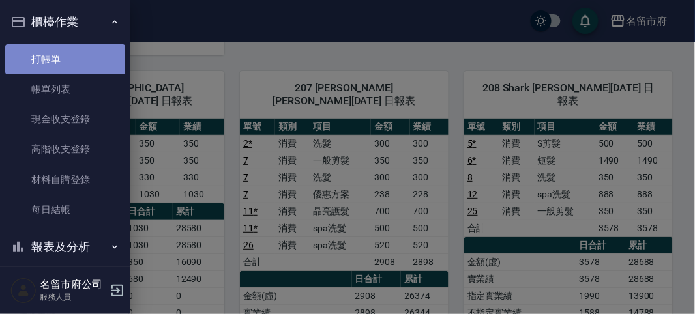
click at [84, 60] on link "打帳單" at bounding box center [65, 59] width 120 height 30
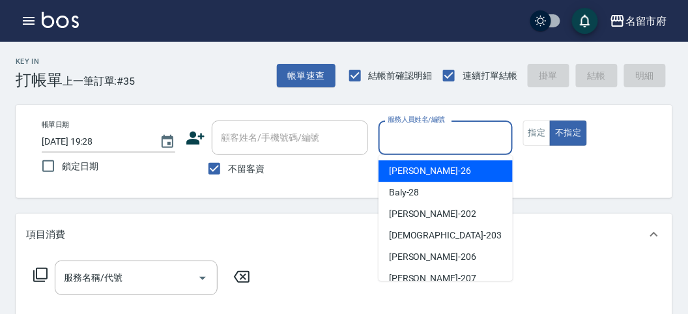
click at [437, 149] on input "服務人員姓名/編號" at bounding box center [445, 137] width 122 height 23
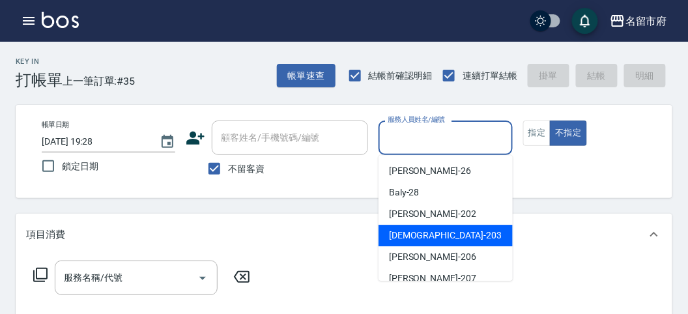
click at [430, 229] on div "聖德 -203" at bounding box center [446, 236] width 134 height 22
type input "聖德-203"
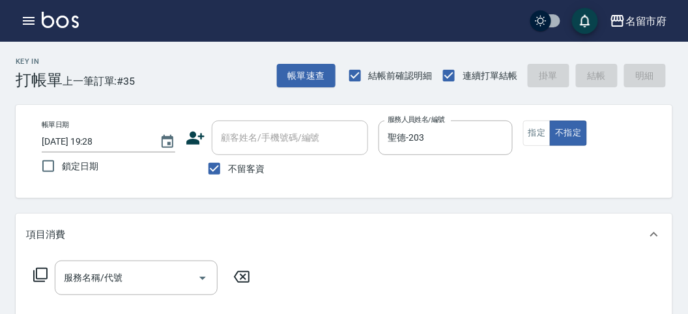
click at [36, 276] on icon at bounding box center [40, 275] width 14 height 14
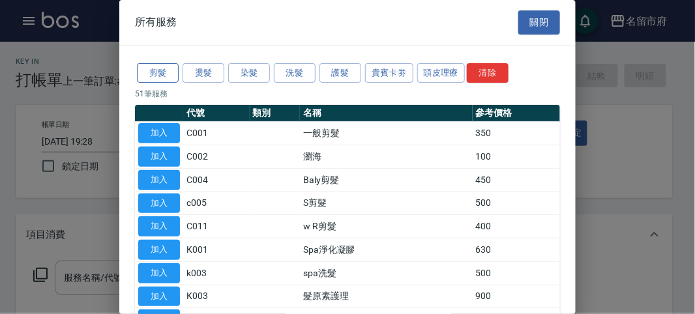
click at [145, 67] on button "剪髮" at bounding box center [158, 73] width 42 height 20
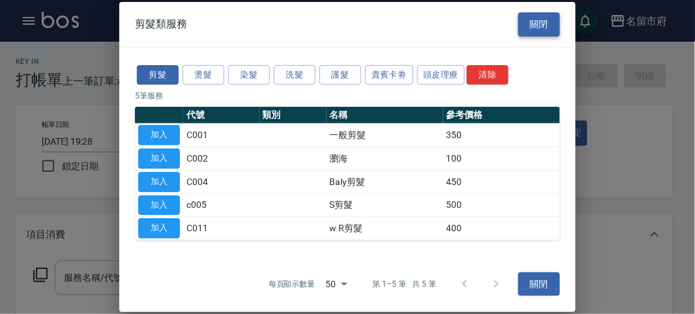
click at [529, 23] on button "關閉" at bounding box center [539, 24] width 42 height 24
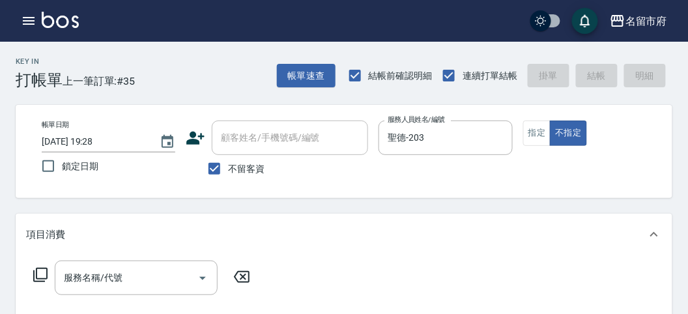
click at [50, 271] on div "服務名稱/代號 服務名稱/代號" at bounding box center [142, 278] width 232 height 35
click at [42, 271] on icon at bounding box center [41, 275] width 16 height 16
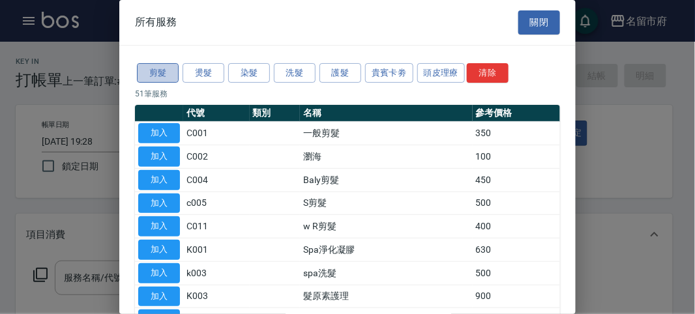
click at [149, 70] on button "剪髮" at bounding box center [158, 73] width 42 height 20
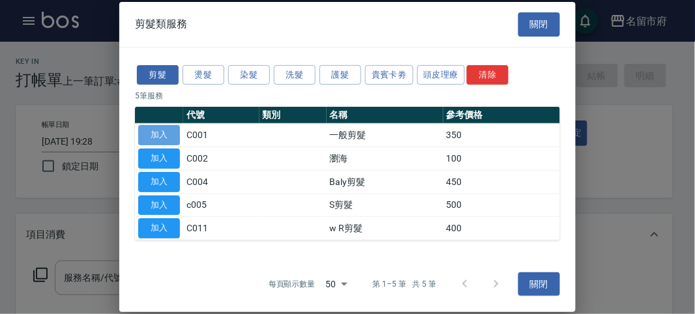
click at [163, 130] on button "加入" at bounding box center [159, 135] width 42 height 20
type input "一般剪髮(C001)"
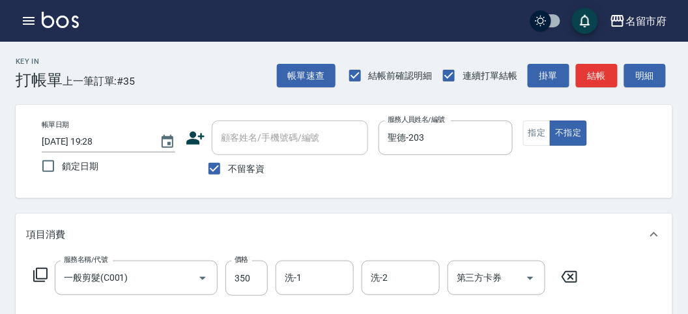
click at [623, 78] on div "帳單速查 結帳前確認明細 連續打單結帳 掛單 結帳 明細" at bounding box center [474, 75] width 395 height 27
click at [641, 85] on button "明細" at bounding box center [645, 76] width 42 height 24
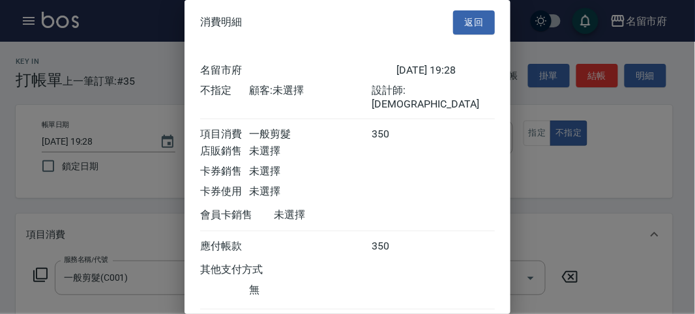
scroll to position [72, 0]
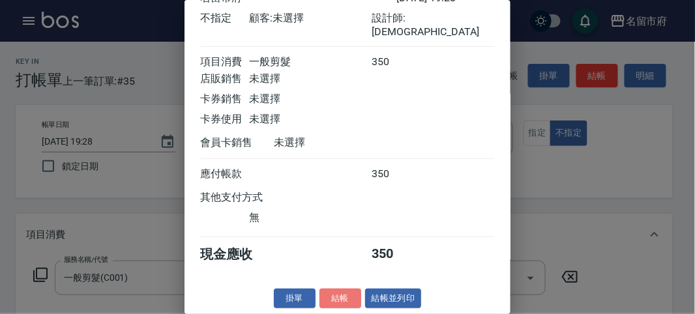
click at [342, 304] on button "結帳" at bounding box center [340, 299] width 42 height 20
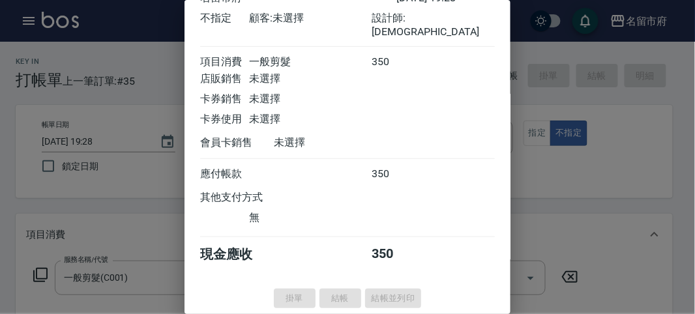
type input "[DATE] 20:16"
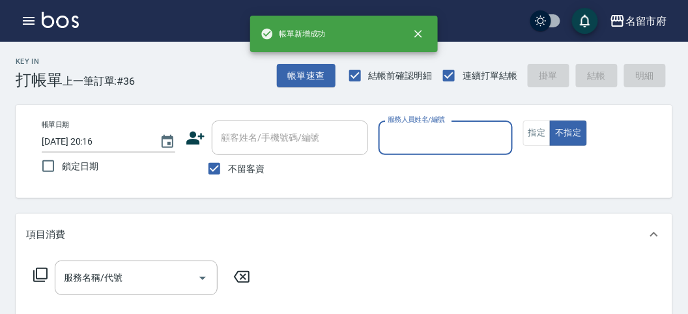
click at [429, 134] on input "服務人員姓名/編號" at bounding box center [445, 137] width 122 height 23
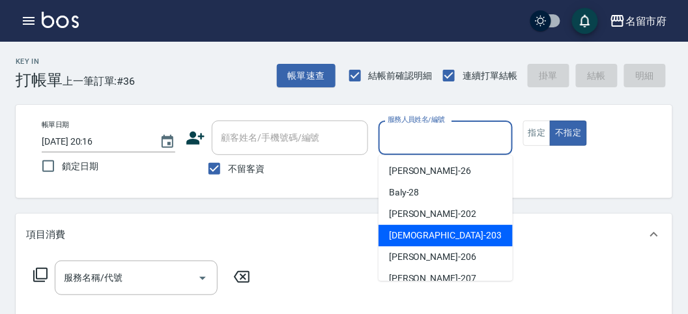
click at [407, 233] on span "聖德 -203" at bounding box center [445, 236] width 113 height 14
type input "聖德-203"
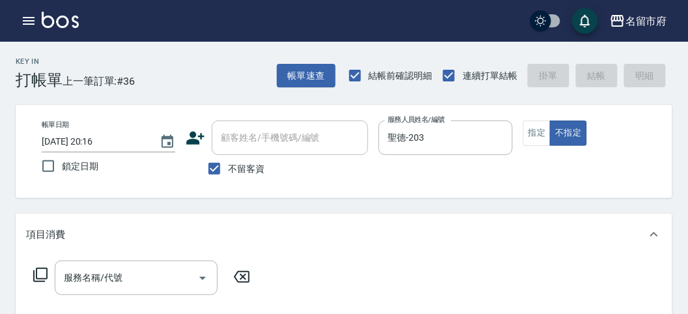
click at [45, 277] on icon at bounding box center [41, 275] width 16 height 16
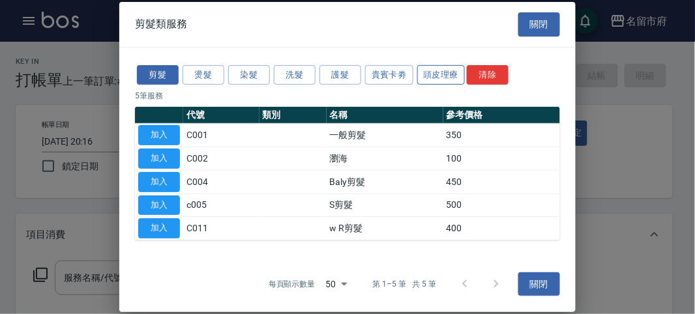
click at [456, 78] on button "頭皮理療" at bounding box center [441, 75] width 48 height 20
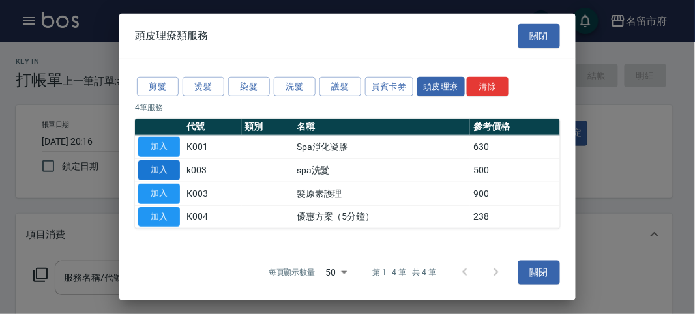
click at [166, 174] on button "加入" at bounding box center [159, 170] width 42 height 20
type input "spa洗髮(k003)"
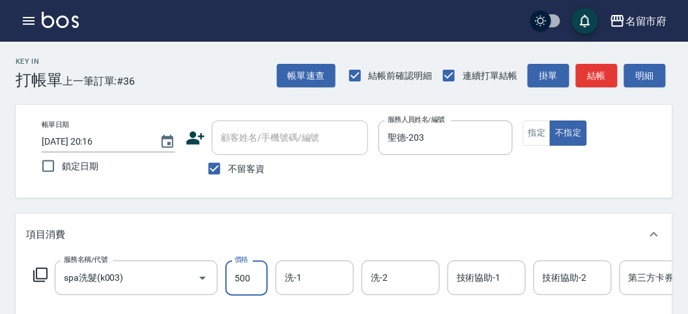
click at [251, 286] on input "500" at bounding box center [246, 278] width 42 height 35
click at [48, 276] on icon at bounding box center [41, 275] width 16 height 16
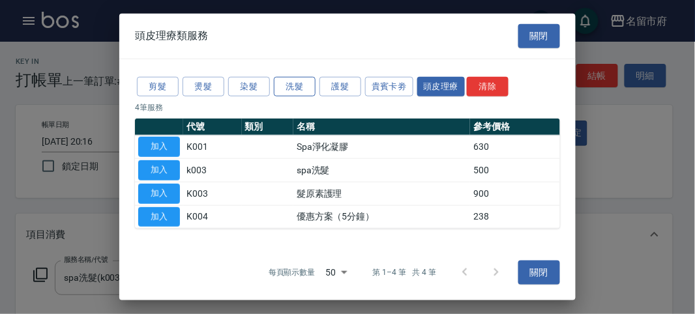
click at [287, 77] on button "洗髮" at bounding box center [295, 86] width 42 height 20
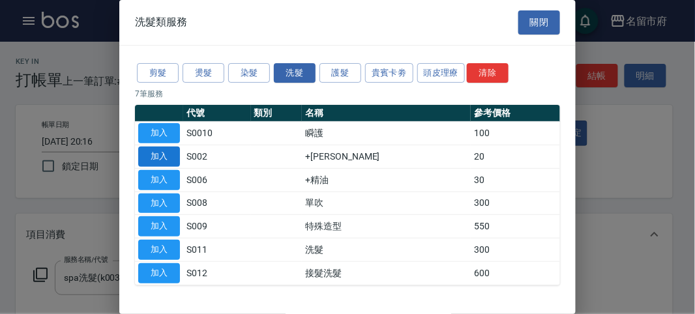
click at [152, 154] on button "加入" at bounding box center [159, 157] width 42 height 20
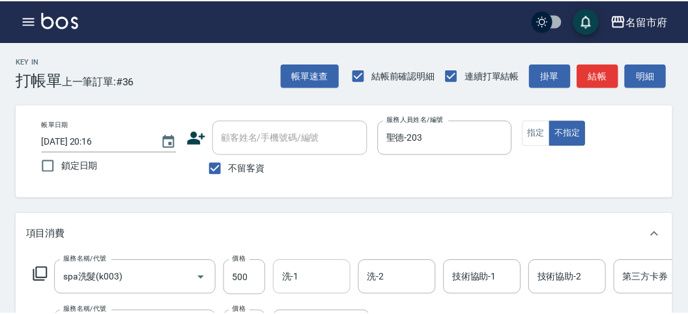
scroll to position [33, 0]
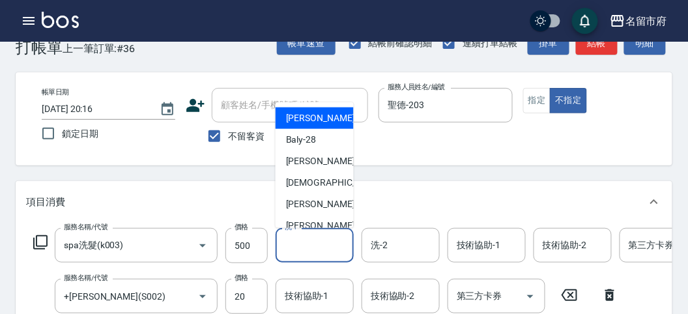
click at [301, 247] on input "洗-1" at bounding box center [314, 245] width 66 height 23
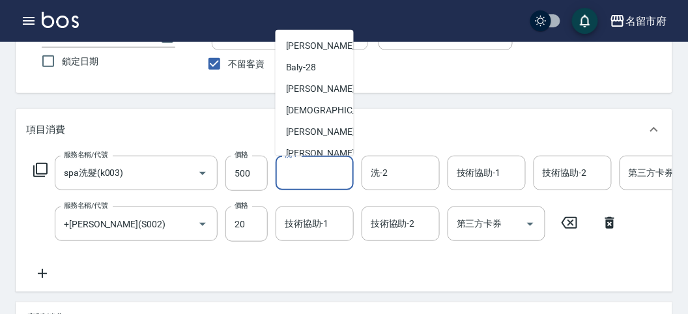
scroll to position [142, 0]
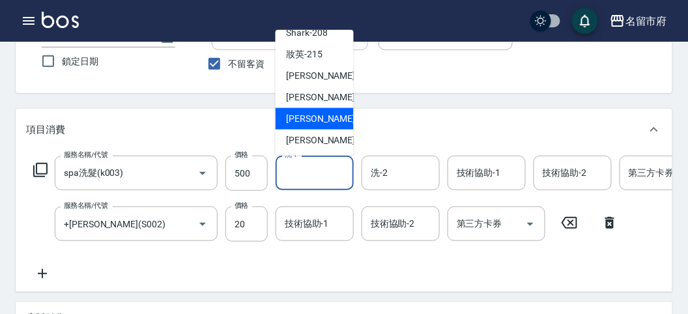
click at [317, 115] on span "[PERSON_NAME] -219" at bounding box center [329, 119] width 87 height 14
type input "[PERSON_NAME]-219"
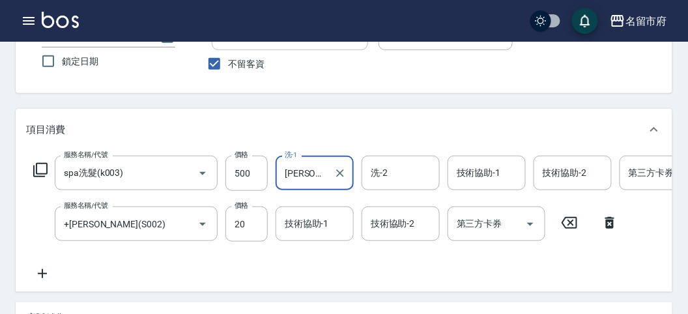
click at [337, 166] on button "Clear" at bounding box center [340, 173] width 18 height 18
click at [313, 158] on div "洗-1" at bounding box center [315, 173] width 78 height 35
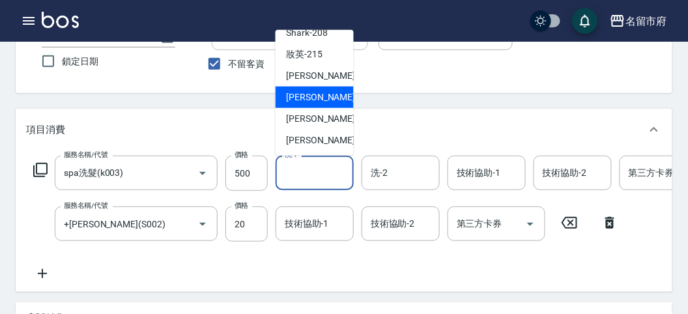
click at [311, 97] on span "Min Min -218" at bounding box center [329, 98] width 87 height 14
type input "Min Min-218"
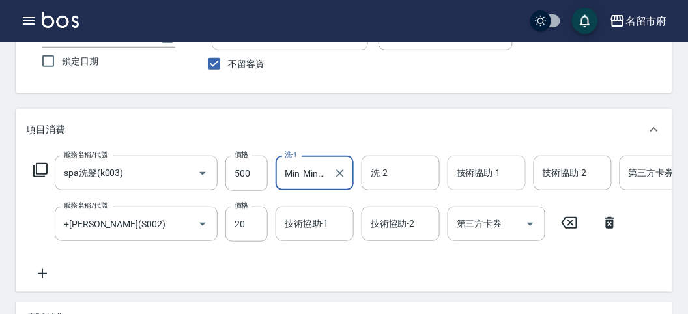
drag, startPoint x: 463, startPoint y: 186, endPoint x: 463, endPoint y: 156, distance: 30.6
click at [464, 186] on div "技術協助-1" at bounding box center [487, 173] width 78 height 35
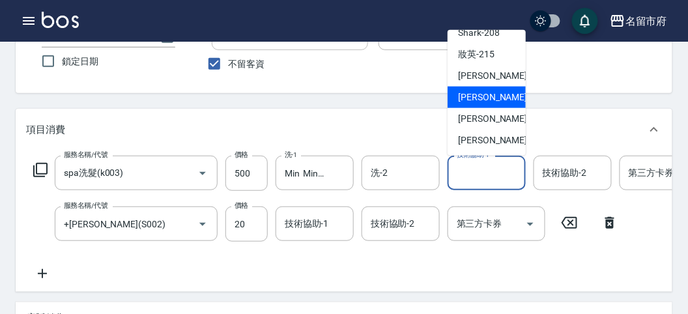
click at [483, 99] on span "Min Min -218" at bounding box center [501, 98] width 87 height 14
type input "Min Min-218"
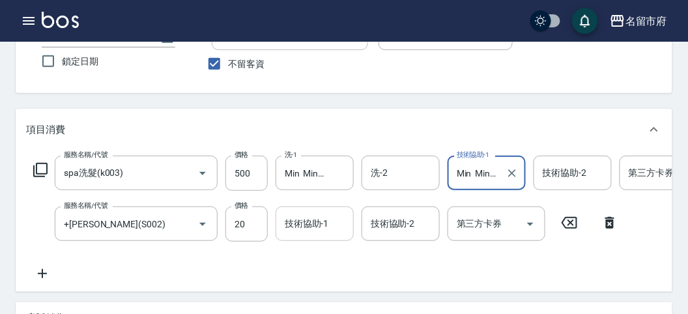
click at [301, 227] on input "技術協助-1" at bounding box center [314, 223] width 66 height 23
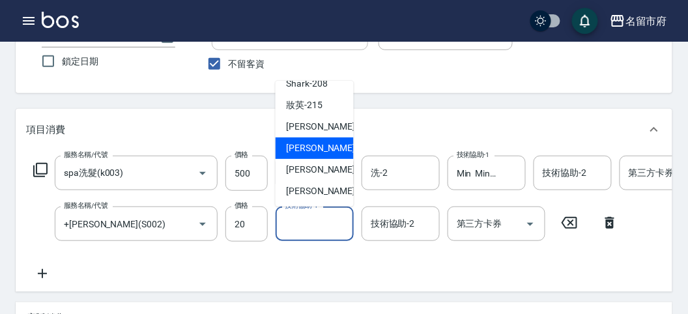
click at [326, 145] on span "Min Min -218" at bounding box center [329, 148] width 87 height 14
type input "Min Min-218"
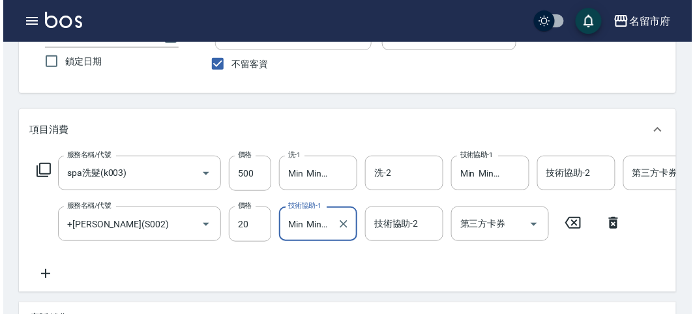
scroll to position [0, 0]
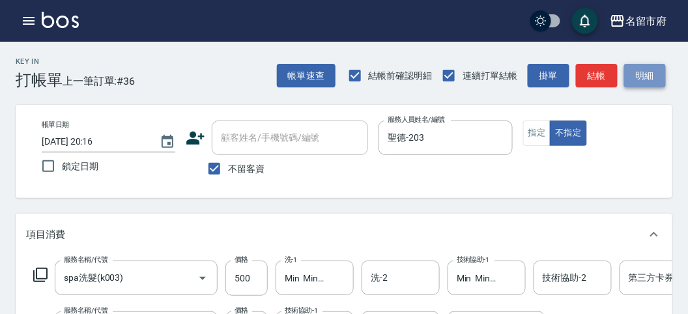
click at [653, 79] on button "明細" at bounding box center [645, 76] width 42 height 24
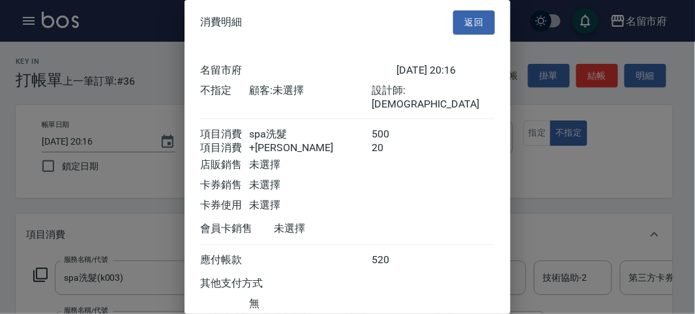
scroll to position [87, 0]
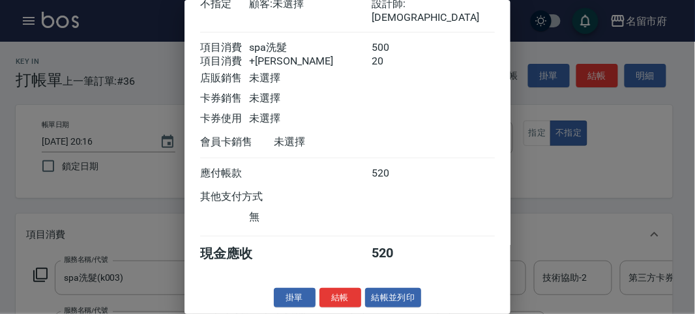
click at [339, 294] on button "結帳" at bounding box center [340, 298] width 42 height 20
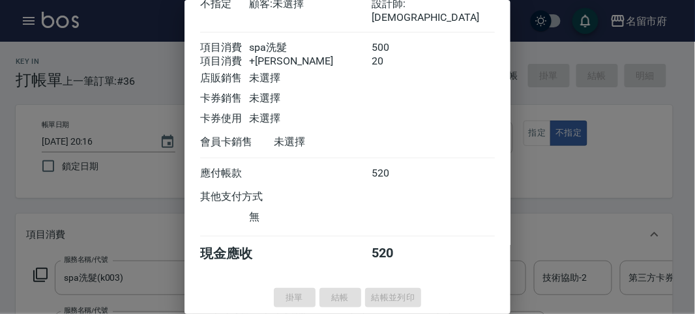
type input "[DATE] 20:17"
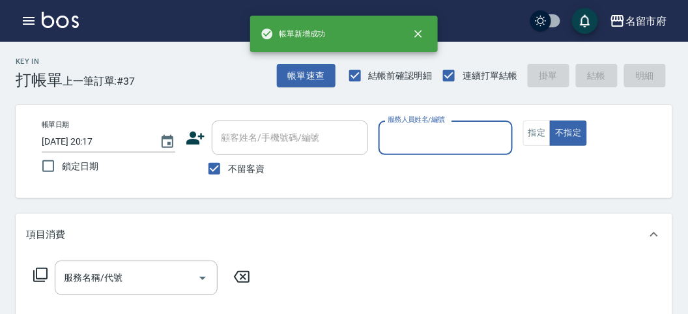
click at [420, 143] on input "服務人員姓名/編號" at bounding box center [445, 137] width 122 height 23
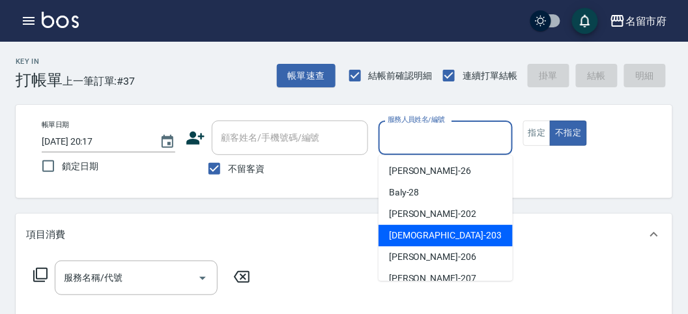
click at [379, 236] on div "聖德 -203" at bounding box center [446, 236] width 134 height 22
type input "聖德-203"
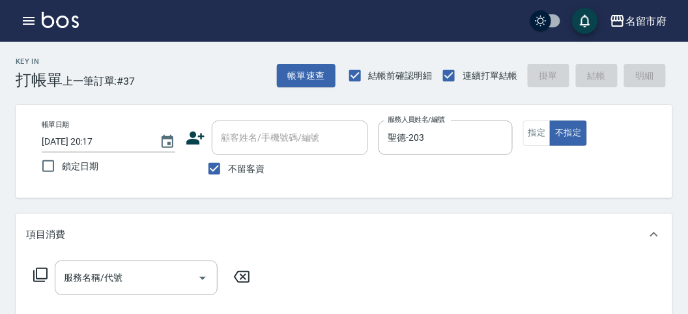
click at [44, 280] on icon at bounding box center [41, 275] width 16 height 16
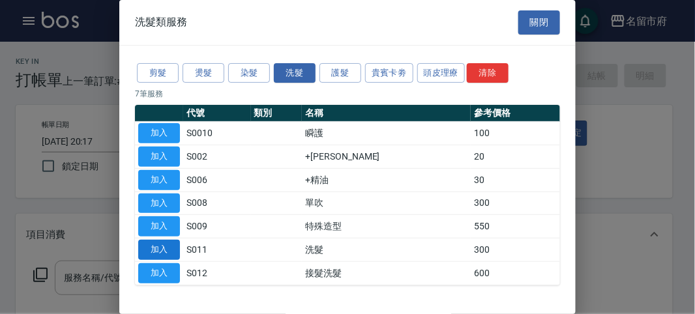
click at [164, 244] on button "加入" at bounding box center [159, 250] width 42 height 20
type input "洗髮(S011)"
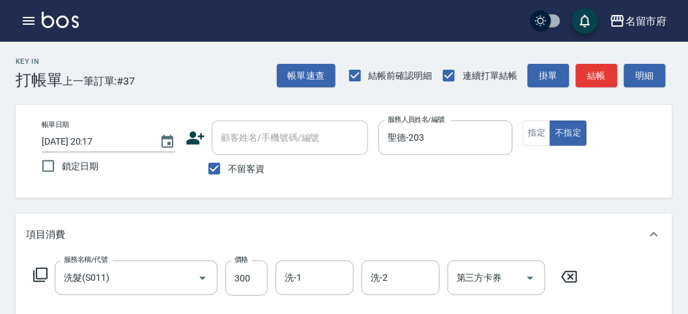
click at [46, 275] on icon at bounding box center [40, 275] width 14 height 14
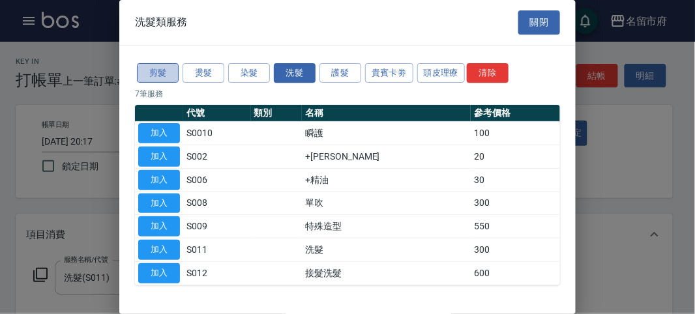
click at [160, 70] on button "剪髮" at bounding box center [158, 73] width 42 height 20
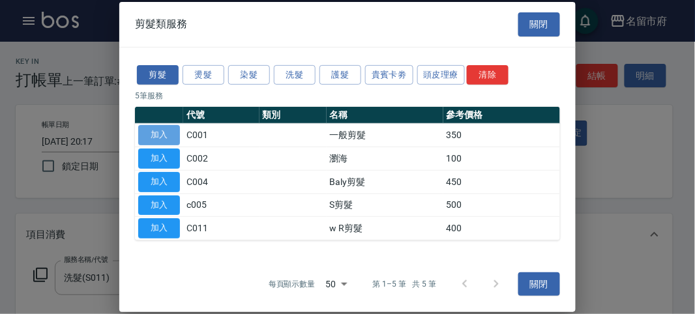
click at [147, 143] on button "加入" at bounding box center [159, 135] width 42 height 20
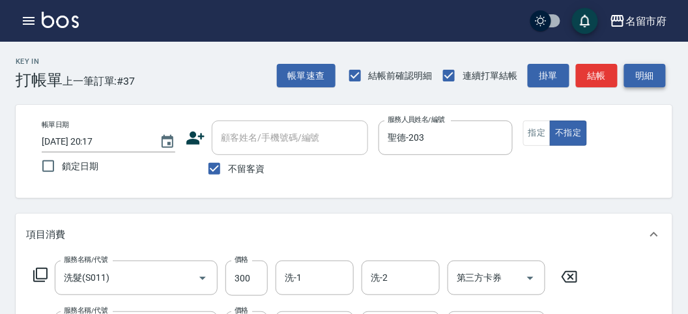
click at [632, 74] on button "明細" at bounding box center [645, 76] width 42 height 24
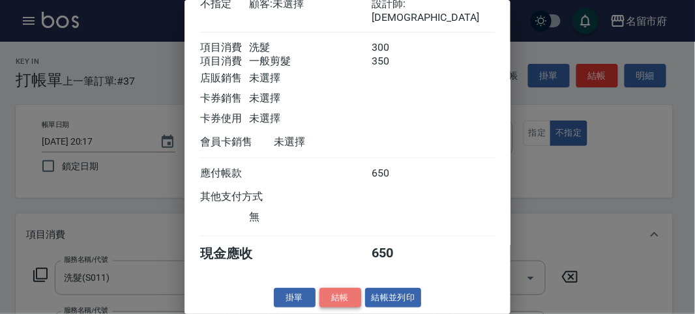
click at [347, 291] on button "結帳" at bounding box center [340, 298] width 42 height 20
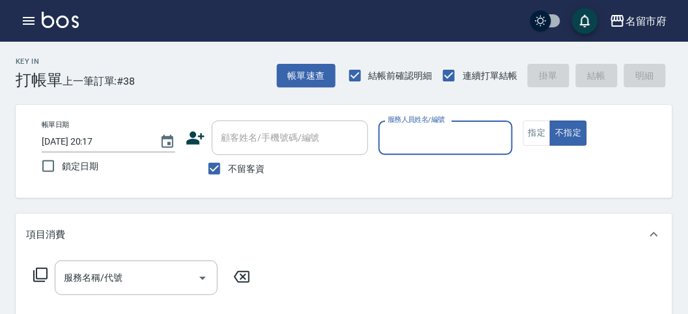
click at [438, 145] on input "服務人員姓名/編號" at bounding box center [445, 137] width 122 height 23
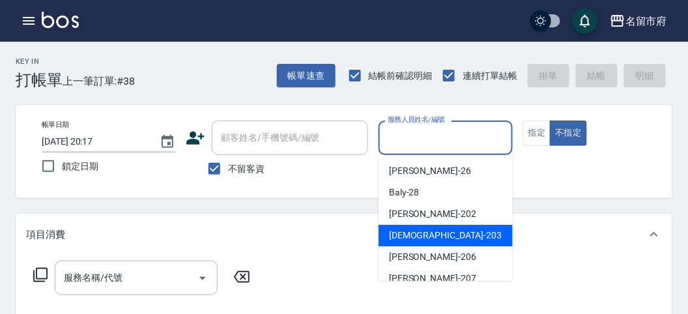
click at [394, 227] on div "聖德 -203" at bounding box center [446, 236] width 134 height 22
type input "聖德-203"
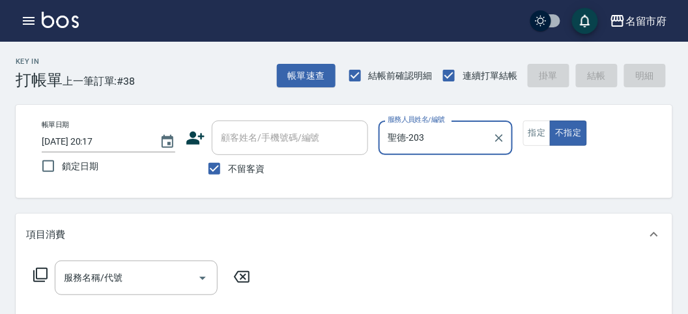
click at [40, 276] on icon at bounding box center [41, 275] width 16 height 16
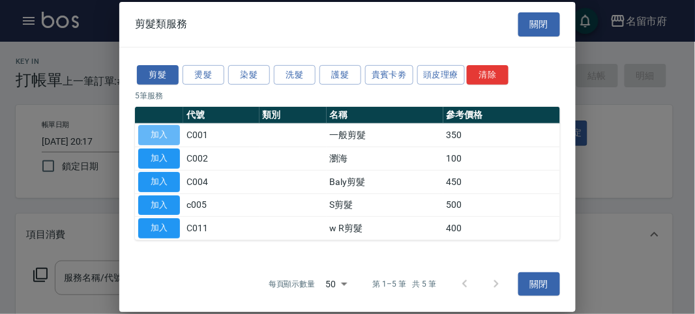
drag, startPoint x: 147, startPoint y: 139, endPoint x: 422, endPoint y: 96, distance: 278.9
click at [147, 140] on button "加入" at bounding box center [159, 135] width 42 height 20
type input "一般剪髮(C001)"
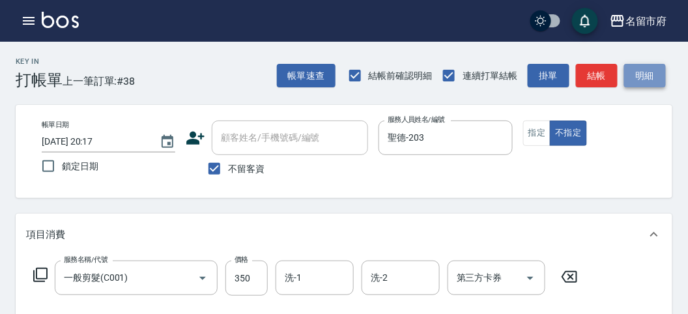
click at [644, 87] on button "明細" at bounding box center [645, 76] width 42 height 24
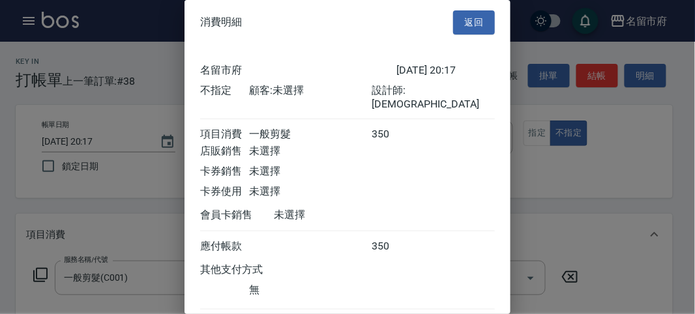
scroll to position [72, 0]
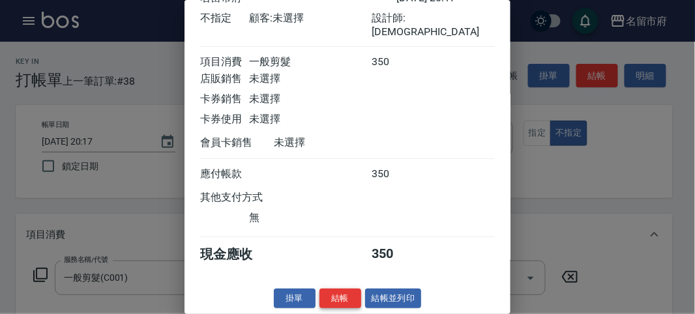
click at [336, 300] on button "結帳" at bounding box center [340, 299] width 42 height 20
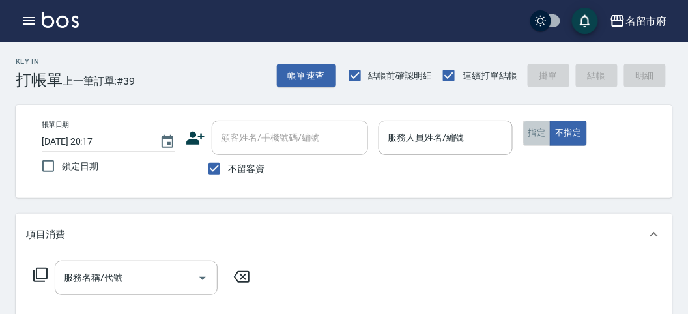
click at [534, 136] on button "指定" at bounding box center [537, 133] width 28 height 25
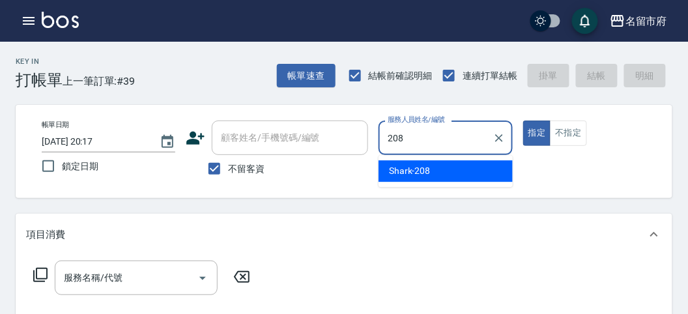
click at [423, 171] on span "Shark -208" at bounding box center [410, 171] width 42 height 14
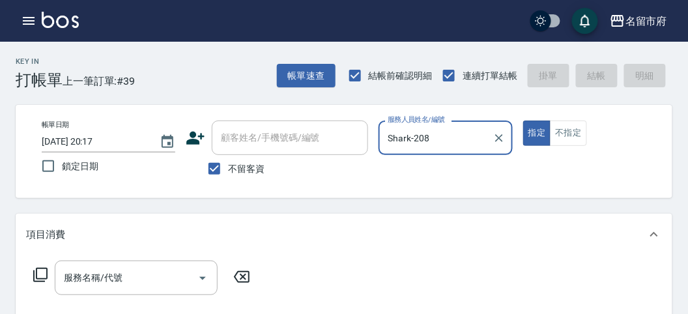
type input "Shark-208"
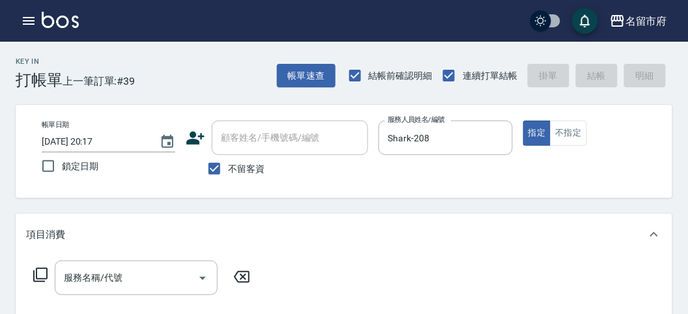
click at [33, 278] on icon at bounding box center [41, 275] width 16 height 16
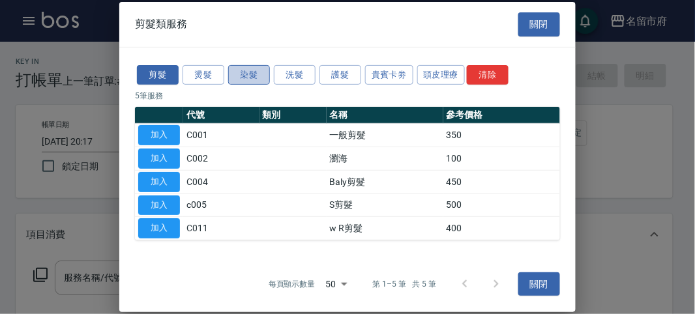
click at [248, 78] on button "染髮" at bounding box center [249, 75] width 42 height 20
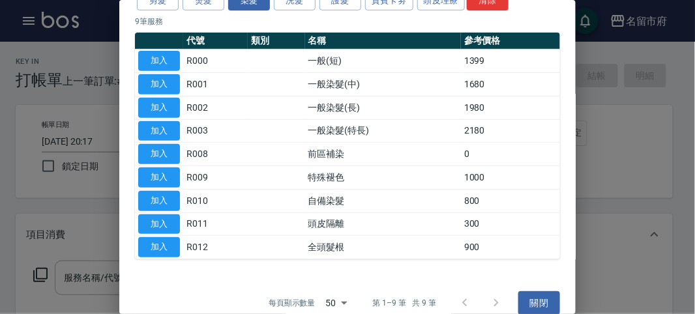
scroll to position [85, 0]
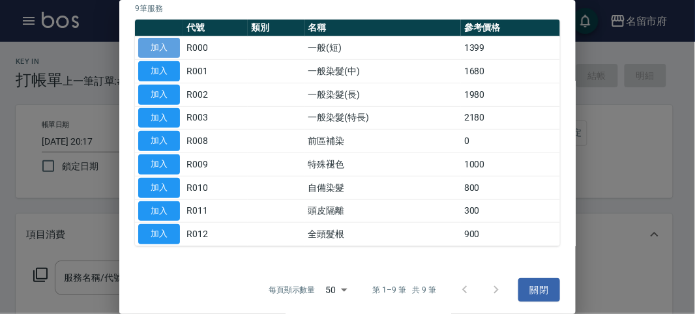
click at [162, 44] on button "加入" at bounding box center [159, 48] width 42 height 20
type input "一般(短)(R000)"
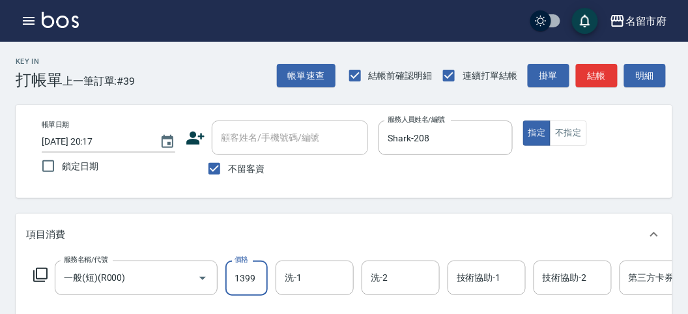
click at [258, 278] on input "1399" at bounding box center [246, 278] width 42 height 35
type input "1100"
click at [39, 274] on icon at bounding box center [41, 275] width 16 height 16
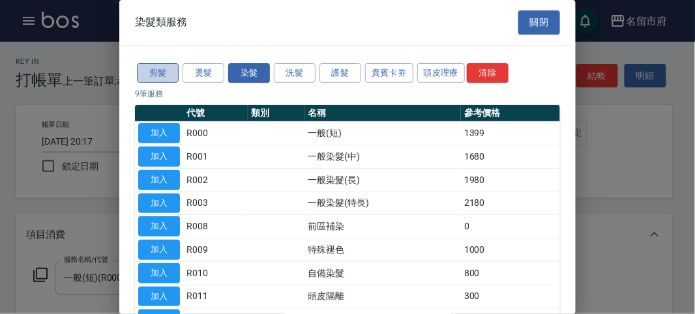
click at [158, 74] on button "剪髮" at bounding box center [158, 73] width 42 height 20
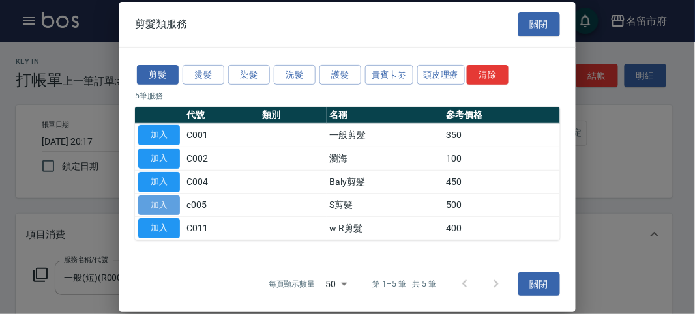
click at [164, 202] on button "加入" at bounding box center [159, 205] width 42 height 20
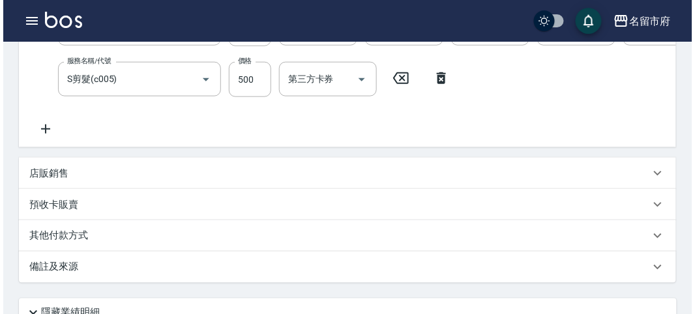
scroll to position [444, 0]
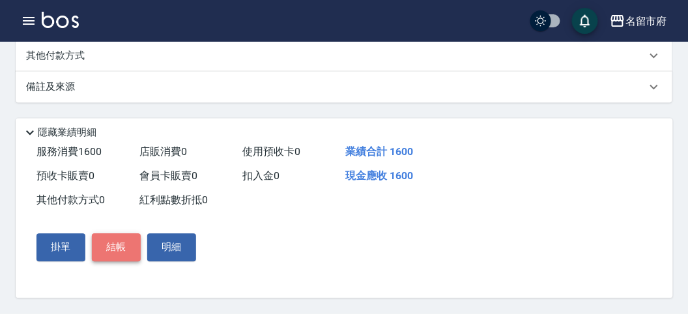
click at [112, 246] on button "結帳" at bounding box center [116, 247] width 49 height 27
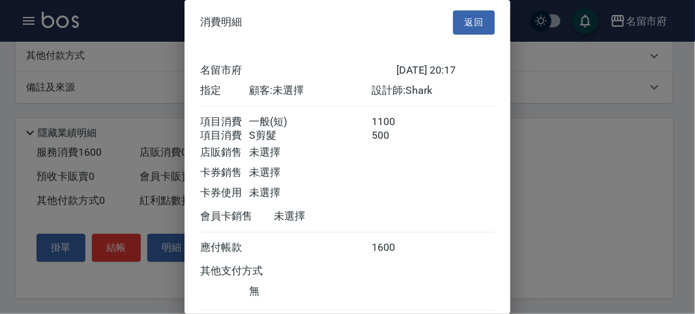
scroll to position [87, 0]
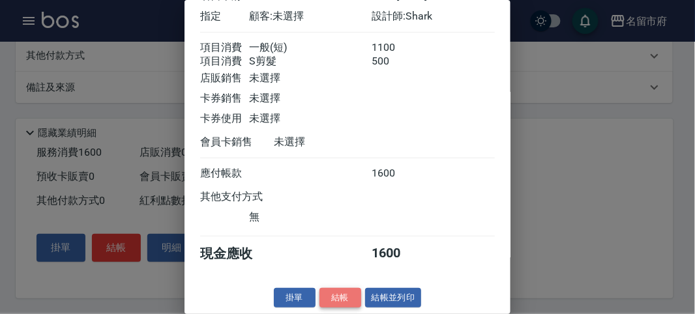
click at [326, 296] on button "結帳" at bounding box center [340, 298] width 42 height 20
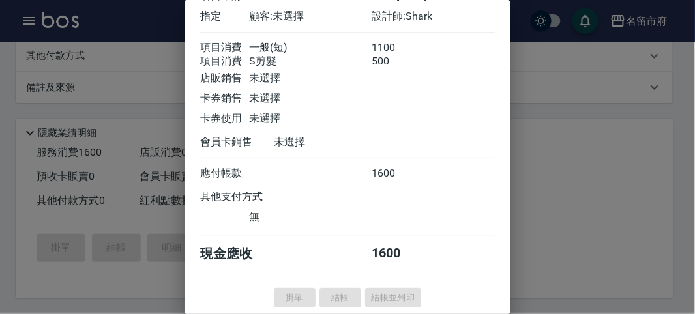
type input "[DATE] 20:18"
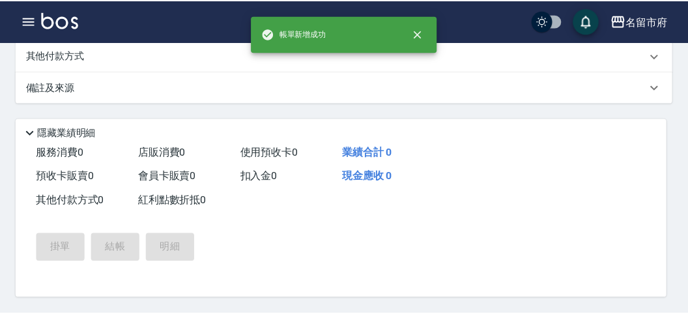
scroll to position [0, 0]
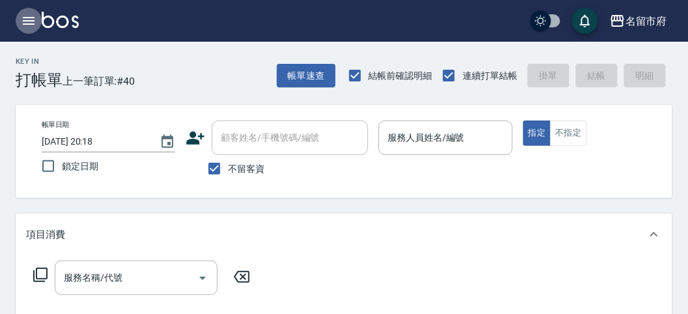
click at [34, 22] on icon "button" at bounding box center [29, 21] width 16 height 16
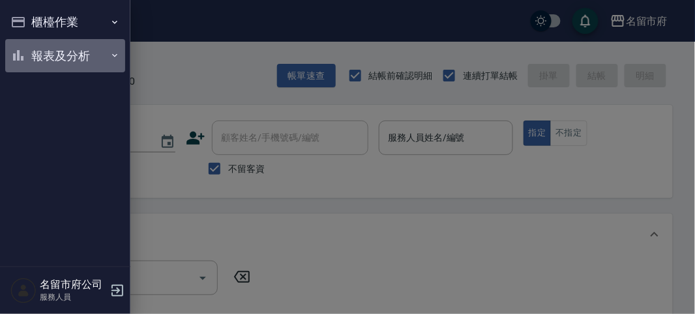
click at [59, 57] on button "報表及分析" at bounding box center [65, 56] width 120 height 34
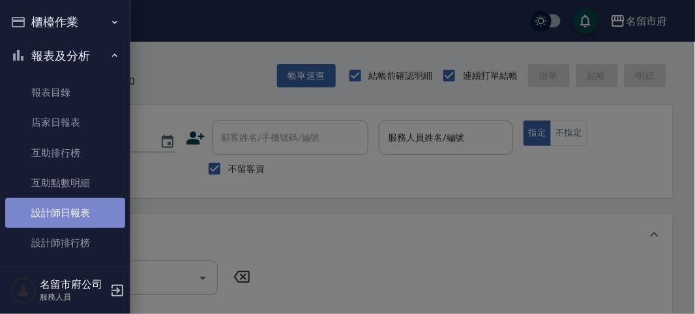
click at [66, 212] on link "設計師日報表" at bounding box center [65, 213] width 120 height 30
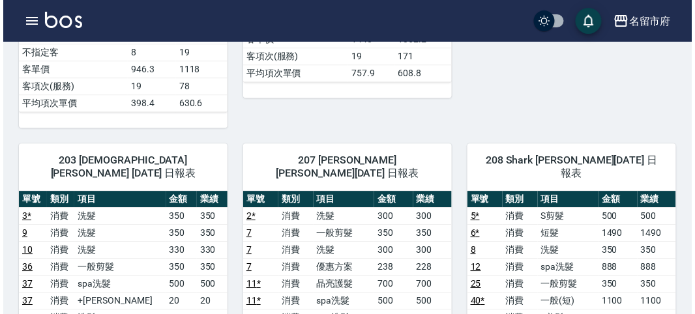
scroll to position [868, 0]
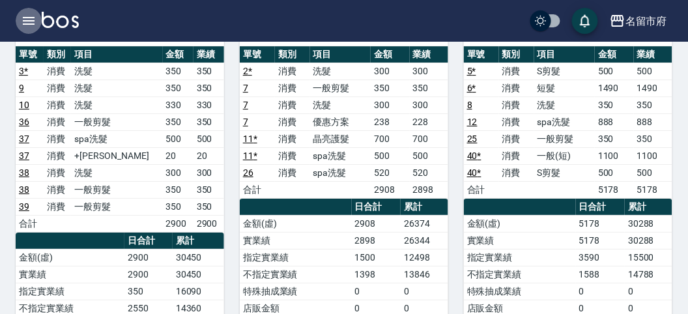
click at [31, 22] on icon "button" at bounding box center [29, 21] width 16 height 16
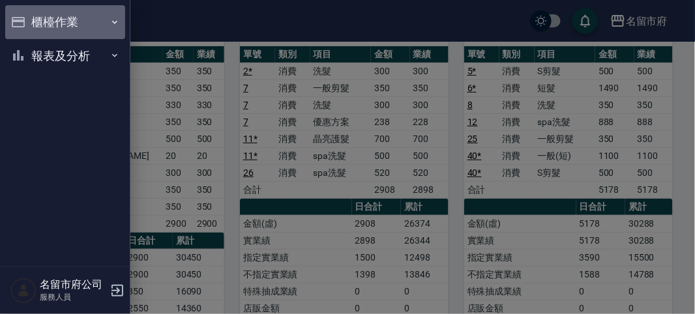
click at [53, 16] on button "櫃檯作業" at bounding box center [65, 22] width 120 height 34
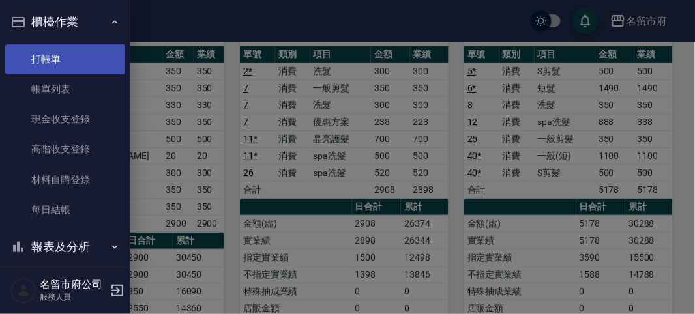
click at [50, 57] on link "打帳單" at bounding box center [65, 59] width 120 height 30
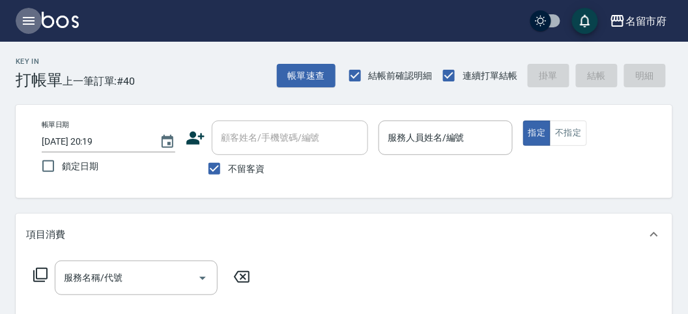
click at [31, 20] on icon "button" at bounding box center [29, 21] width 16 height 16
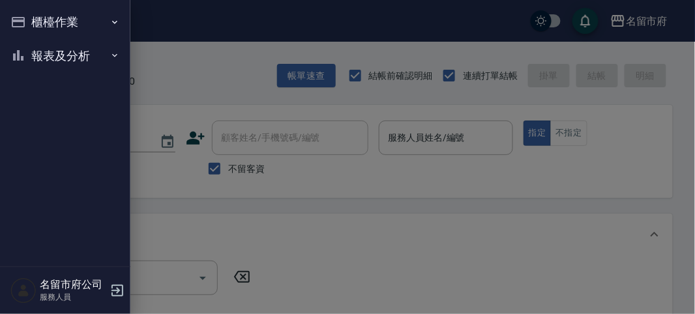
click at [53, 49] on button "報表及分析" at bounding box center [65, 56] width 120 height 34
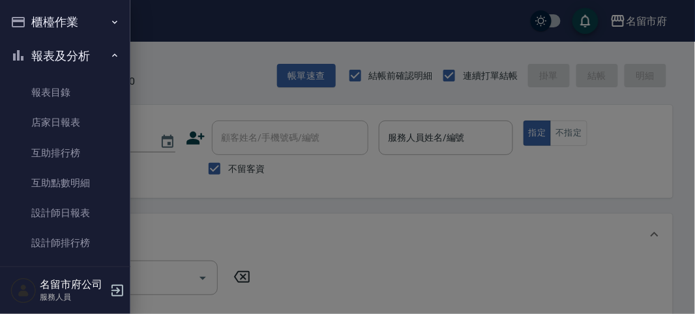
click at [55, 50] on button "報表及分析" at bounding box center [65, 56] width 120 height 34
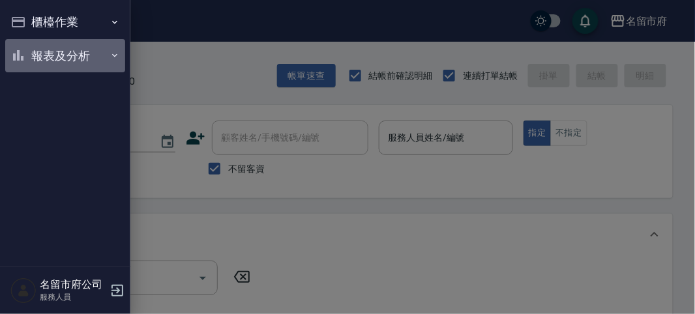
click at [55, 50] on button "報表及分析" at bounding box center [65, 56] width 120 height 34
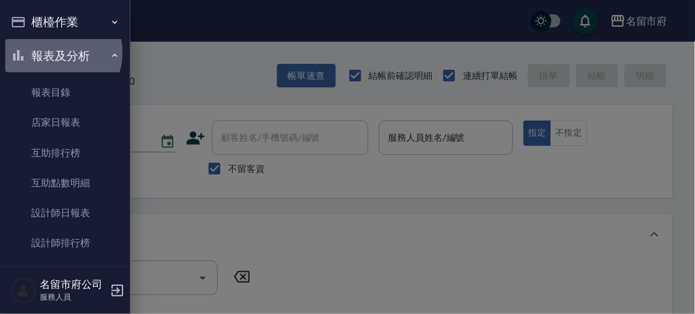
click at [55, 52] on button "報表及分析" at bounding box center [65, 56] width 120 height 34
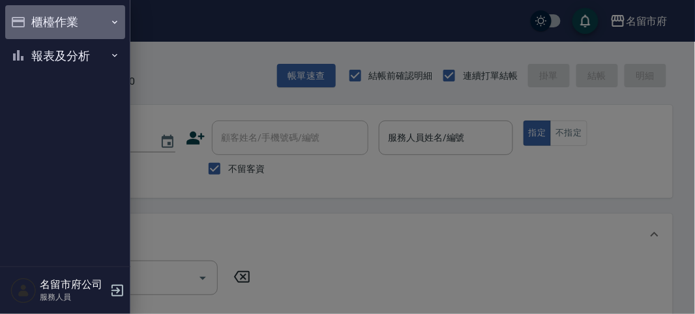
click at [56, 18] on button "櫃檯作業" at bounding box center [65, 22] width 120 height 34
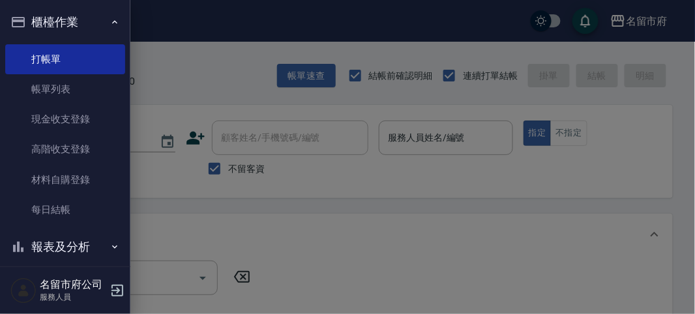
click at [54, 20] on button "櫃檯作業" at bounding box center [65, 22] width 120 height 34
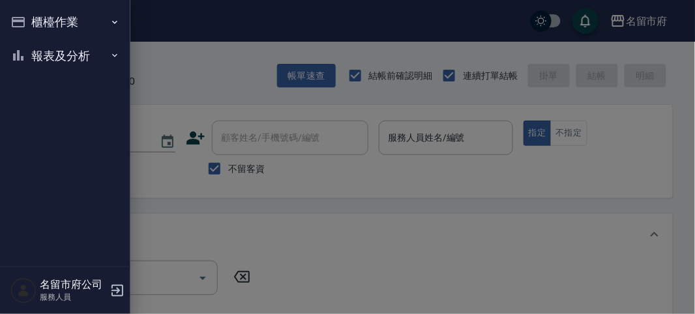
click at [58, 59] on button "報表及分析" at bounding box center [65, 56] width 120 height 34
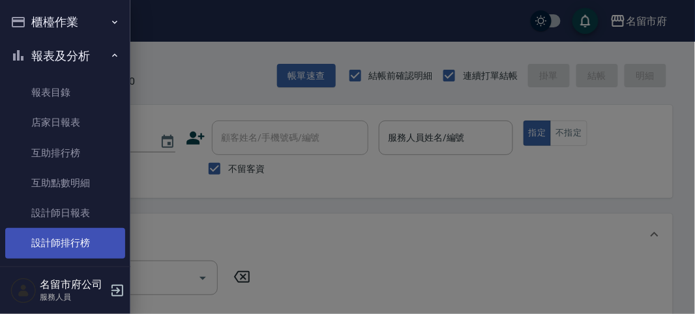
click at [83, 242] on link "設計師排行榜" at bounding box center [65, 243] width 120 height 30
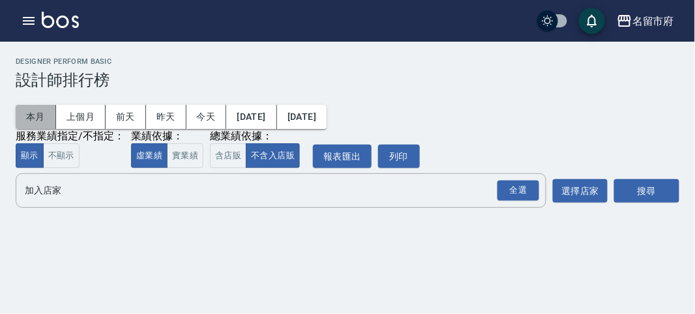
click at [30, 118] on button "本月" at bounding box center [36, 117] width 40 height 24
click at [507, 193] on div "全選" at bounding box center [518, 190] width 42 height 20
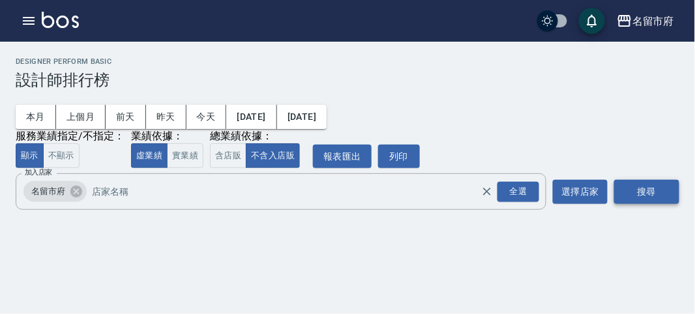
click at [632, 183] on button "搜尋" at bounding box center [646, 192] width 65 height 24
